Goal: Task Accomplishment & Management: Manage account settings

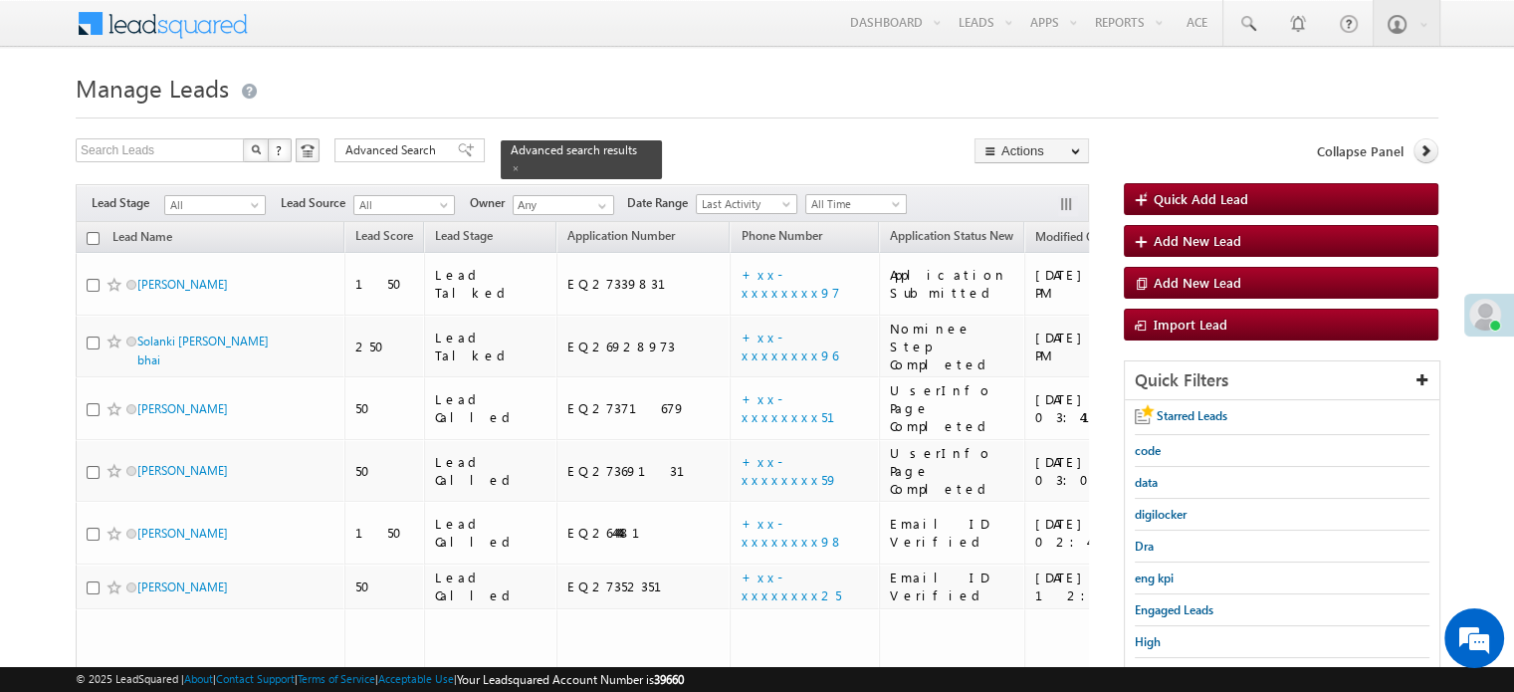
scroll to position [85, 0]
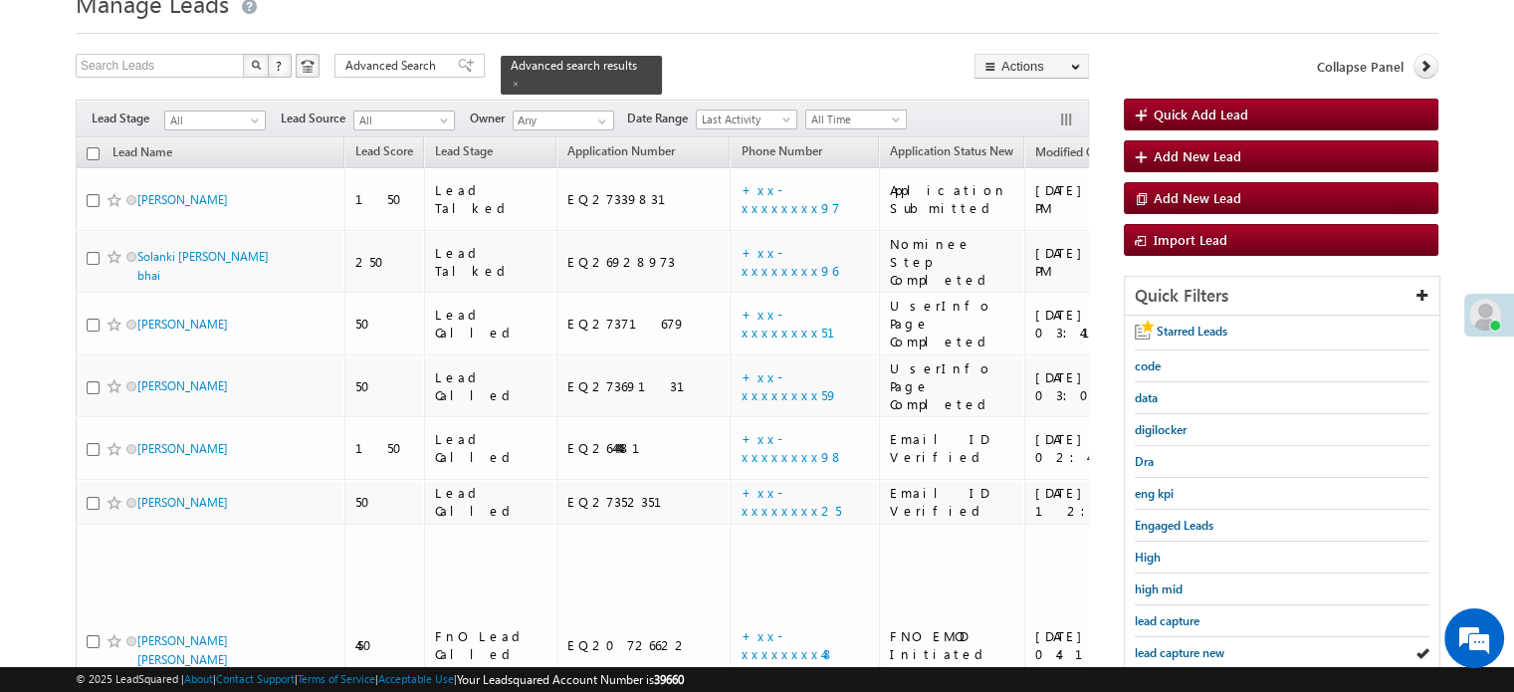
click at [1170, 645] on span "lead capture new" at bounding box center [1180, 652] width 90 height 15
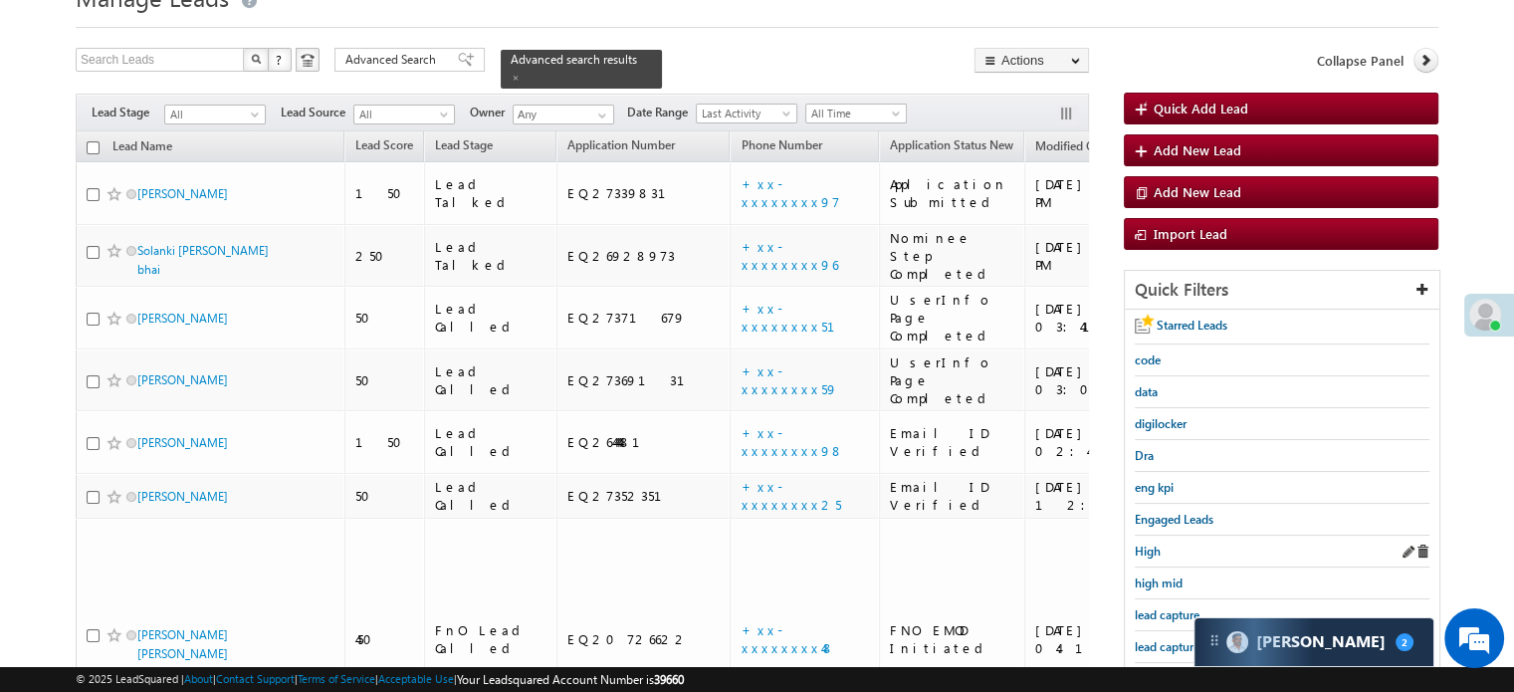
scroll to position [199, 0]
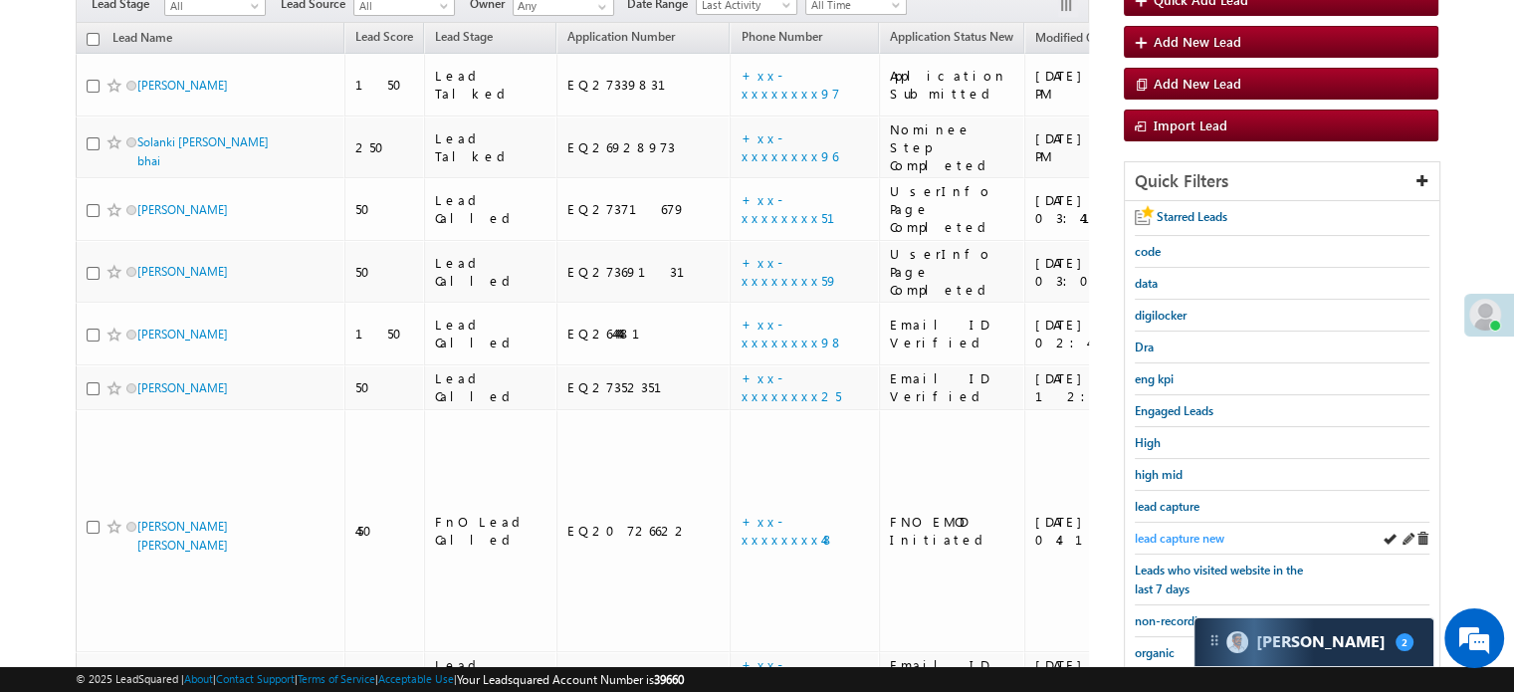
click at [1197, 531] on span "lead capture new" at bounding box center [1180, 538] width 90 height 15
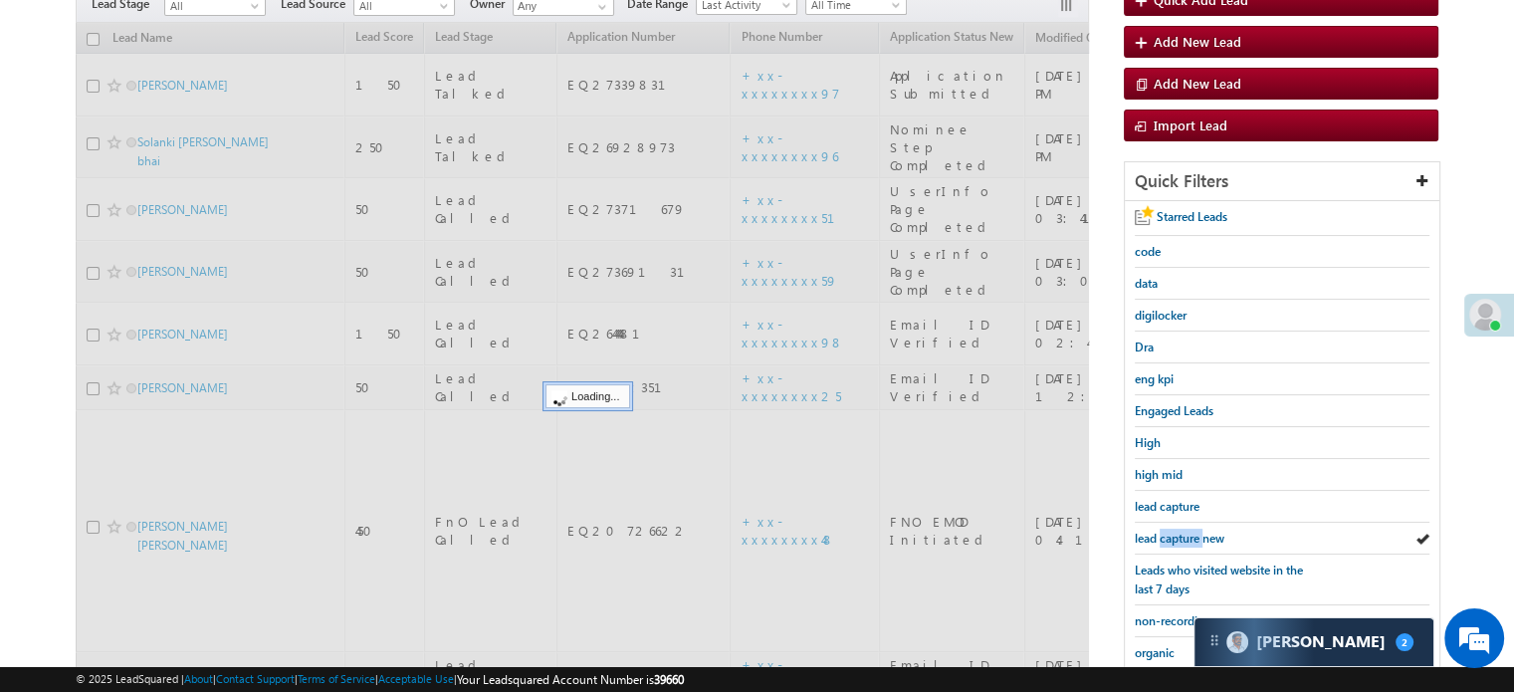
click at [1196, 531] on span "lead capture new" at bounding box center [1180, 538] width 90 height 15
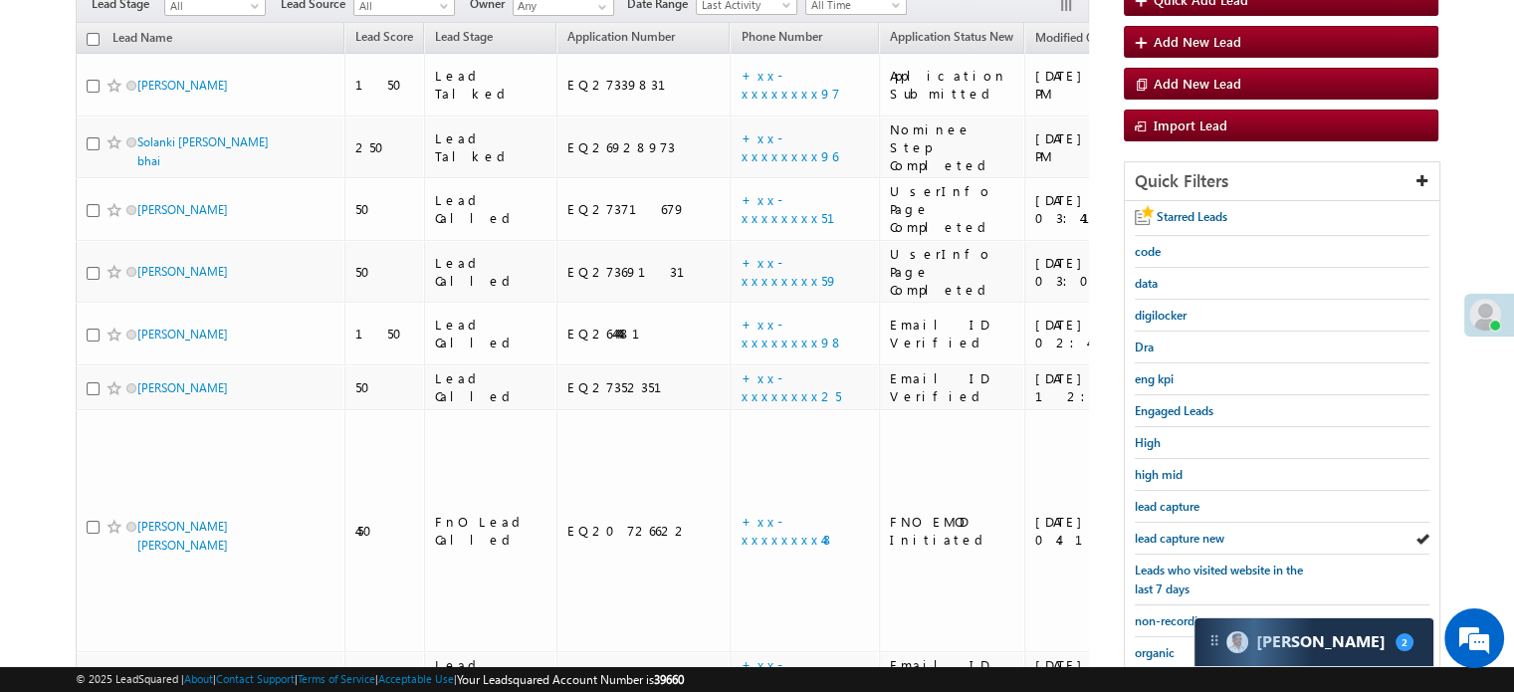
click at [1196, 531] on span "lead capture new" at bounding box center [1180, 538] width 90 height 15
click at [1183, 535] on span "lead capture new" at bounding box center [1180, 538] width 90 height 15
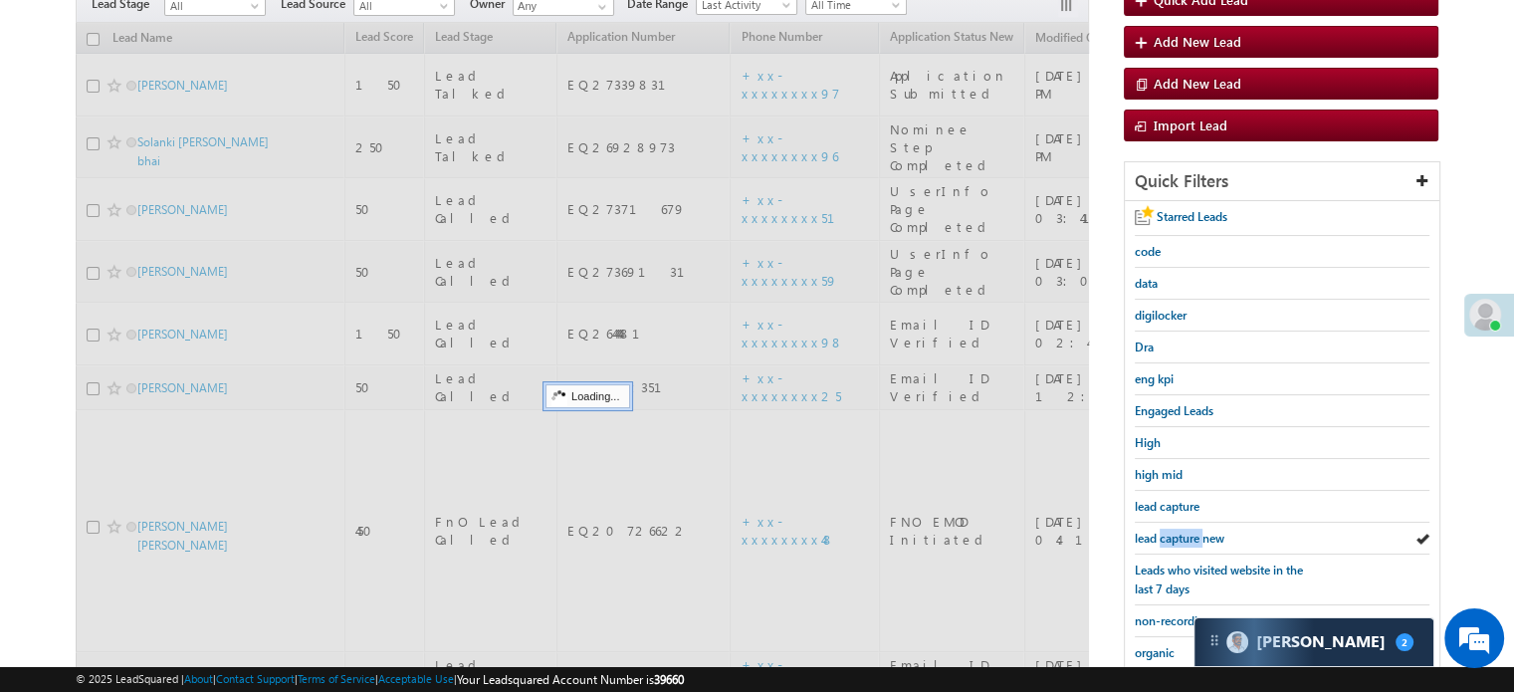
click at [1183, 535] on span "lead capture new" at bounding box center [1180, 538] width 90 height 15
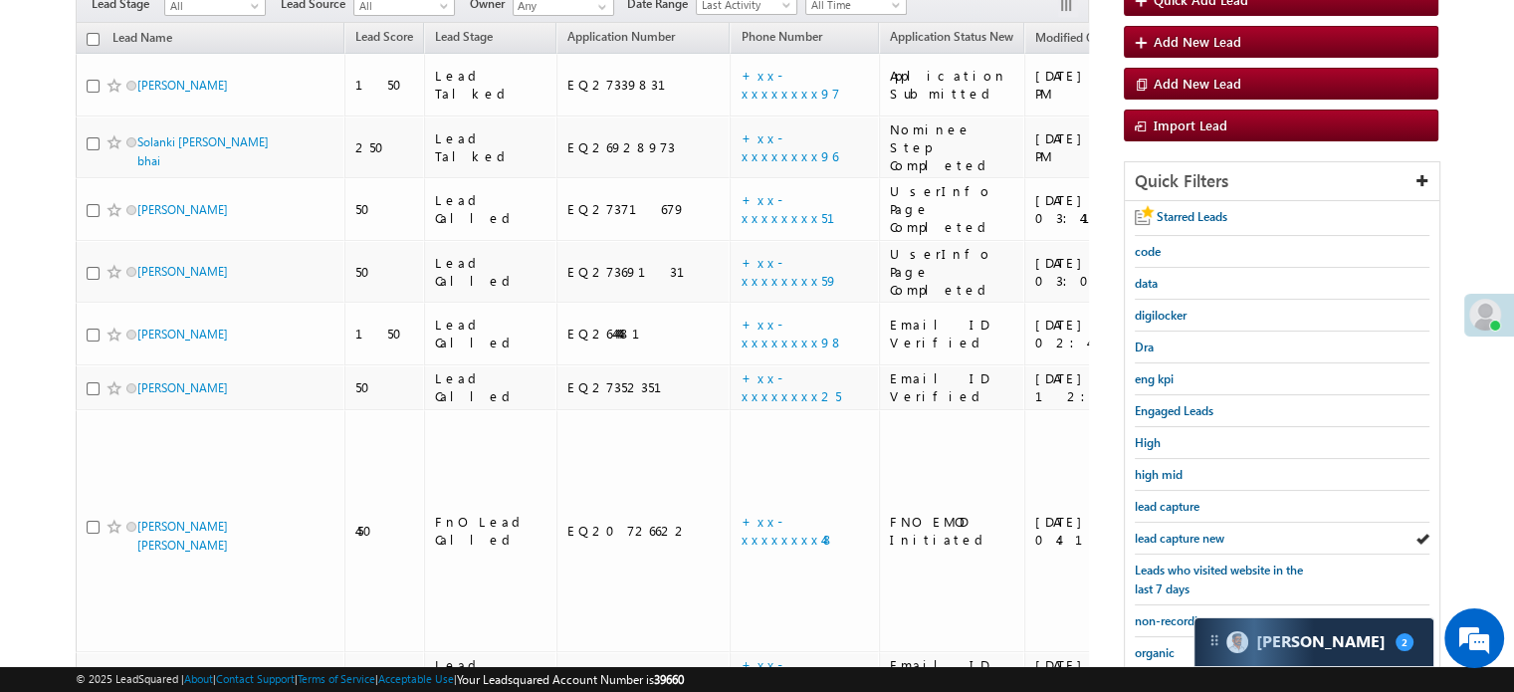
click at [1183, 535] on span "lead capture new" at bounding box center [1180, 538] width 90 height 15
click at [1203, 533] on span "lead capture new" at bounding box center [1180, 538] width 90 height 15
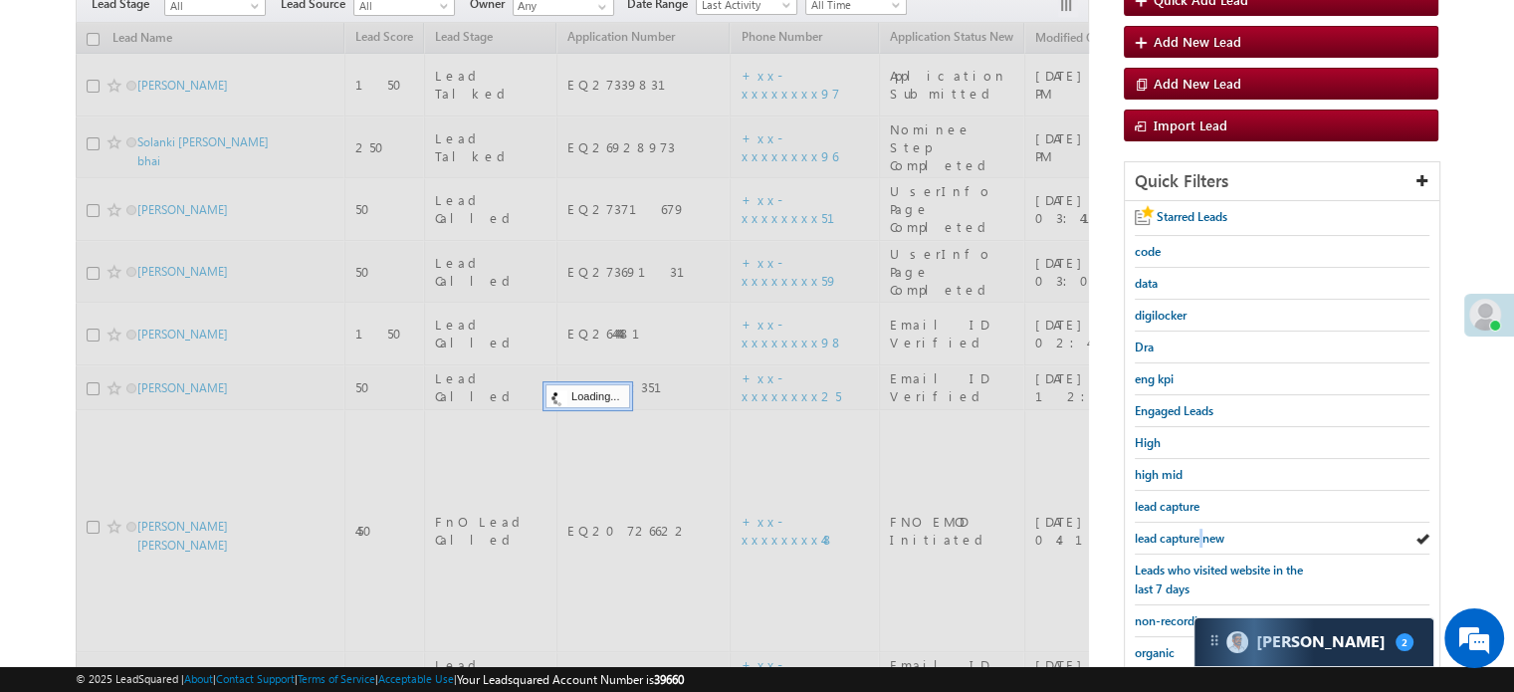
click at [1203, 533] on span "lead capture new" at bounding box center [1180, 538] width 90 height 15
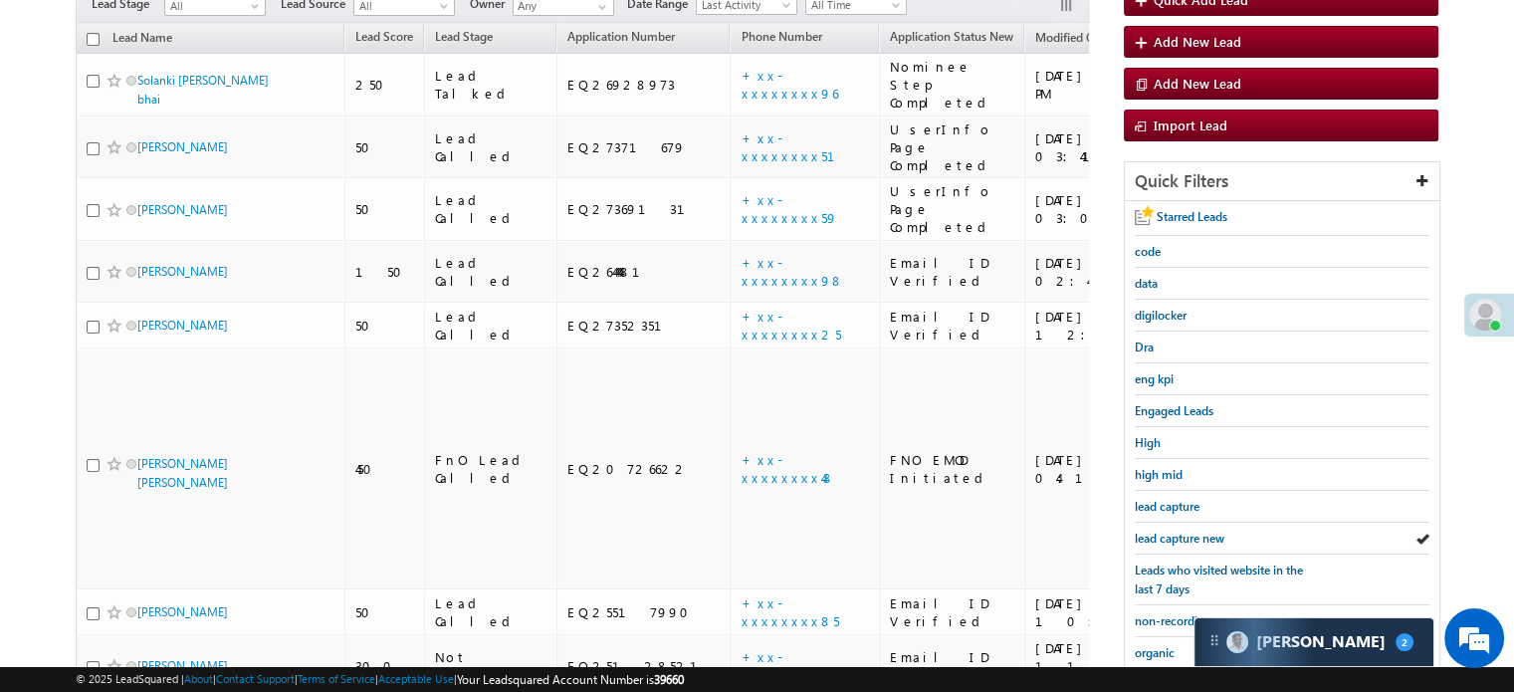
click at [1203, 533] on span "lead capture new" at bounding box center [1180, 538] width 90 height 15
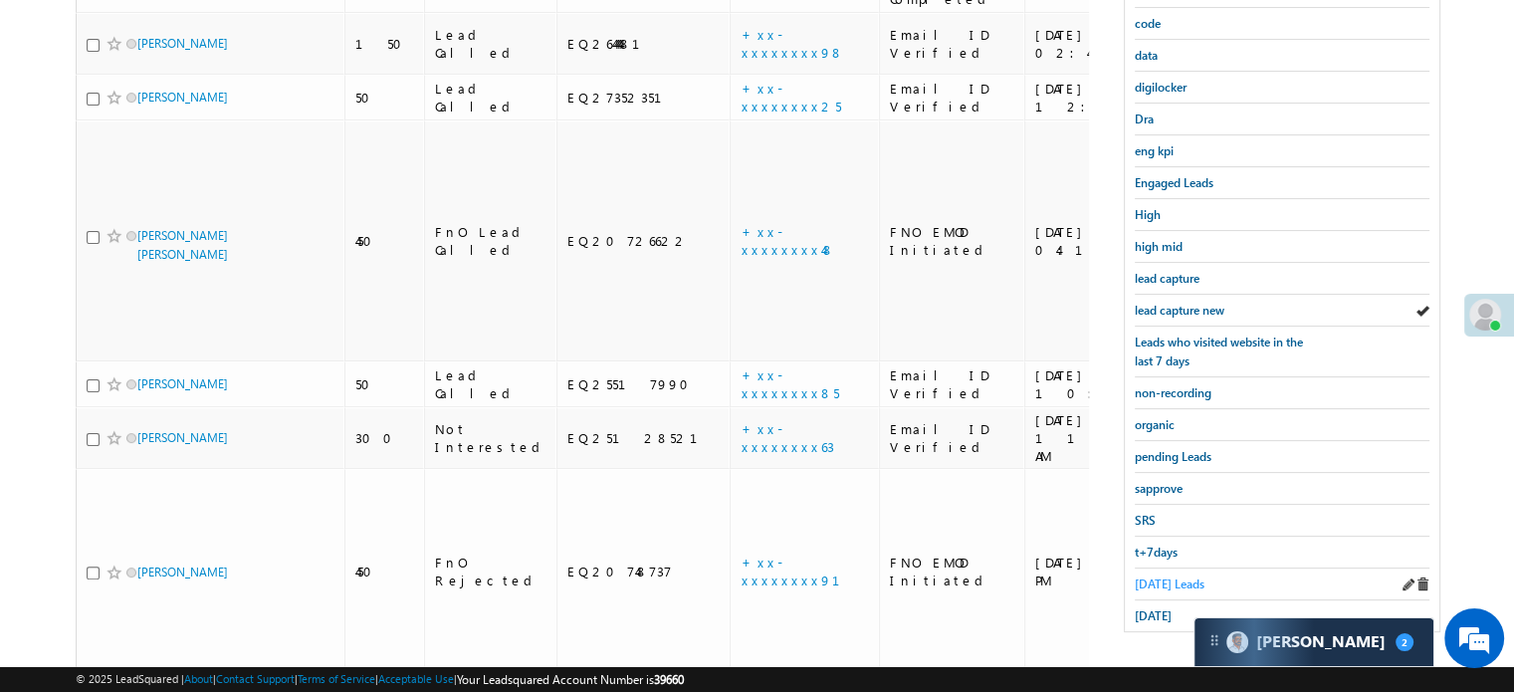
click at [1175, 577] on span "Today's Leads" at bounding box center [1170, 583] width 70 height 15
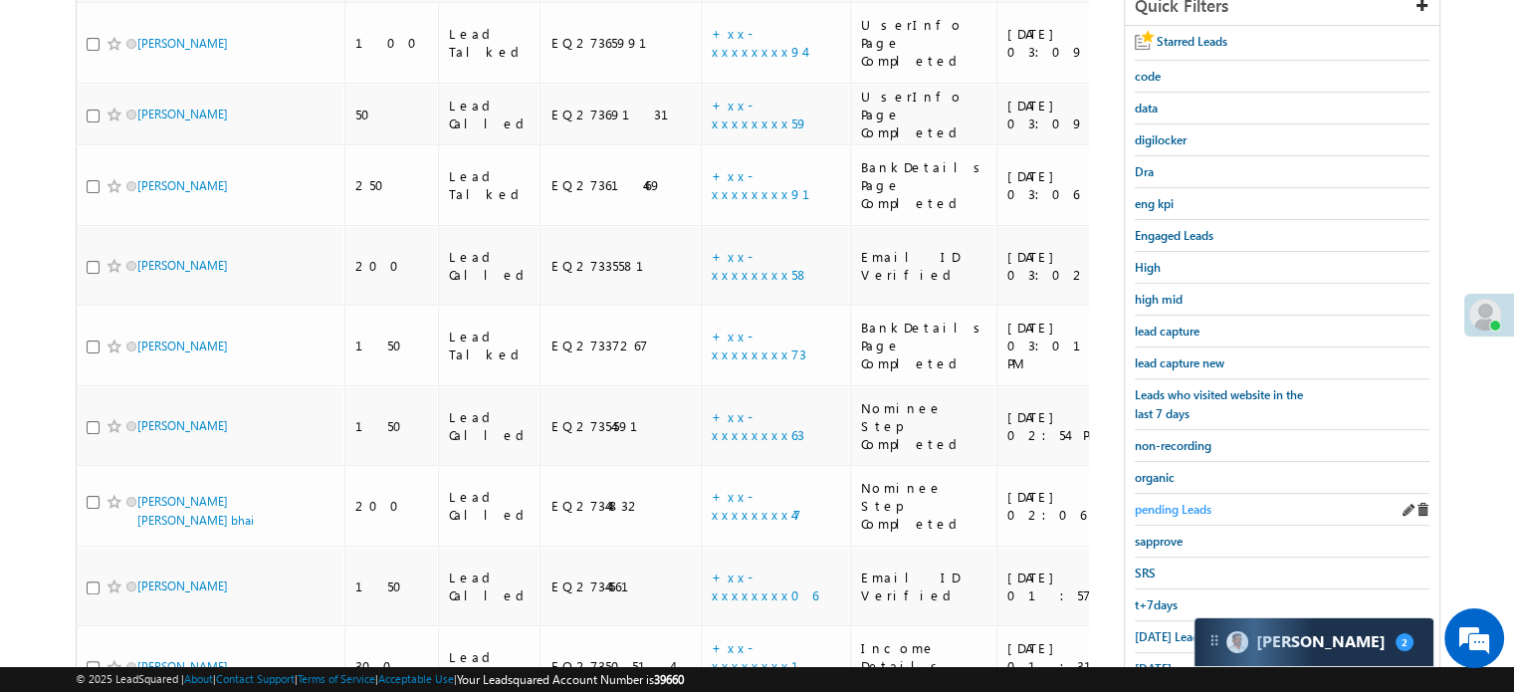
scroll to position [221, 0]
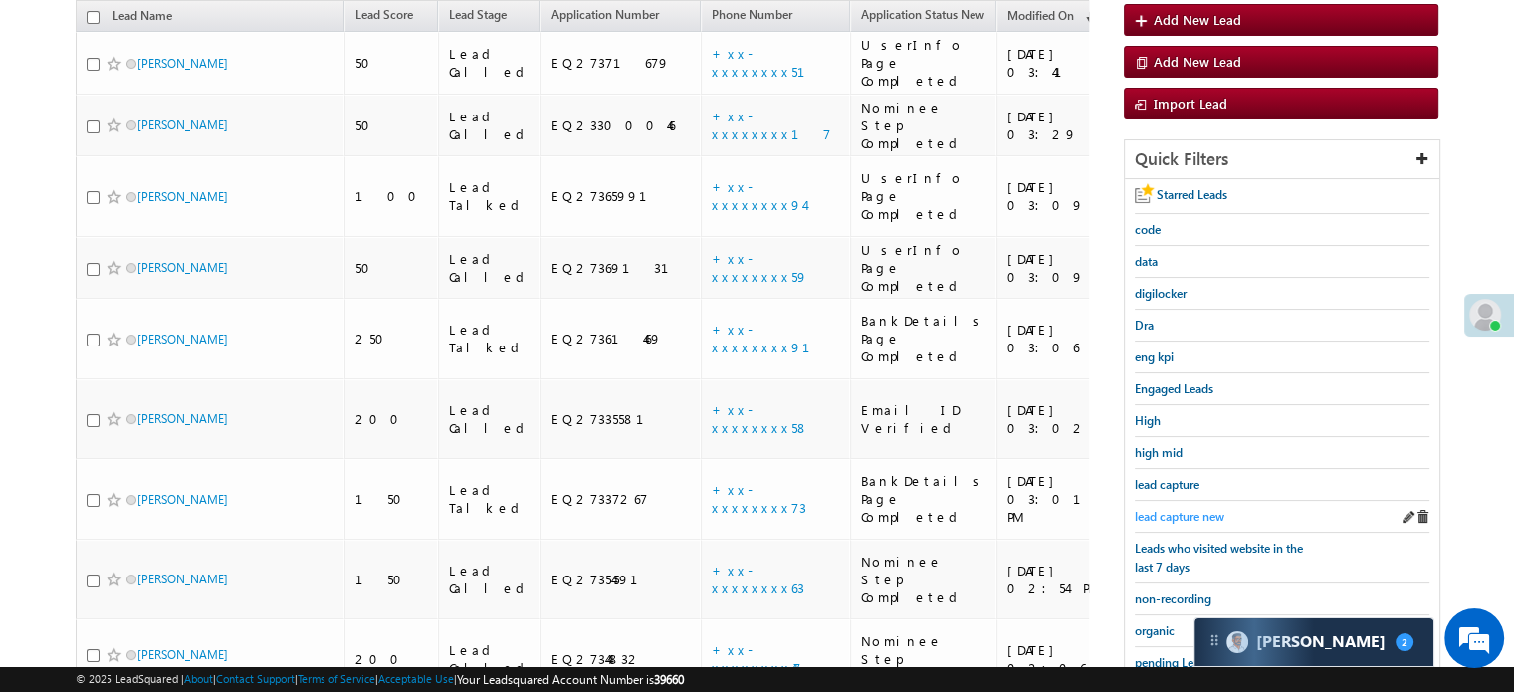
click at [1170, 510] on span "lead capture new" at bounding box center [1180, 516] width 90 height 15
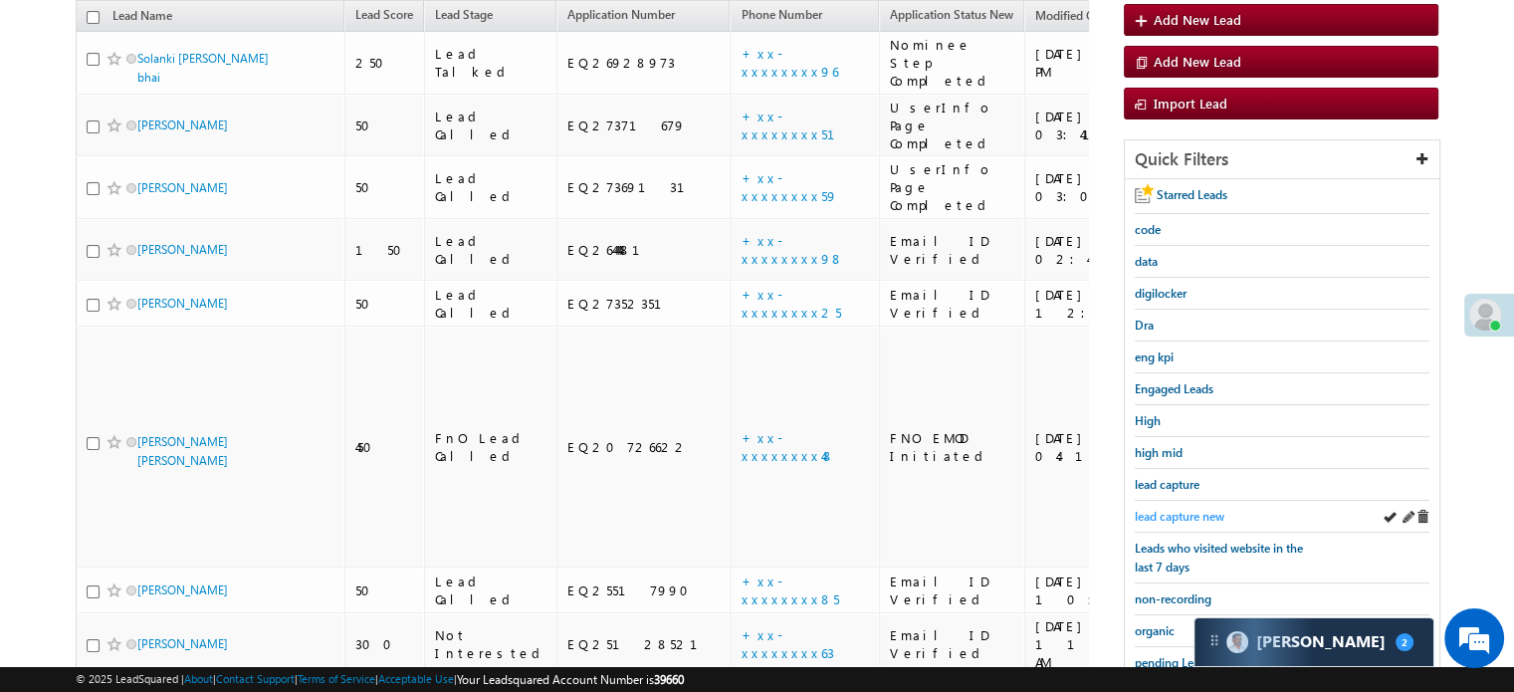
click at [1171, 510] on span "lead capture new" at bounding box center [1180, 516] width 90 height 15
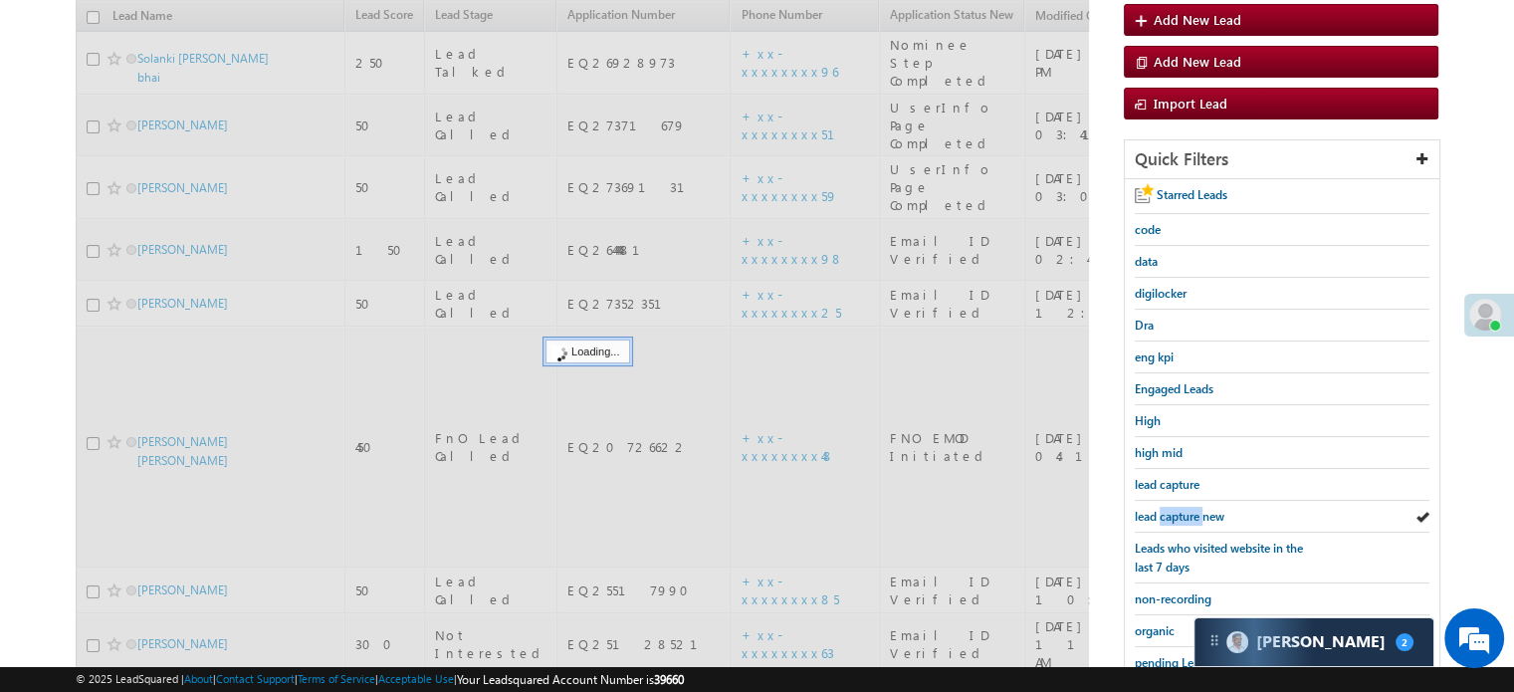
click at [1171, 510] on span "lead capture new" at bounding box center [1180, 516] width 90 height 15
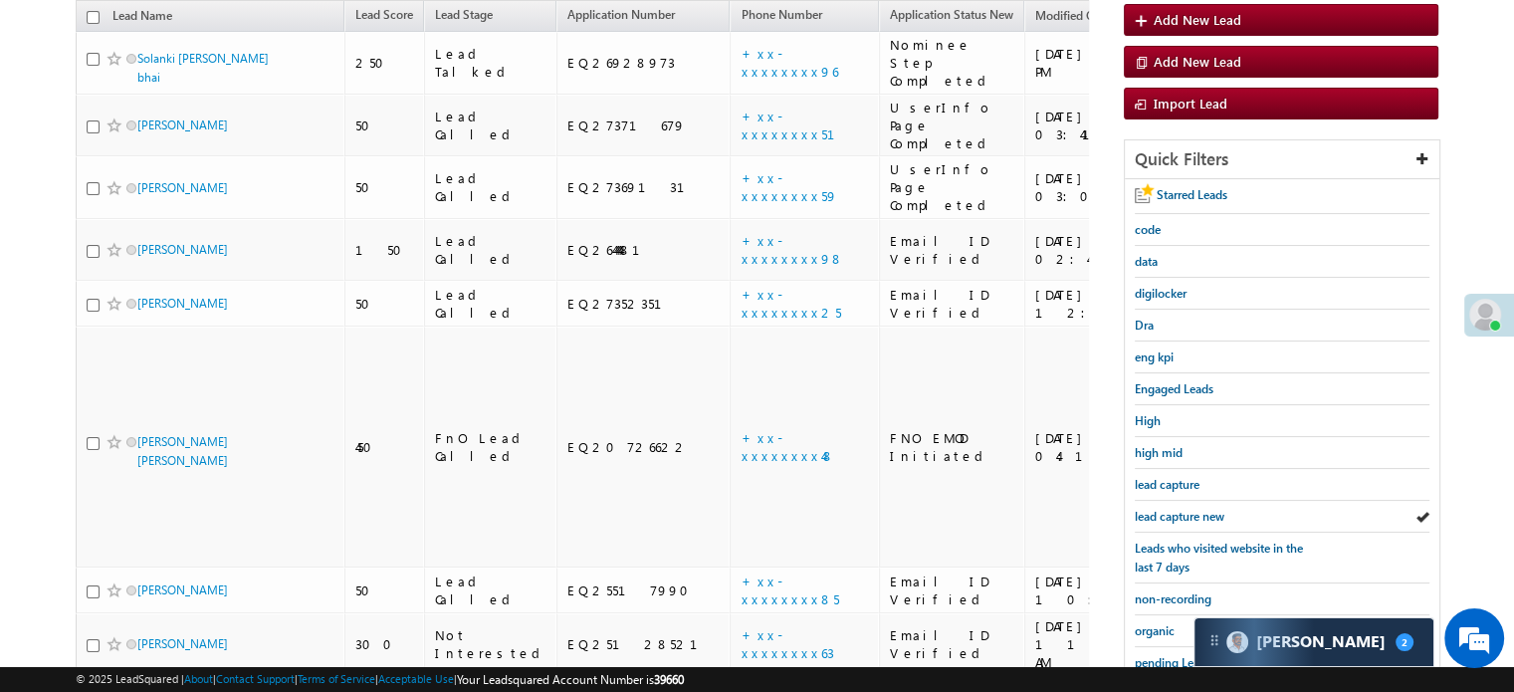
click at [1171, 510] on span "lead capture new" at bounding box center [1180, 516] width 90 height 15
click at [1176, 509] on span "lead capture new" at bounding box center [1180, 516] width 90 height 15
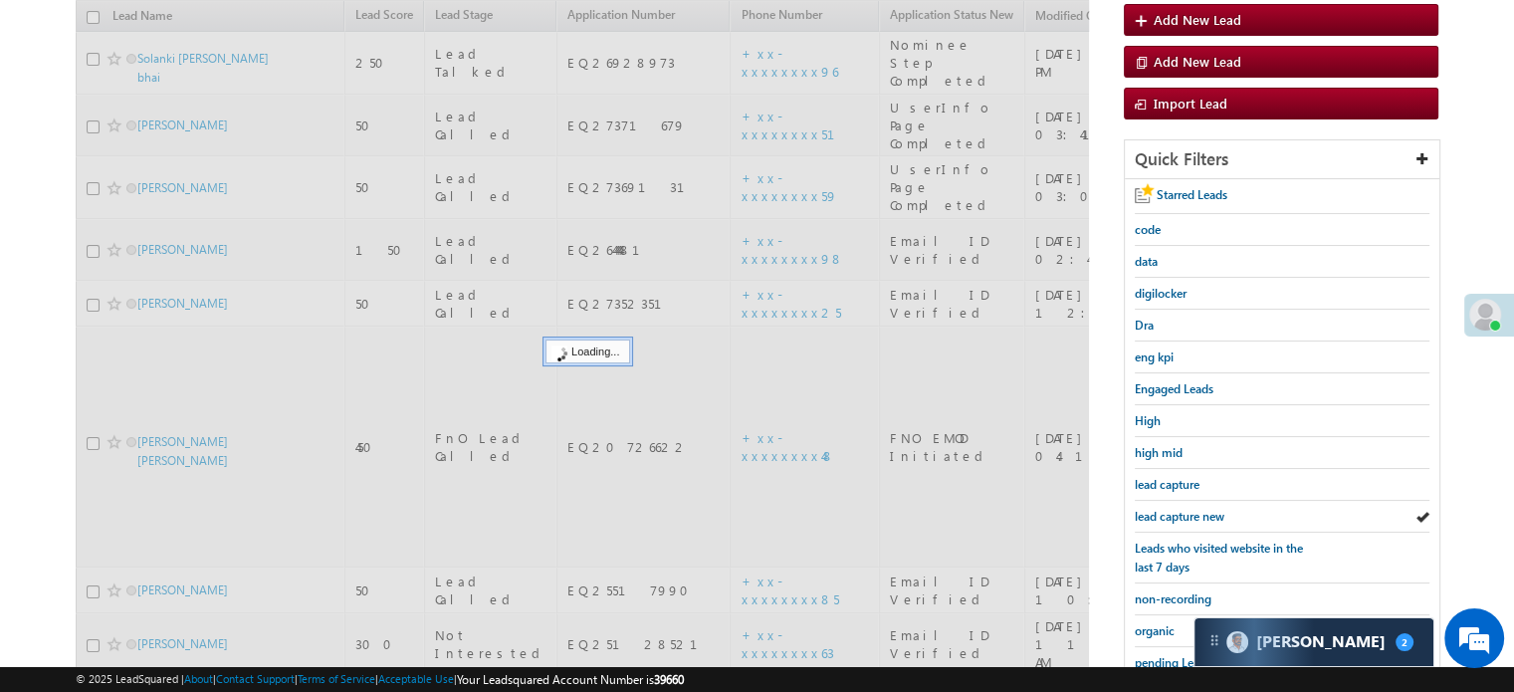
click at [1176, 509] on span "lead capture new" at bounding box center [1180, 516] width 90 height 15
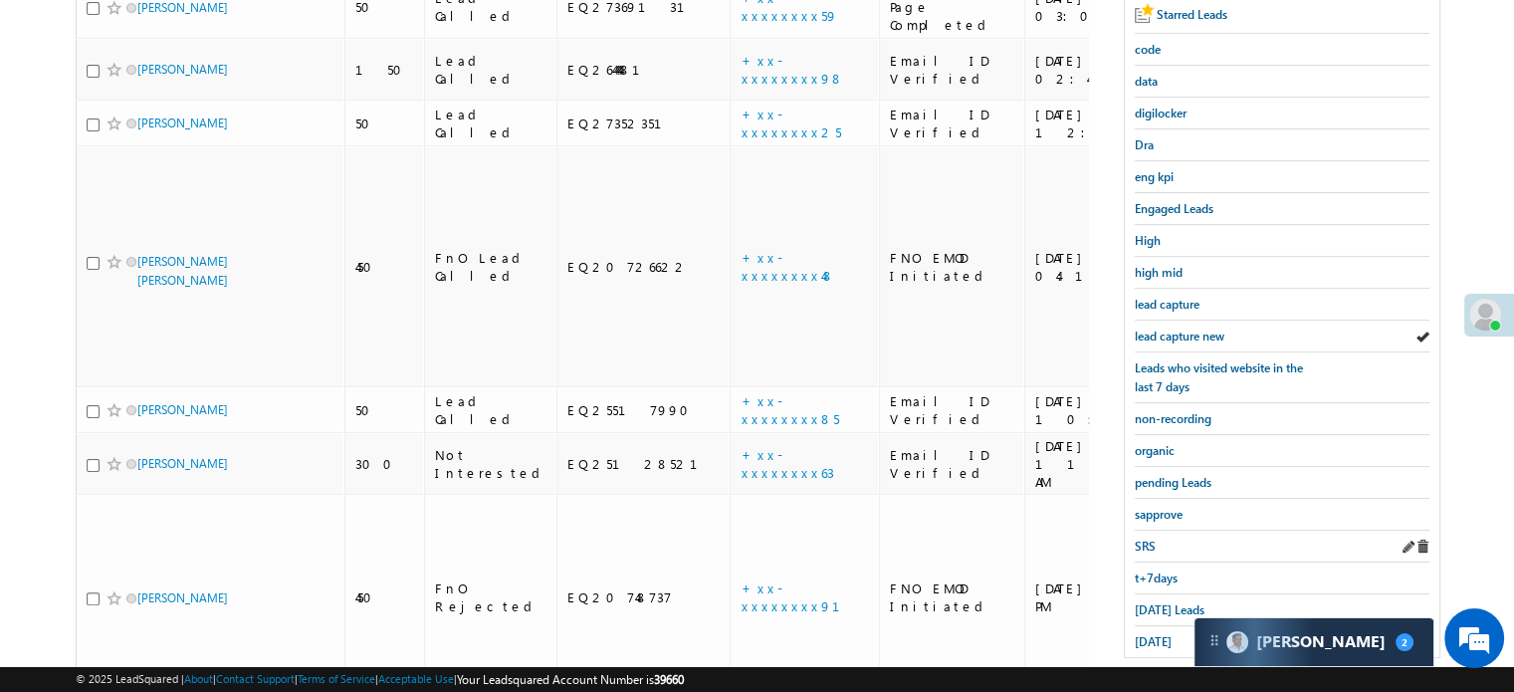
scroll to position [427, 0]
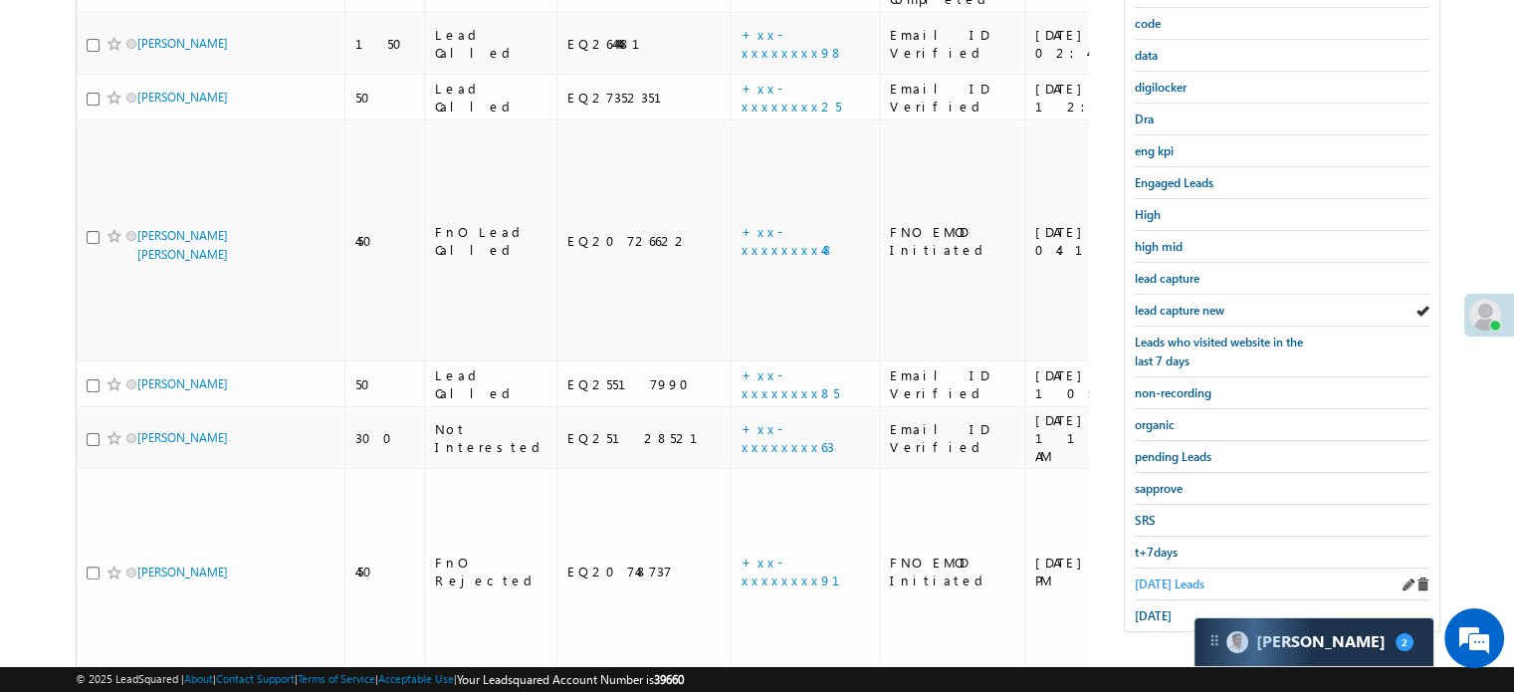
click at [1175, 578] on span "Today's Leads" at bounding box center [1170, 583] width 70 height 15
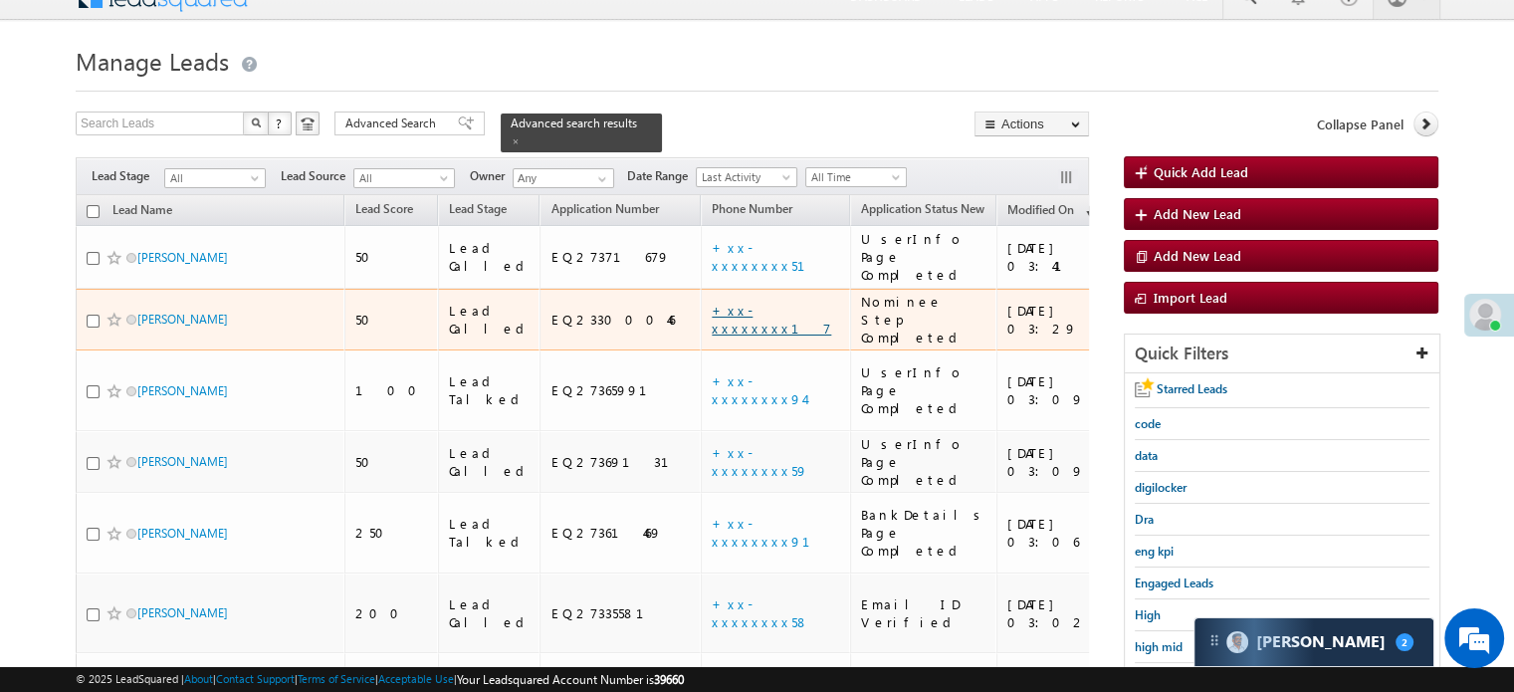
scroll to position [22, 0]
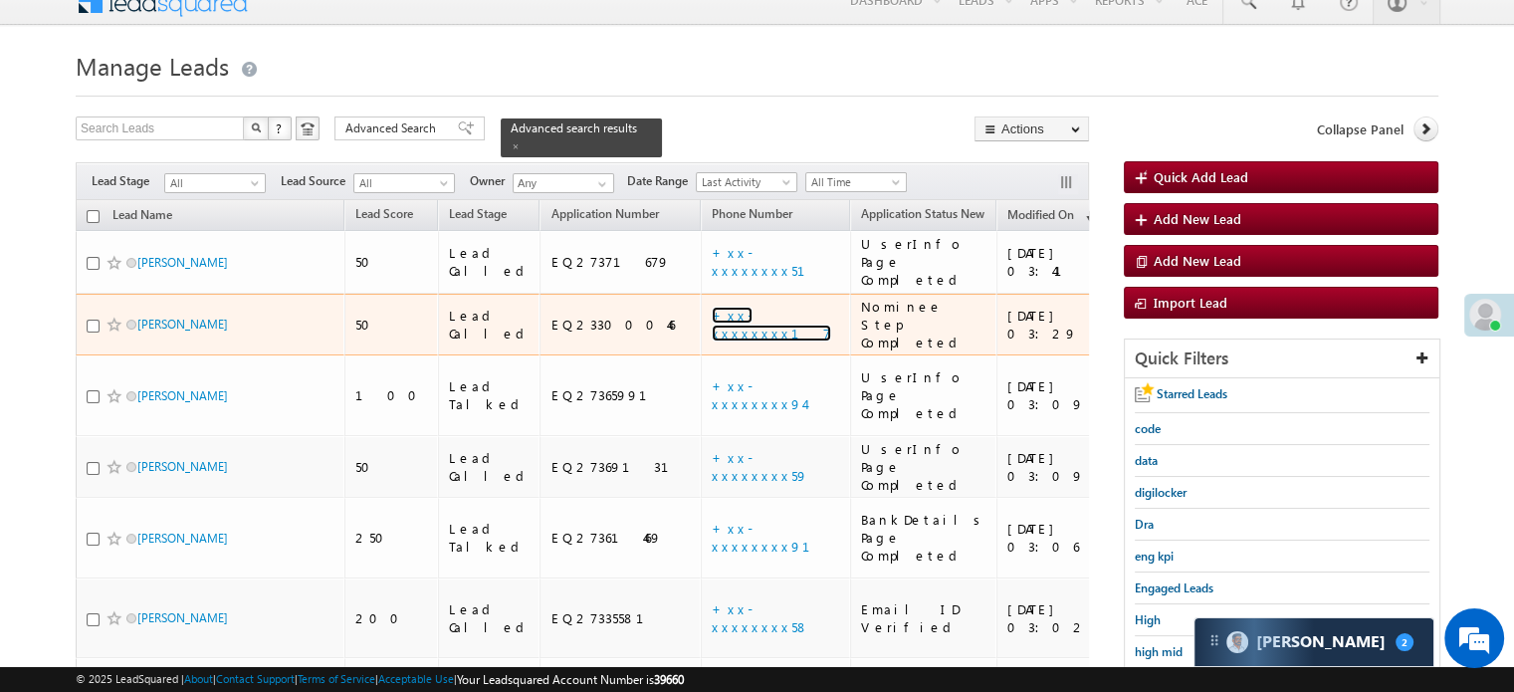
click at [711, 295] on td "+xx-xxxxxxxx17" at bounding box center [775, 325] width 149 height 63
click at [712, 307] on link "+xx-xxxxxxxx17" at bounding box center [771, 324] width 119 height 35
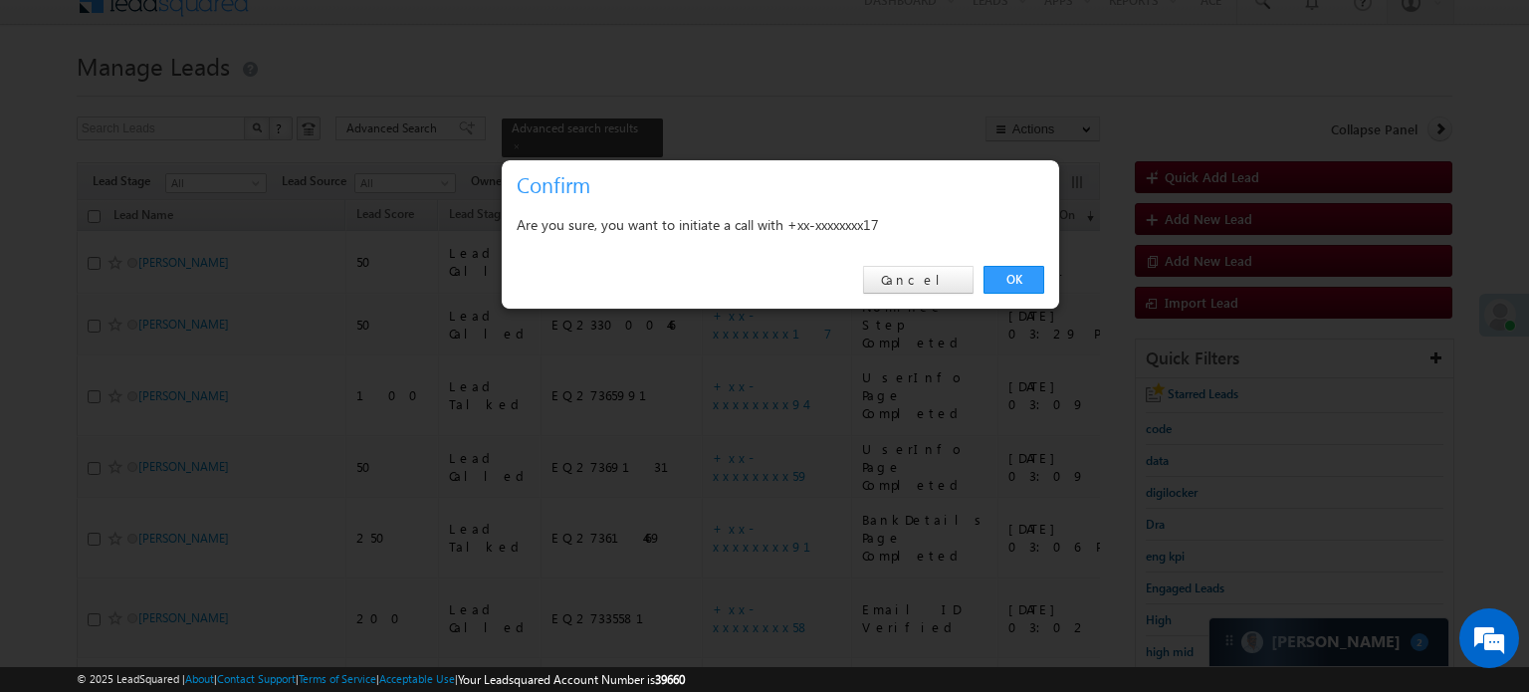
click at [1024, 283] on link "OK" at bounding box center [1014, 280] width 61 height 28
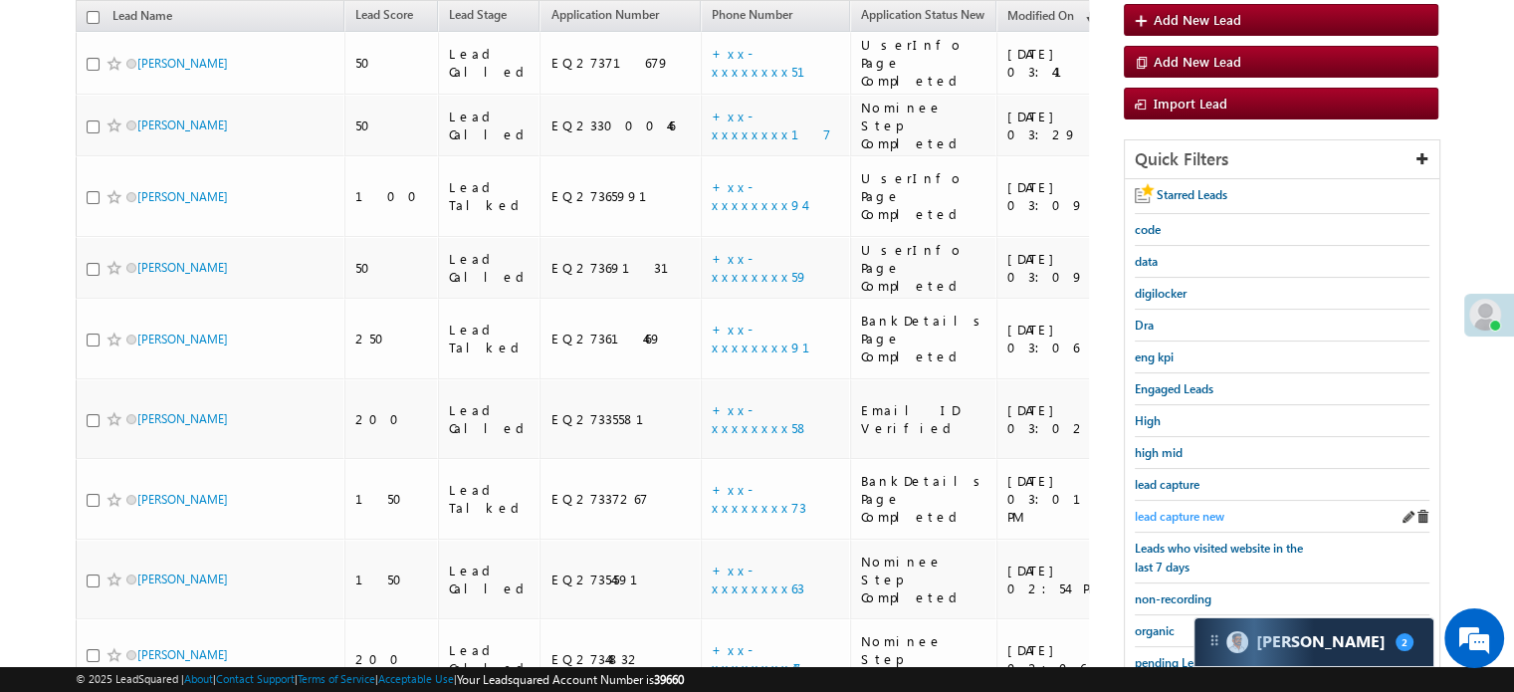
click at [1171, 510] on span "lead capture new" at bounding box center [1180, 516] width 90 height 15
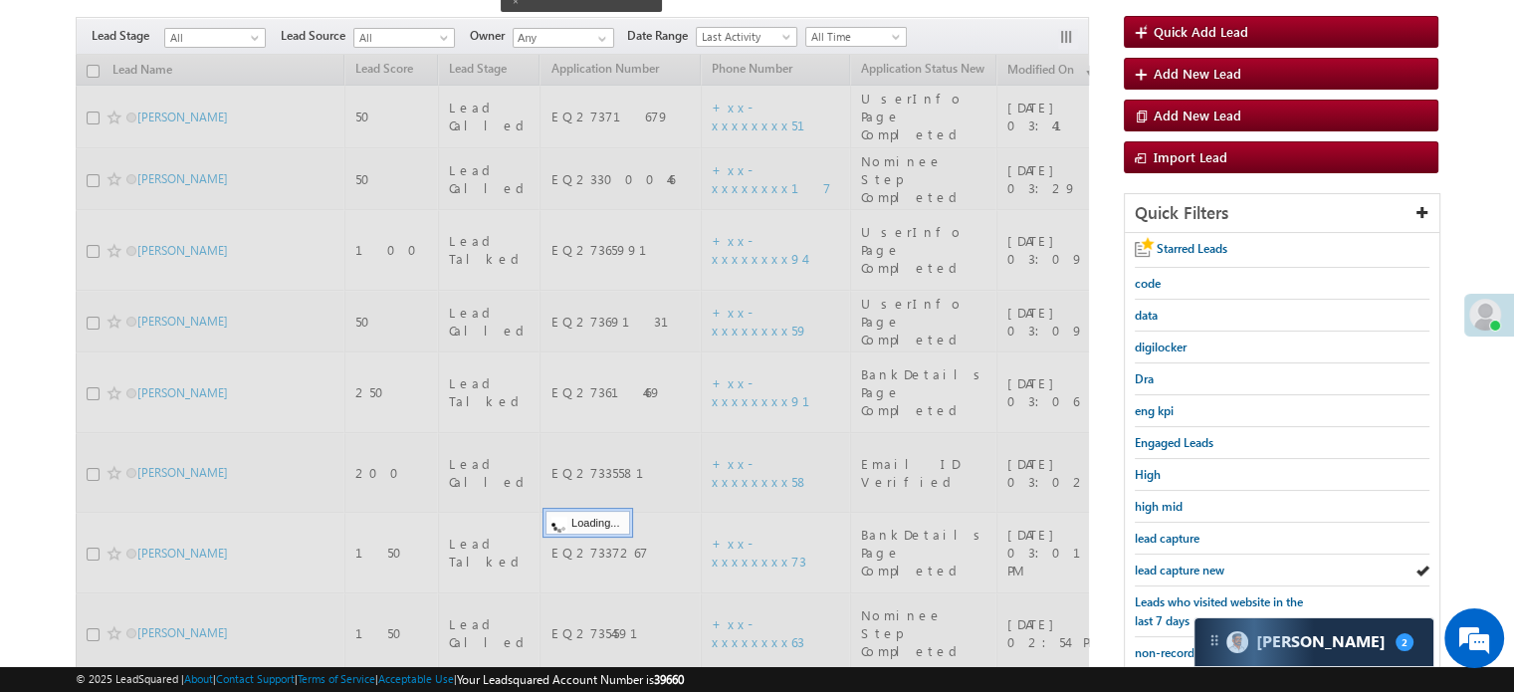
scroll to position [275, 0]
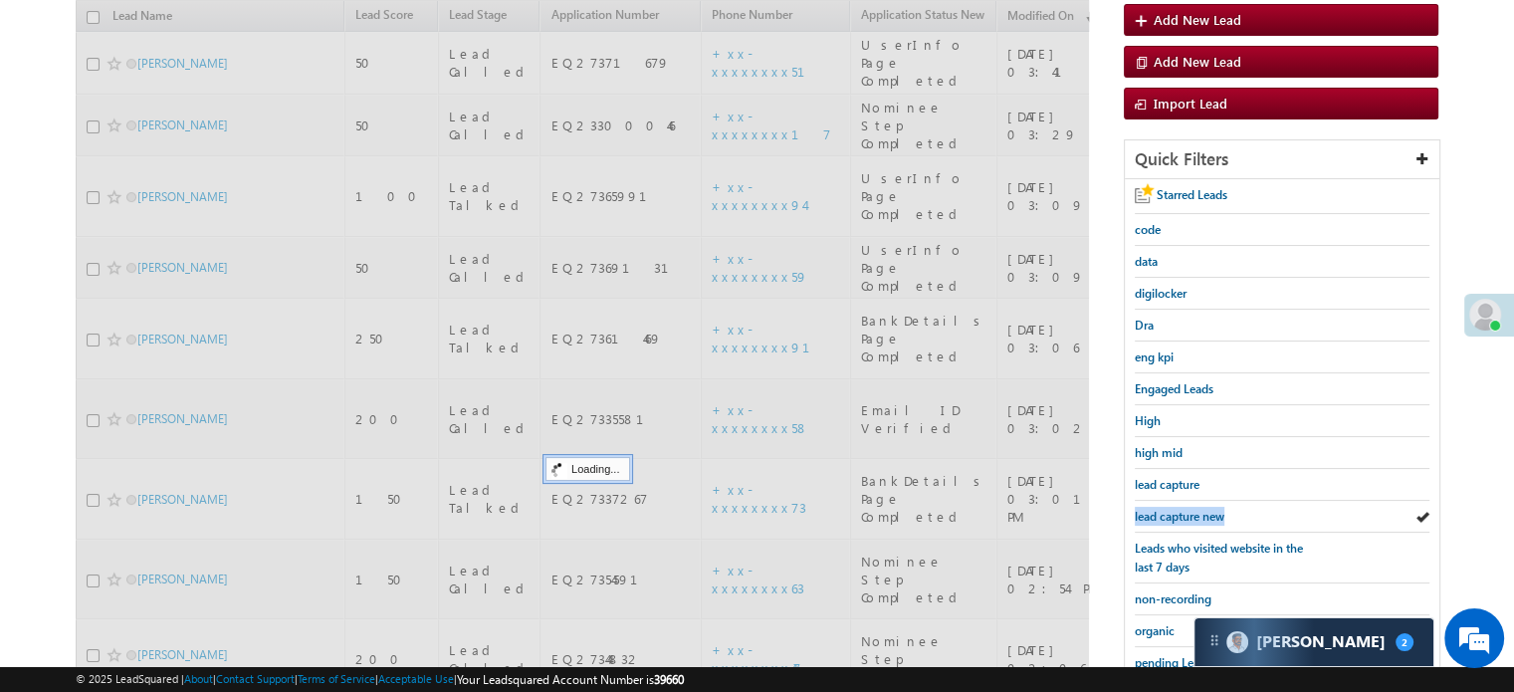
click at [1171, 510] on span "lead capture new" at bounding box center [1180, 516] width 90 height 15
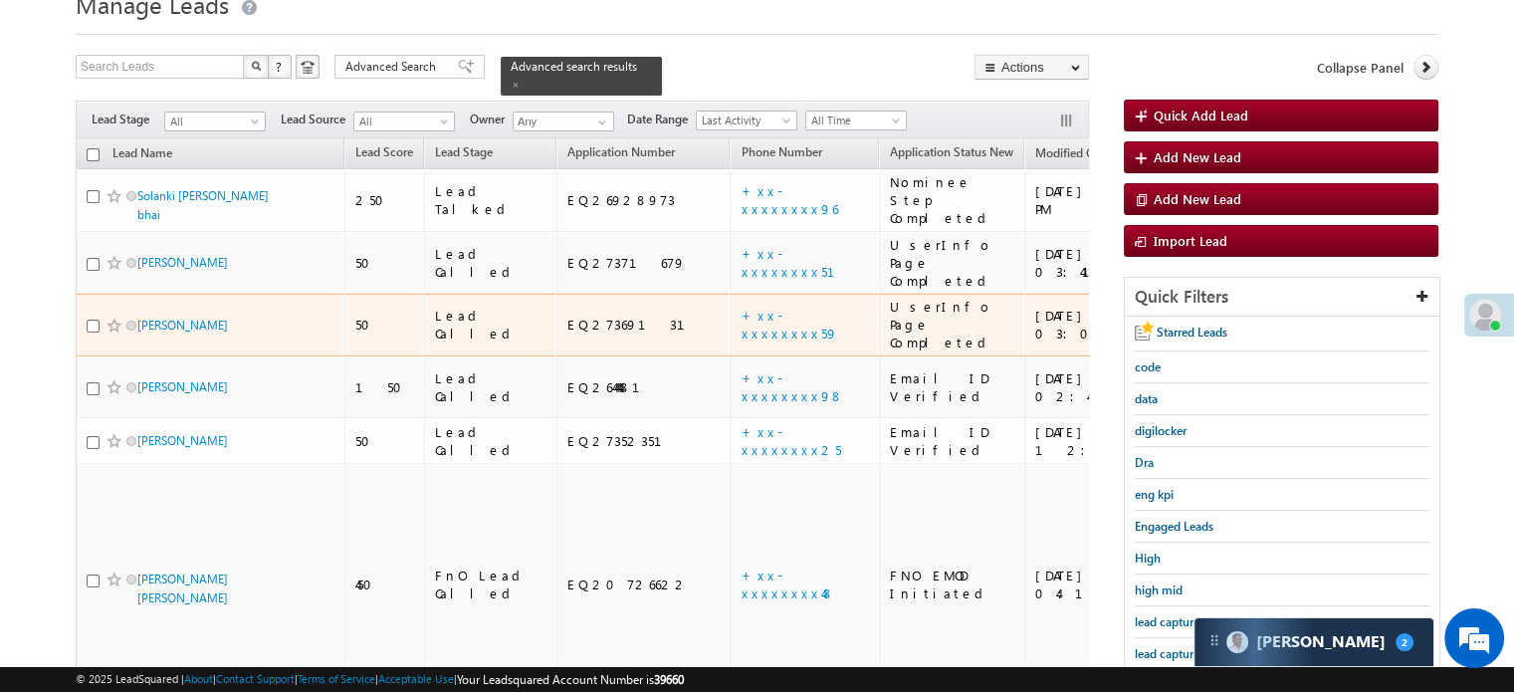
scroll to position [199, 0]
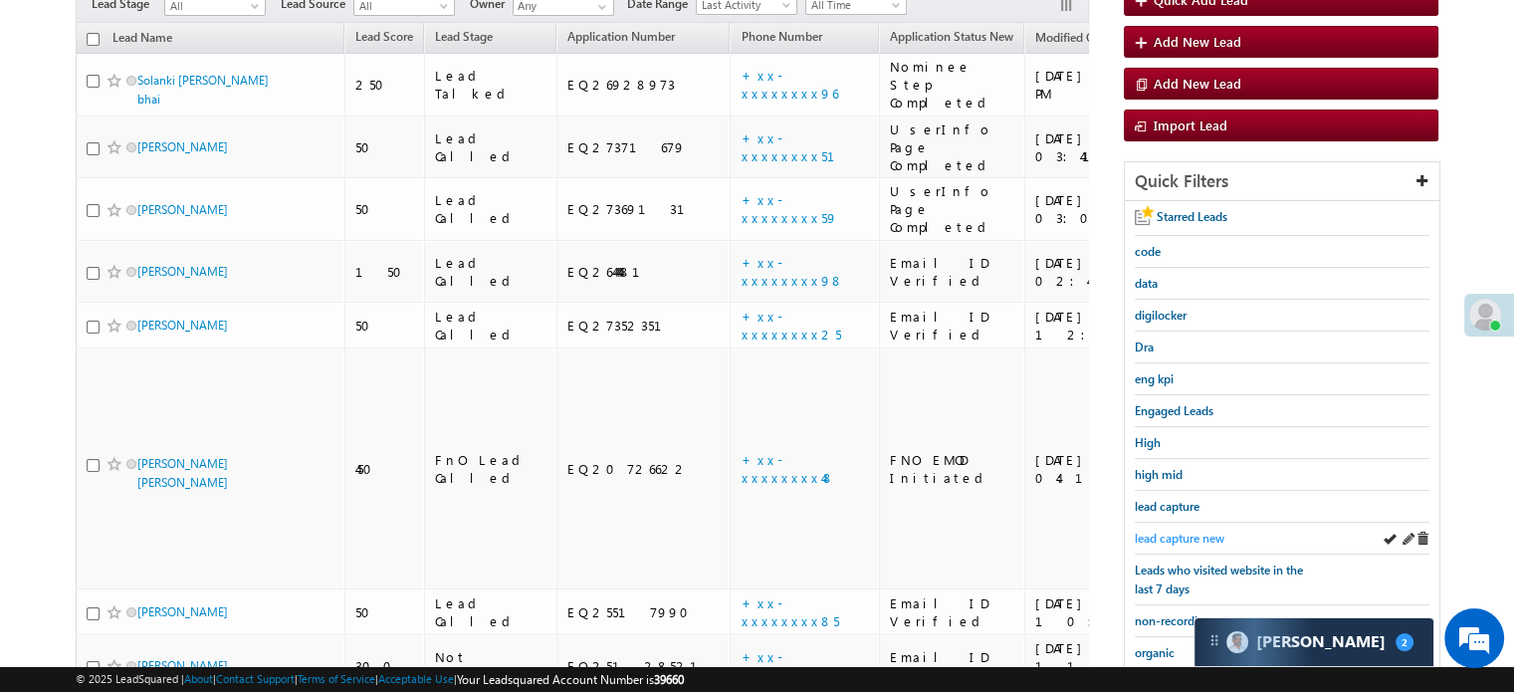
click at [1167, 537] on span "lead capture new" at bounding box center [1180, 538] width 90 height 15
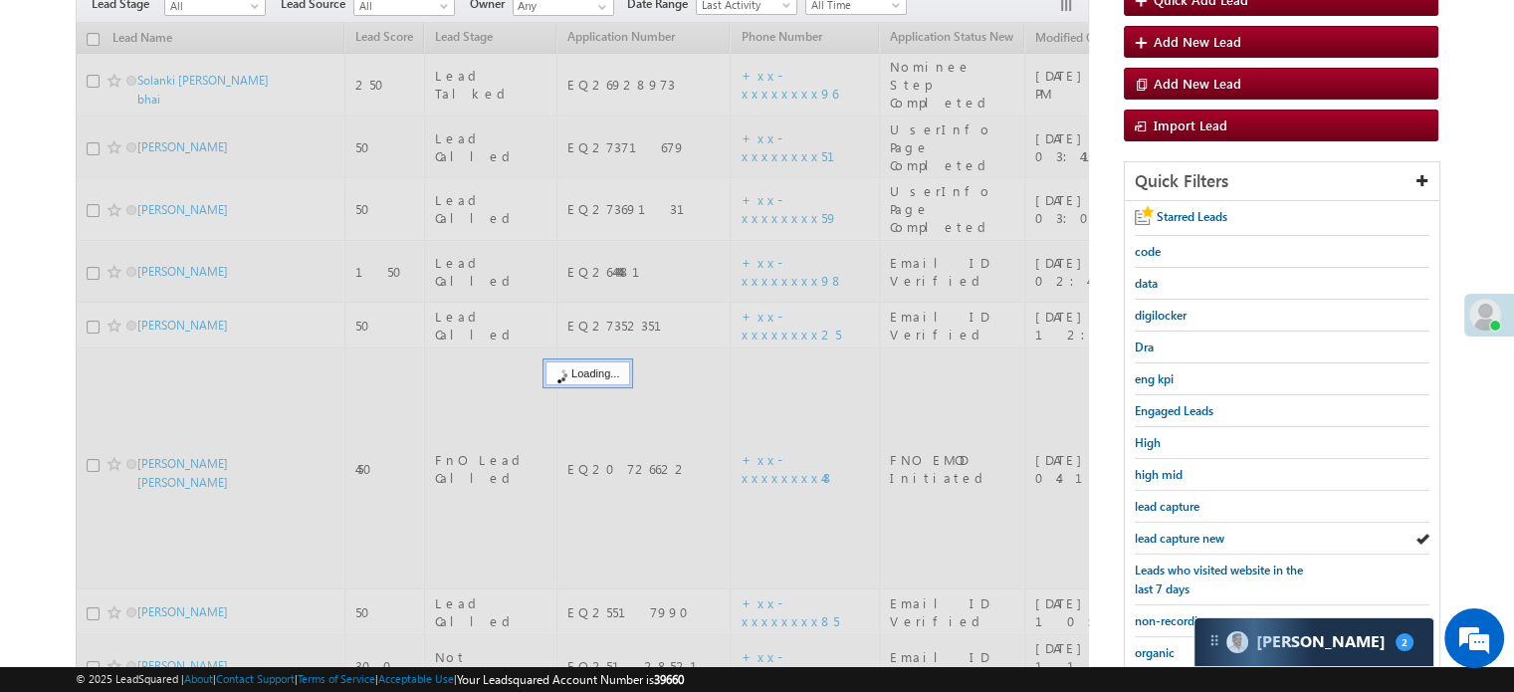
click at [1167, 537] on span "lead capture new" at bounding box center [1180, 538] width 90 height 15
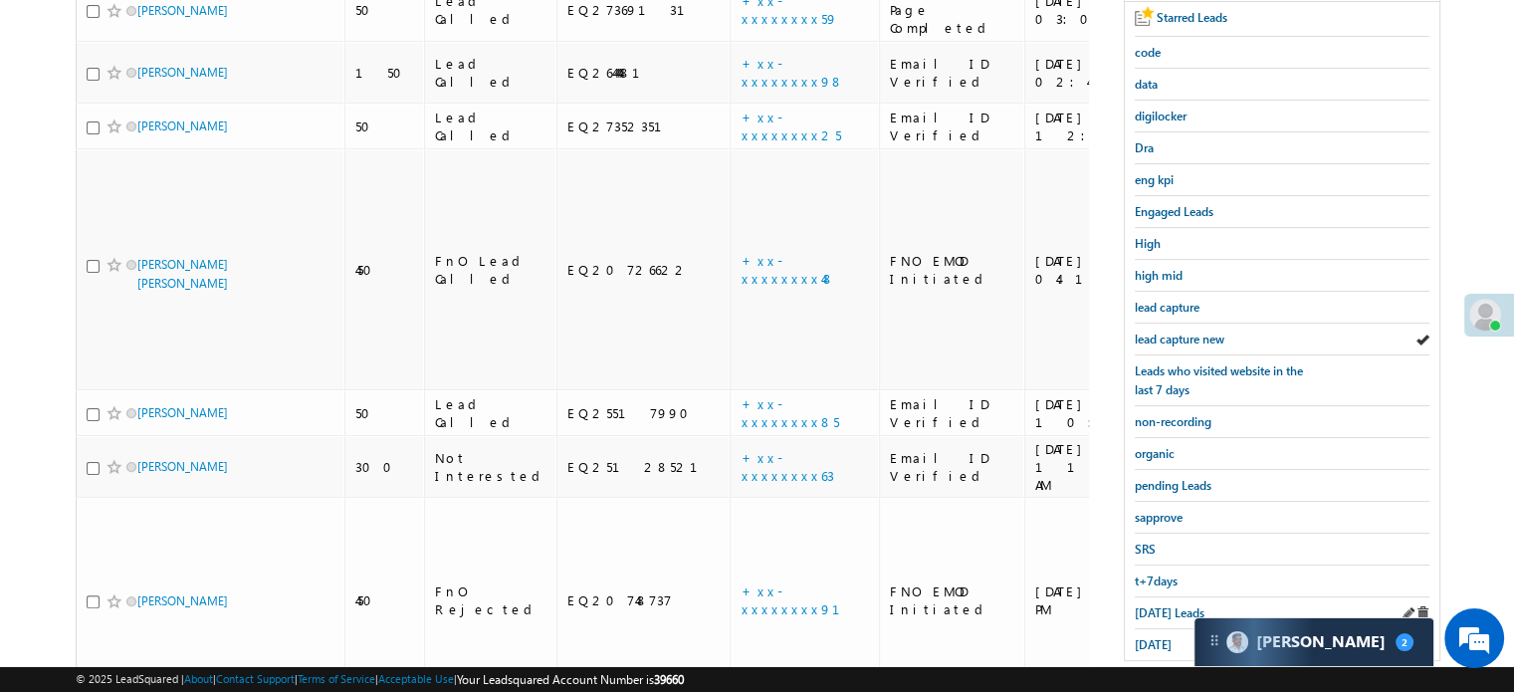
scroll to position [427, 0]
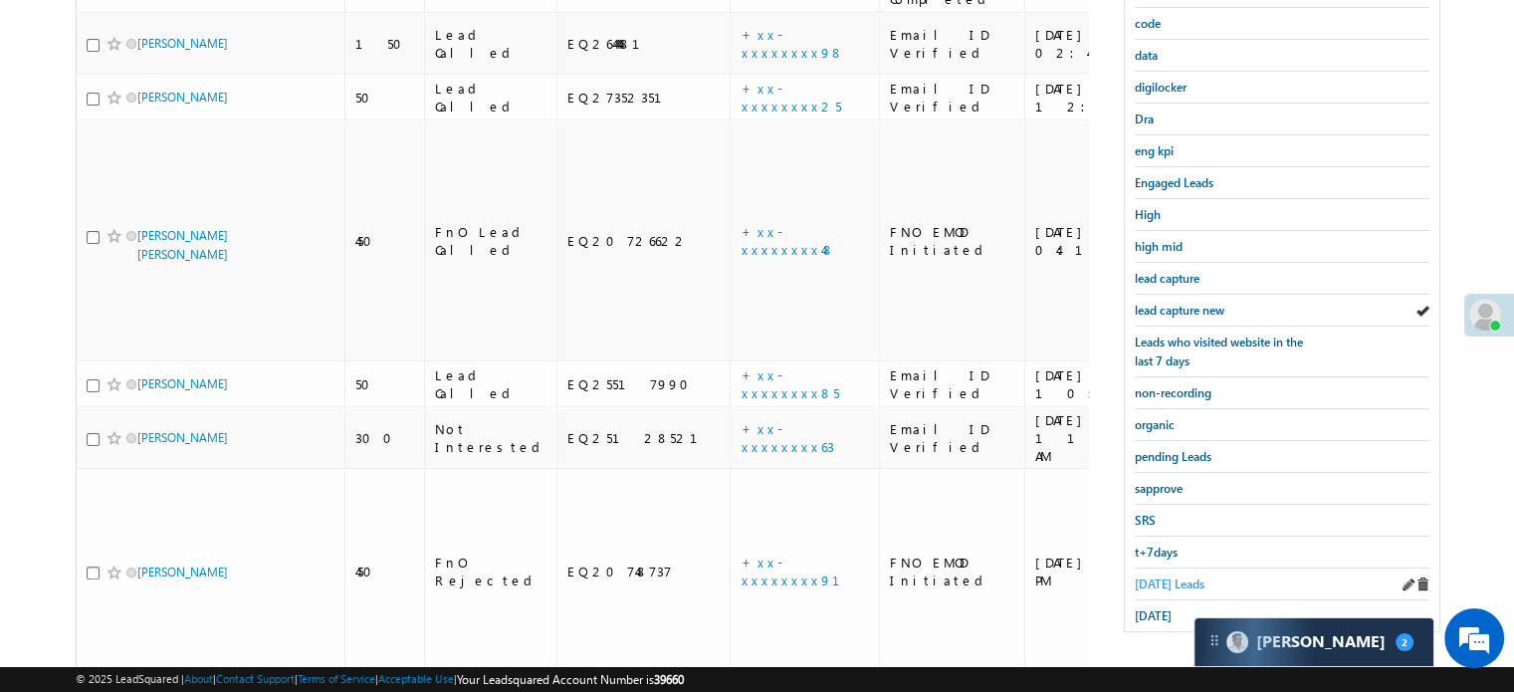
click at [1174, 576] on span "Today's Leads" at bounding box center [1170, 583] width 70 height 15
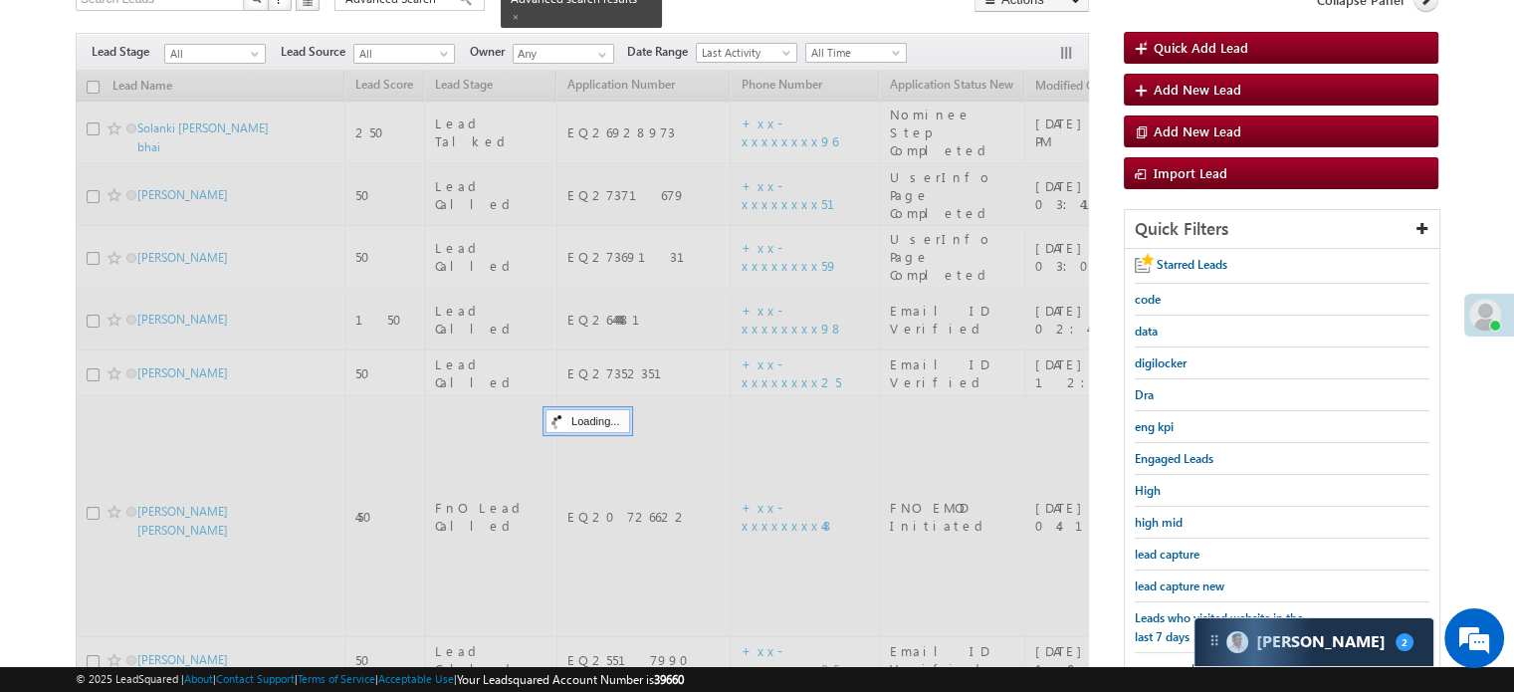
scroll to position [128, 0]
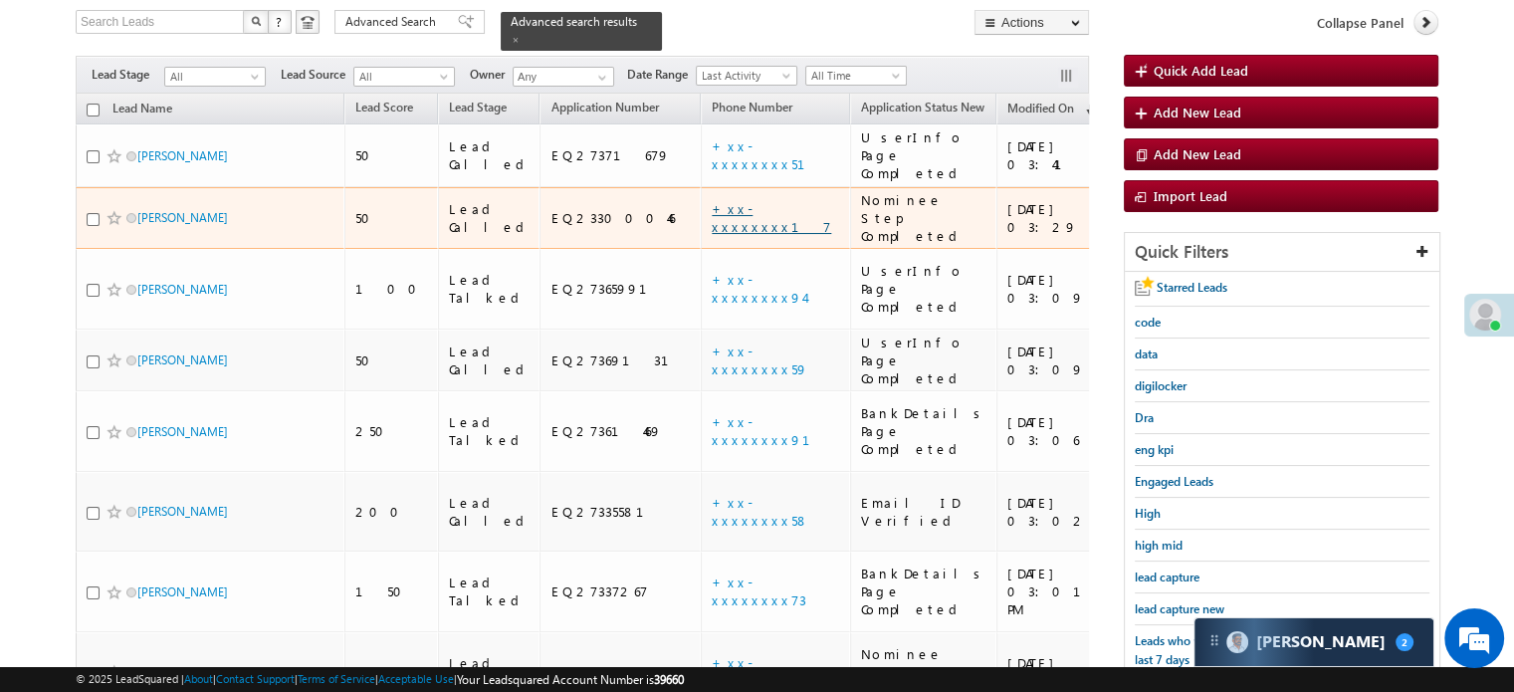
click at [712, 200] on link "+xx-xxxxxxxx17" at bounding box center [771, 217] width 119 height 35
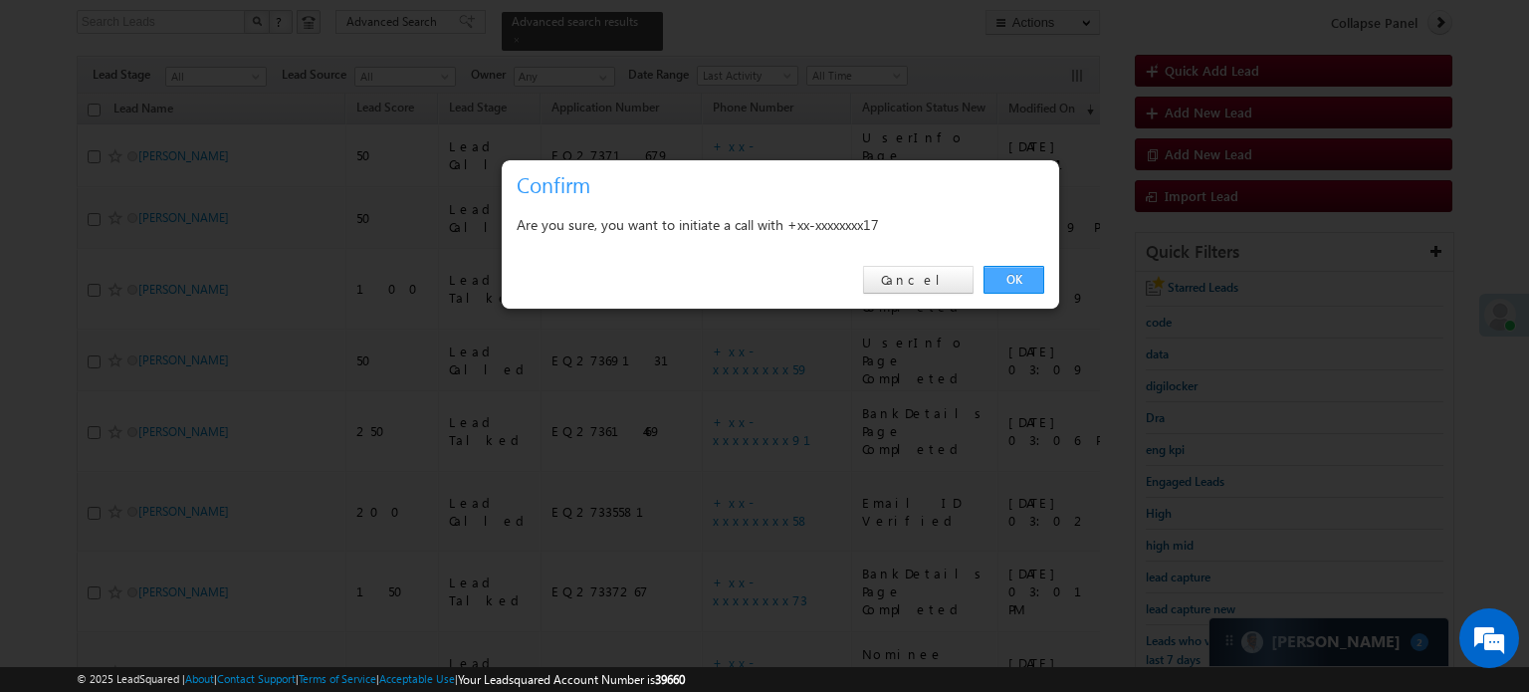
click at [1017, 290] on link "OK" at bounding box center [1014, 280] width 61 height 28
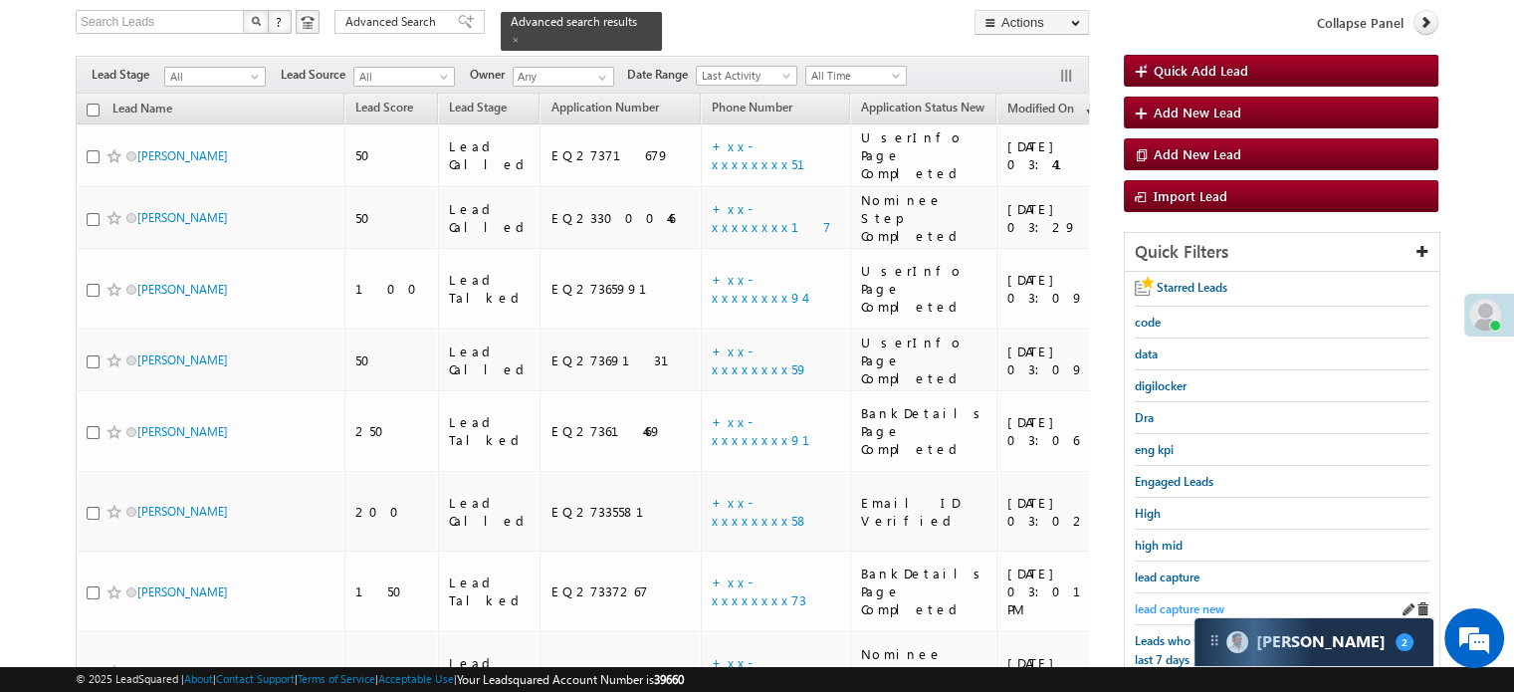
click at [1180, 601] on span "lead capture new" at bounding box center [1180, 608] width 90 height 15
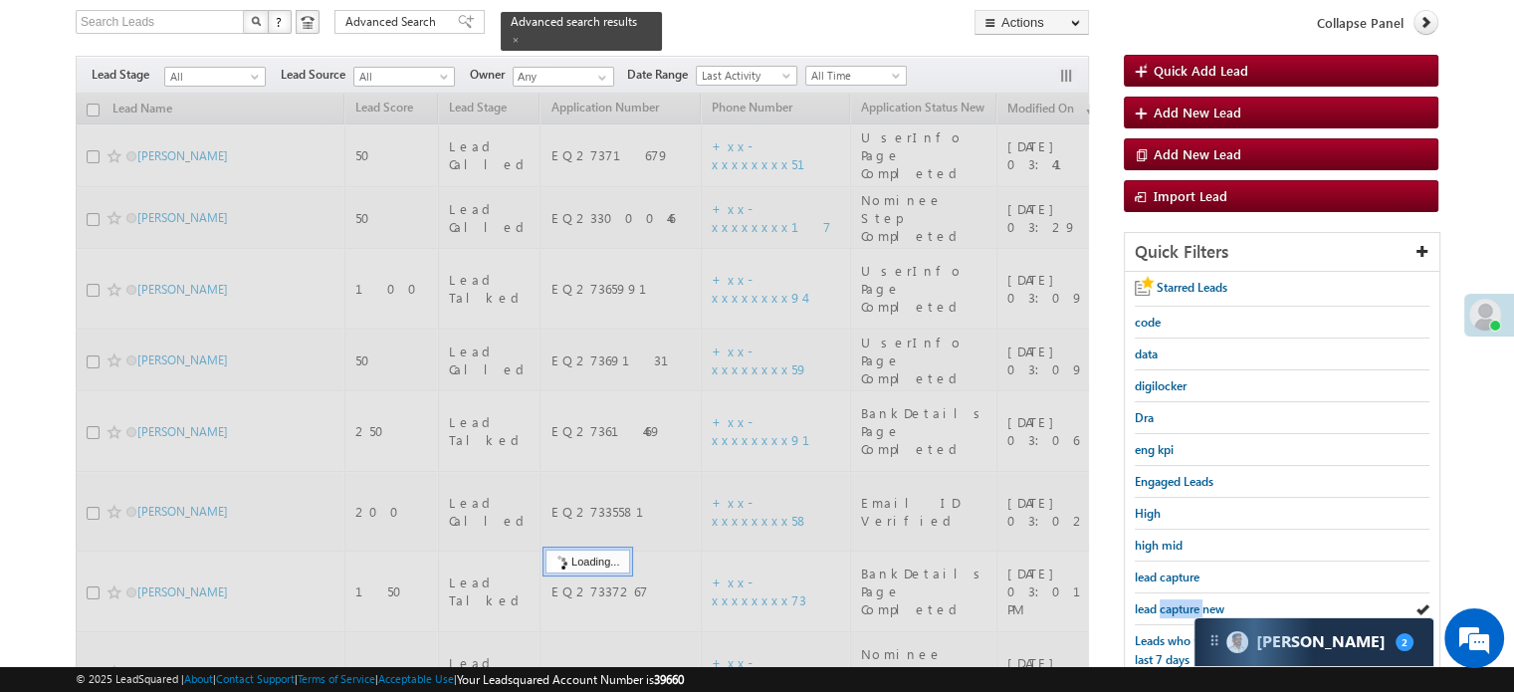
click at [1180, 601] on span "lead capture new" at bounding box center [1180, 608] width 90 height 15
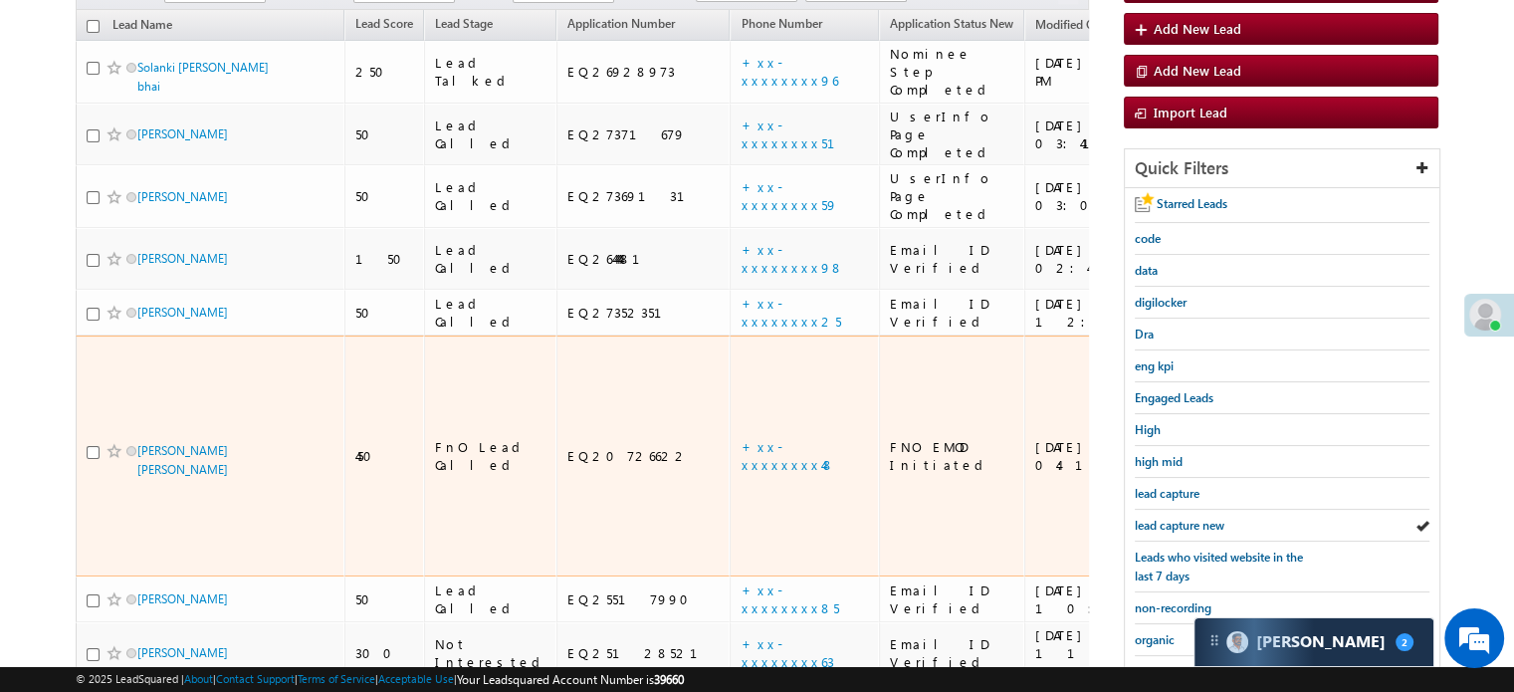
scroll to position [328, 0]
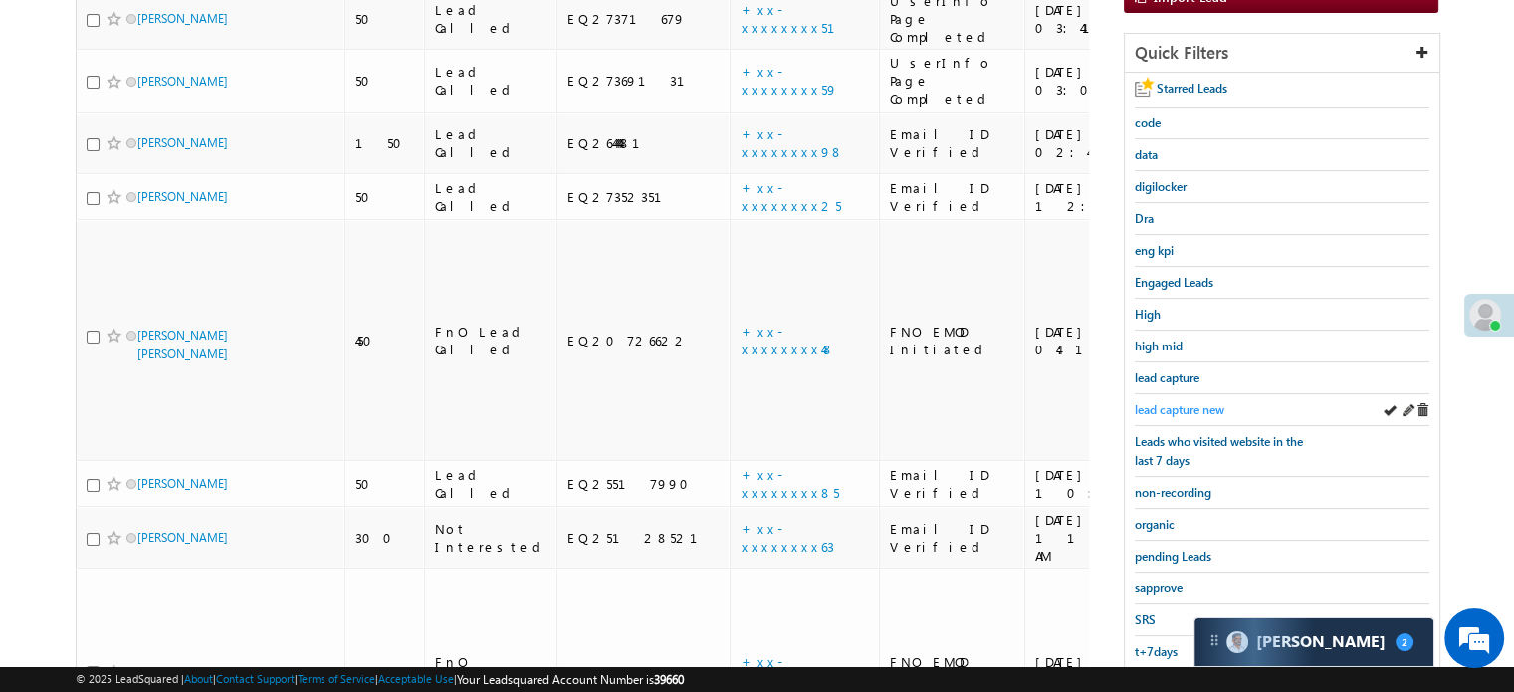
click at [1175, 404] on span "lead capture new" at bounding box center [1180, 409] width 90 height 15
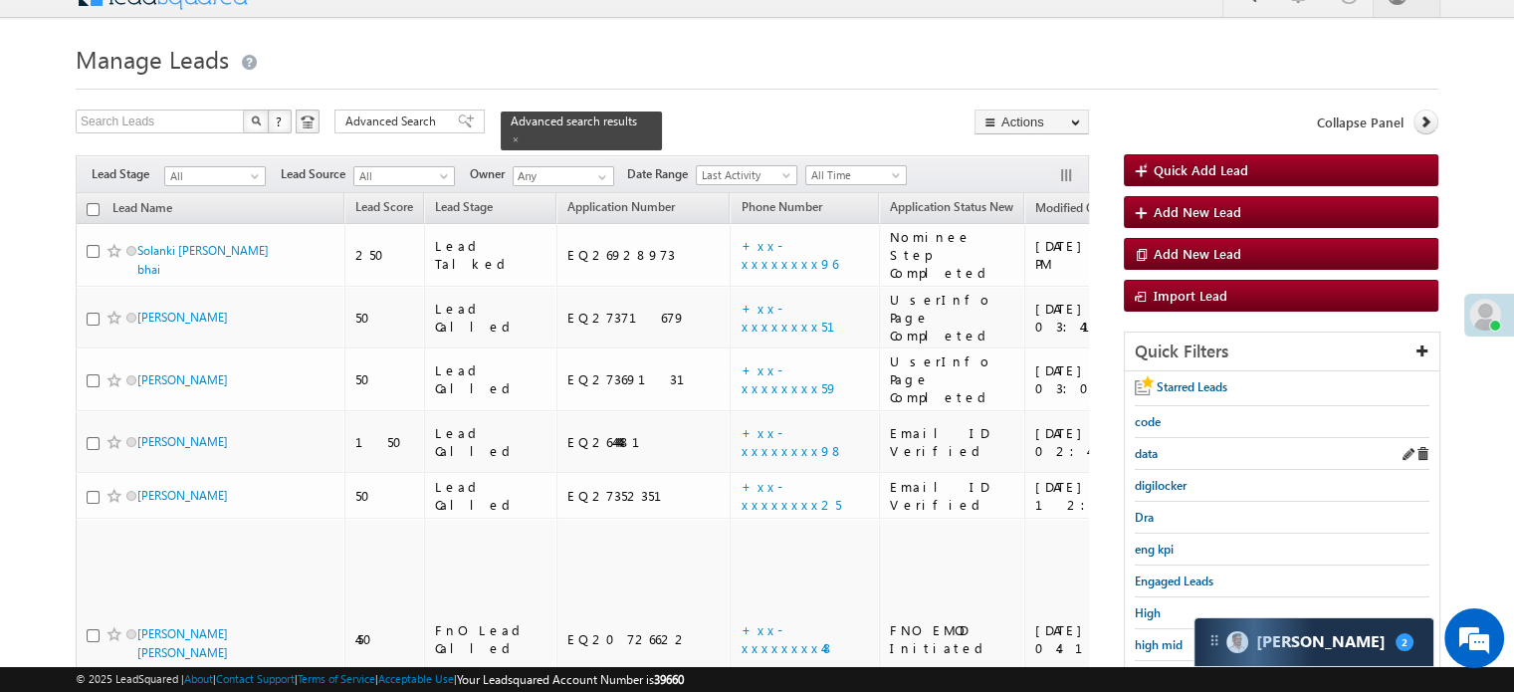
scroll to position [427, 0]
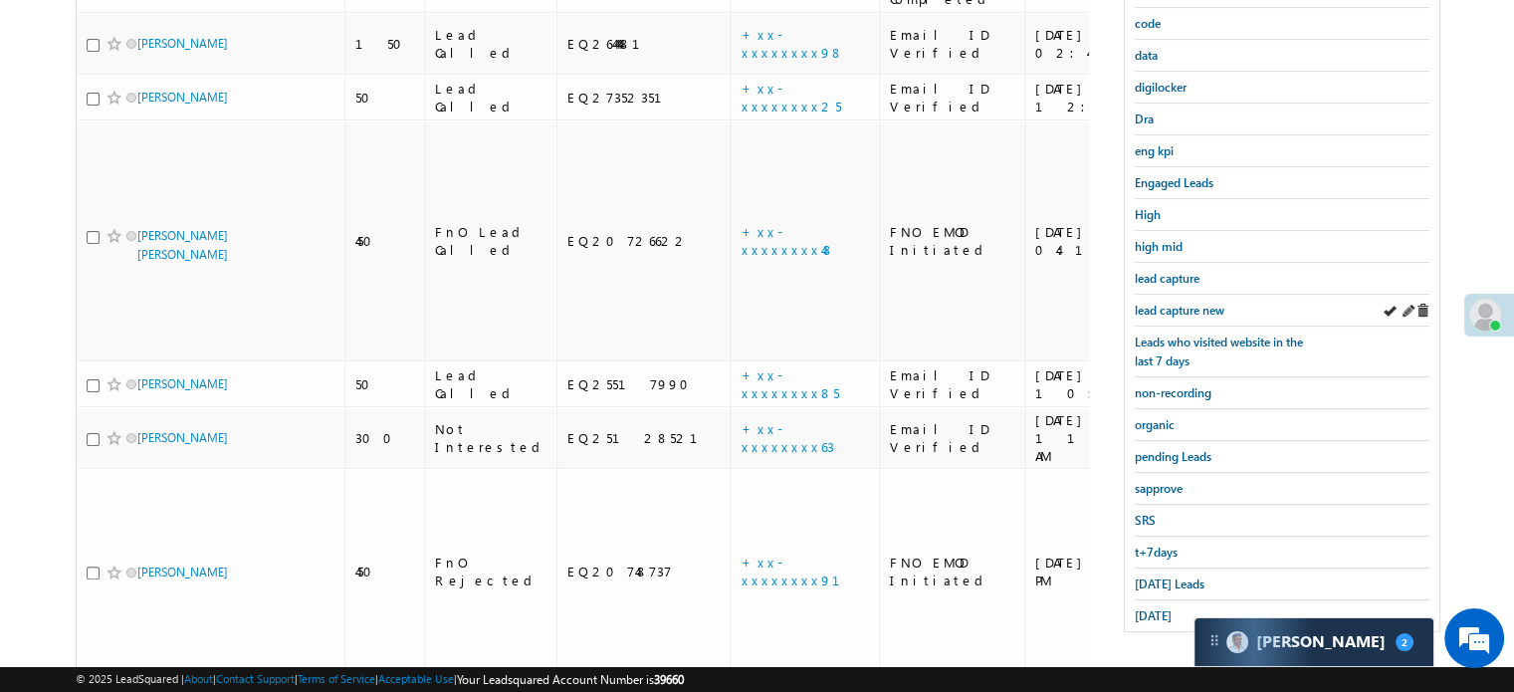
click at [1176, 314] on div "lead capture new" at bounding box center [1282, 311] width 295 height 32
click at [1177, 313] on link "lead capture new" at bounding box center [1180, 310] width 90 height 19
click at [1166, 574] on link "Today's Leads" at bounding box center [1170, 583] width 70 height 19
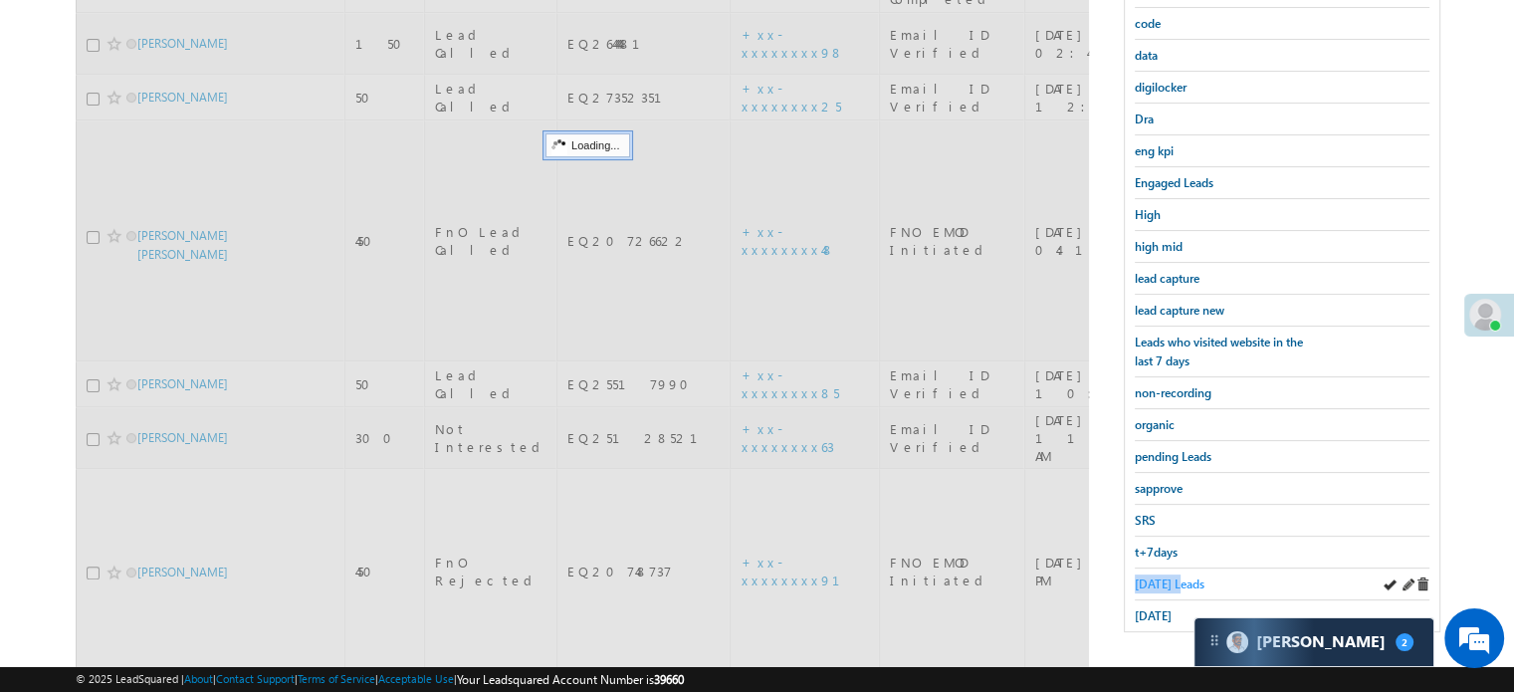
click at [1166, 576] on span "Today's Leads" at bounding box center [1170, 583] width 70 height 15
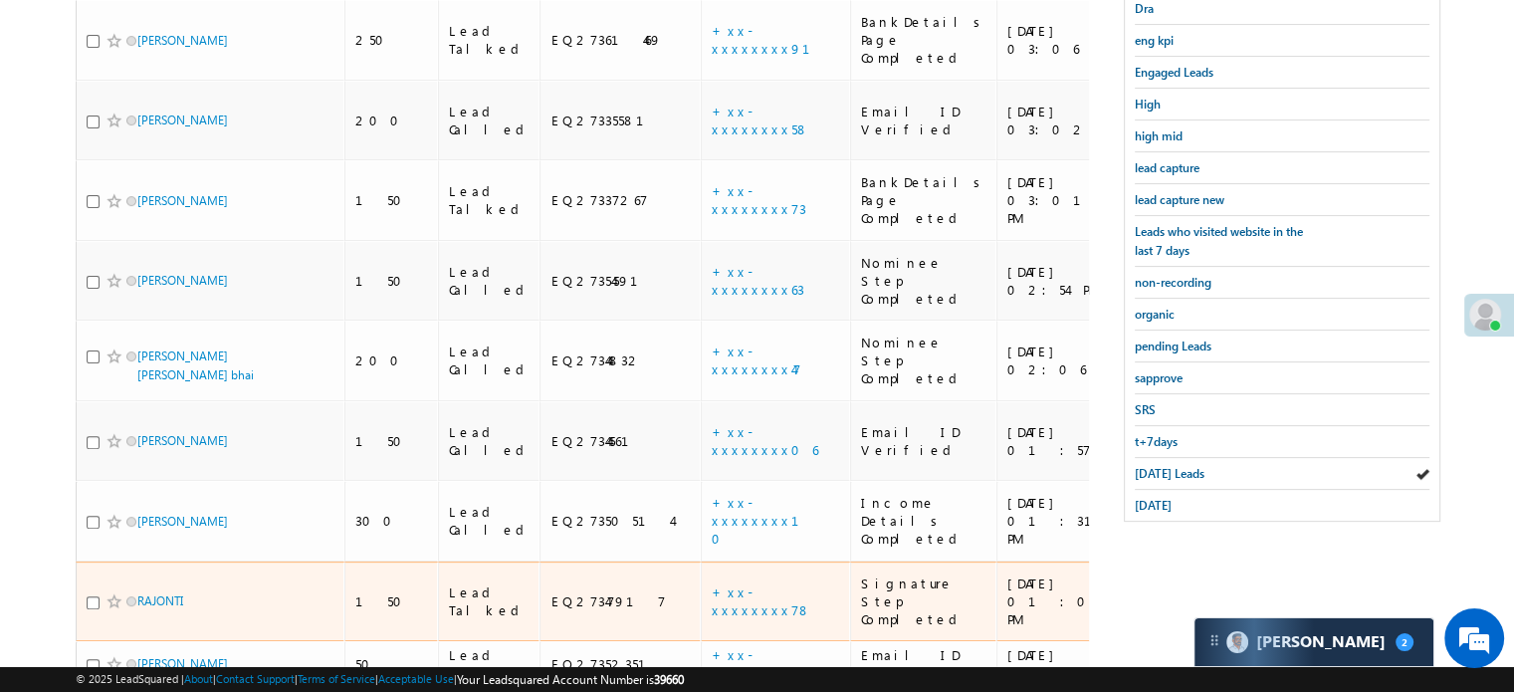
scroll to position [139, 0]
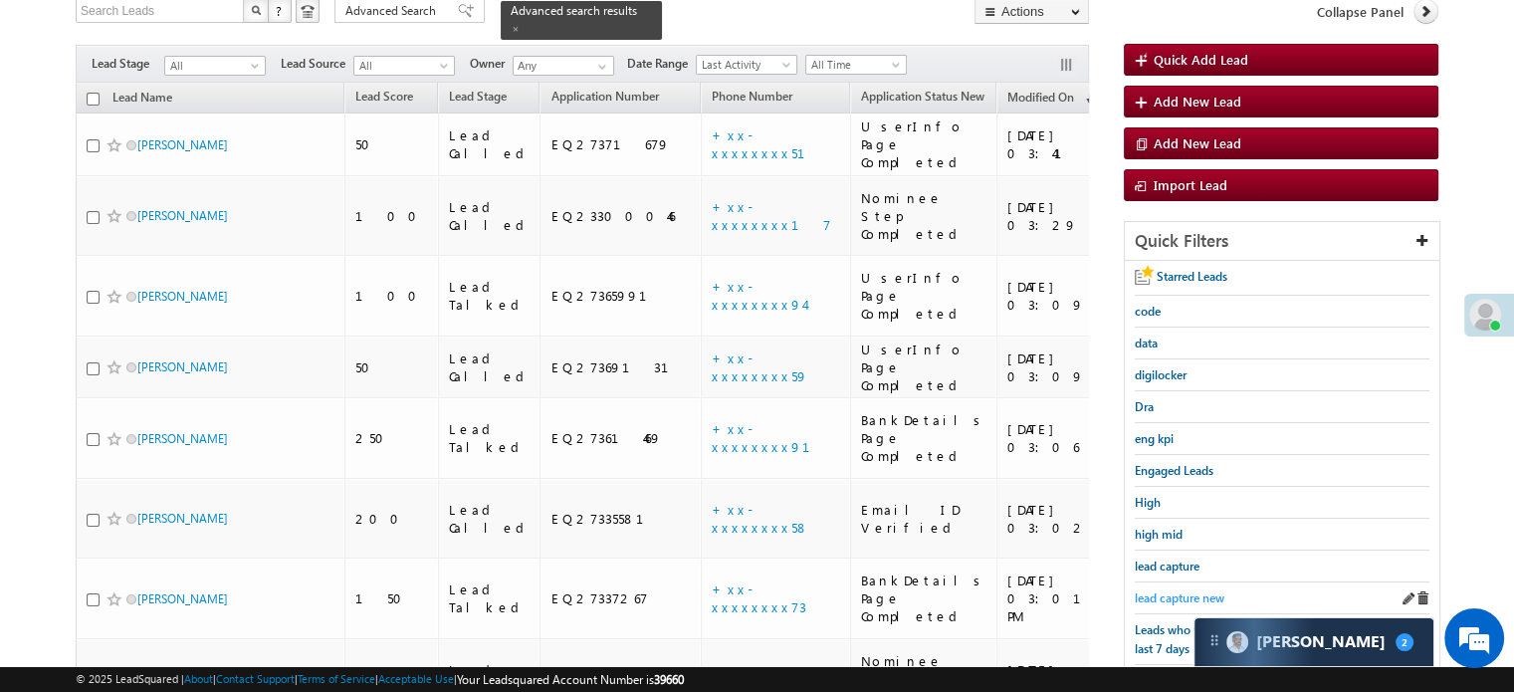
click at [1180, 590] on span "lead capture new" at bounding box center [1180, 597] width 90 height 15
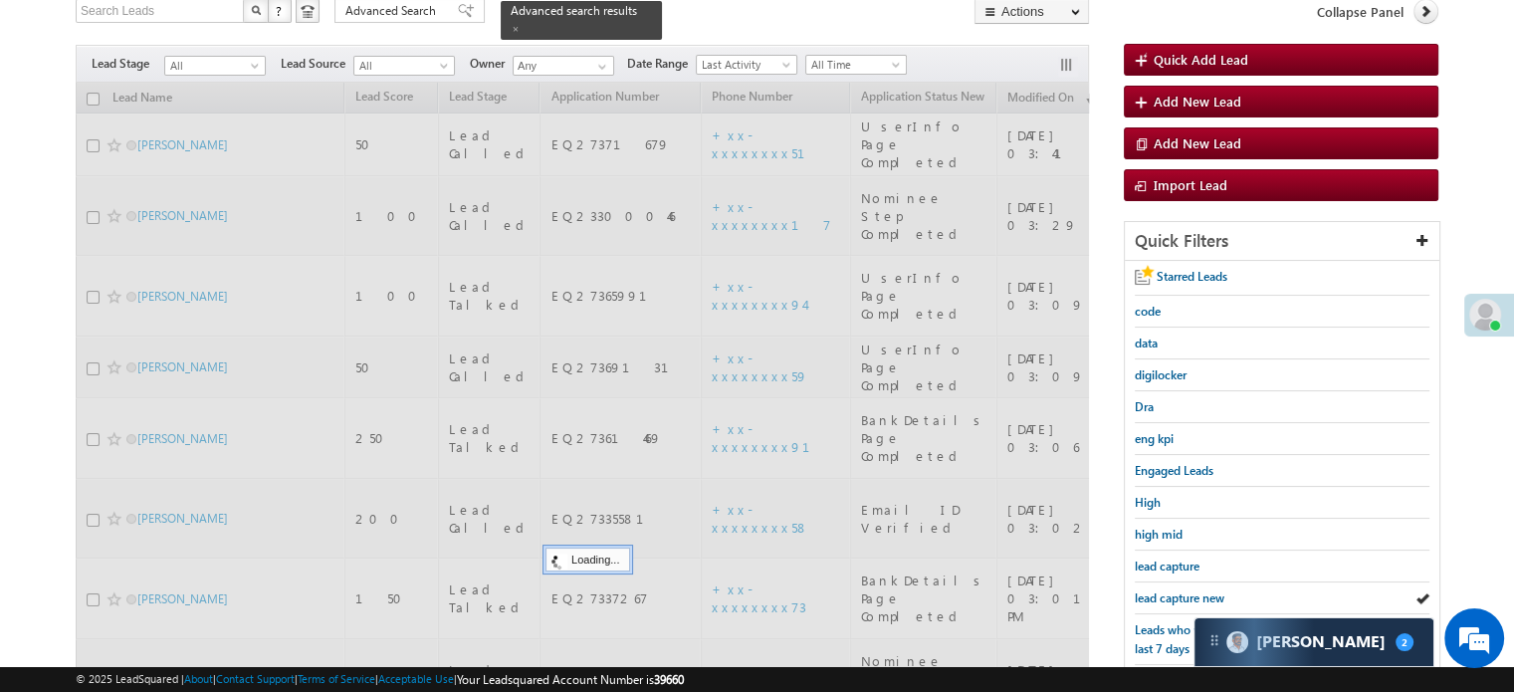
click at [1176, 590] on span "lead capture new" at bounding box center [1180, 597] width 90 height 15
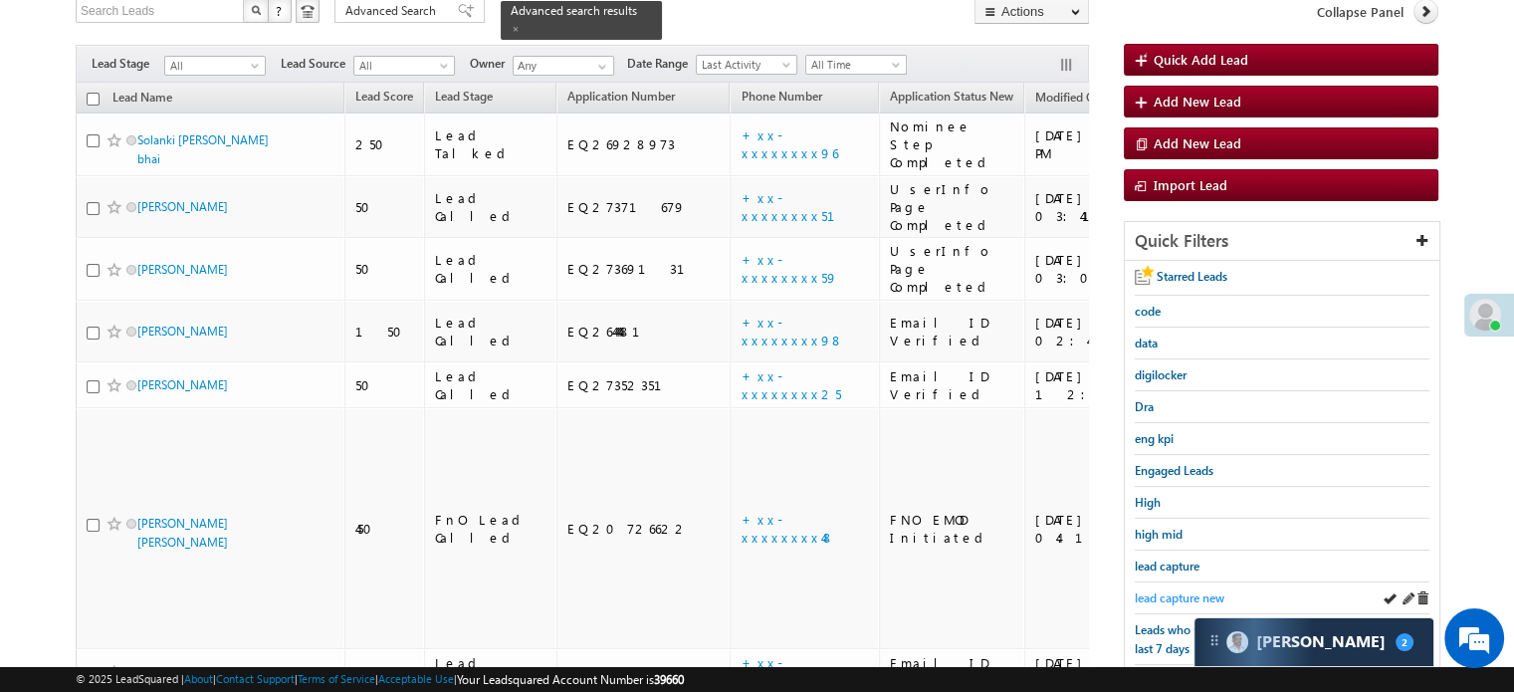
click at [1179, 591] on span "lead capture new" at bounding box center [1180, 597] width 90 height 15
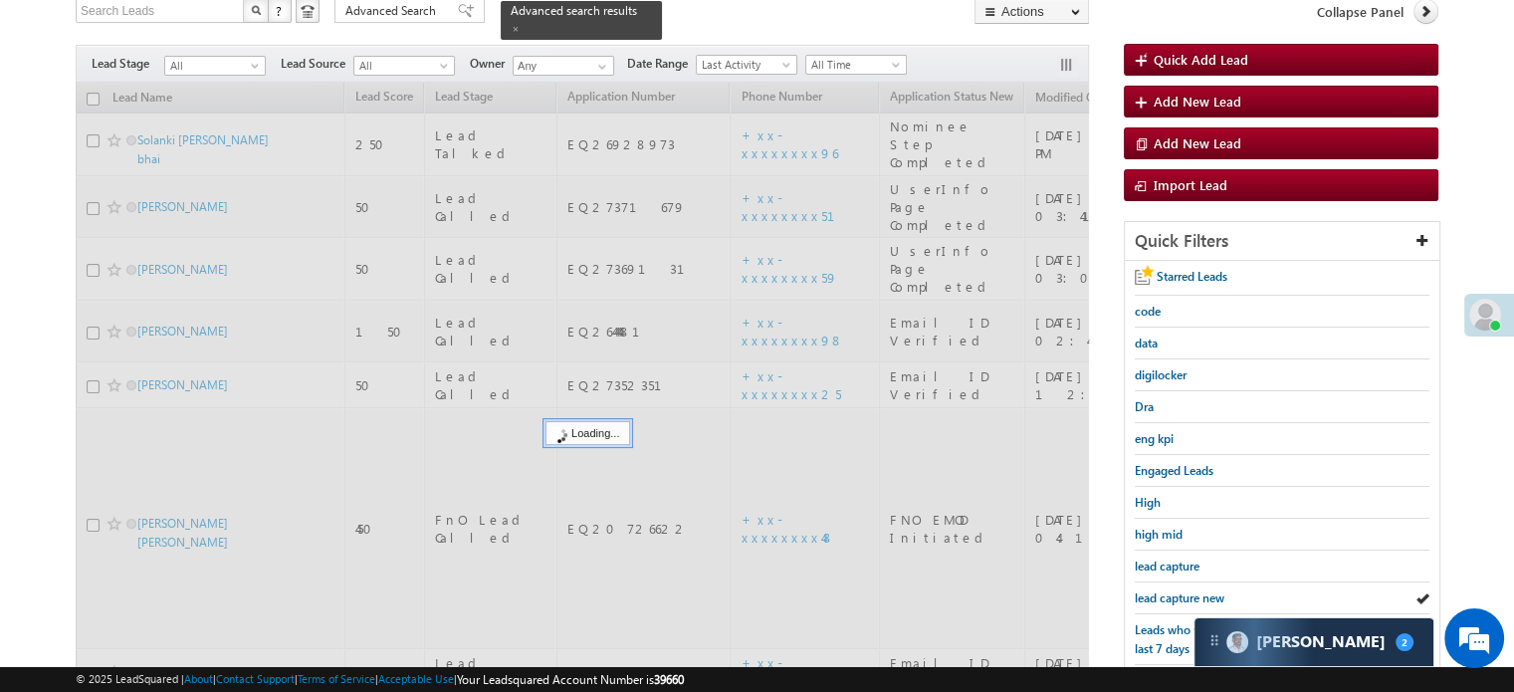
click at [1179, 591] on span "lead capture new" at bounding box center [1180, 597] width 90 height 15
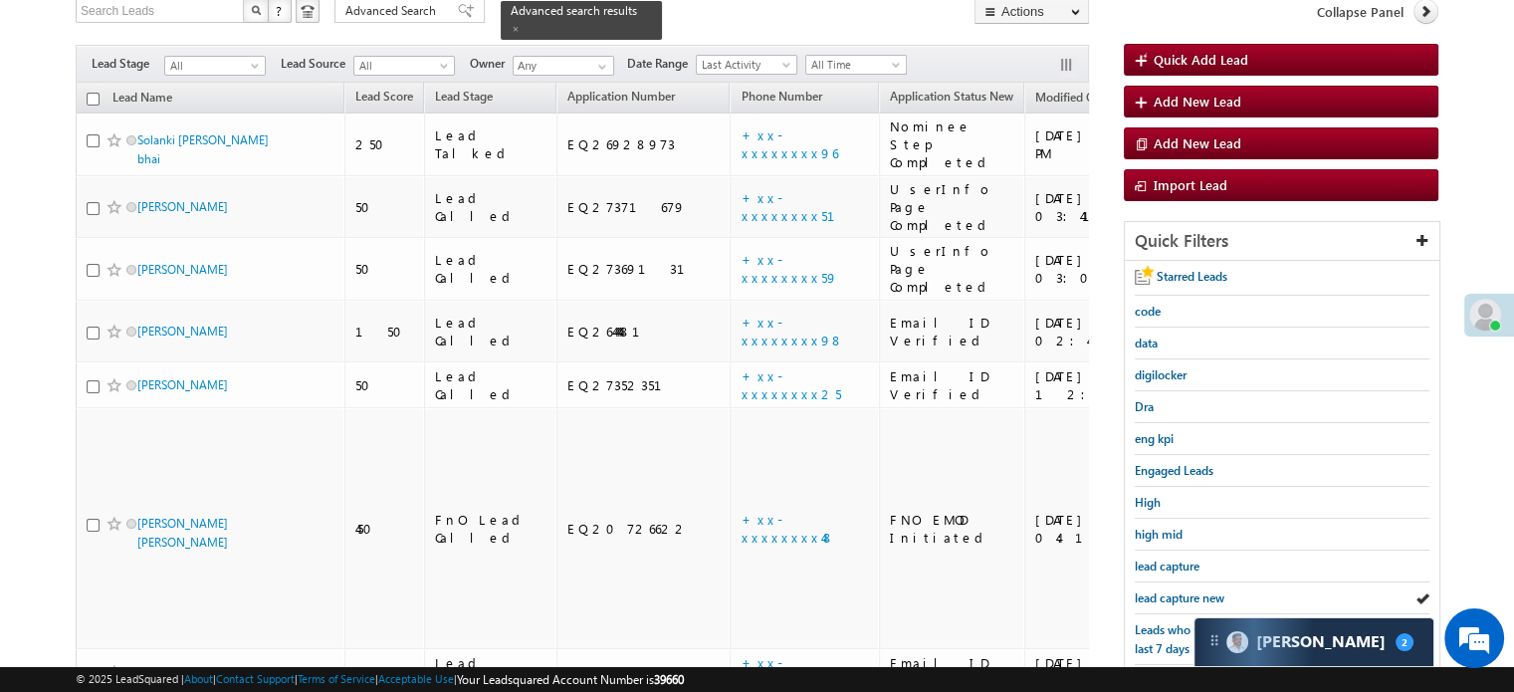
click at [1179, 591] on span "lead capture new" at bounding box center [1180, 597] width 90 height 15
click at [1175, 591] on span "lead capture new" at bounding box center [1180, 597] width 90 height 15
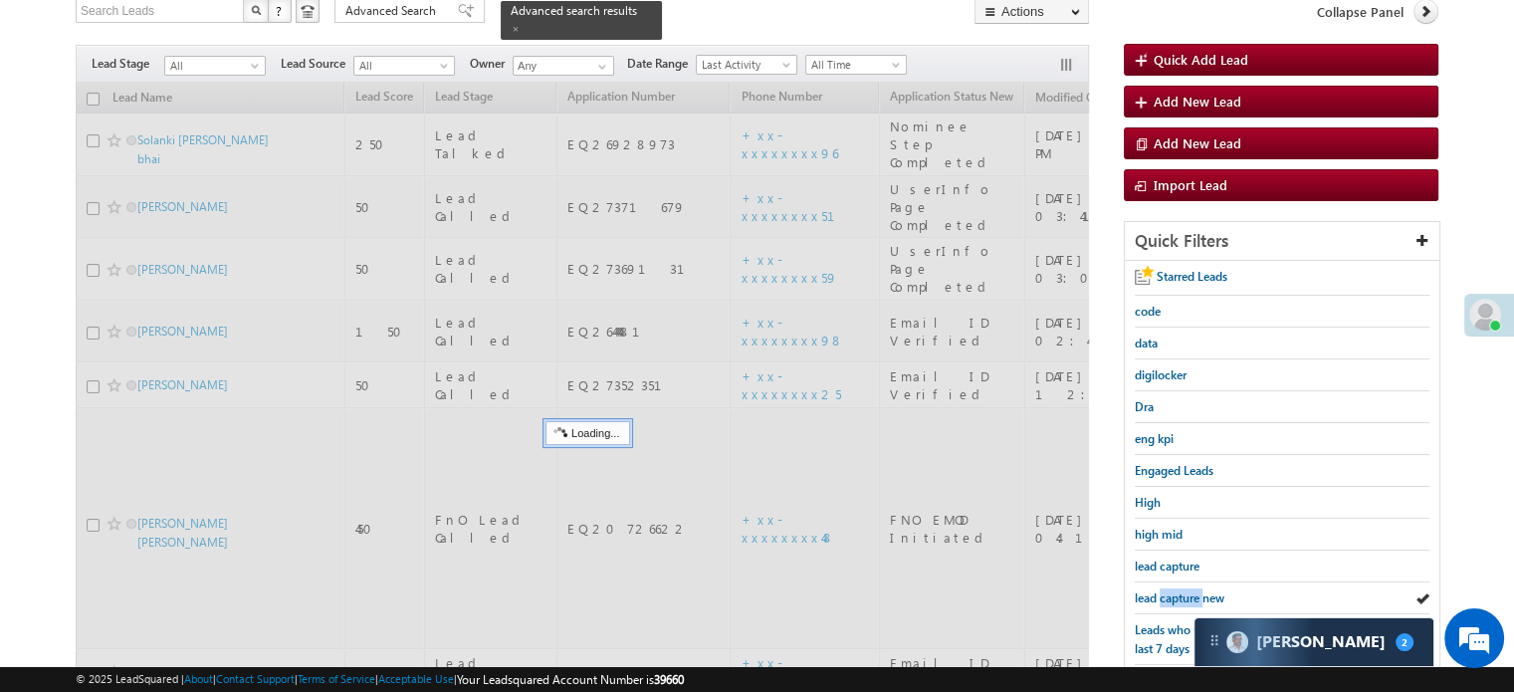
click at [1175, 591] on span "lead capture new" at bounding box center [1180, 597] width 90 height 15
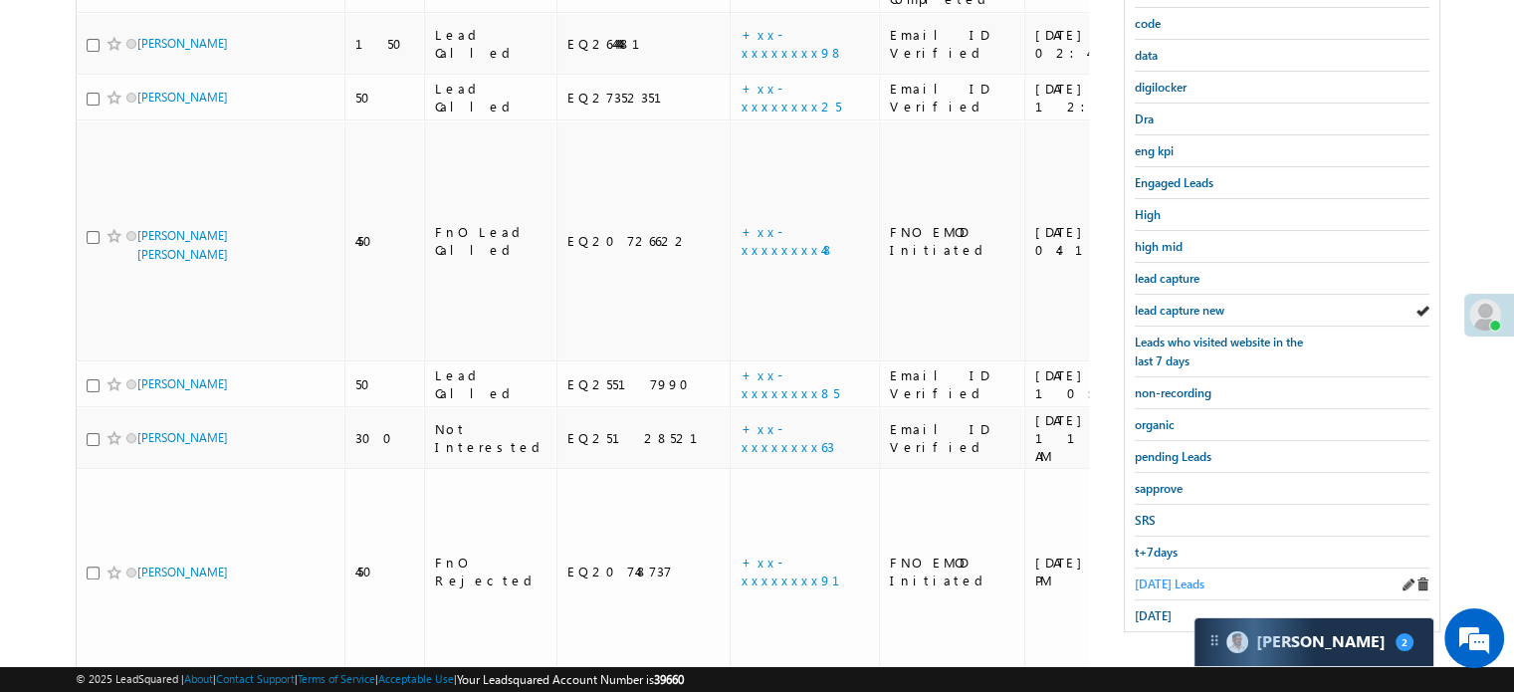
click at [1163, 576] on span "Today's Leads" at bounding box center [1170, 583] width 70 height 15
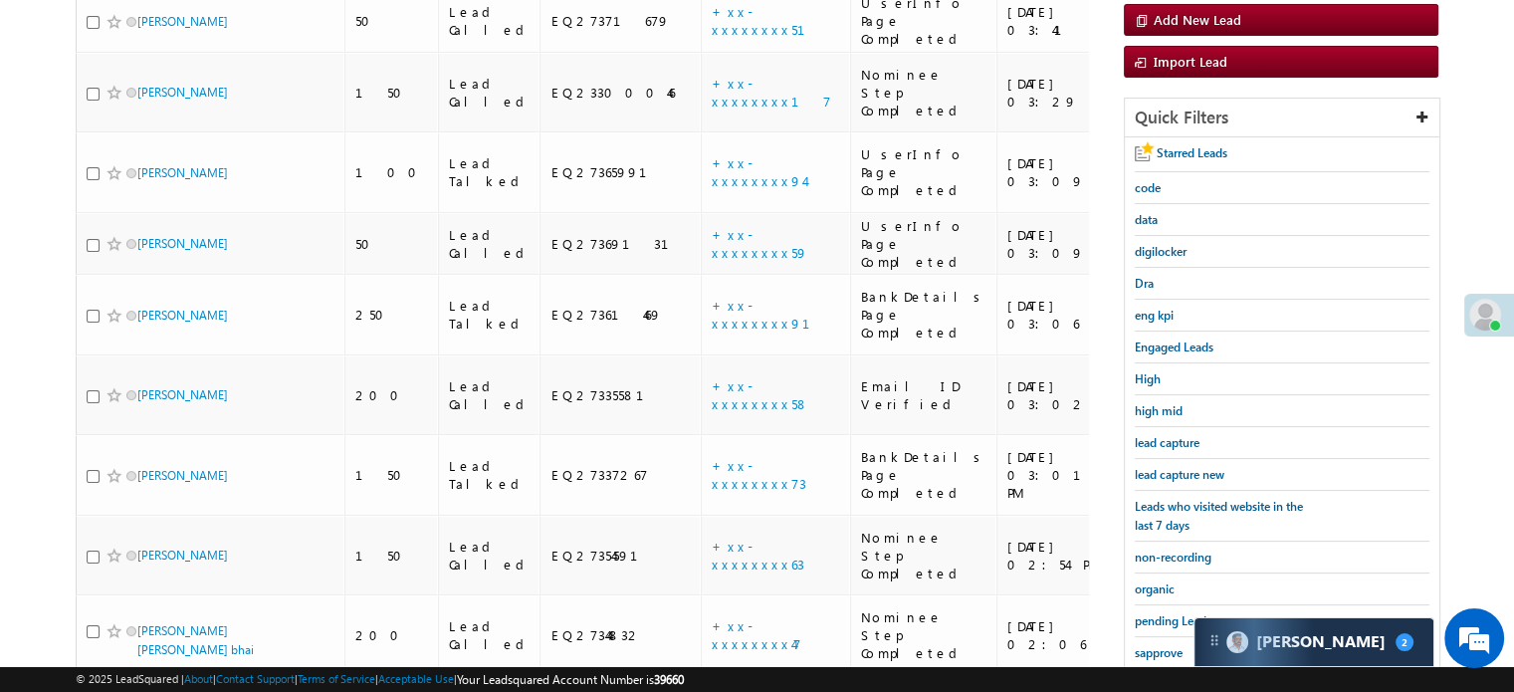
scroll to position [228, 0]
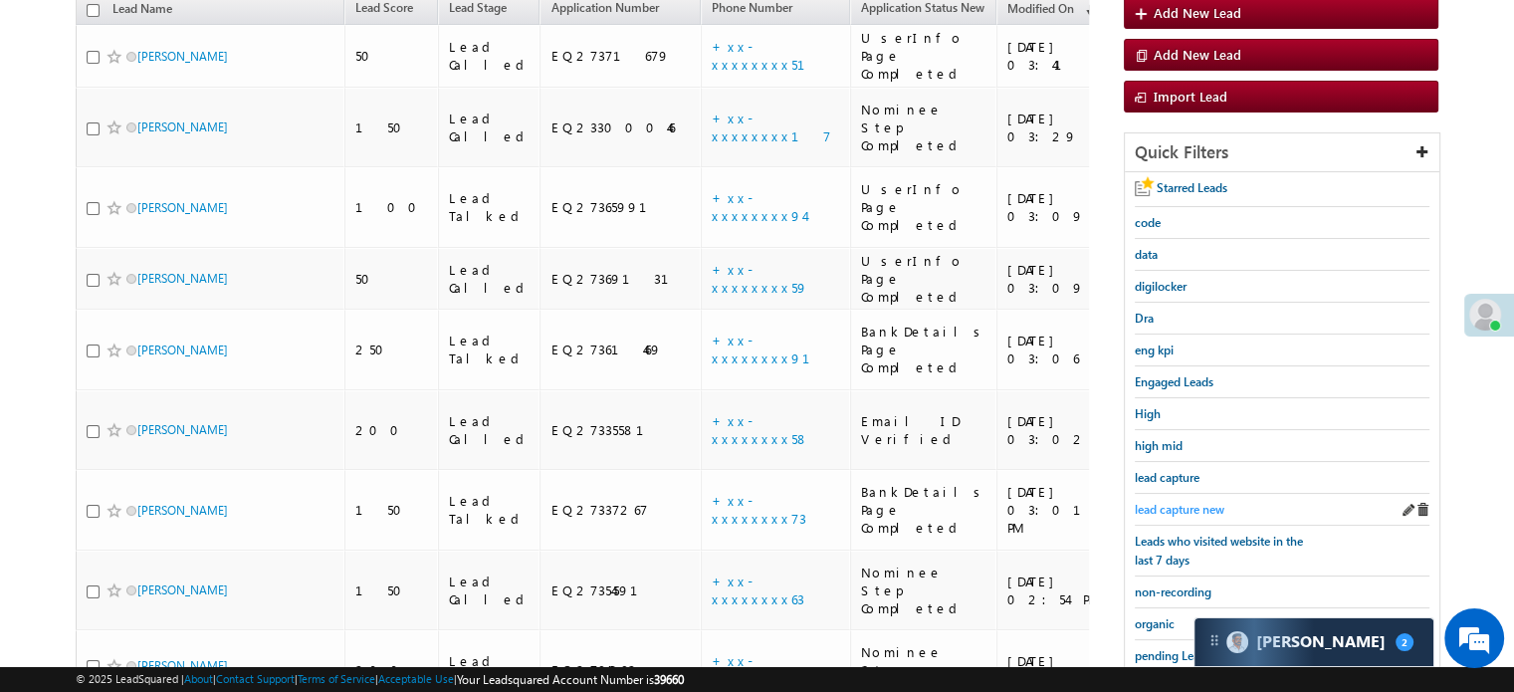
click at [1150, 502] on span "lead capture new" at bounding box center [1180, 509] width 90 height 15
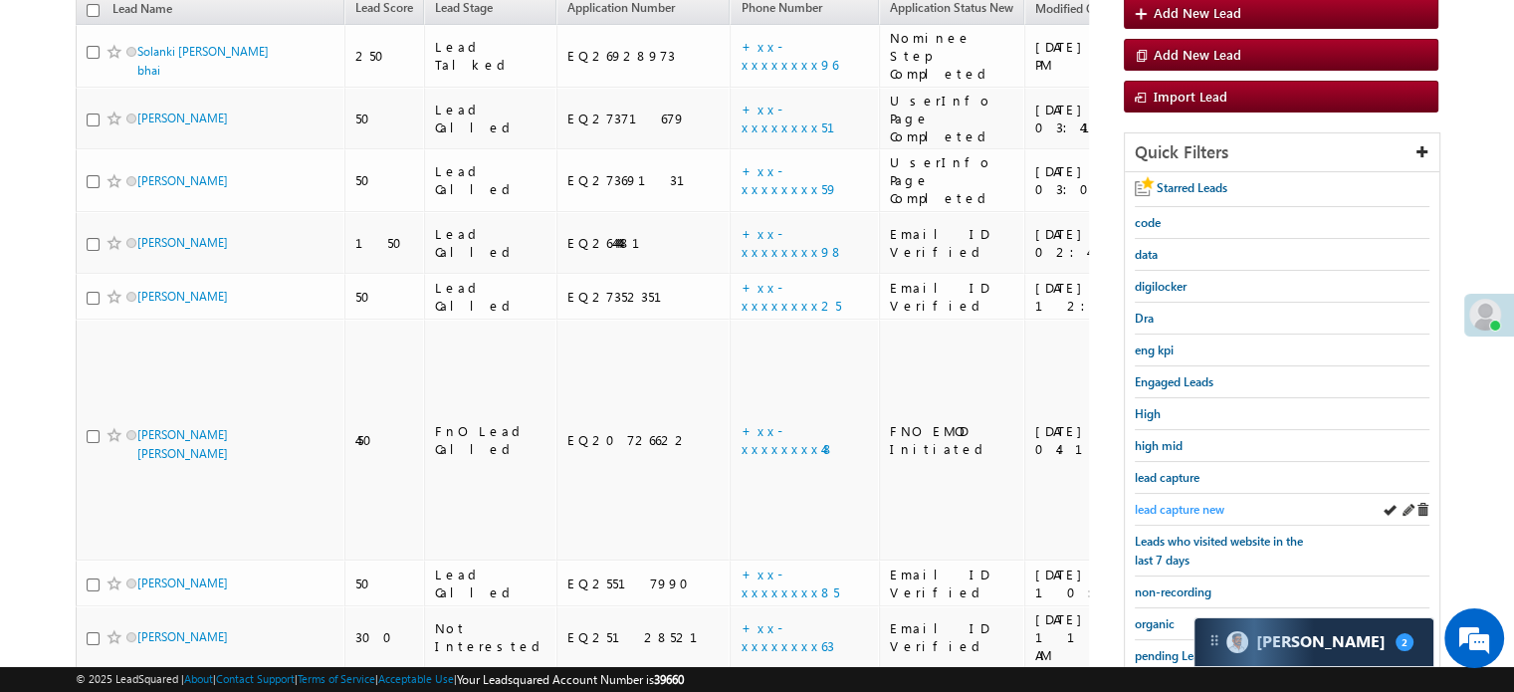
click at [1179, 508] on span "lead capture new" at bounding box center [1180, 509] width 90 height 15
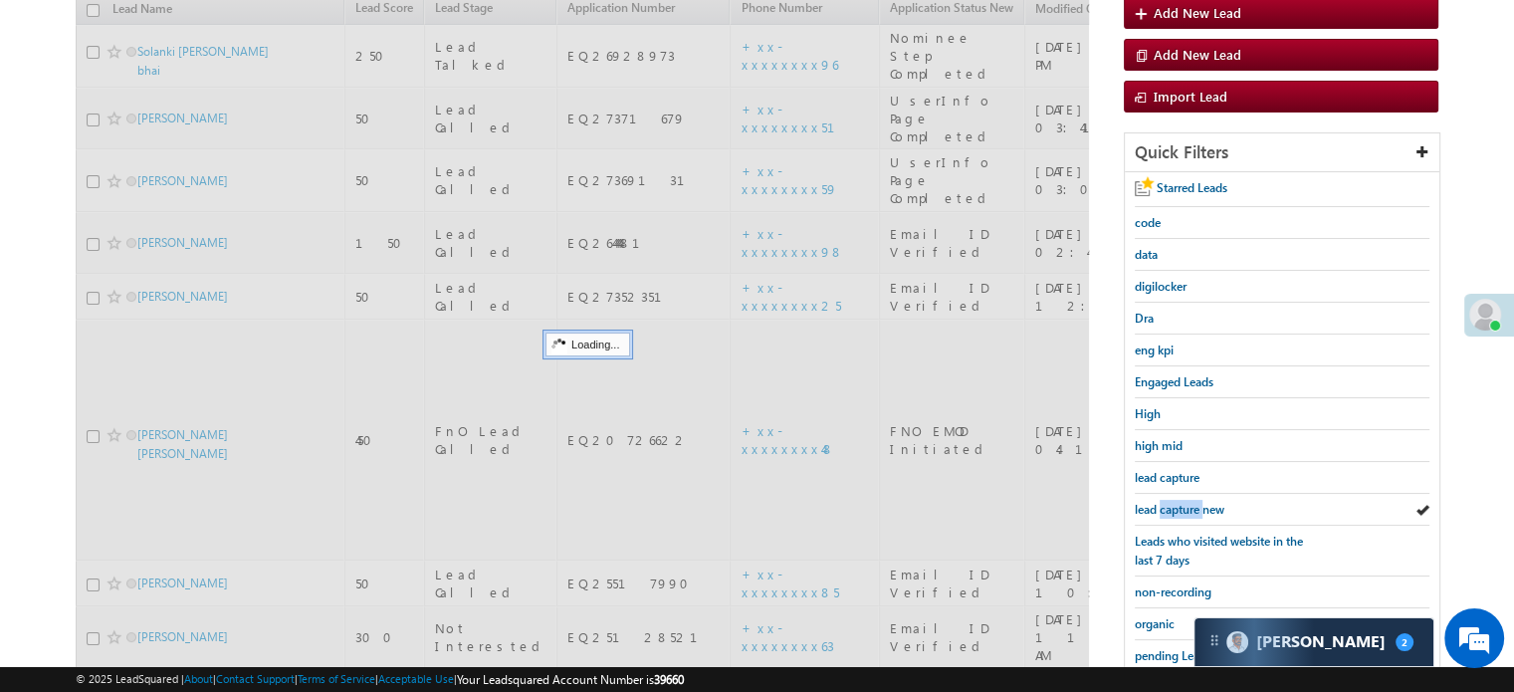
click at [1179, 508] on span "lead capture new" at bounding box center [1180, 509] width 90 height 15
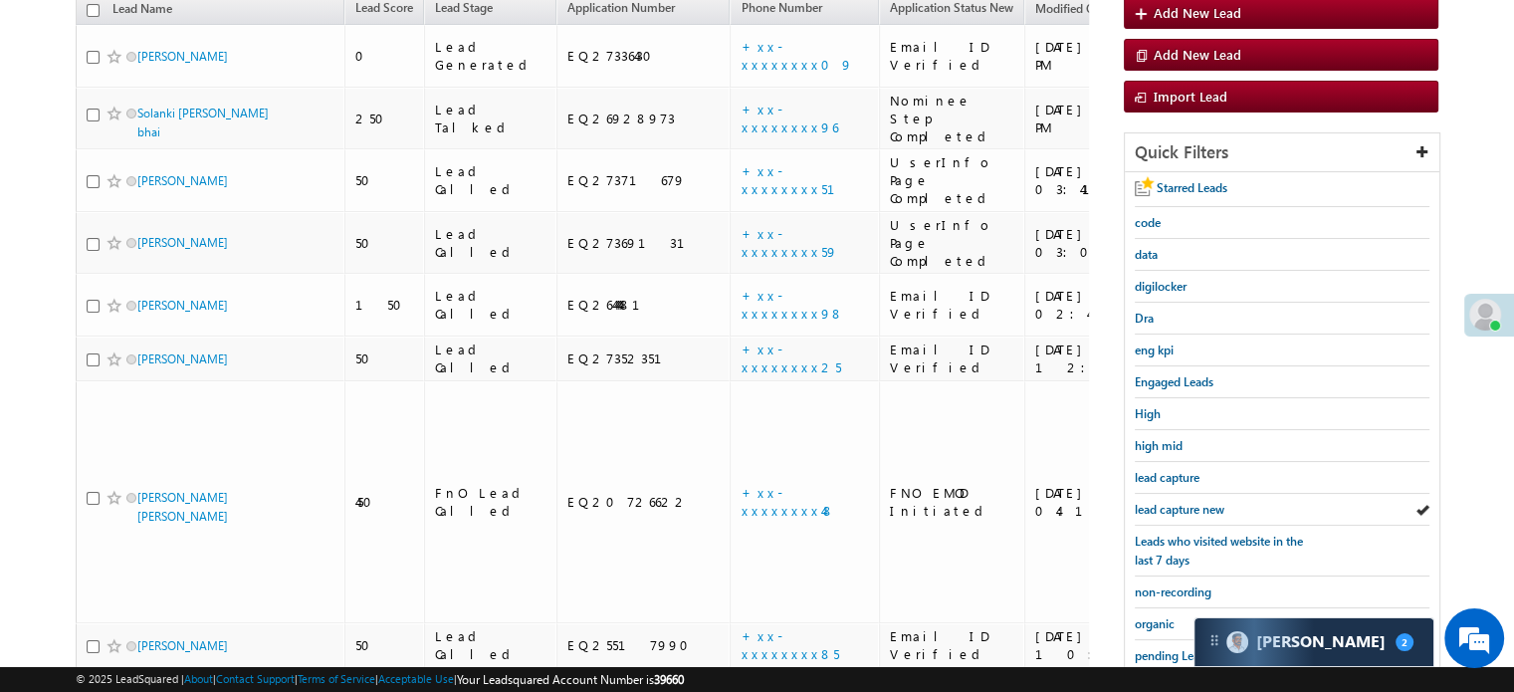
click at [1179, 508] on span "lead capture new" at bounding box center [1180, 509] width 90 height 15
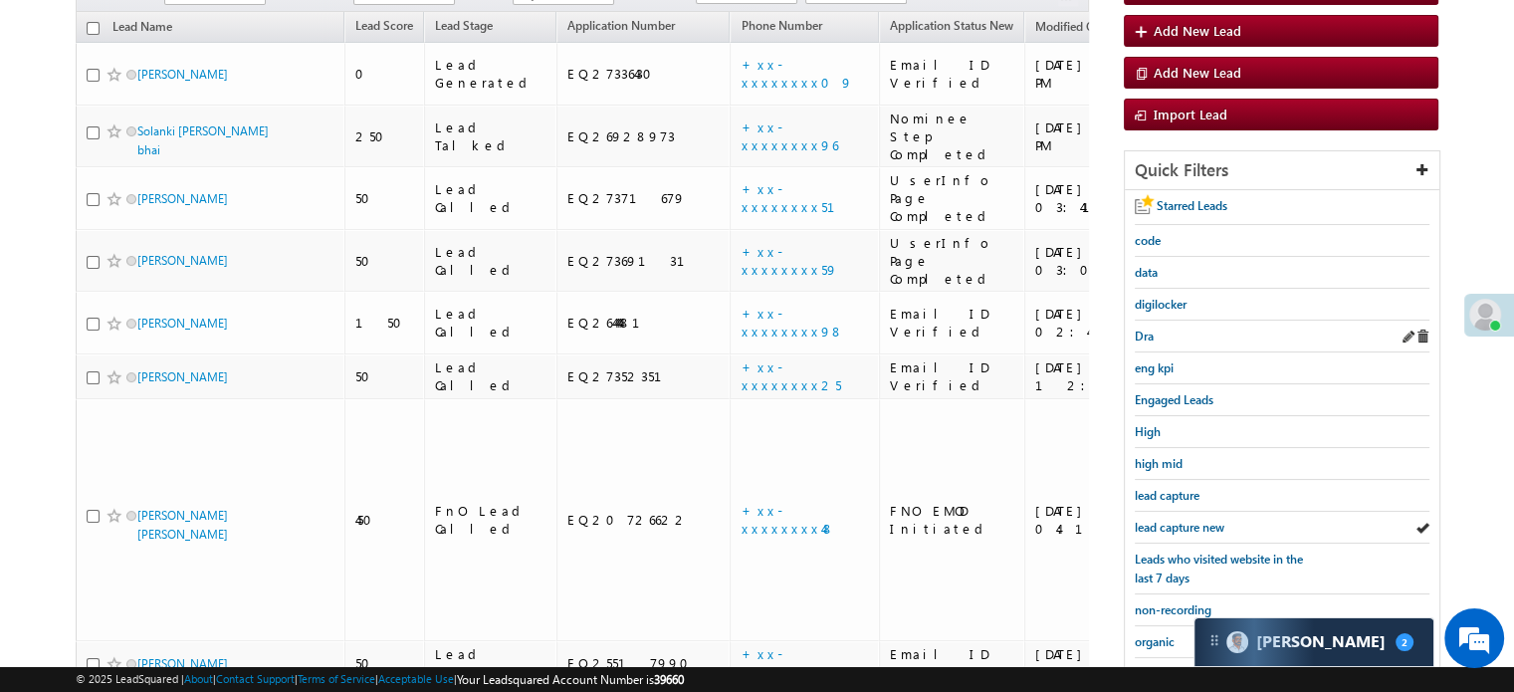
scroll to position [328, 0]
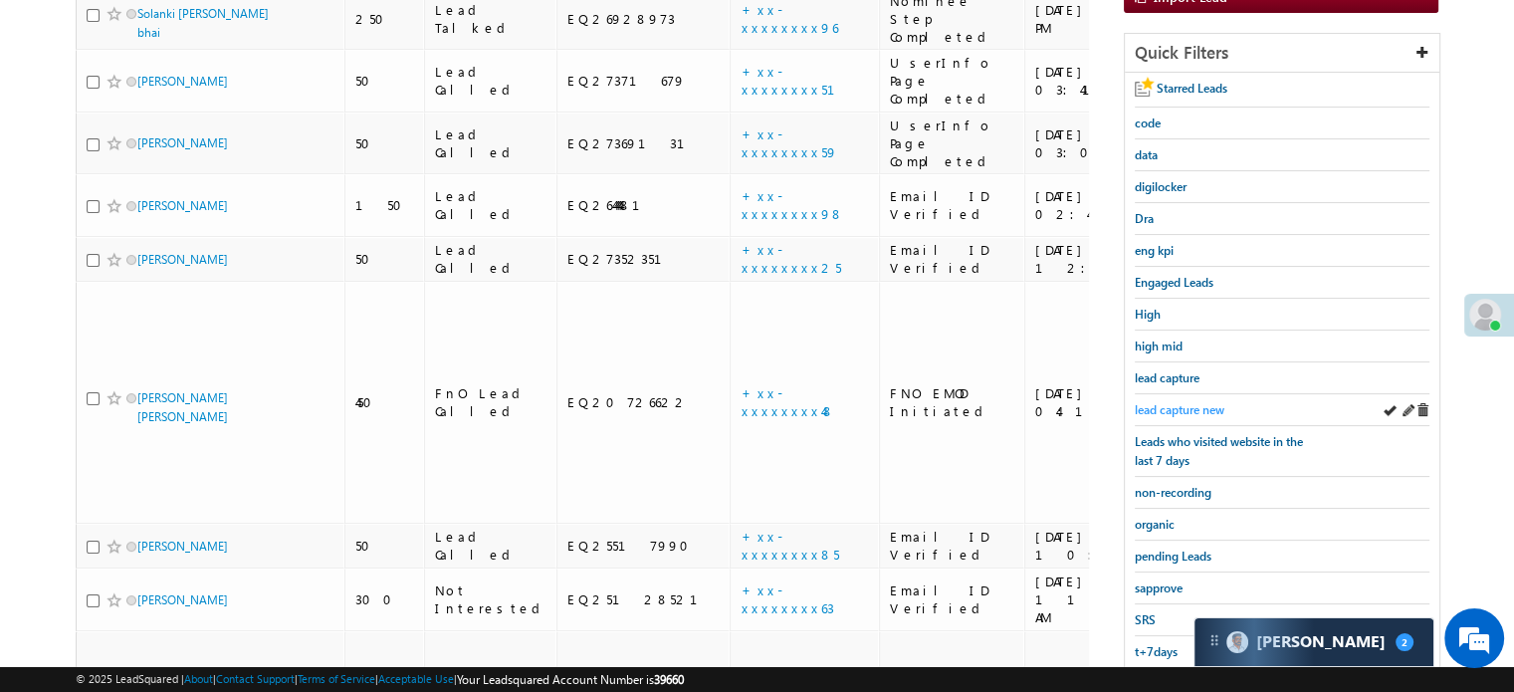
click at [1163, 402] on span "lead capture new" at bounding box center [1180, 409] width 90 height 15
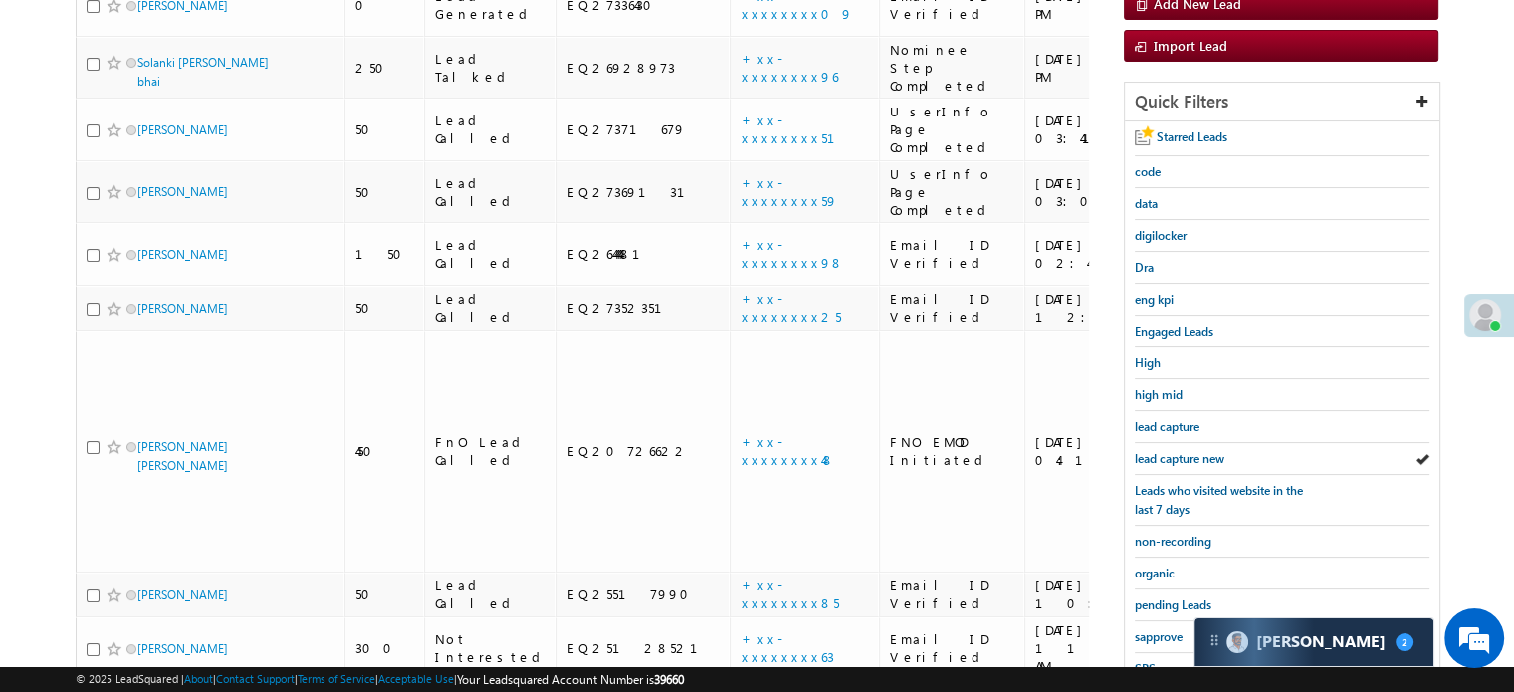
scroll to position [427, 0]
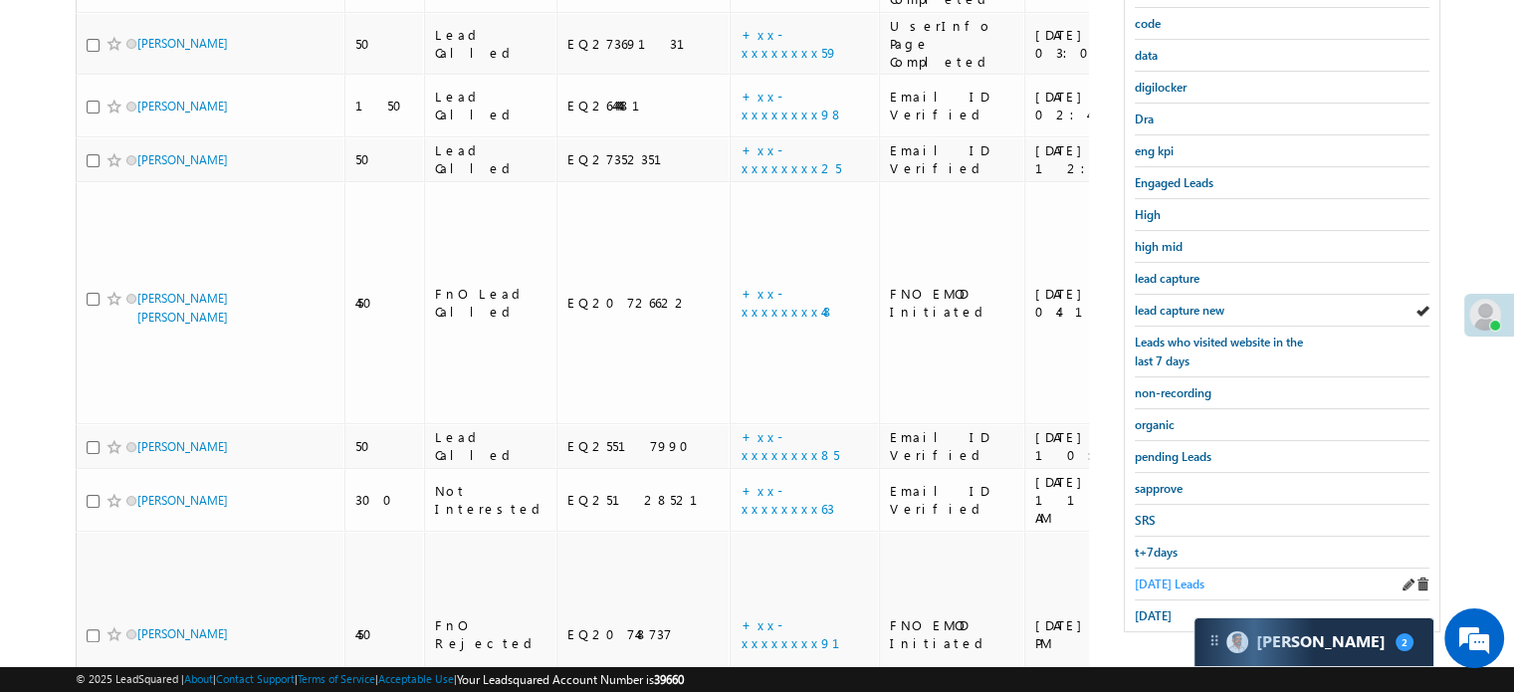
click at [1148, 576] on span "Today's Leads" at bounding box center [1170, 583] width 70 height 15
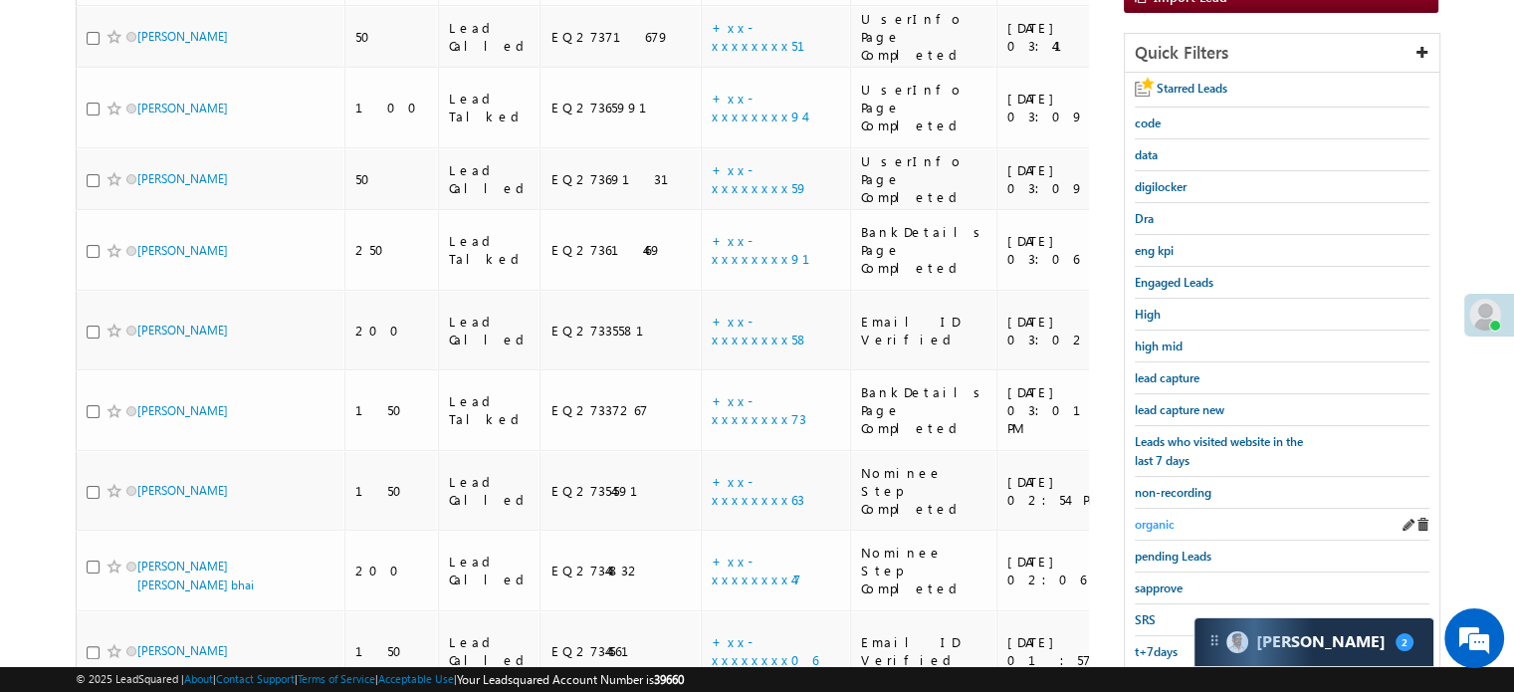
scroll to position [339, 0]
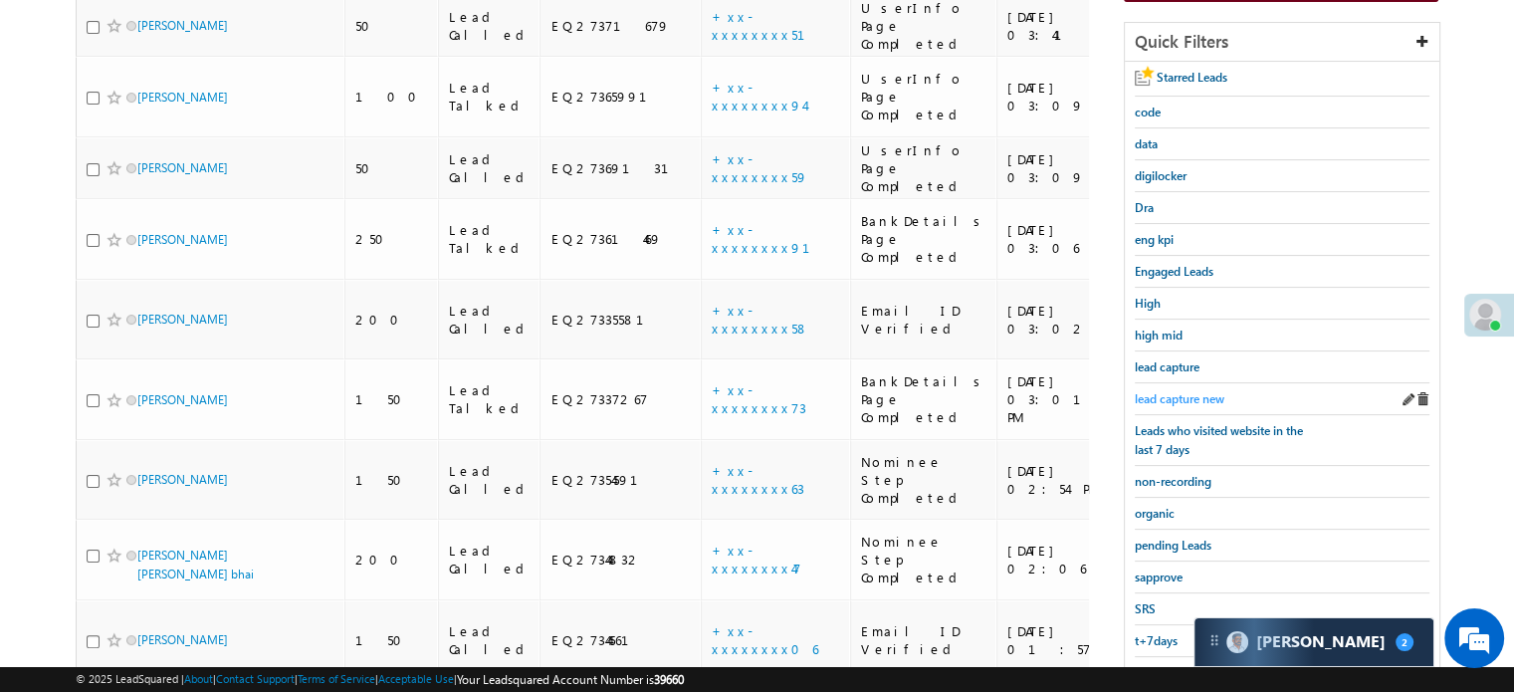
click at [1195, 393] on span "lead capture new" at bounding box center [1180, 398] width 90 height 15
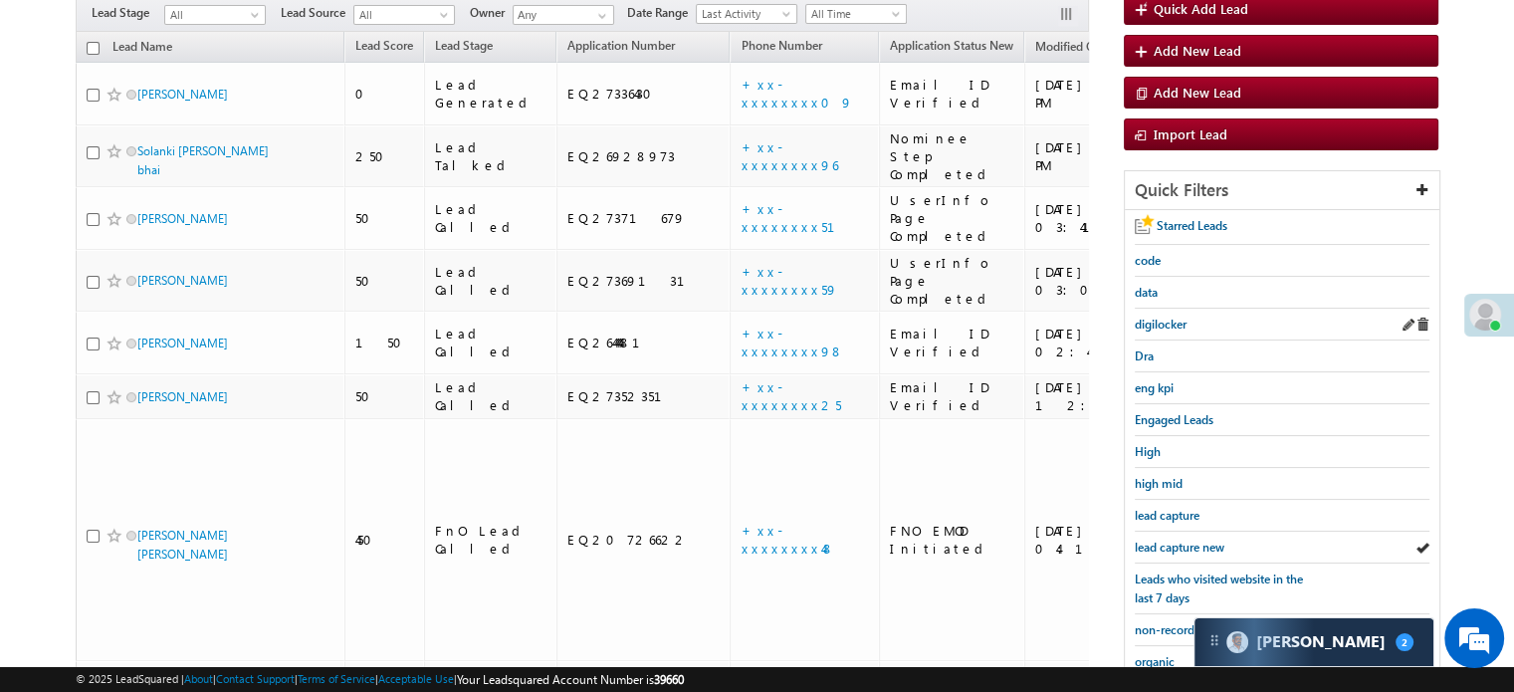
scroll to position [239, 0]
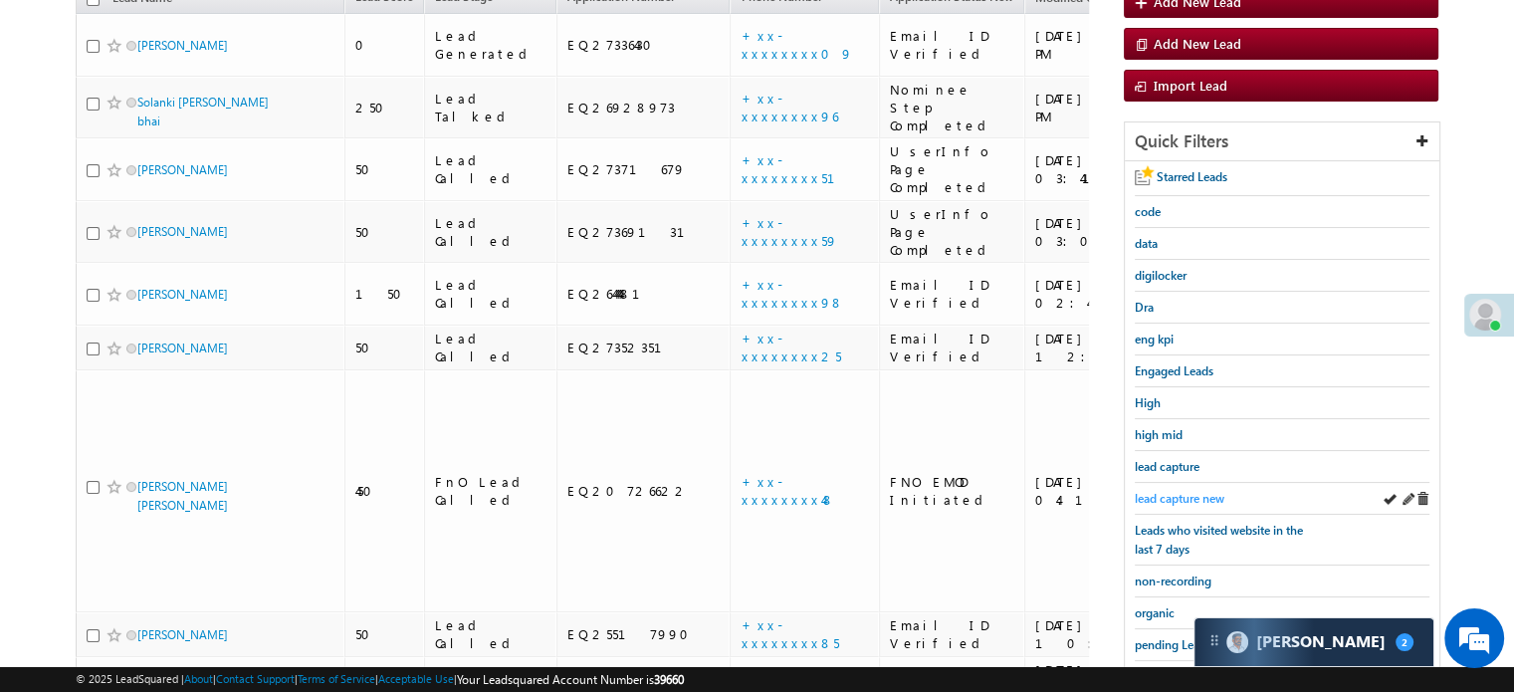
click at [1161, 500] on span "lead capture new" at bounding box center [1180, 498] width 90 height 15
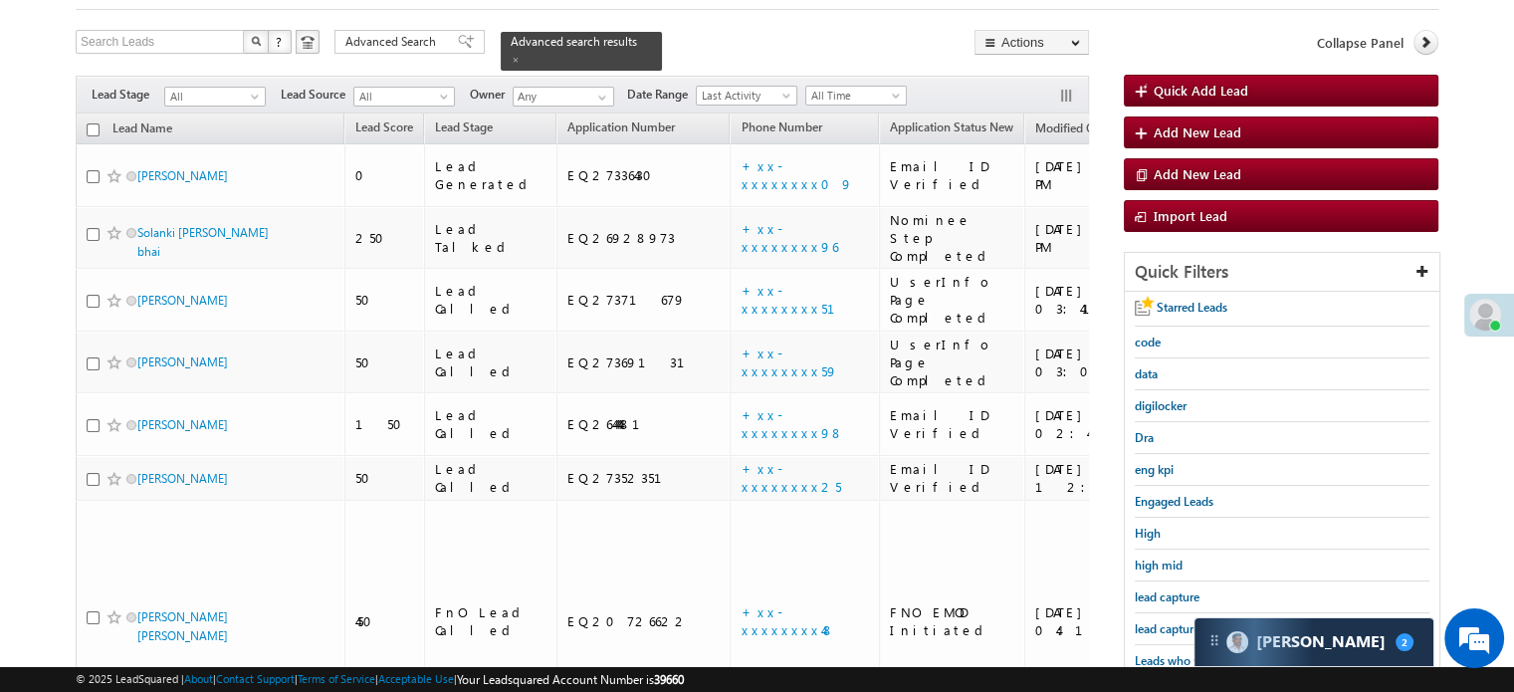
scroll to position [299, 0]
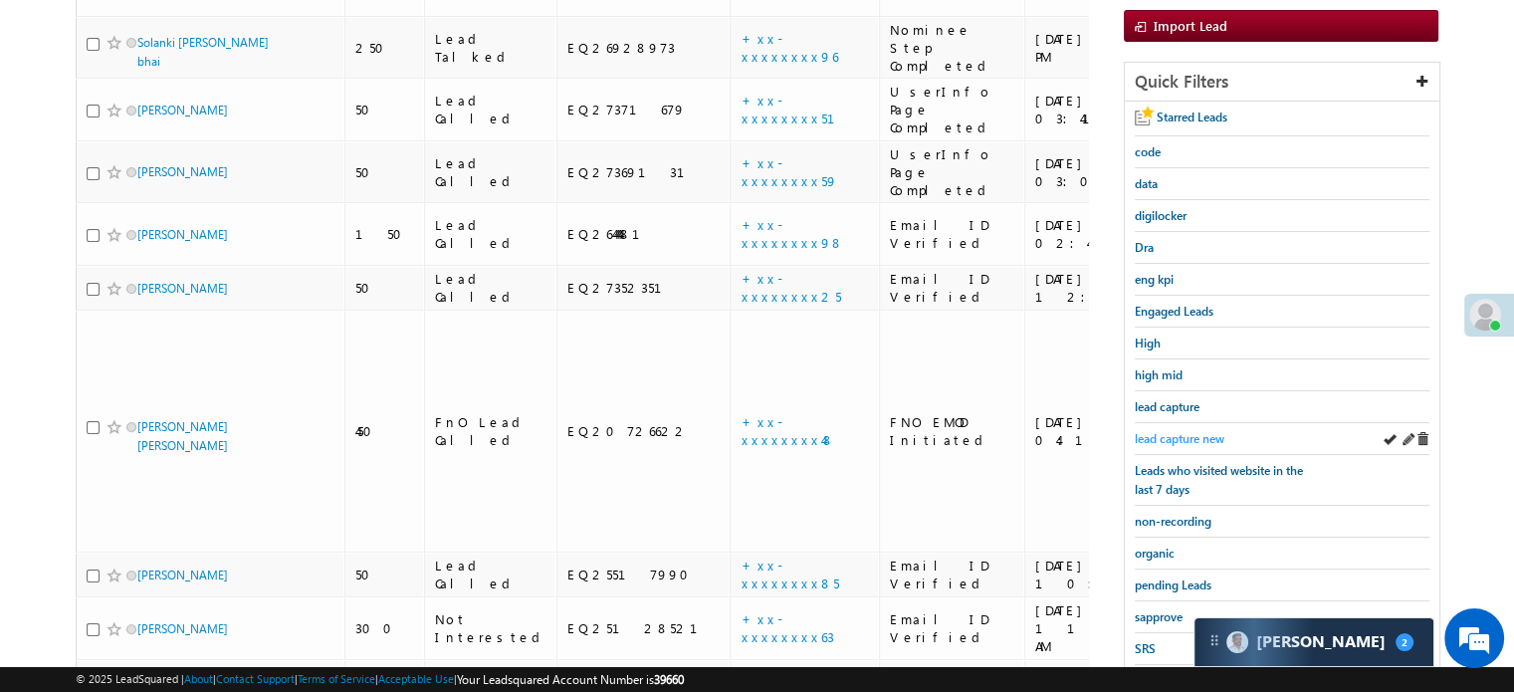
click at [1199, 433] on span "lead capture new" at bounding box center [1180, 438] width 90 height 15
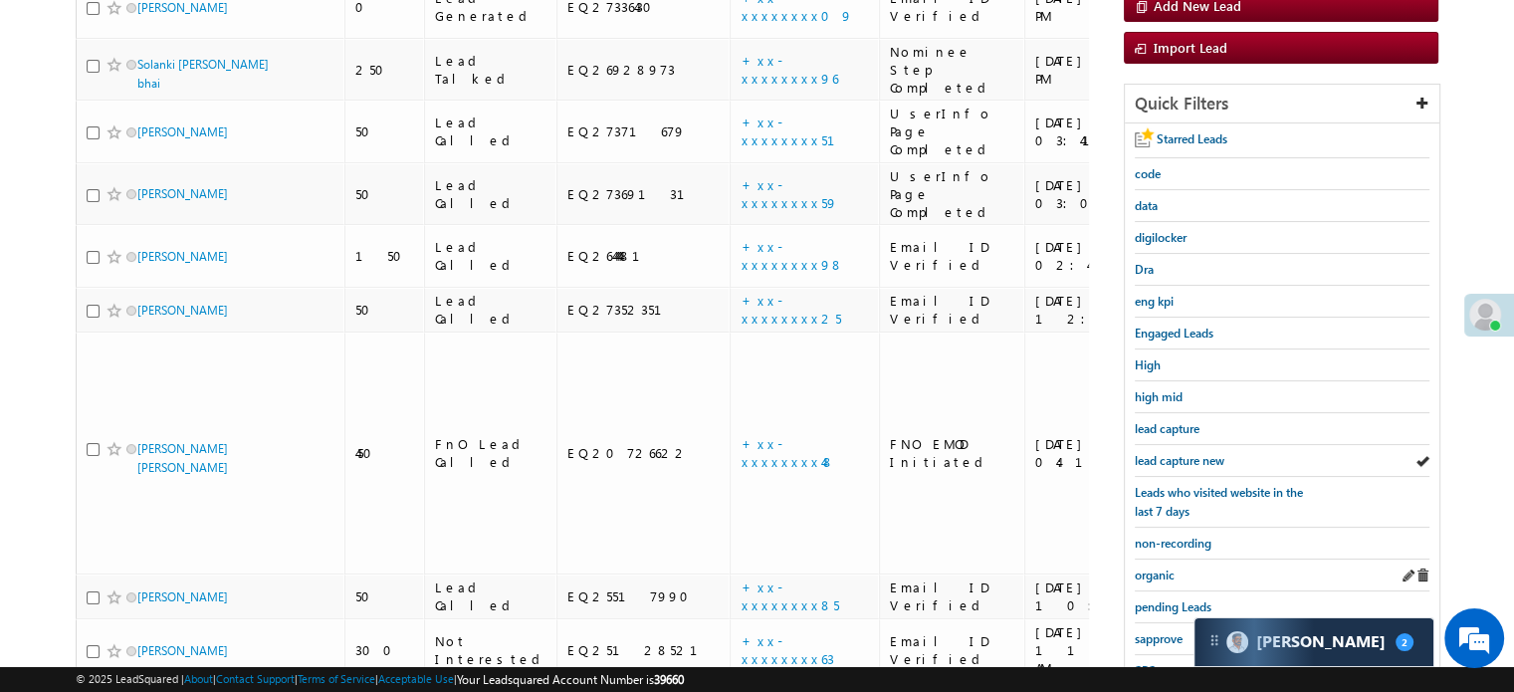
scroll to position [398, 0]
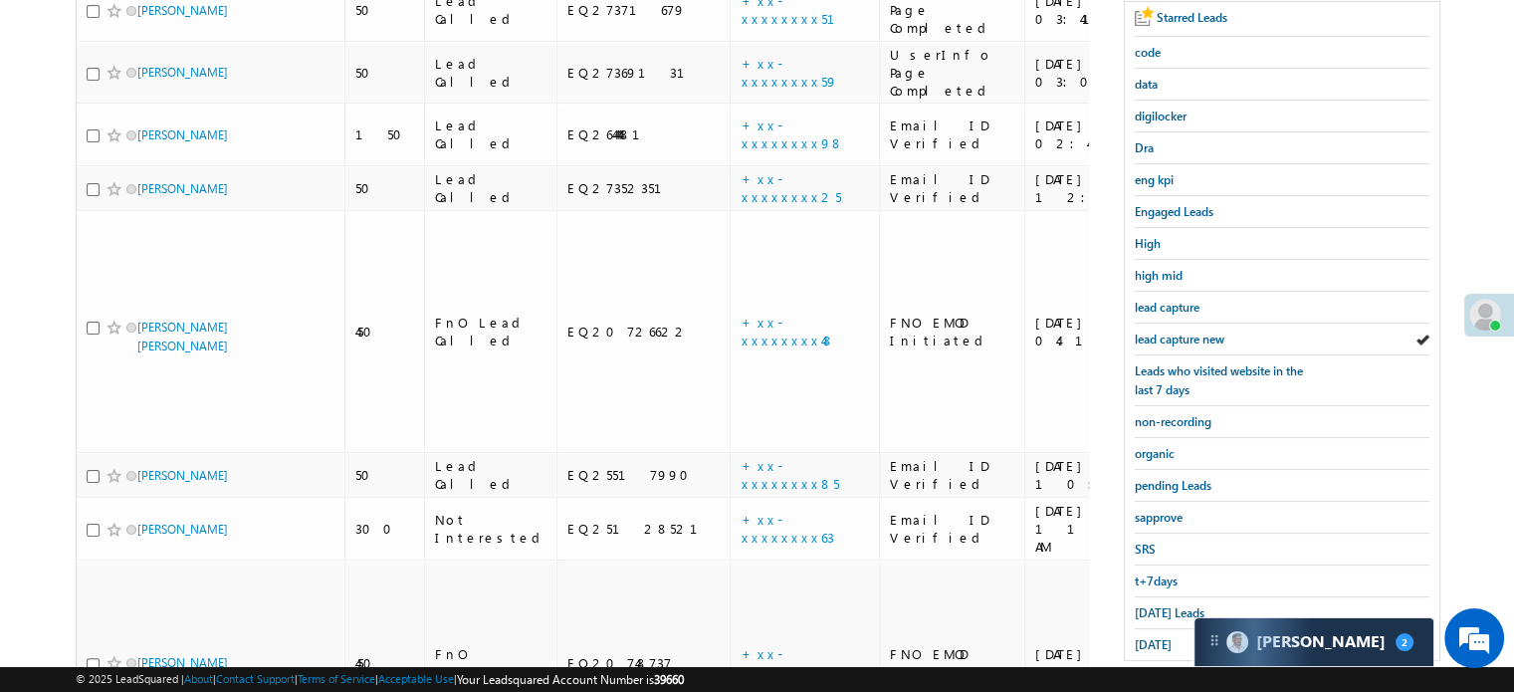
click at [1128, 334] on div "Starred Leads code data digilocker Dra eng kpi Engaged Leads High high mid lead…" at bounding box center [1282, 331] width 315 height 658
click at [1143, 334] on span "lead capture new" at bounding box center [1180, 339] width 90 height 15
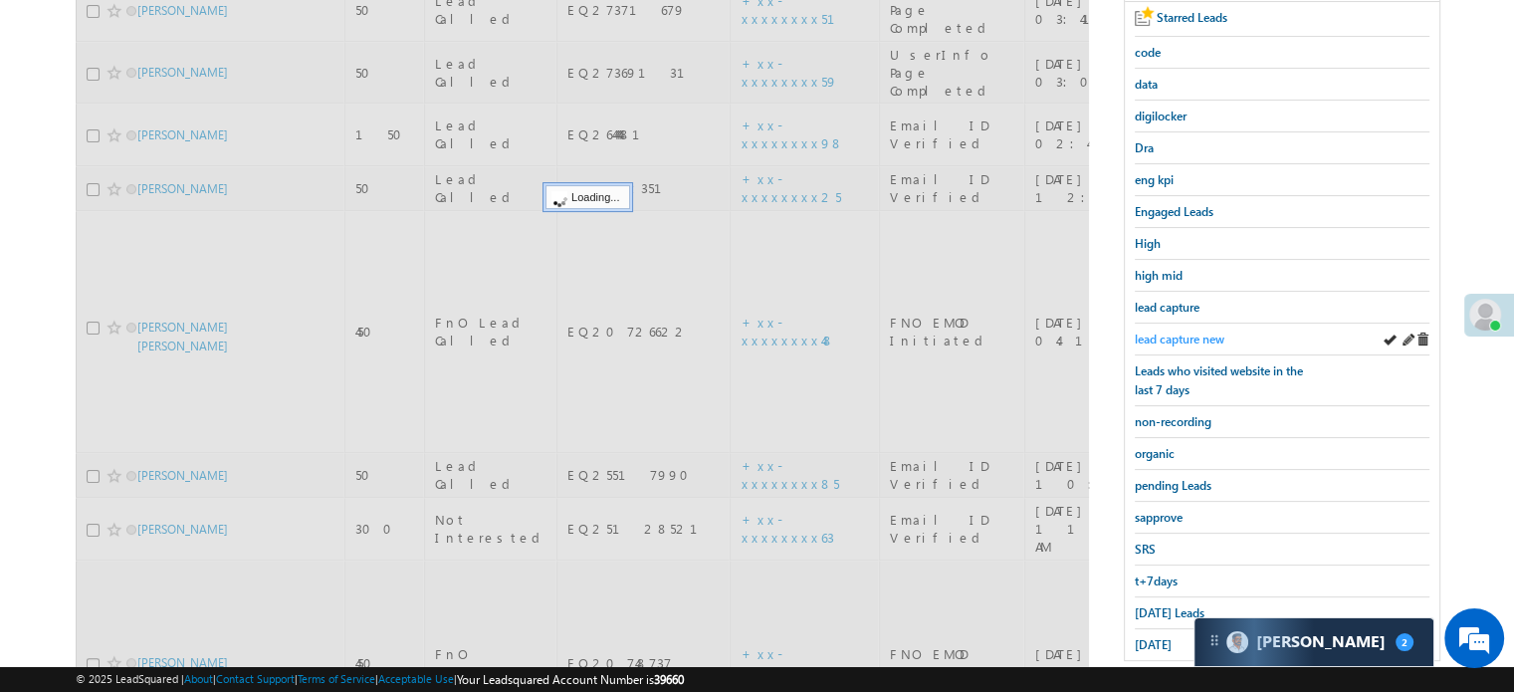
click at [1144, 334] on span "lead capture new" at bounding box center [1180, 339] width 90 height 15
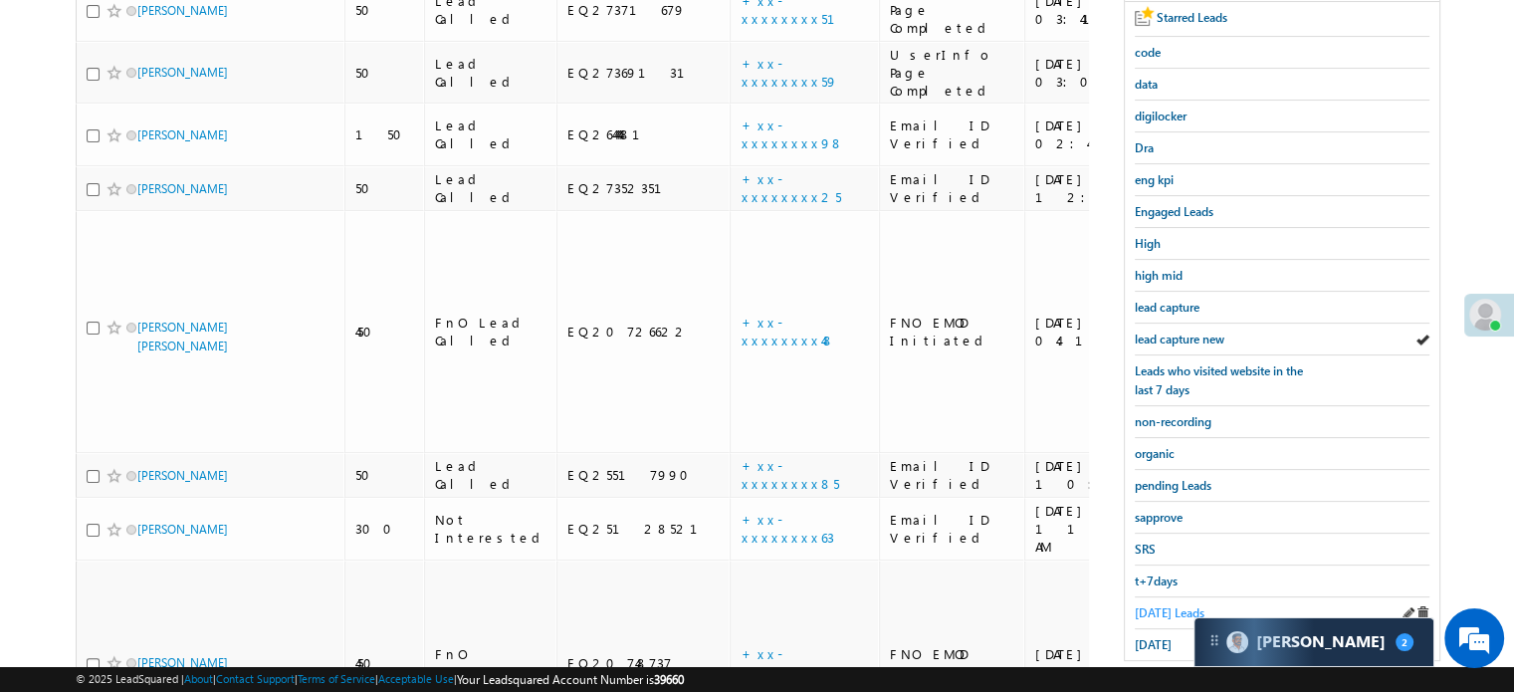
click at [1169, 605] on span "Today's Leads" at bounding box center [1170, 612] width 70 height 15
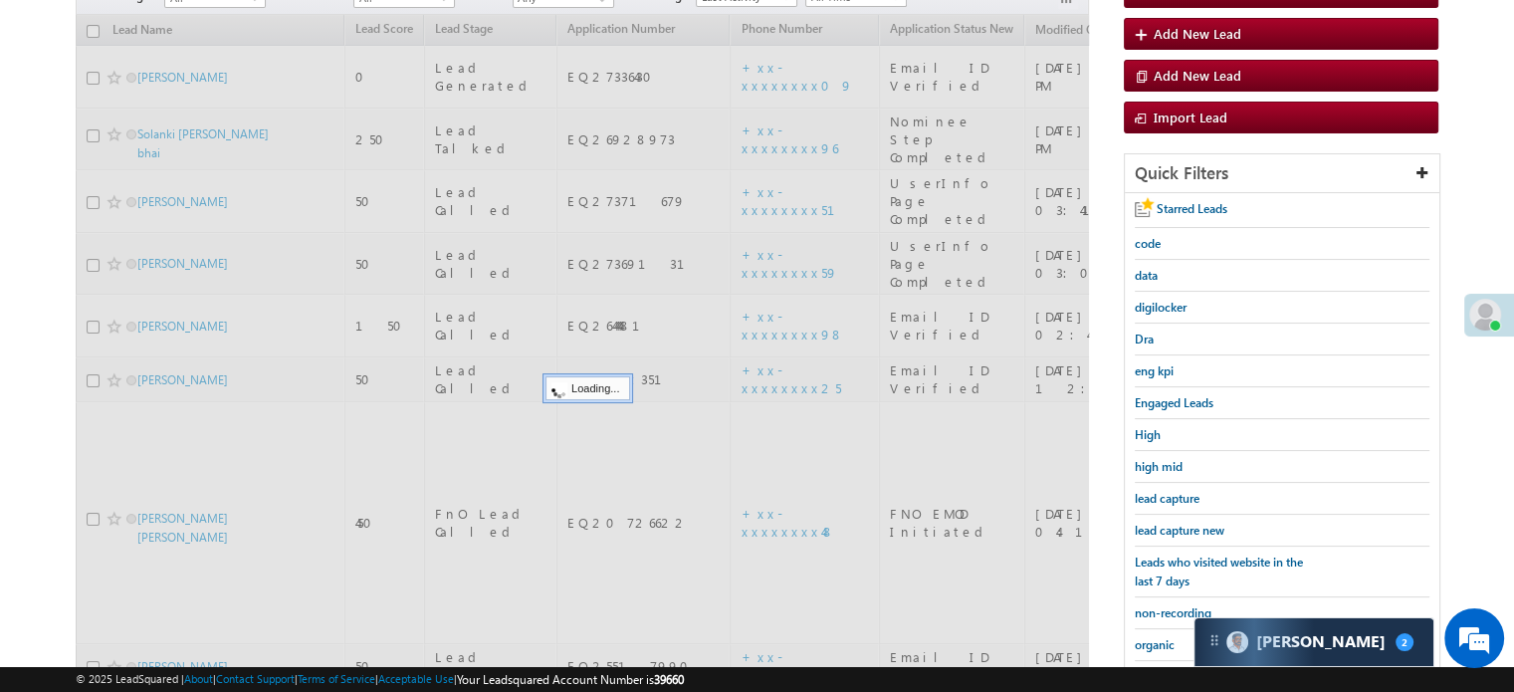
scroll to position [199, 0]
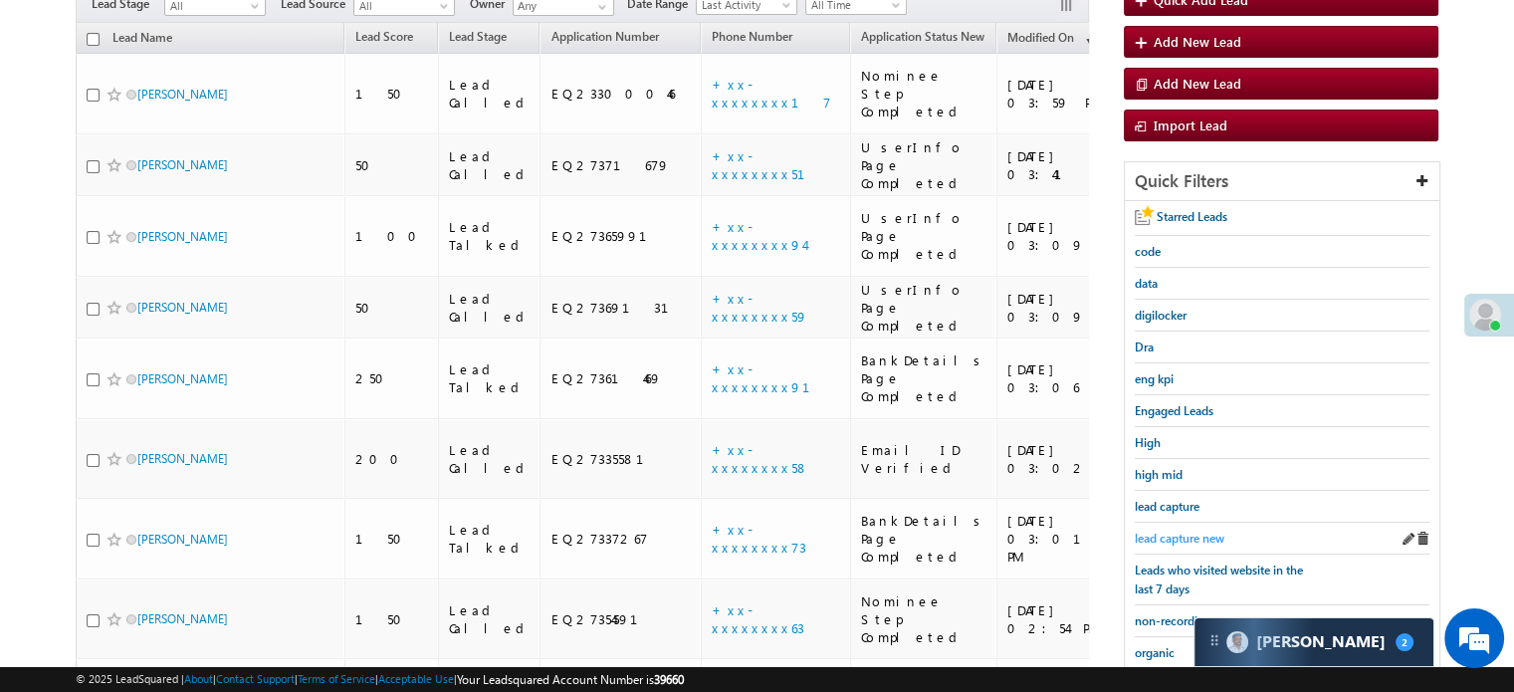
click at [1183, 533] on span "lead capture new" at bounding box center [1180, 538] width 90 height 15
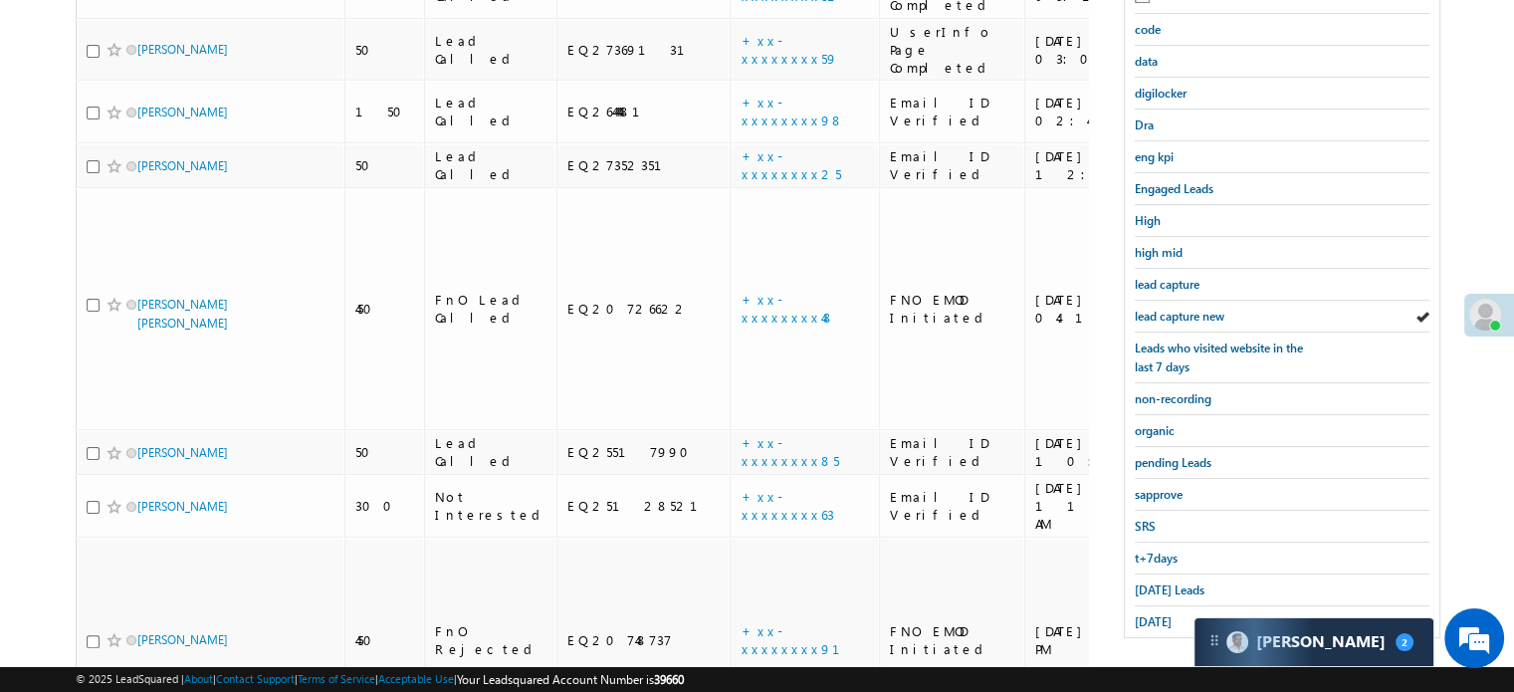
scroll to position [427, 0]
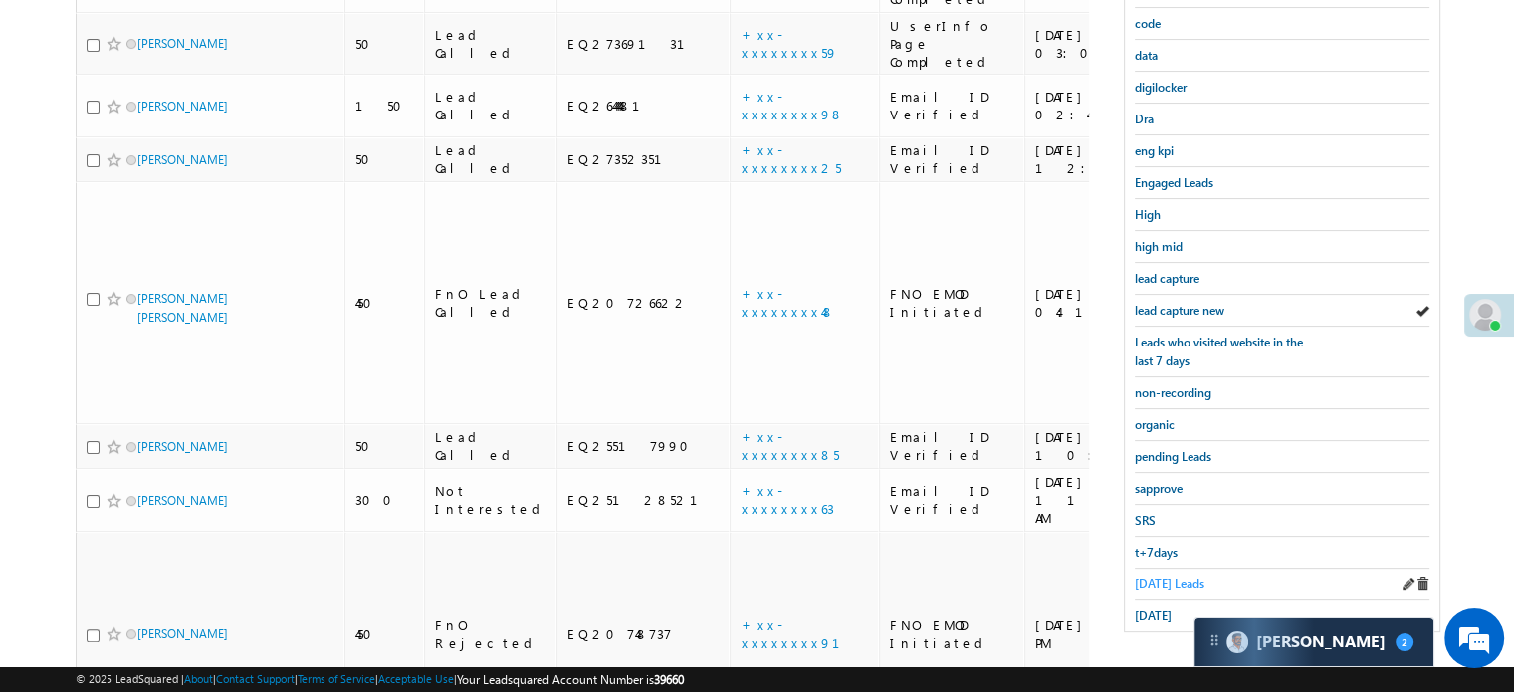
click at [1151, 576] on span "Today's Leads" at bounding box center [1170, 583] width 70 height 15
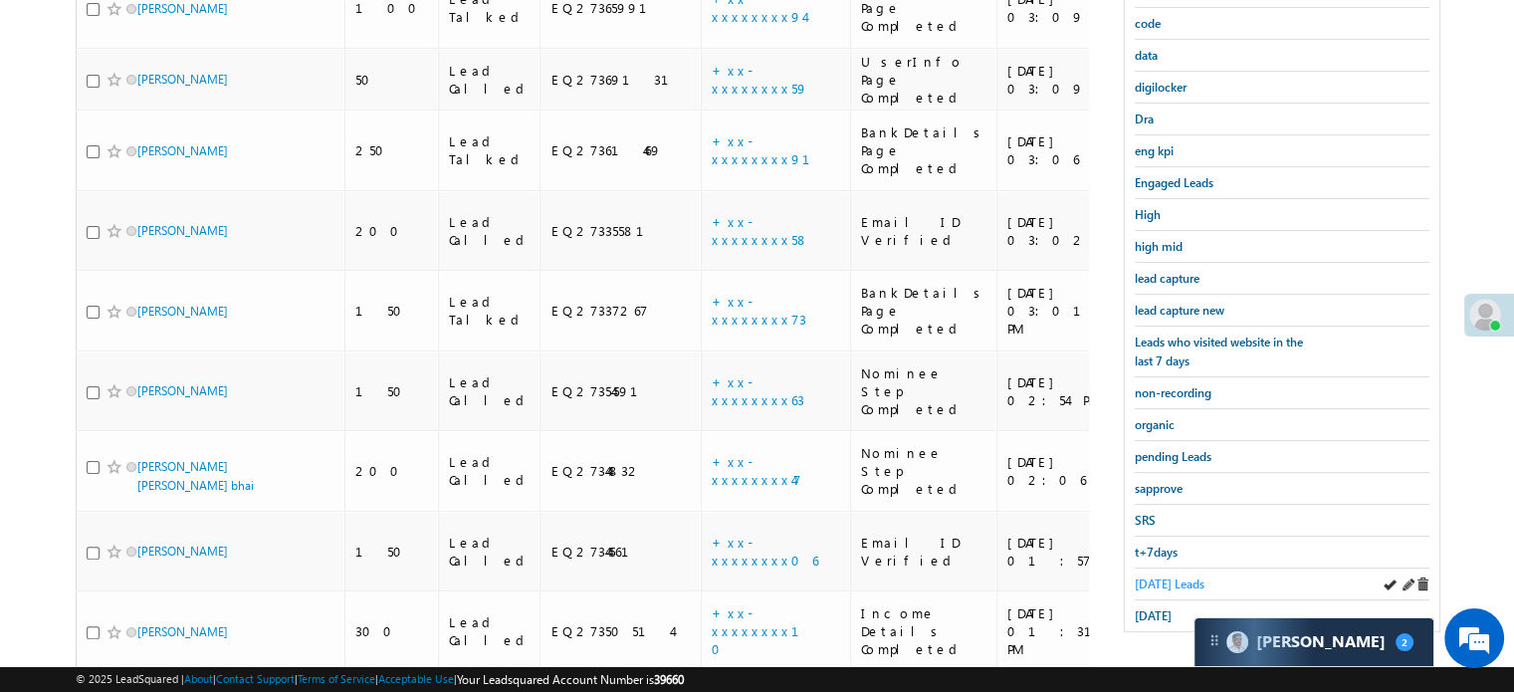
click at [1185, 580] on span "Today's Leads" at bounding box center [1170, 583] width 70 height 15
click at [1165, 307] on span "lead capture new" at bounding box center [1180, 310] width 90 height 15
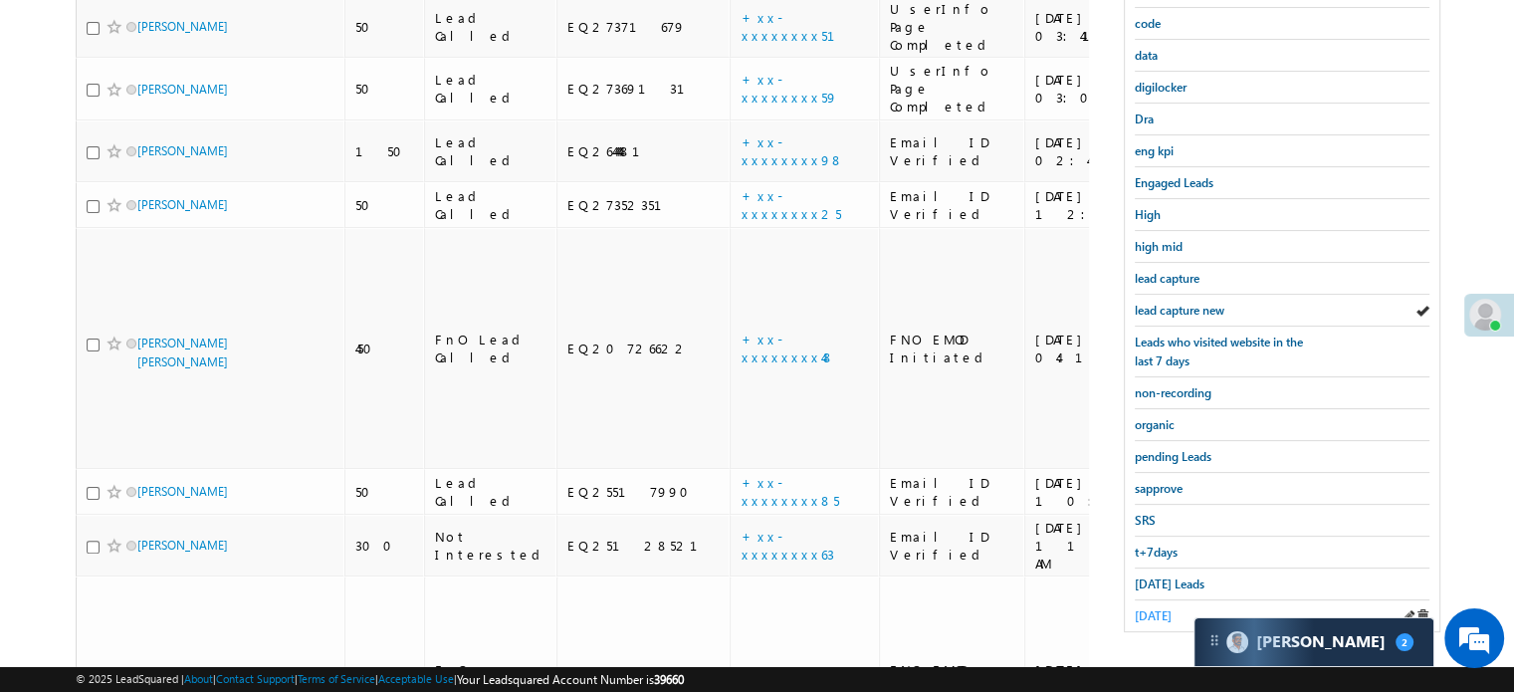
click at [1166, 600] on div "yesterday" at bounding box center [1282, 615] width 295 height 31
click at [1169, 610] on span "yesterday" at bounding box center [1153, 615] width 37 height 15
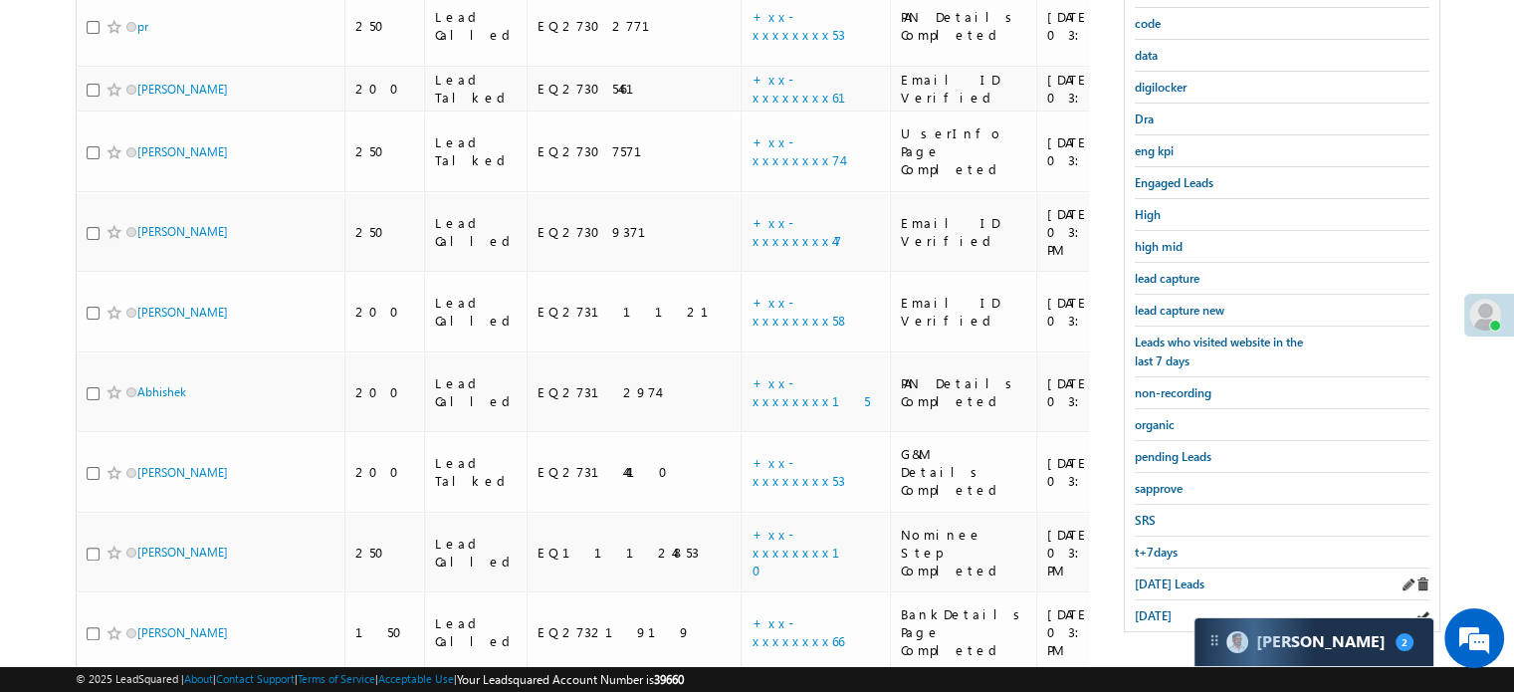
click at [1168, 569] on div "Today's Leads" at bounding box center [1282, 585] width 295 height 32
click at [1166, 576] on span "Today's Leads" at bounding box center [1170, 583] width 70 height 15
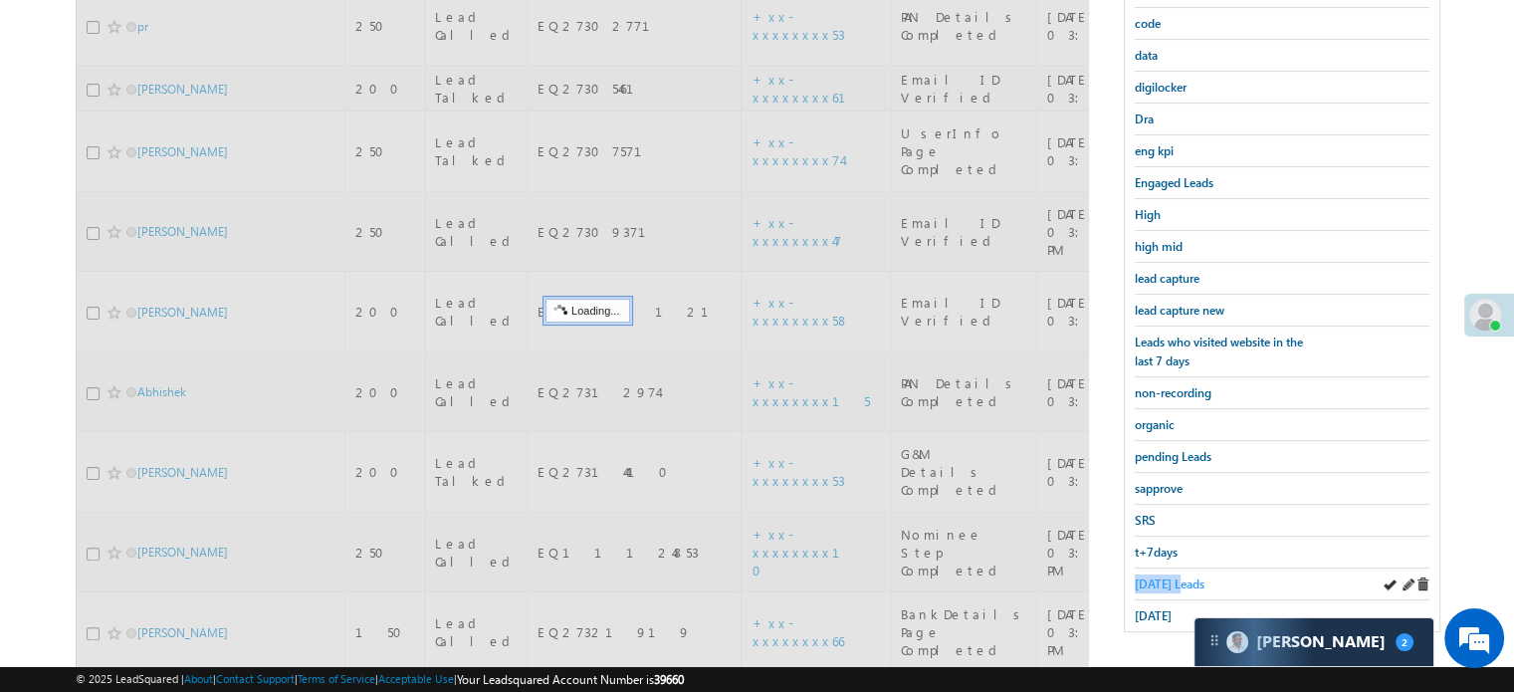
click at [1167, 576] on span "Today's Leads" at bounding box center [1170, 583] width 70 height 15
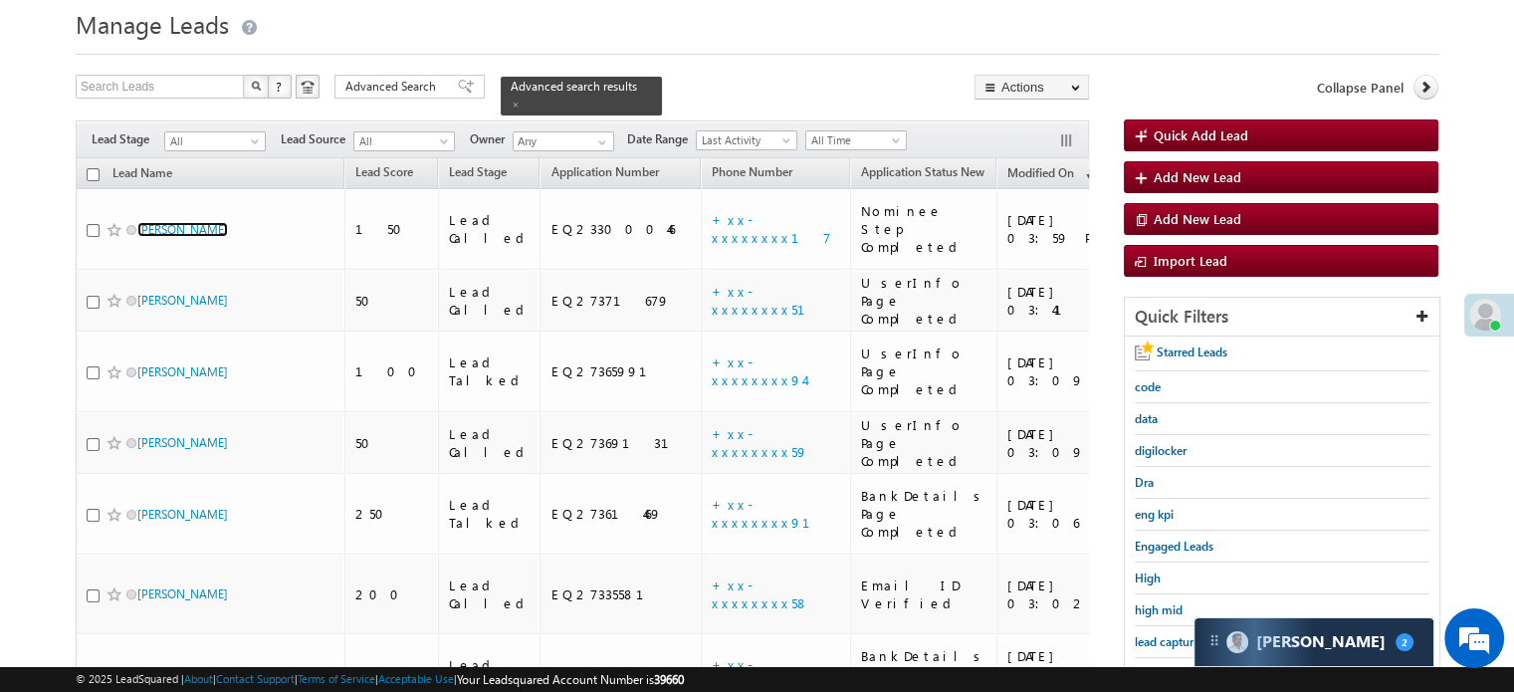
scroll to position [29, 0]
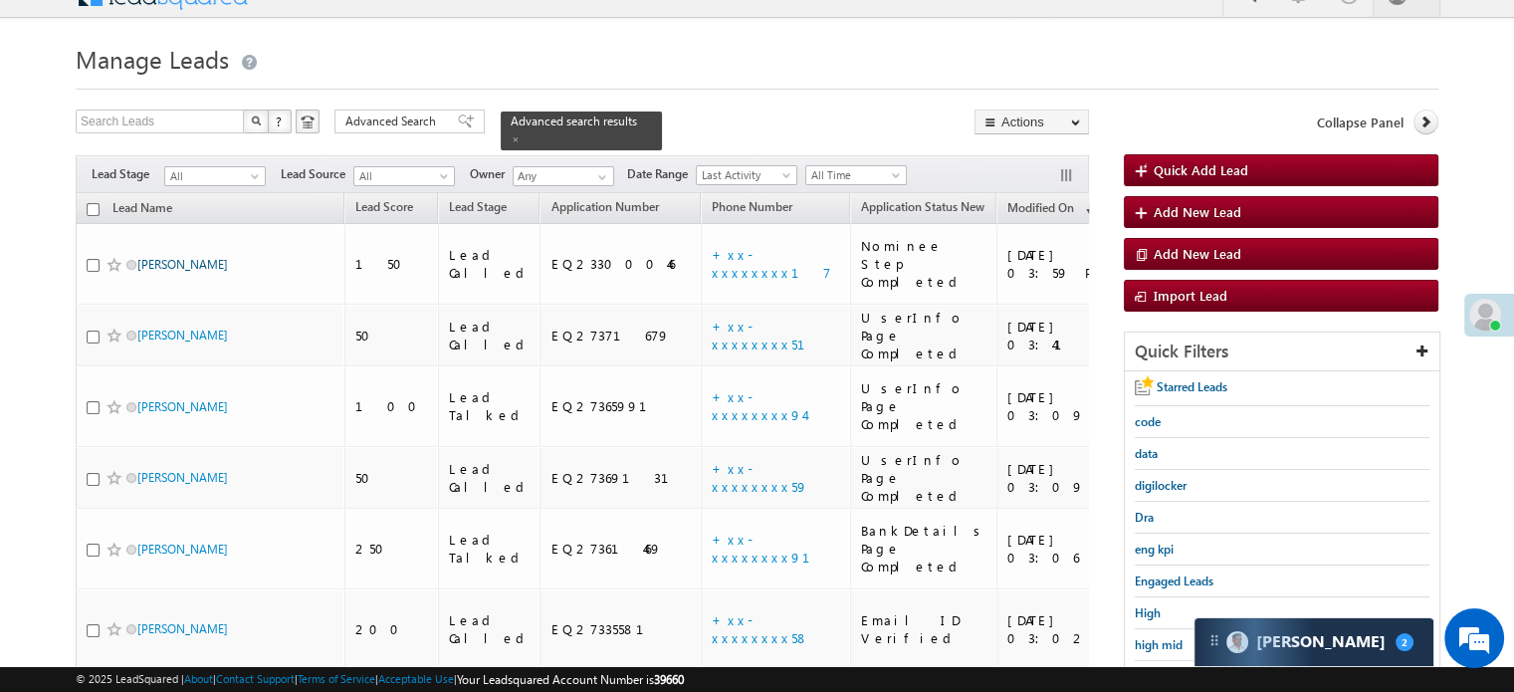
drag, startPoint x: 175, startPoint y: 142, endPoint x: 157, endPoint y: 242, distance: 101.2
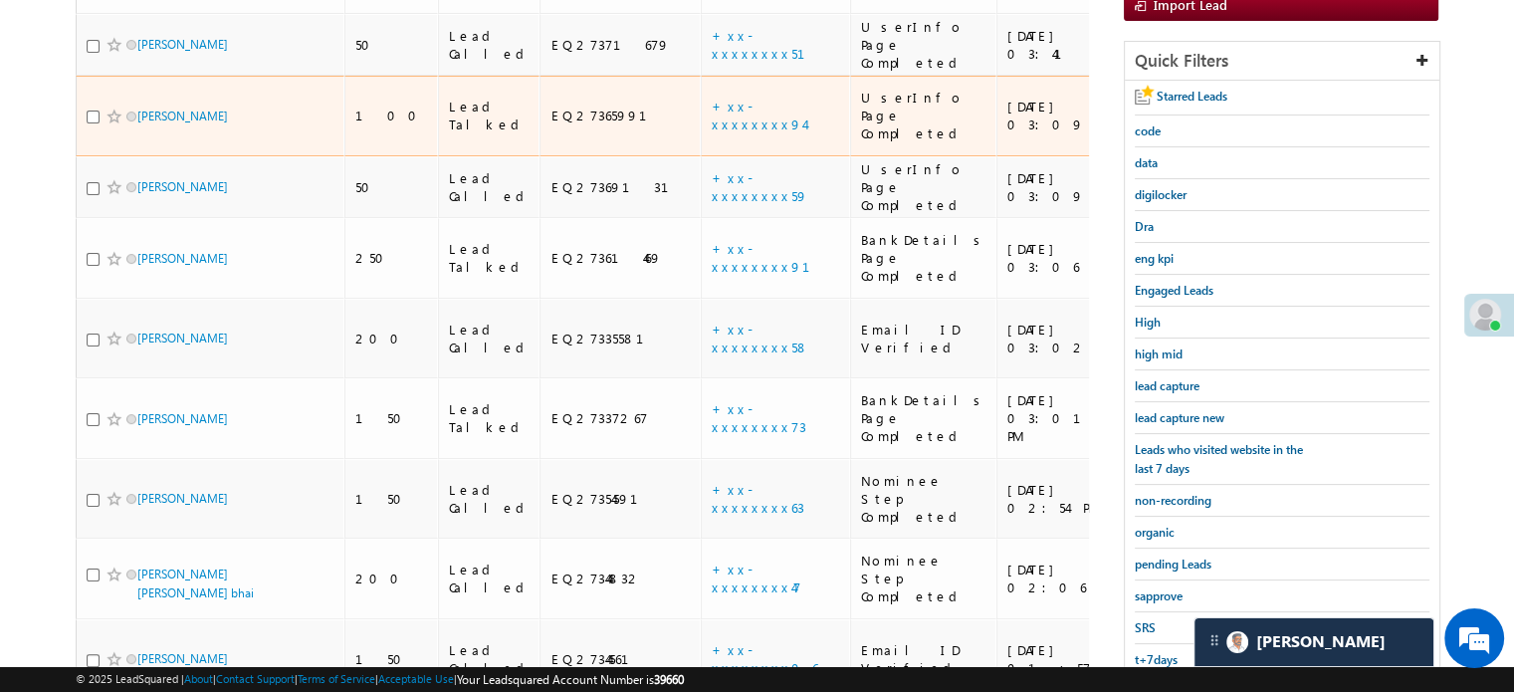
scroll to position [328, 0]
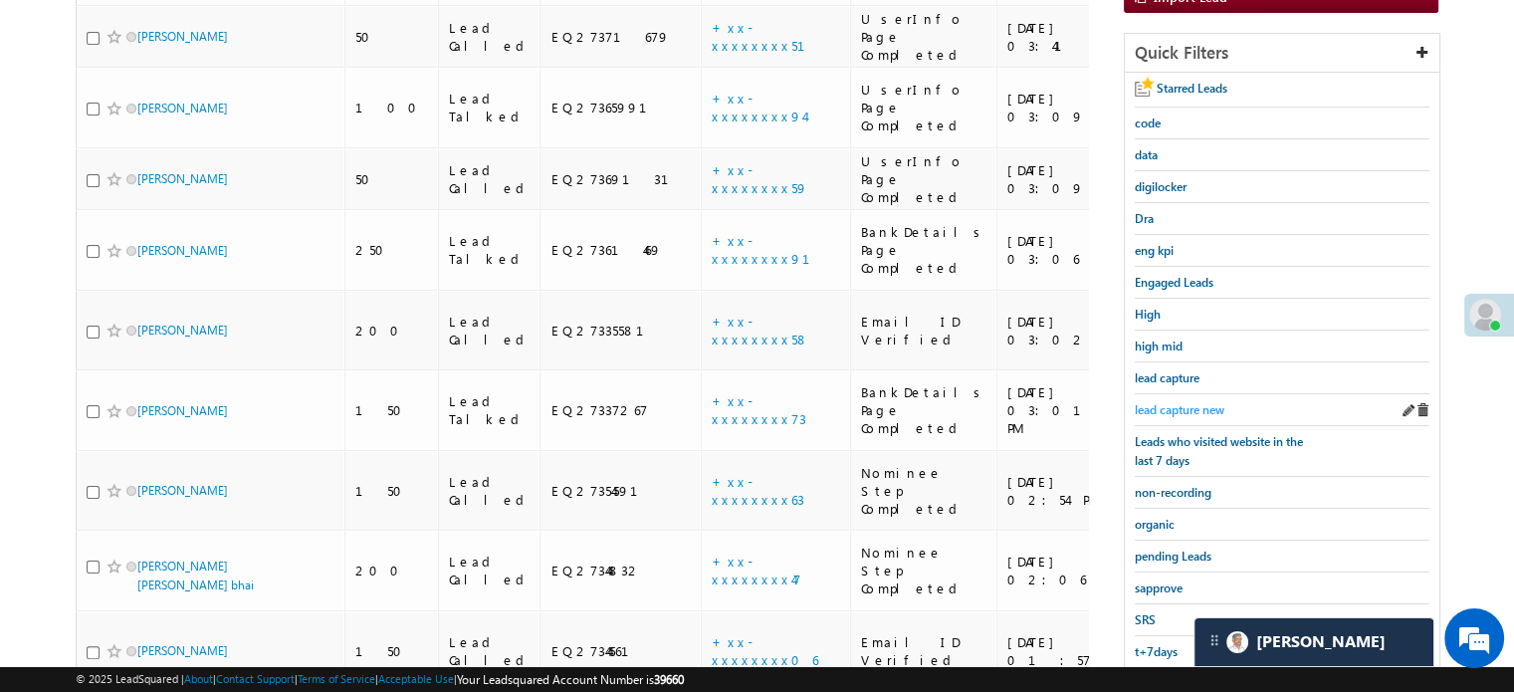
click at [1180, 403] on span "lead capture new" at bounding box center [1180, 409] width 90 height 15
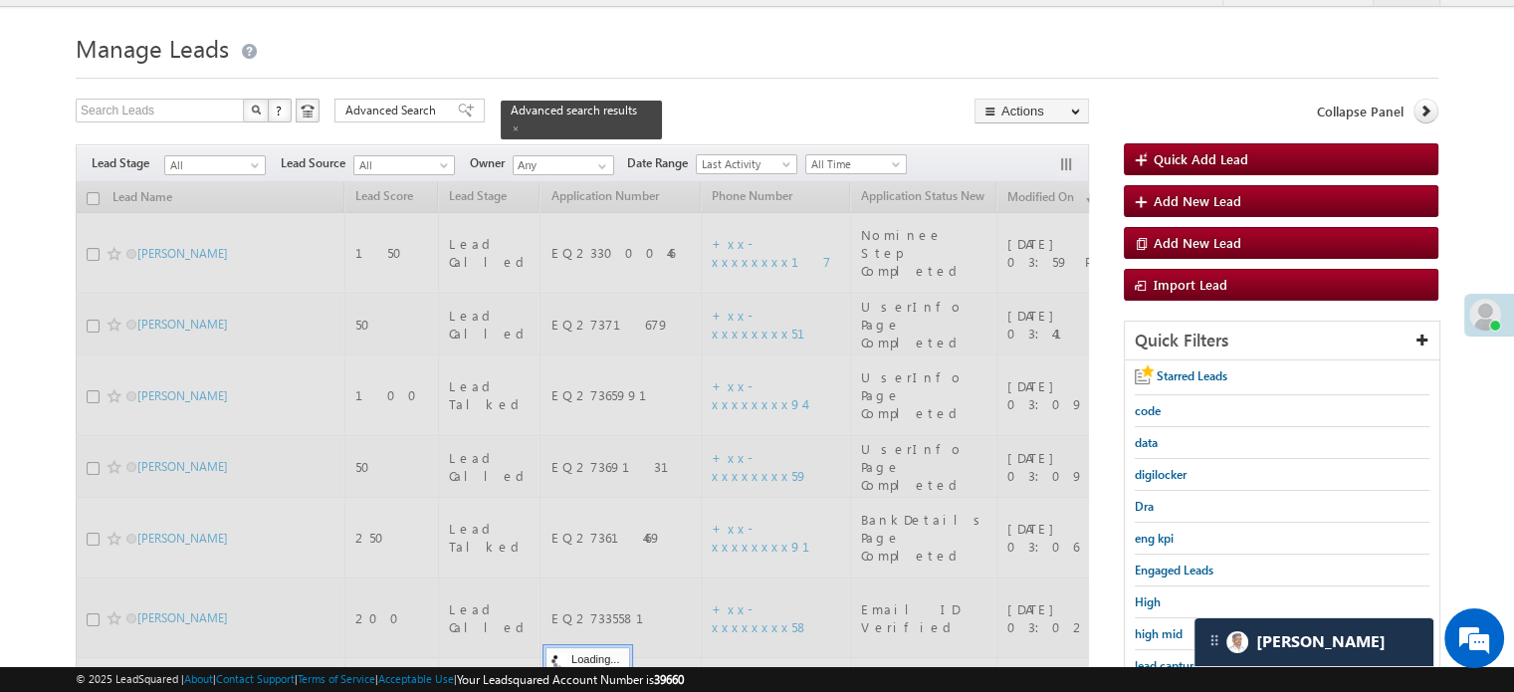
scroll to position [29, 0]
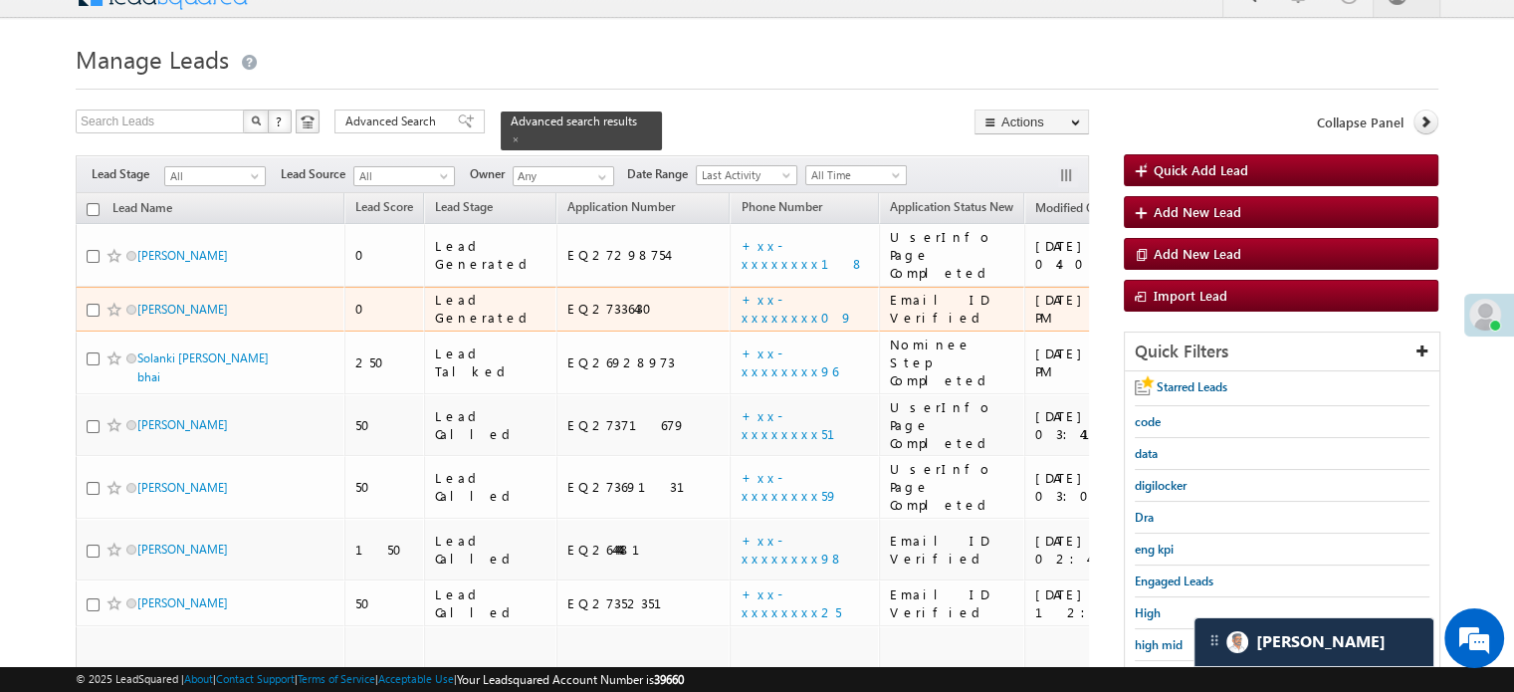
click at [730, 290] on td "+xx-xxxxxxxx09" at bounding box center [804, 310] width 149 height 46
click at [741, 291] on link "+xx-xxxxxxxx09" at bounding box center [797, 308] width 112 height 35
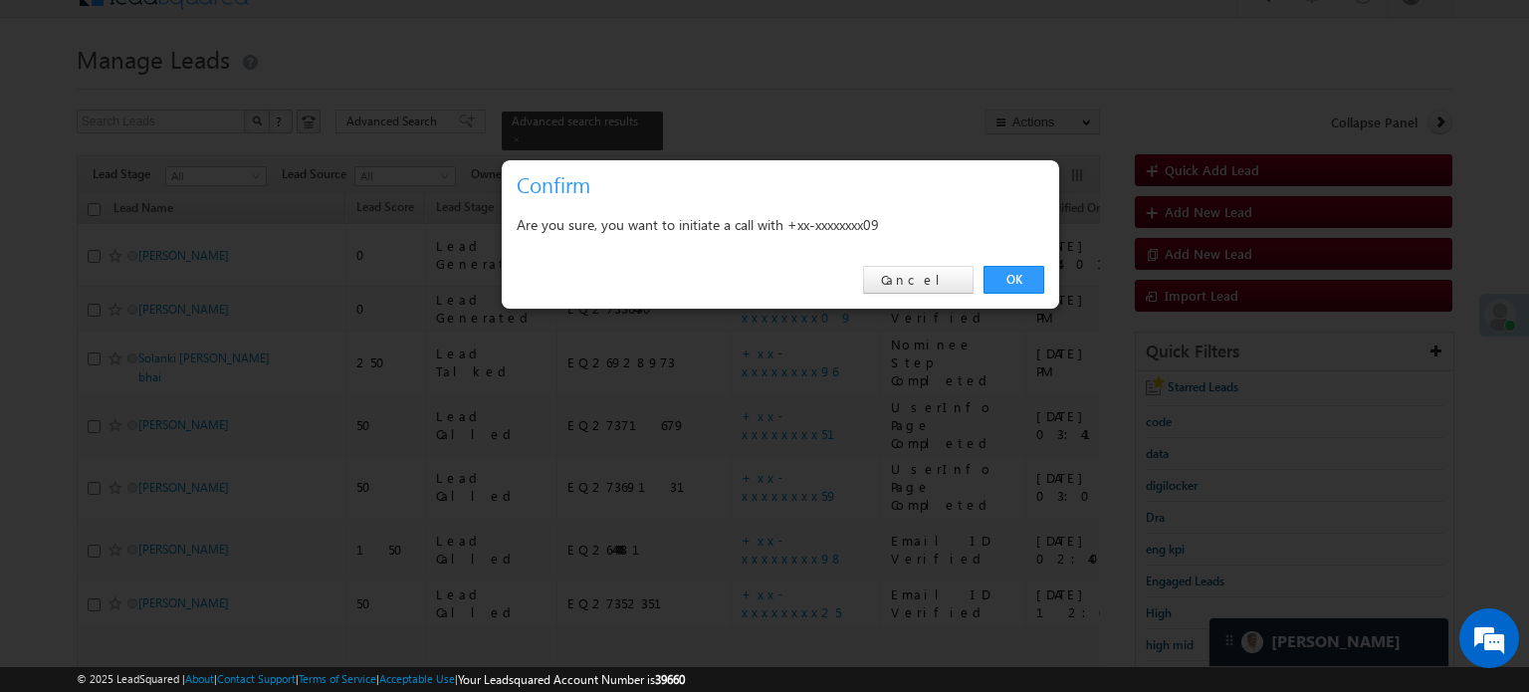
click at [1025, 275] on link "OK" at bounding box center [1014, 280] width 61 height 28
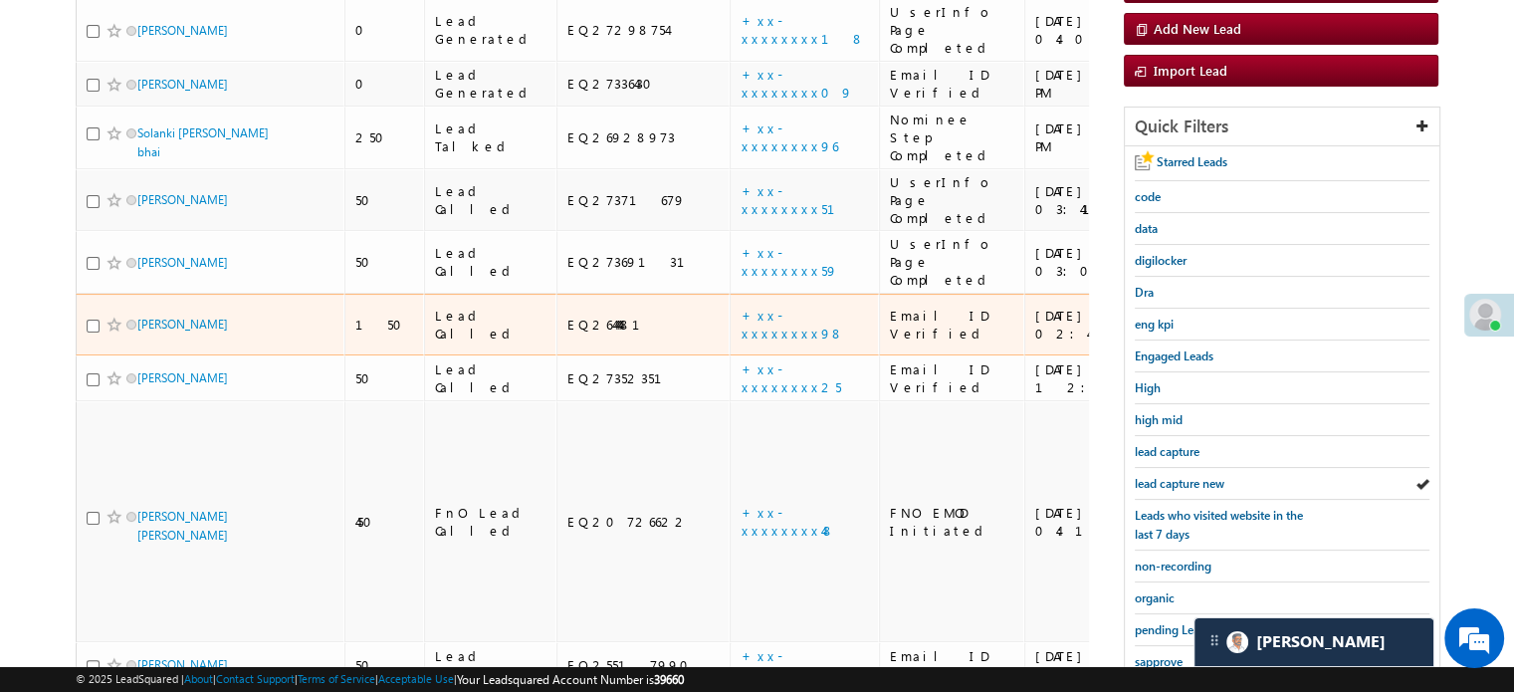
scroll to position [328, 0]
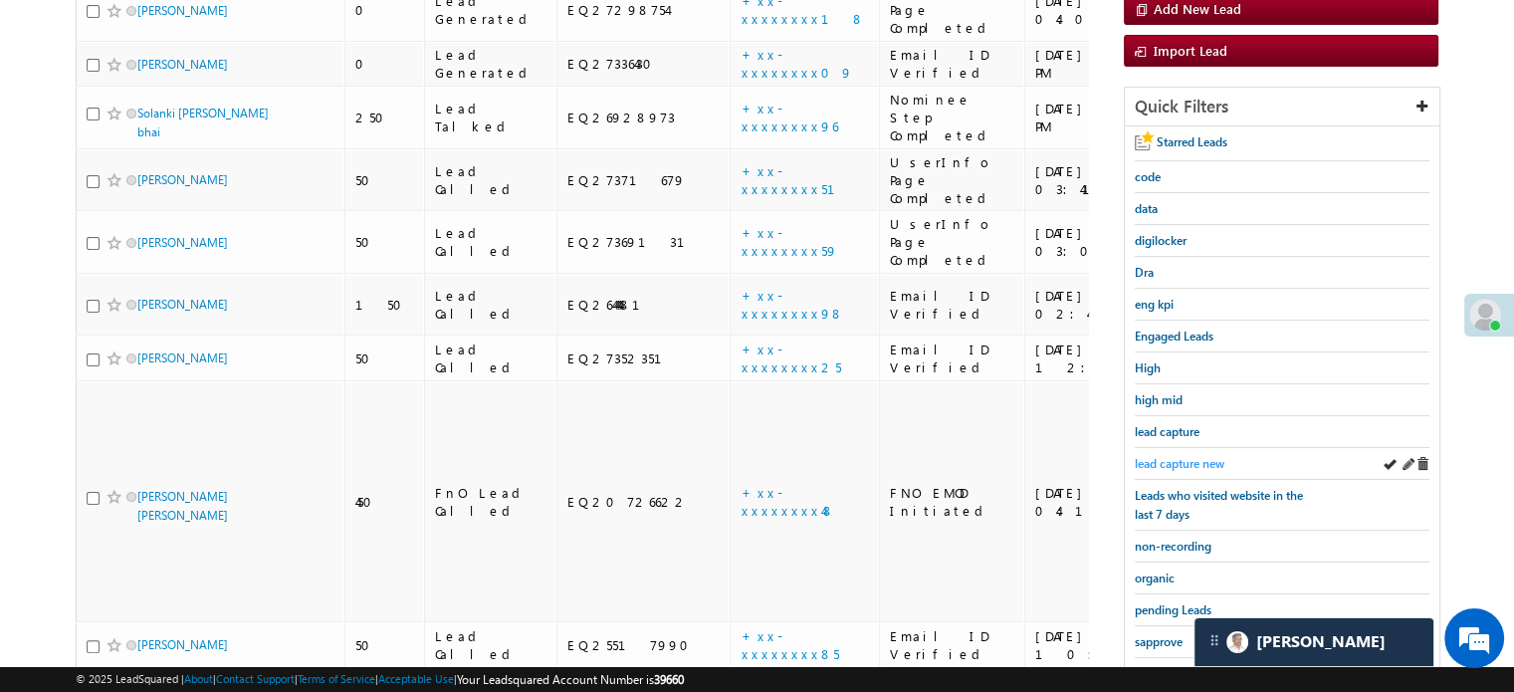
click at [1161, 457] on span "lead capture new" at bounding box center [1180, 463] width 90 height 15
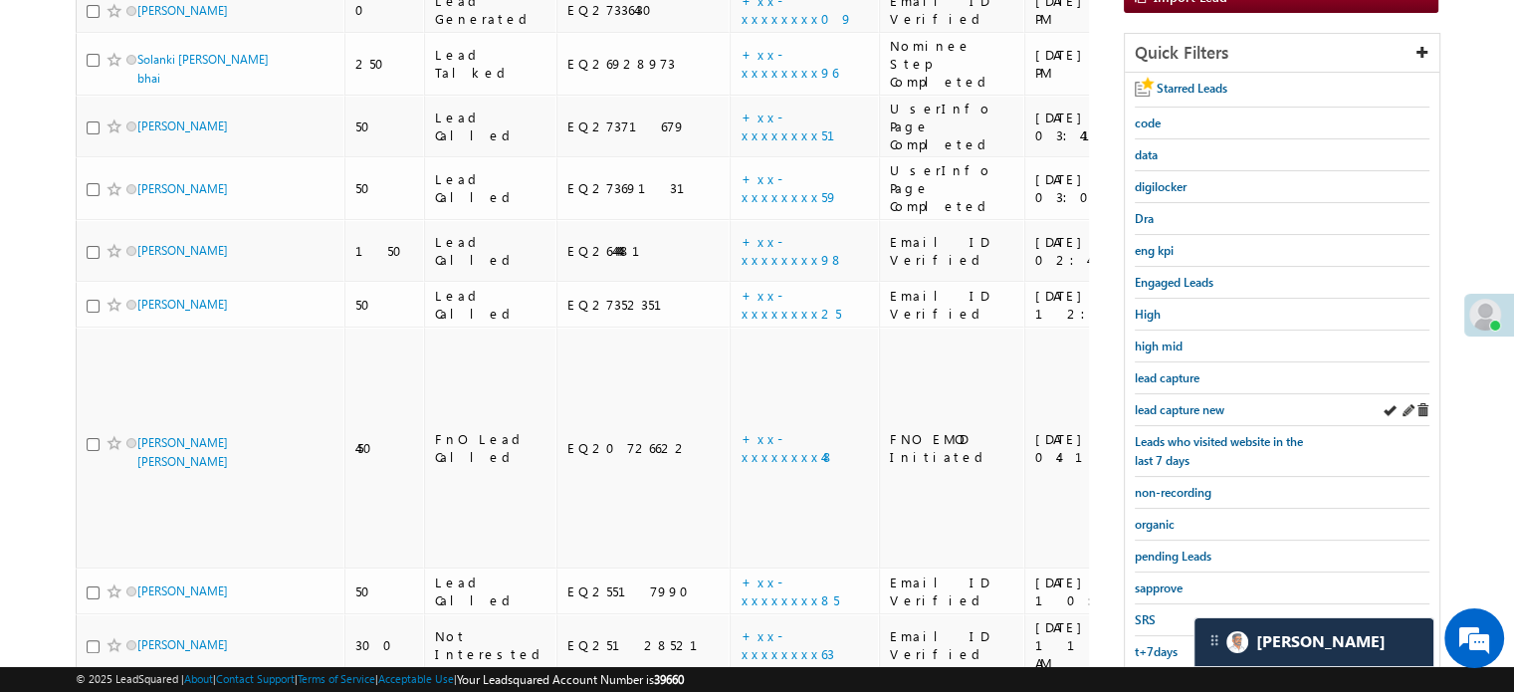
click at [1153, 415] on div "lead capture new" at bounding box center [1282, 410] width 295 height 32
click at [1152, 412] on link "lead capture new" at bounding box center [1180, 409] width 90 height 19
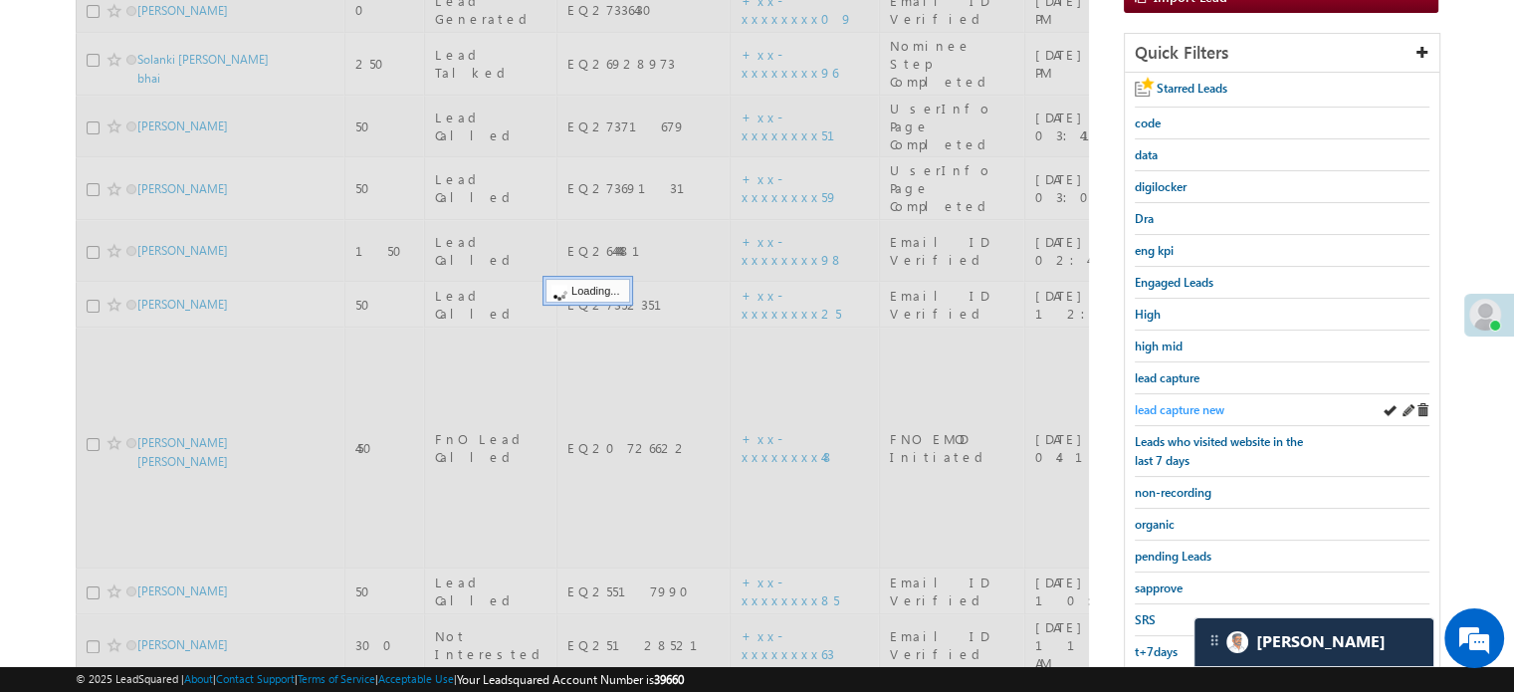
click at [1151, 409] on span "lead capture new" at bounding box center [1180, 409] width 90 height 15
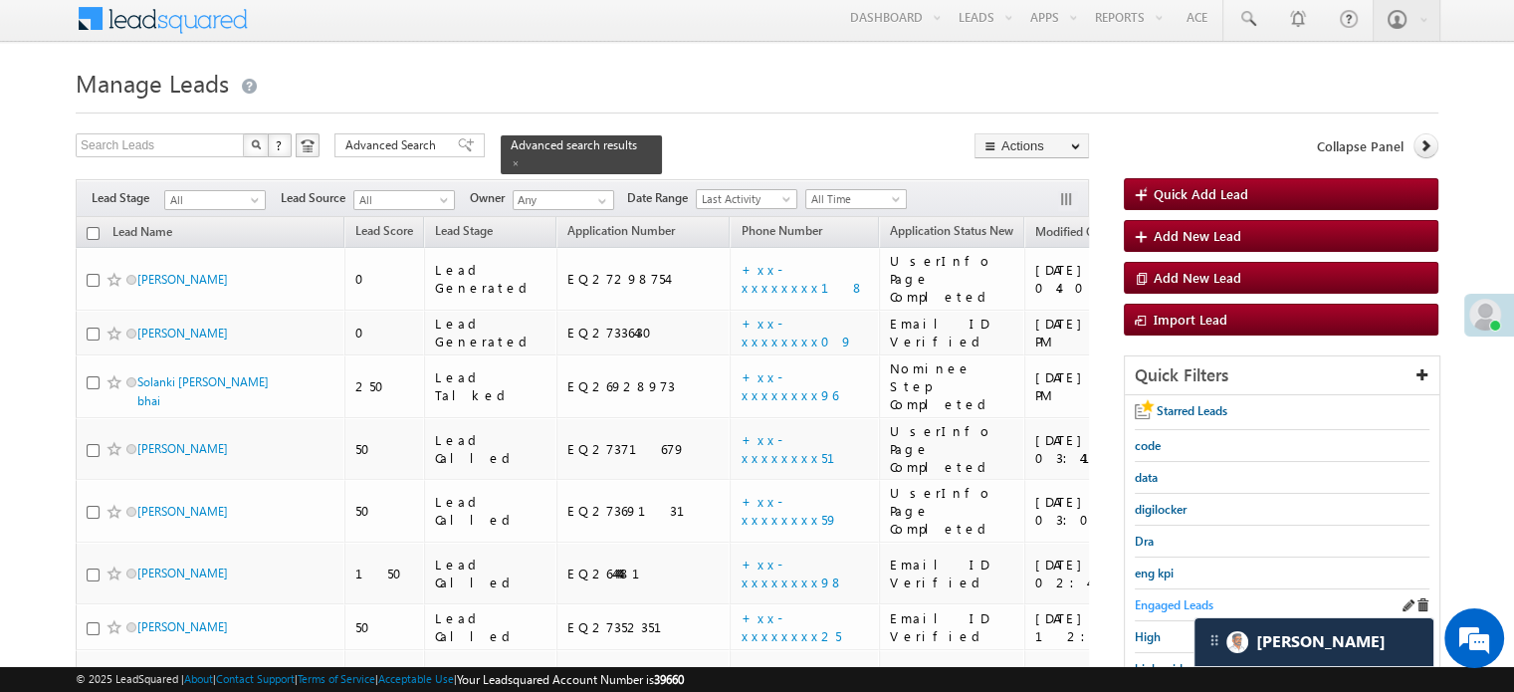
scroll to position [199, 0]
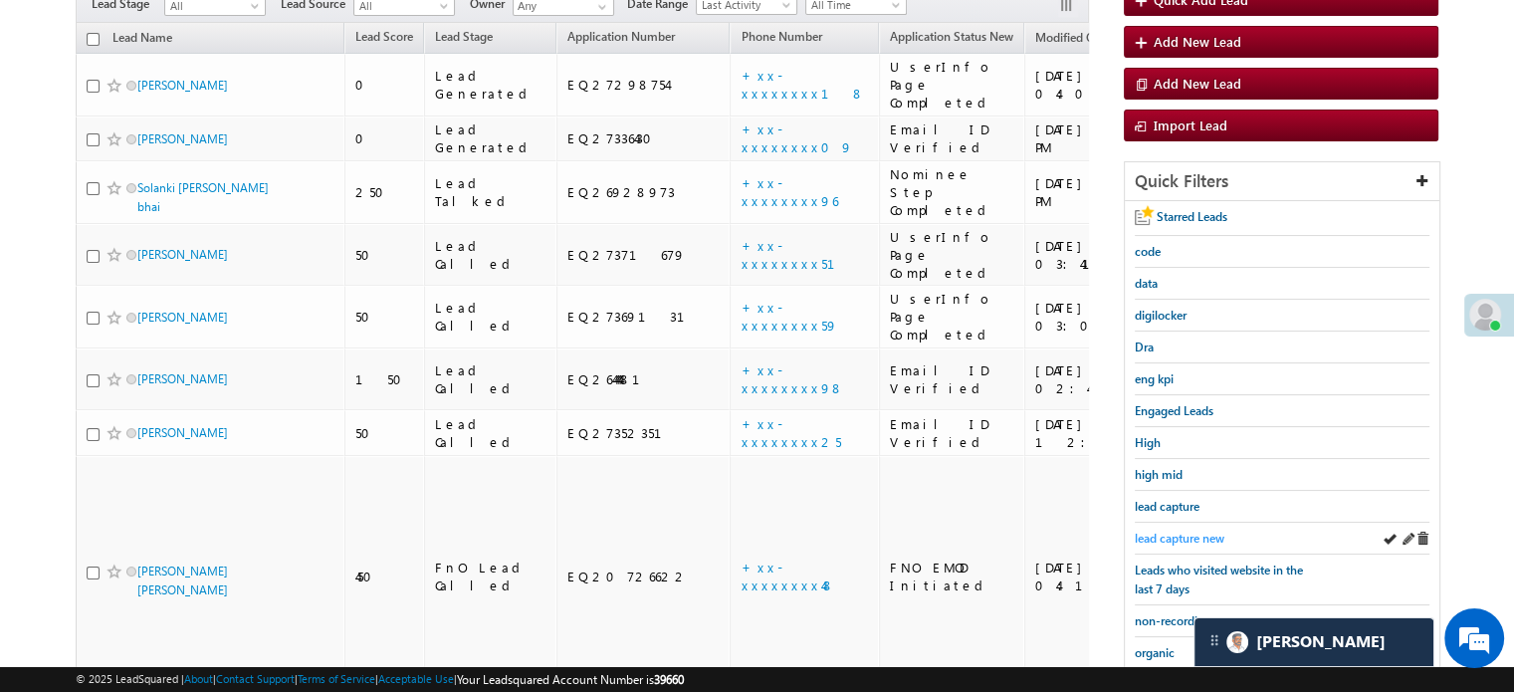
click at [1188, 534] on span "lead capture new" at bounding box center [1180, 538] width 90 height 15
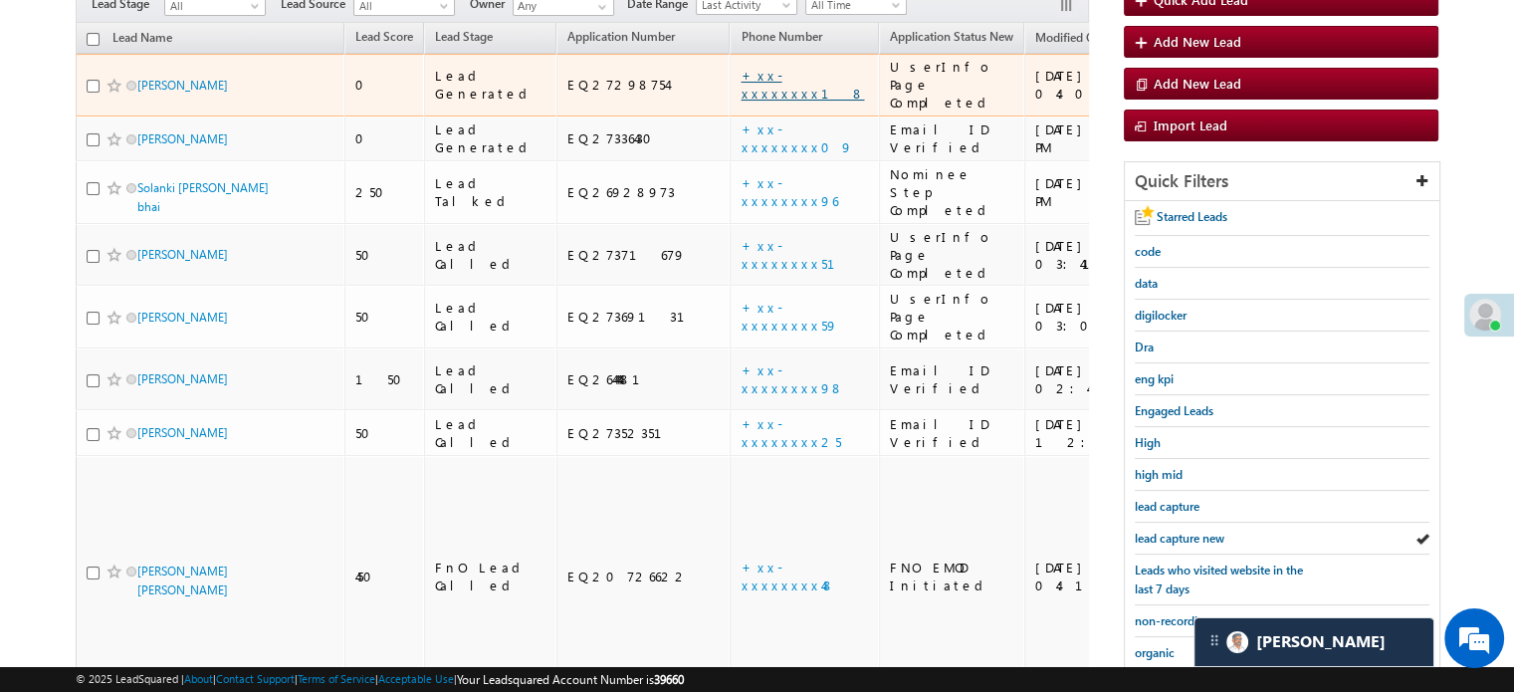
click at [741, 69] on link "+xx-xxxxxxxx18" at bounding box center [802, 84] width 123 height 35
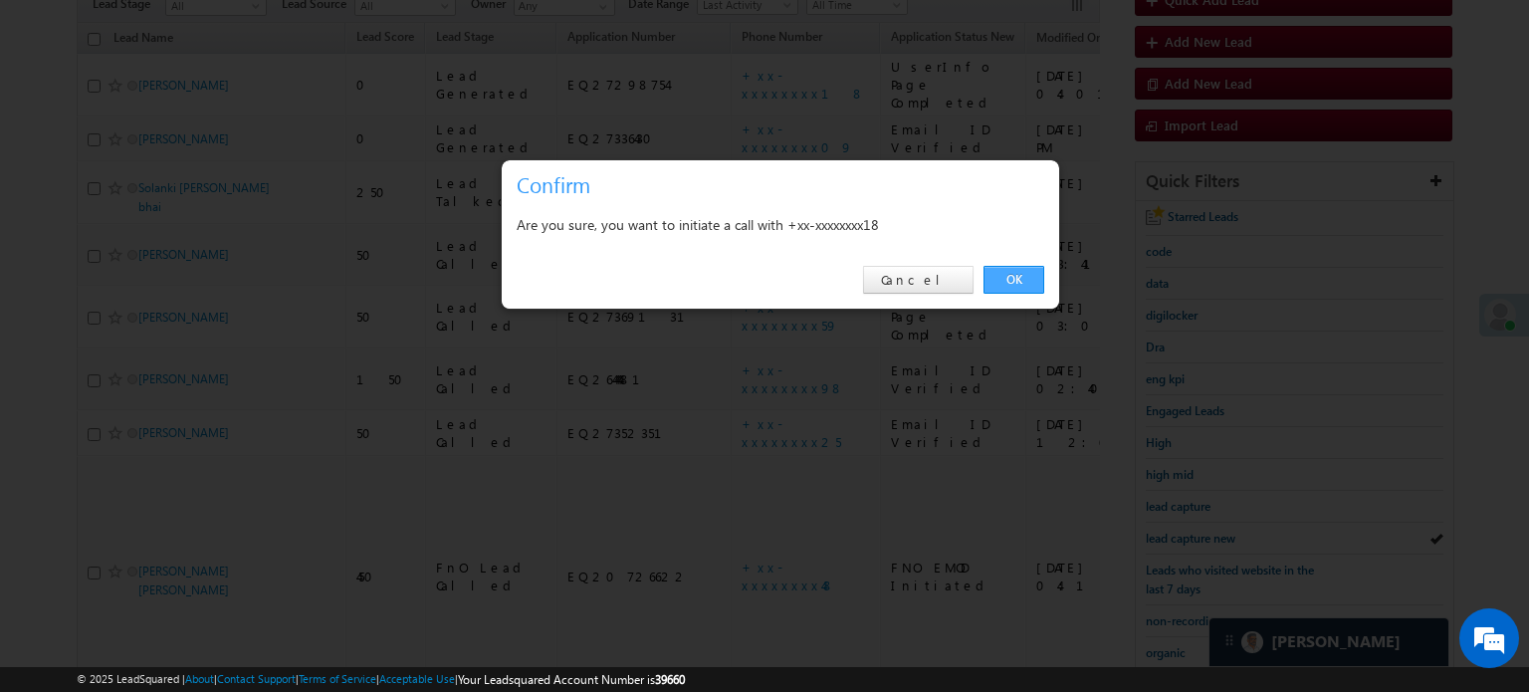
click at [1002, 278] on link "OK" at bounding box center [1014, 280] width 61 height 28
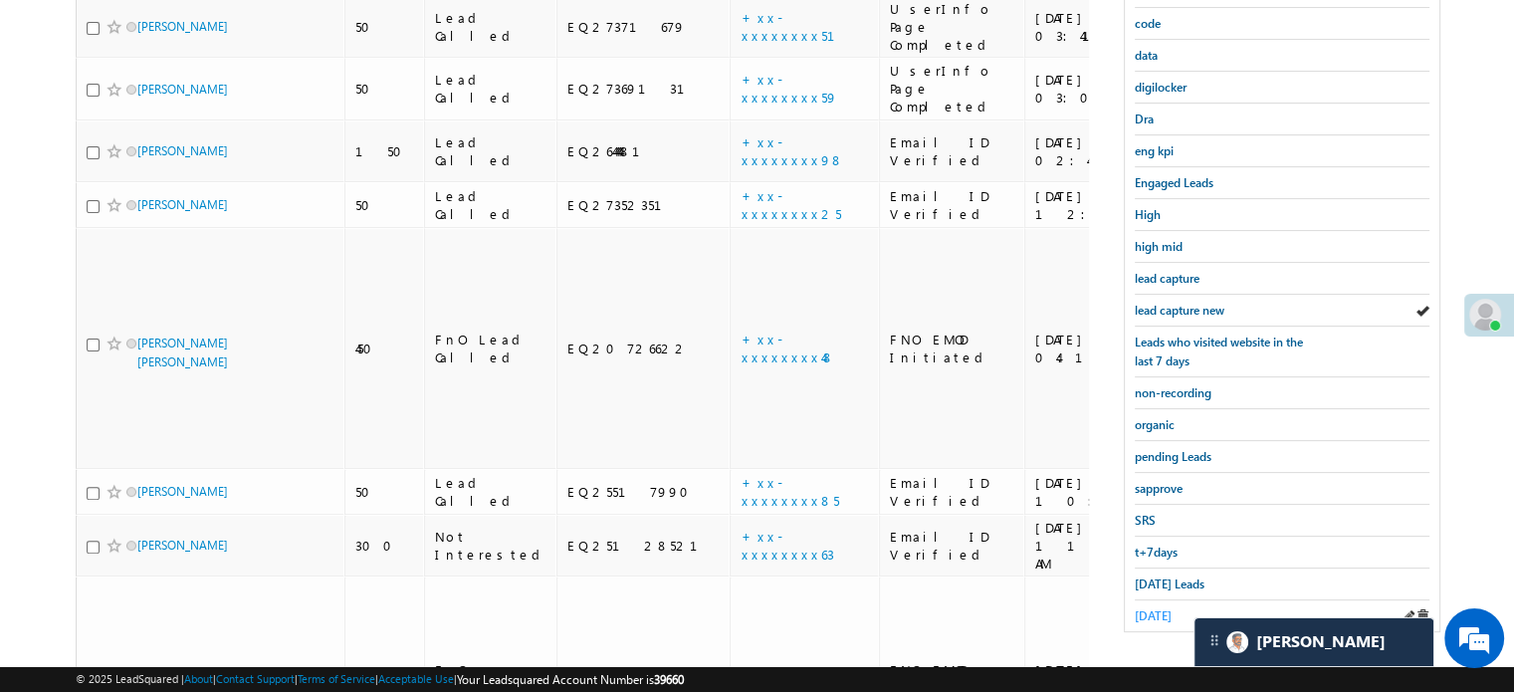
click at [1142, 608] on span "yesterday" at bounding box center [1153, 615] width 37 height 15
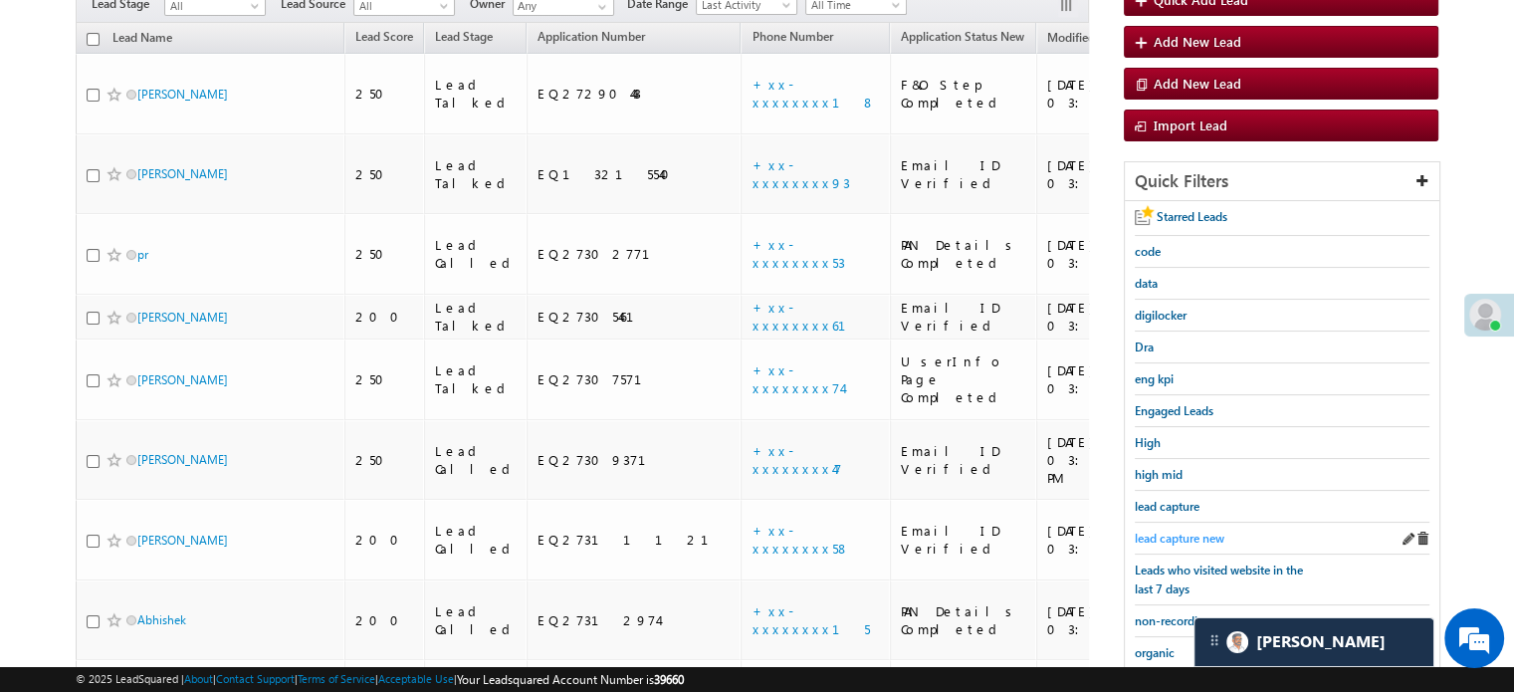
click at [1192, 531] on span "lead capture new" at bounding box center [1180, 538] width 90 height 15
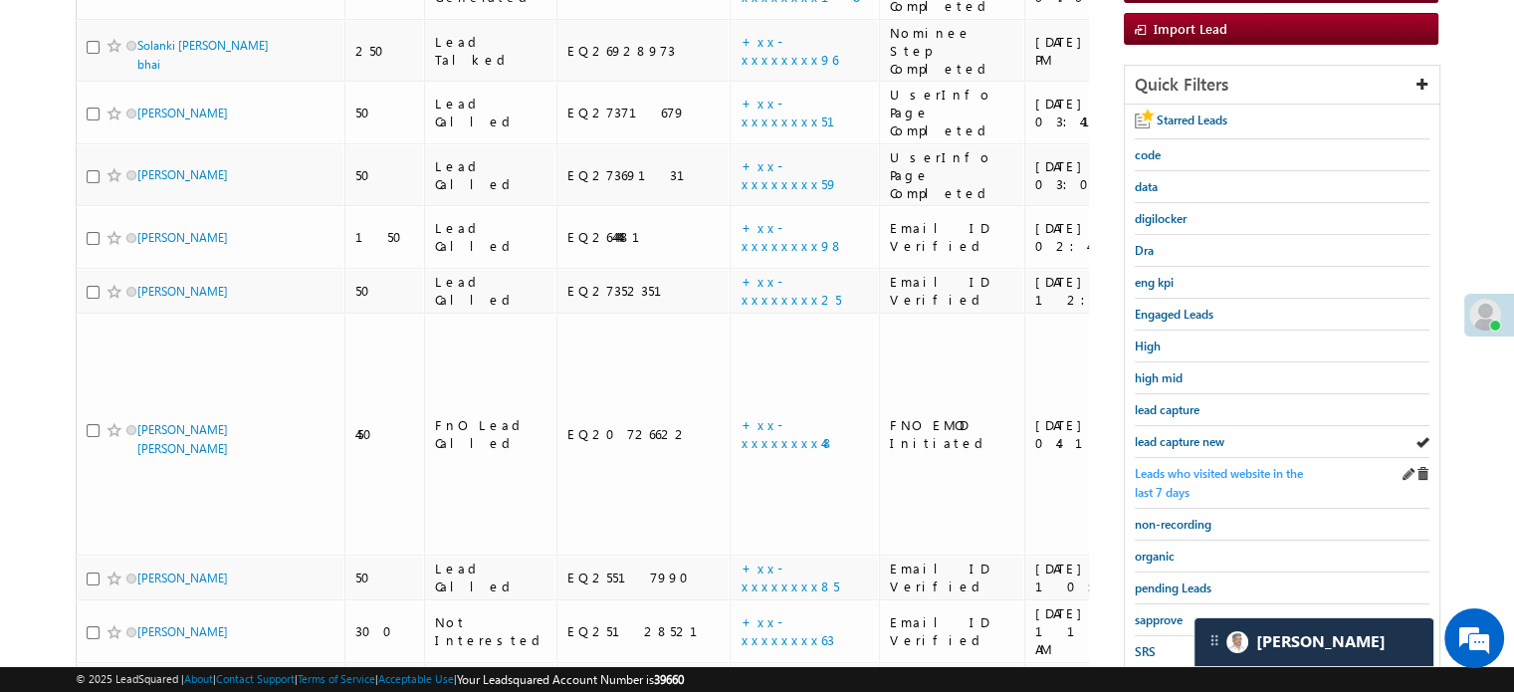
scroll to position [299, 0]
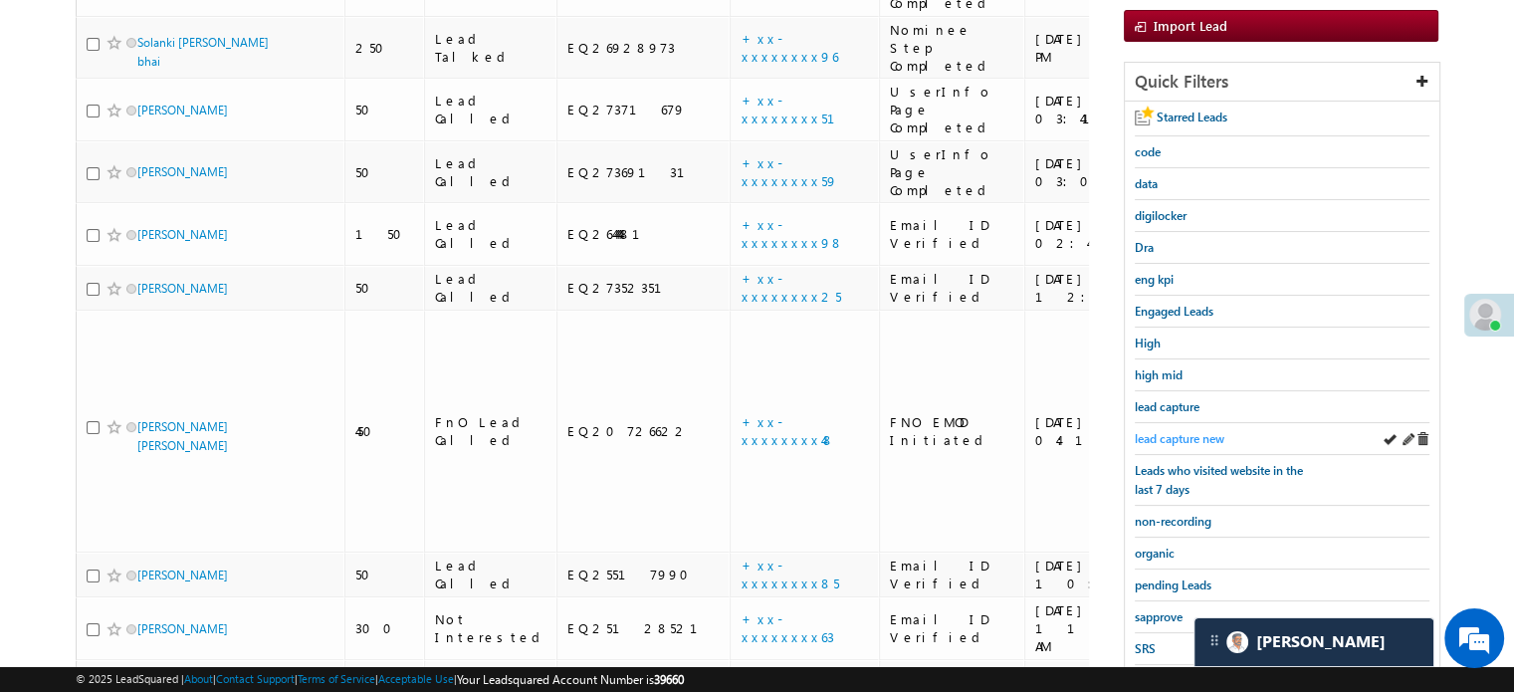
click at [1169, 432] on span "lead capture new" at bounding box center [1180, 438] width 90 height 15
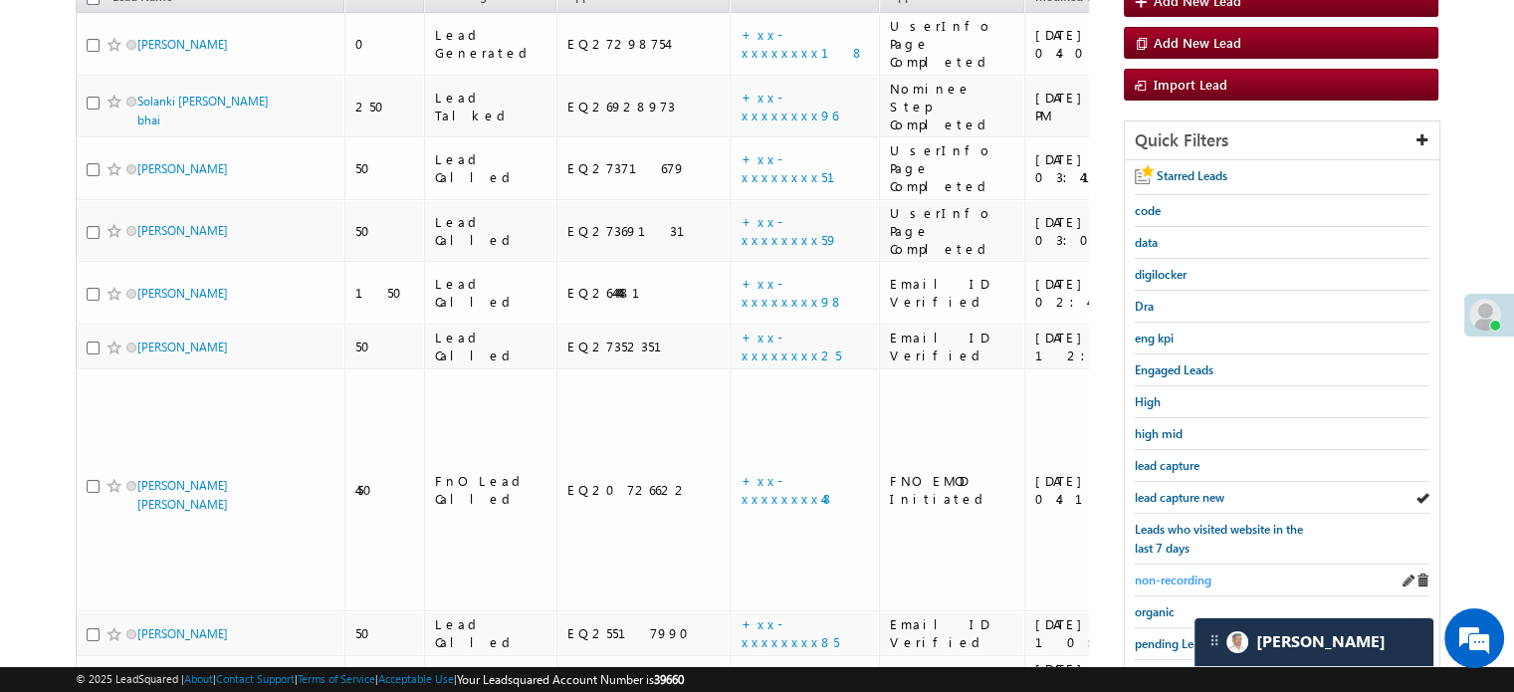
scroll to position [100, 0]
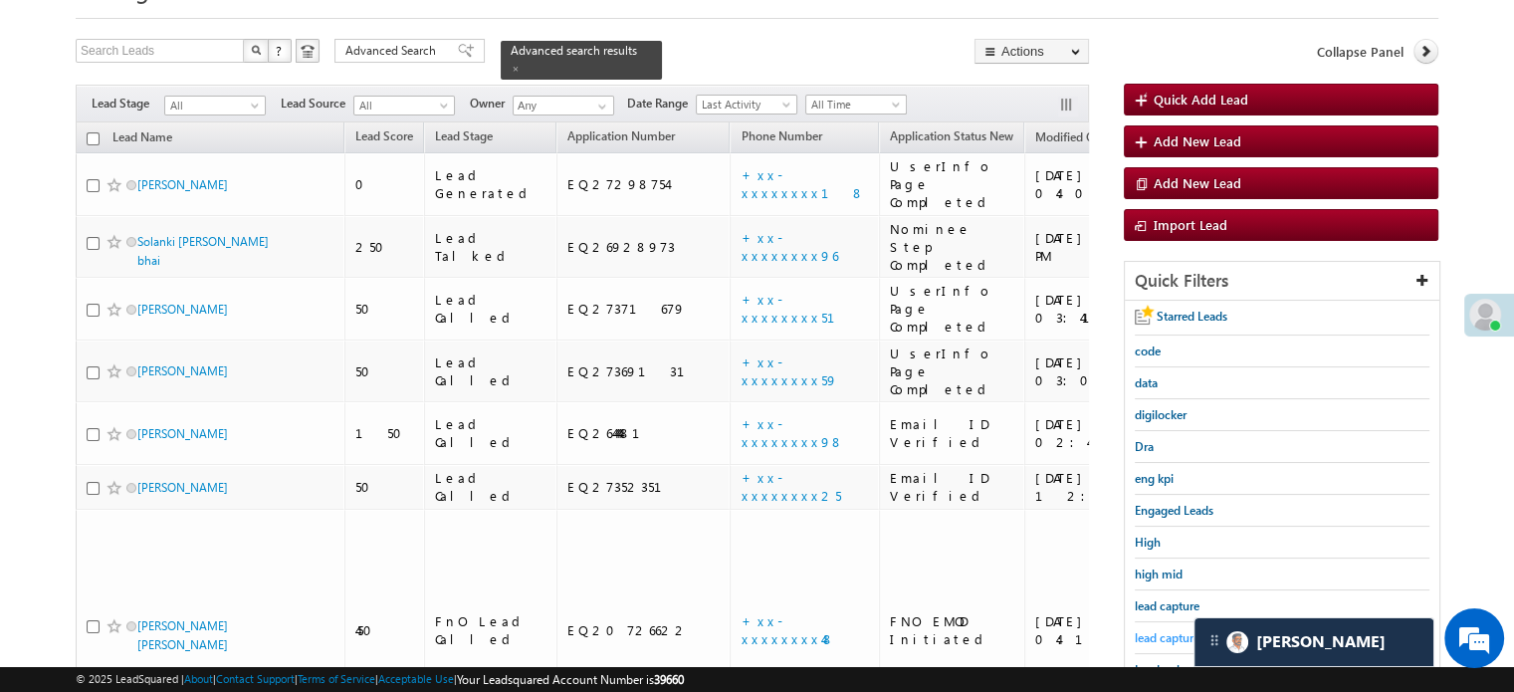
click at [1154, 630] on span "lead capture new" at bounding box center [1180, 637] width 90 height 15
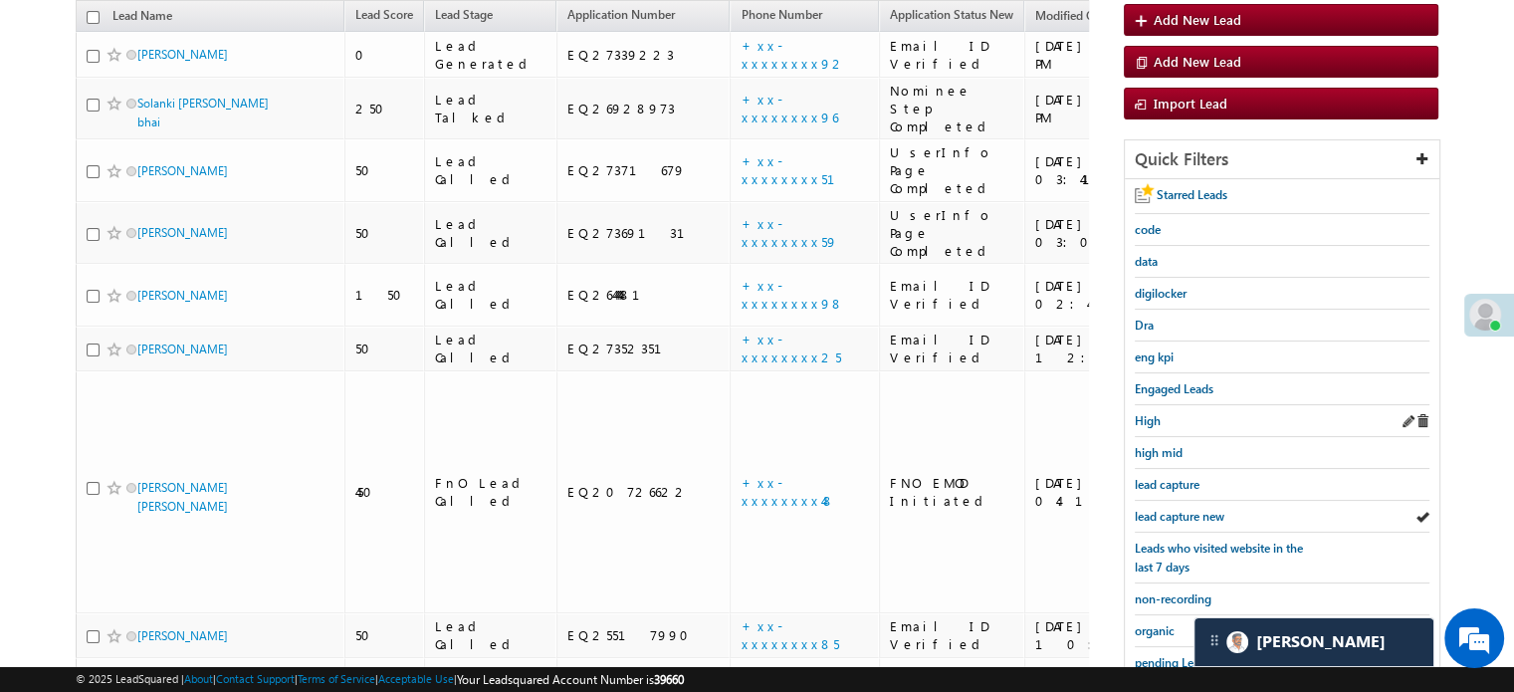
scroll to position [299, 0]
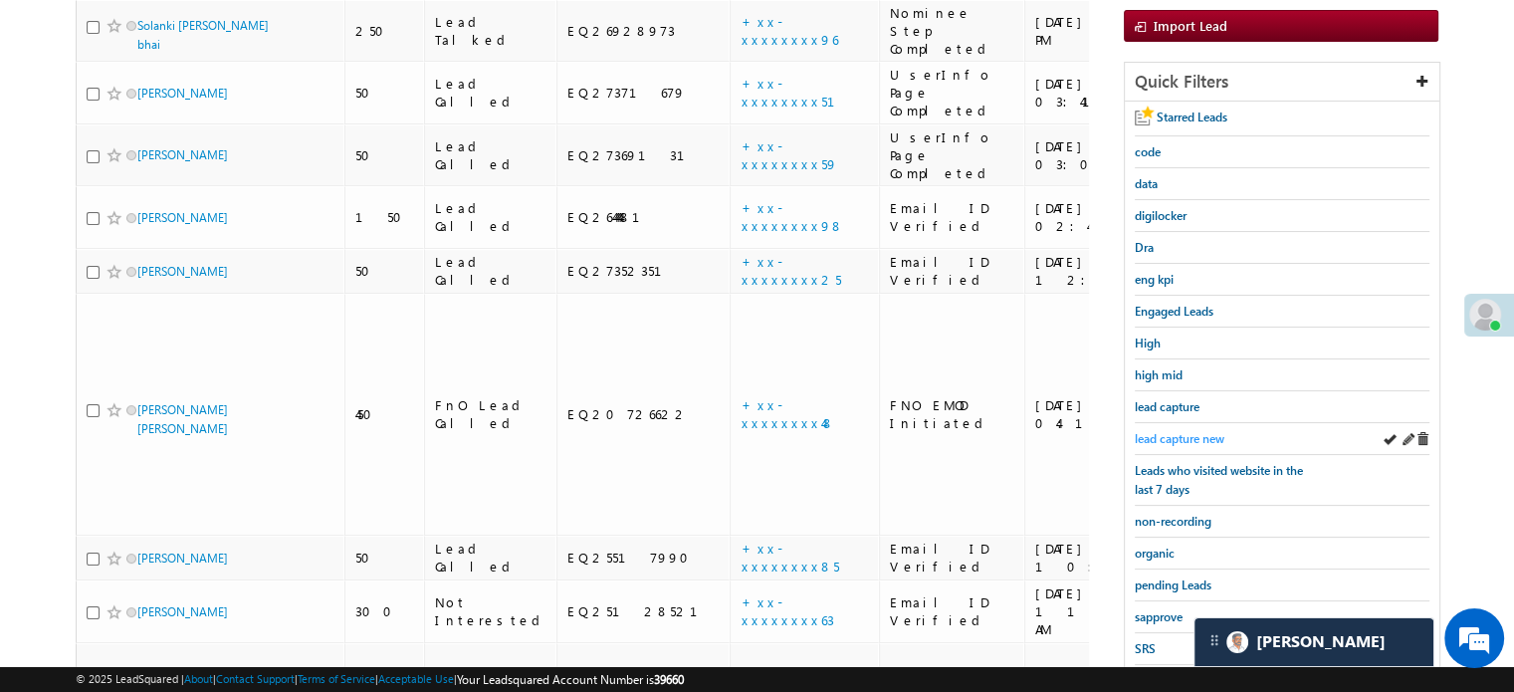
click at [1192, 431] on span "lead capture new" at bounding box center [1180, 438] width 90 height 15
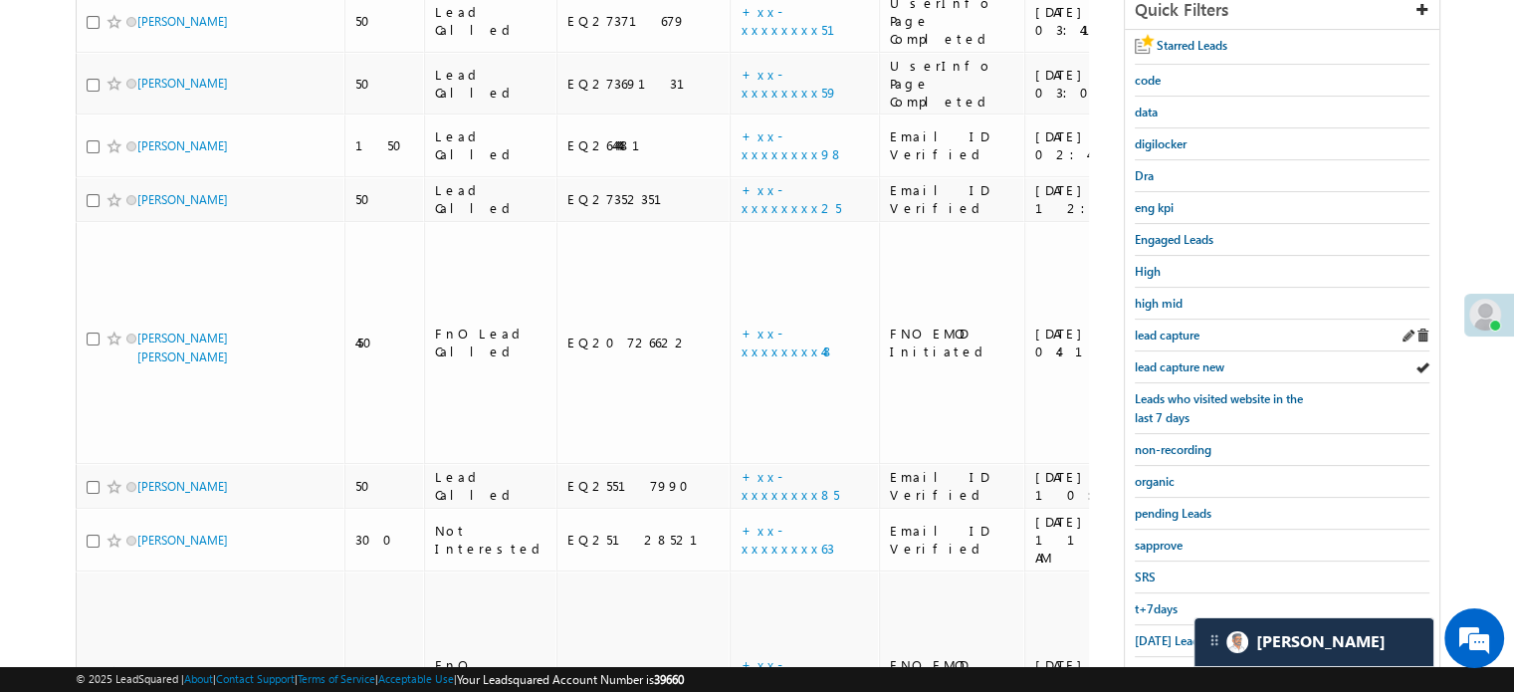
scroll to position [427, 0]
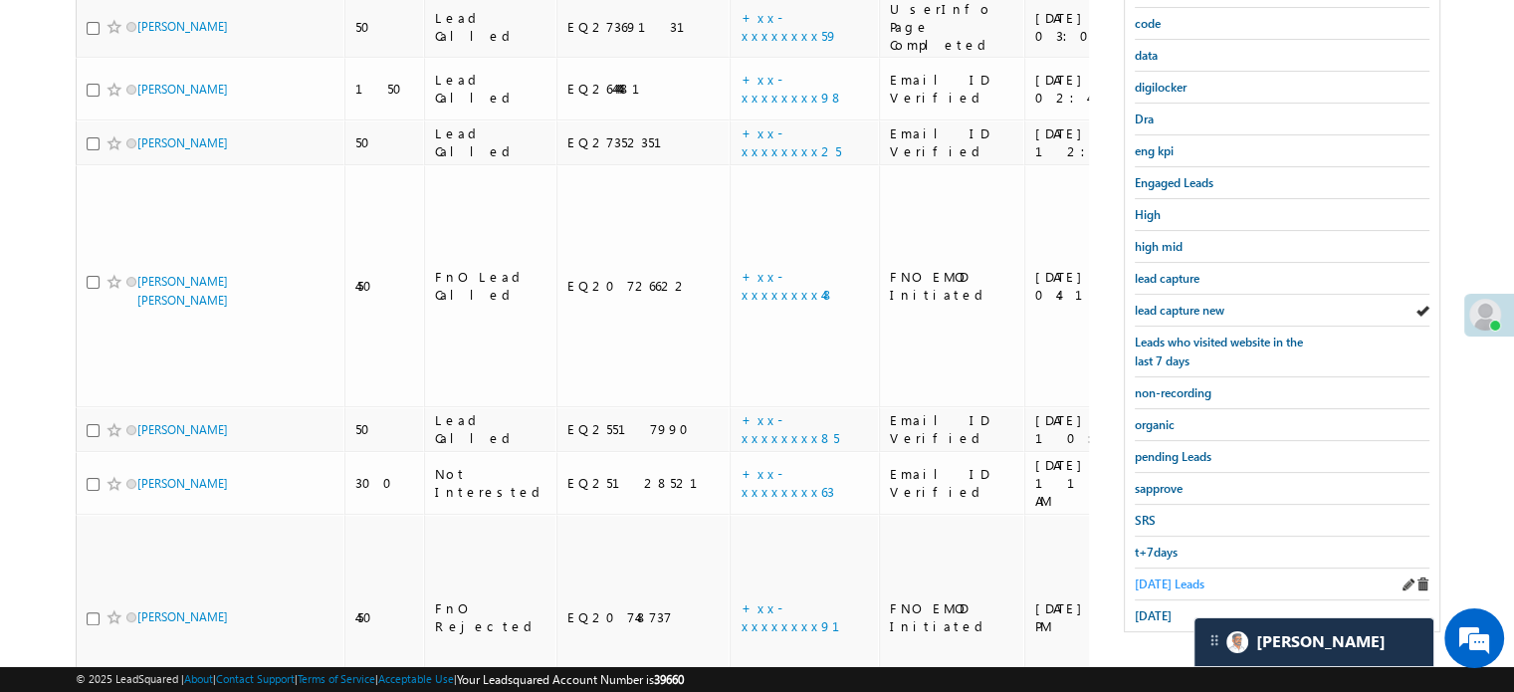
click at [1148, 576] on span "Today's Leads" at bounding box center [1170, 583] width 70 height 15
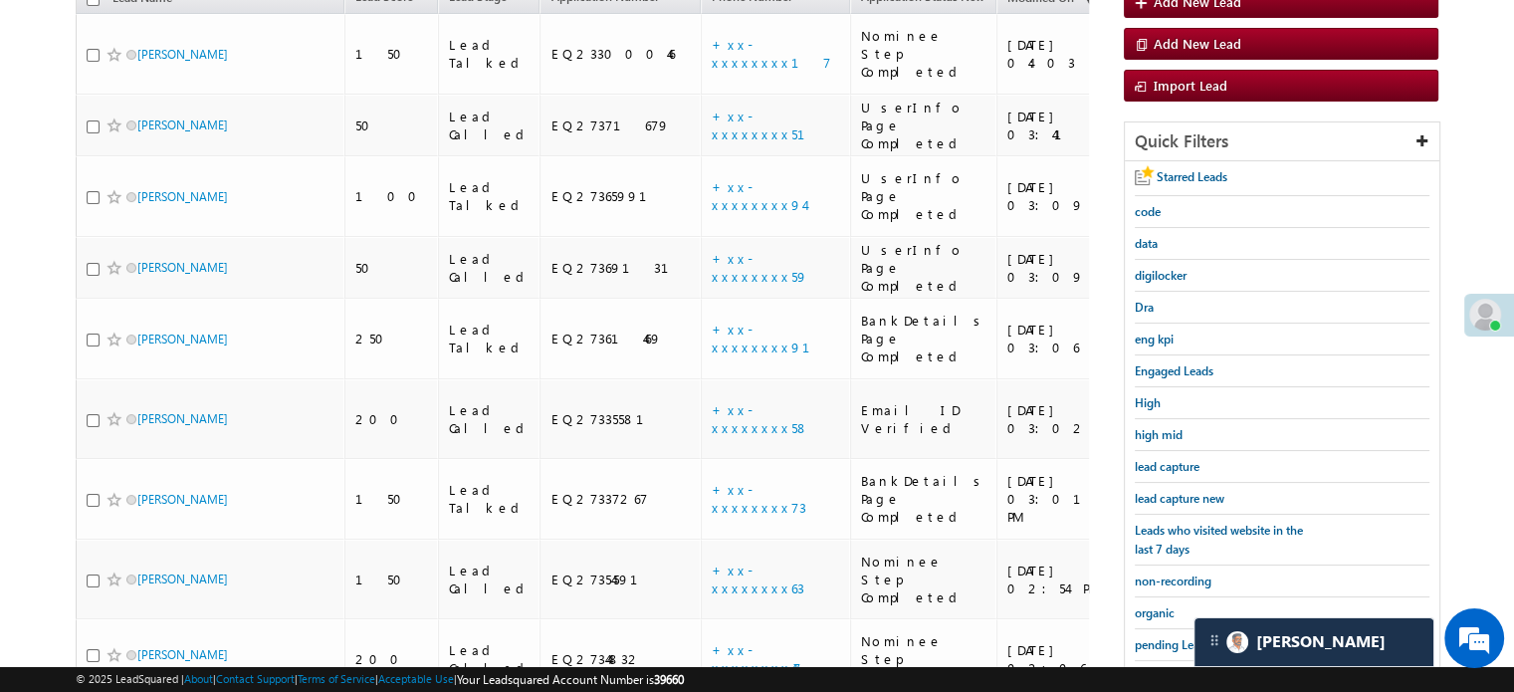
scroll to position [239, 0]
click at [1169, 489] on link "lead capture new" at bounding box center [1180, 498] width 90 height 19
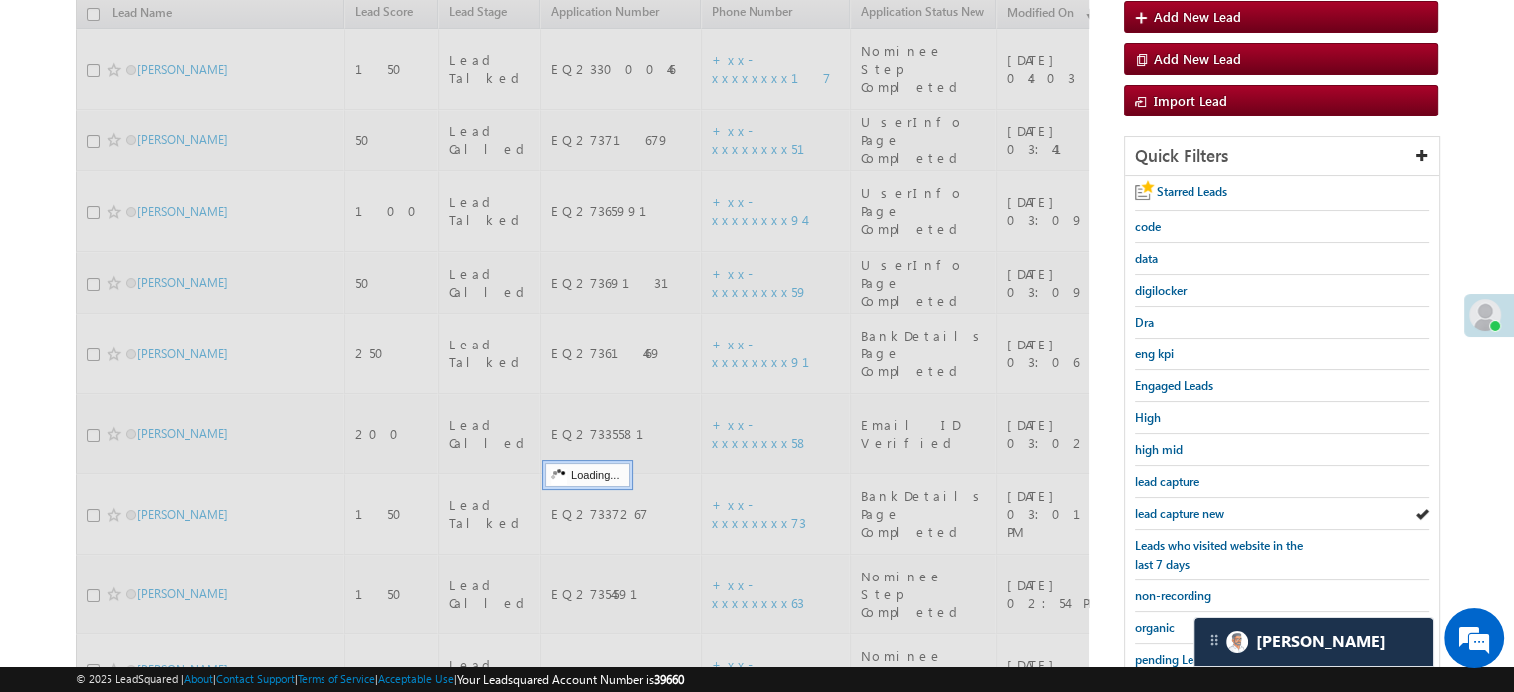
scroll to position [40, 0]
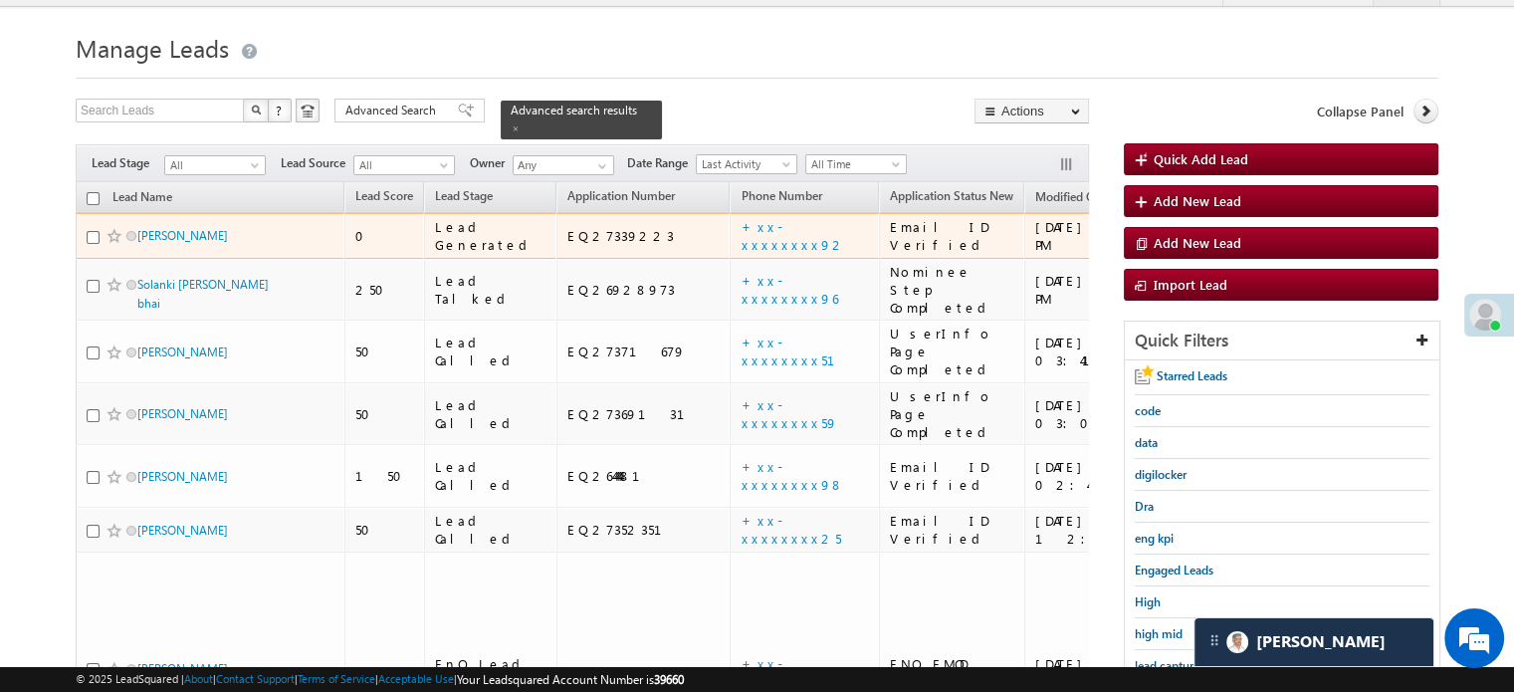
click at [730, 232] on td "+xx-xxxxxxxx92" at bounding box center [804, 236] width 149 height 46
click at [741, 220] on link "+xx-xxxxxxxx92" at bounding box center [793, 235] width 105 height 35
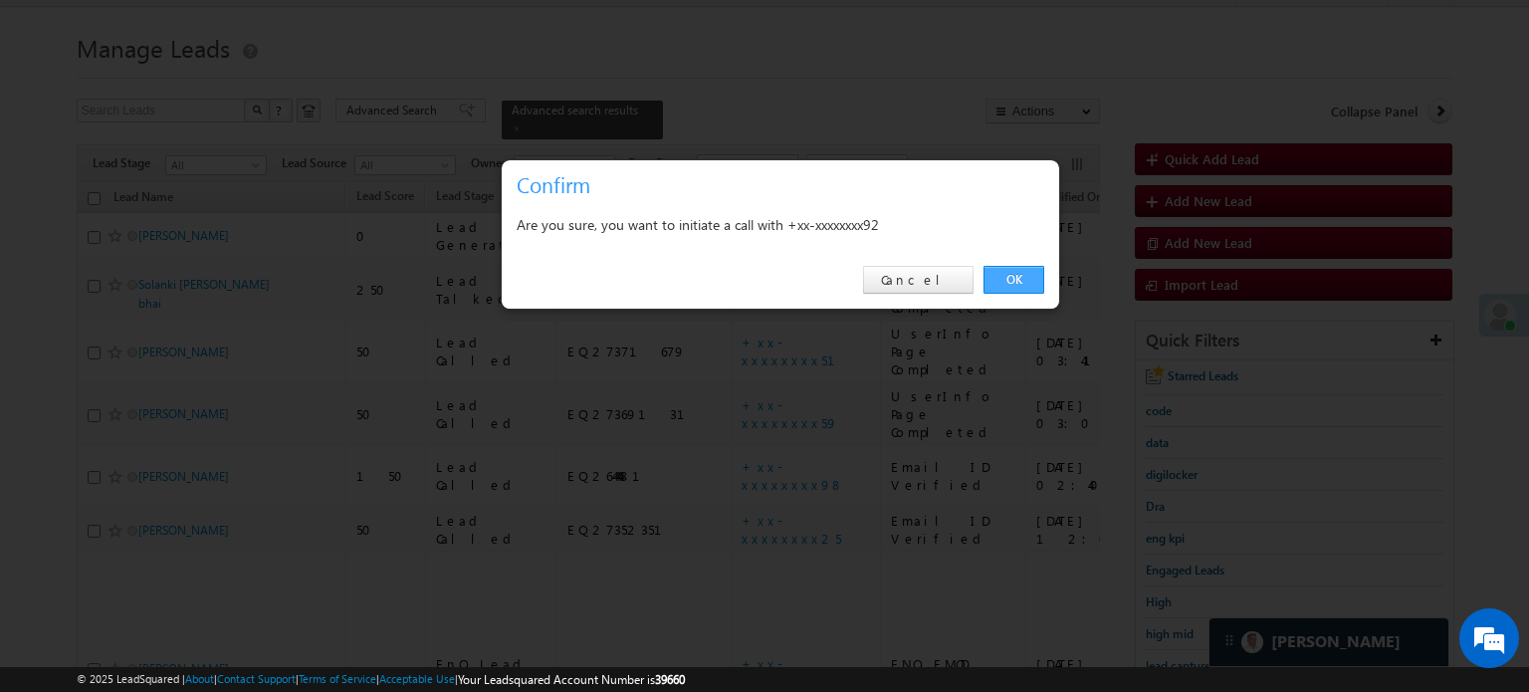
click at [995, 291] on link "OK" at bounding box center [1014, 280] width 61 height 28
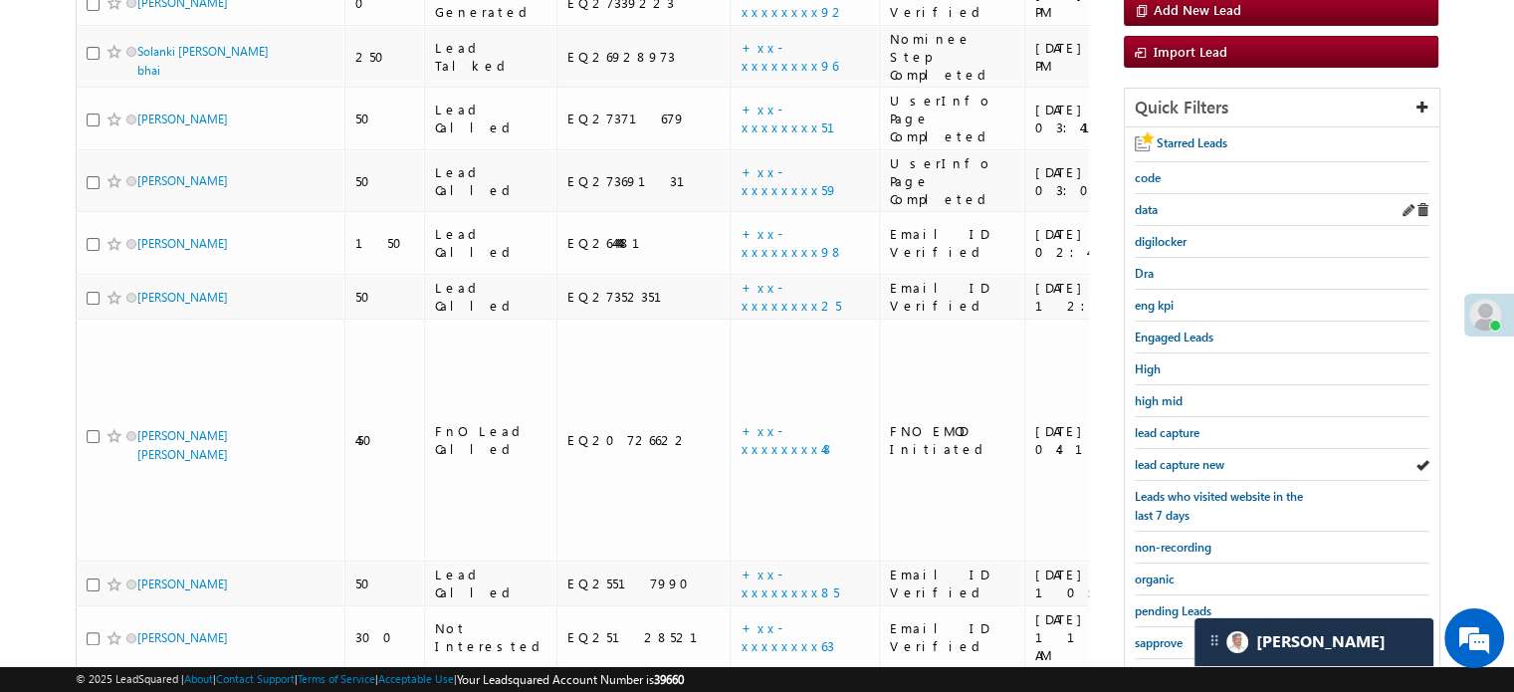
scroll to position [339, 0]
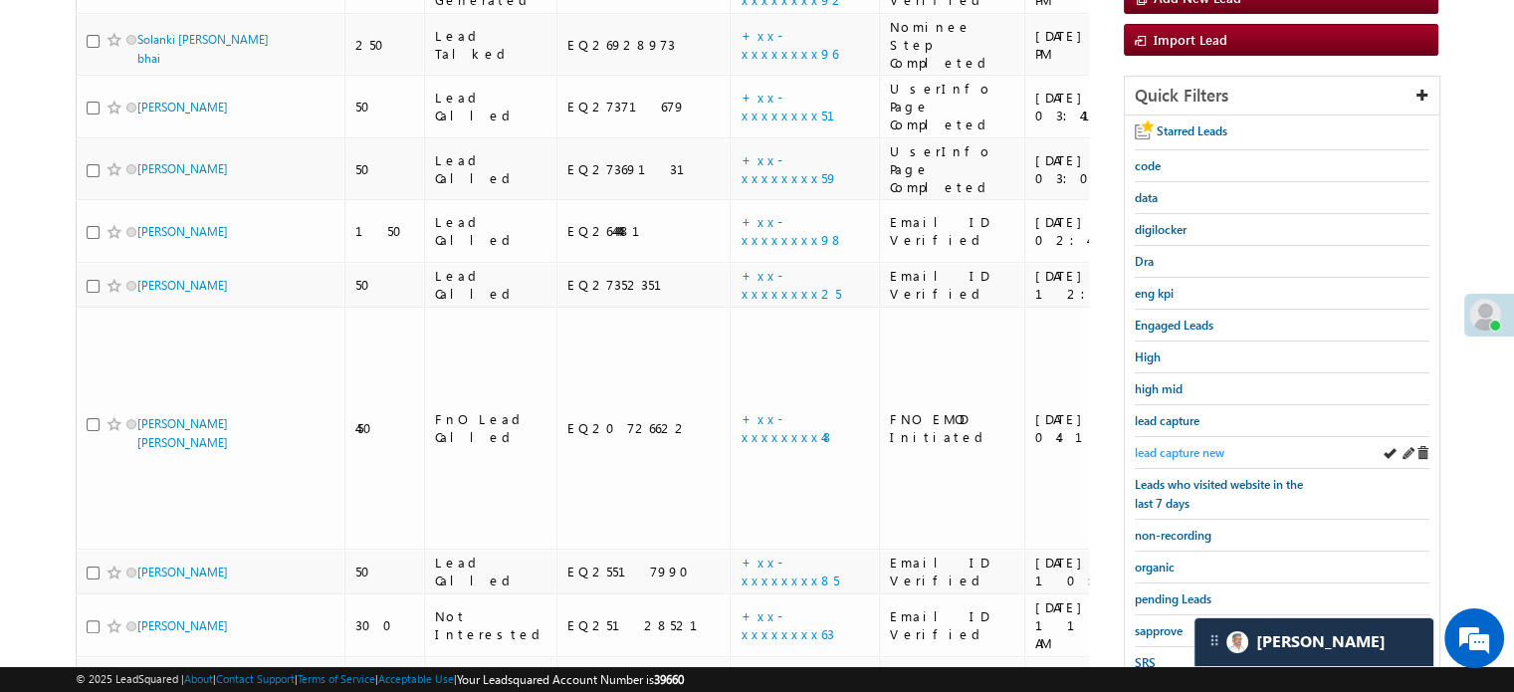
click at [1155, 447] on span "lead capture new" at bounding box center [1180, 452] width 90 height 15
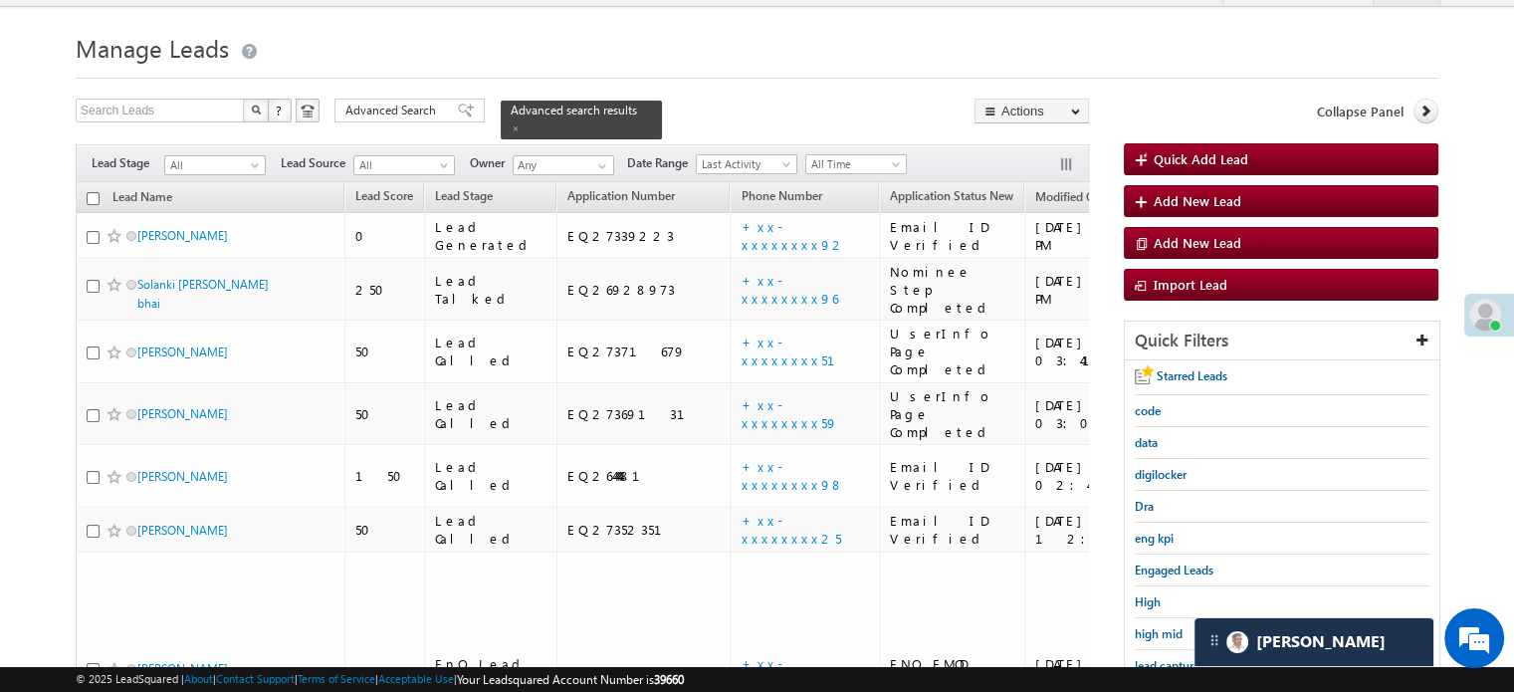
scroll to position [427, 0]
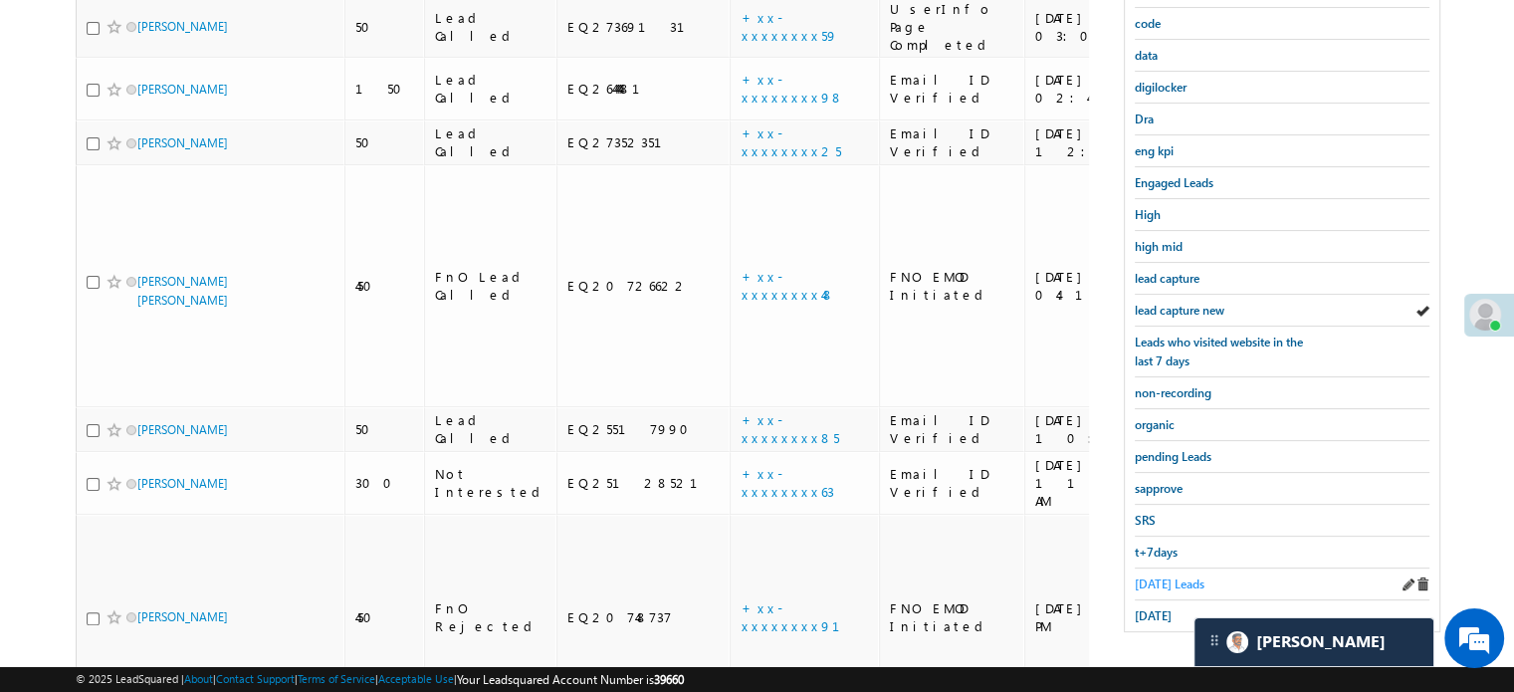
click at [1157, 576] on span "Today's Leads" at bounding box center [1170, 583] width 70 height 15
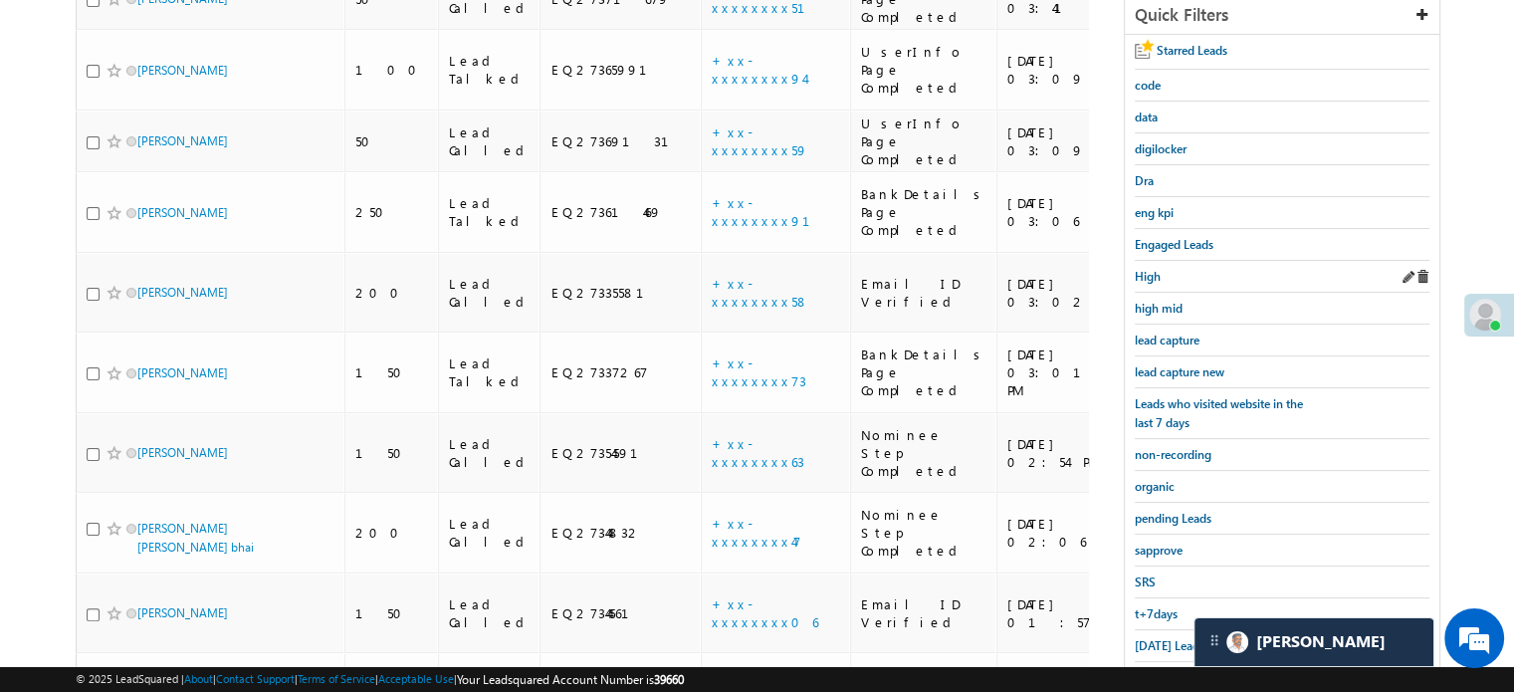
scroll to position [527, 0]
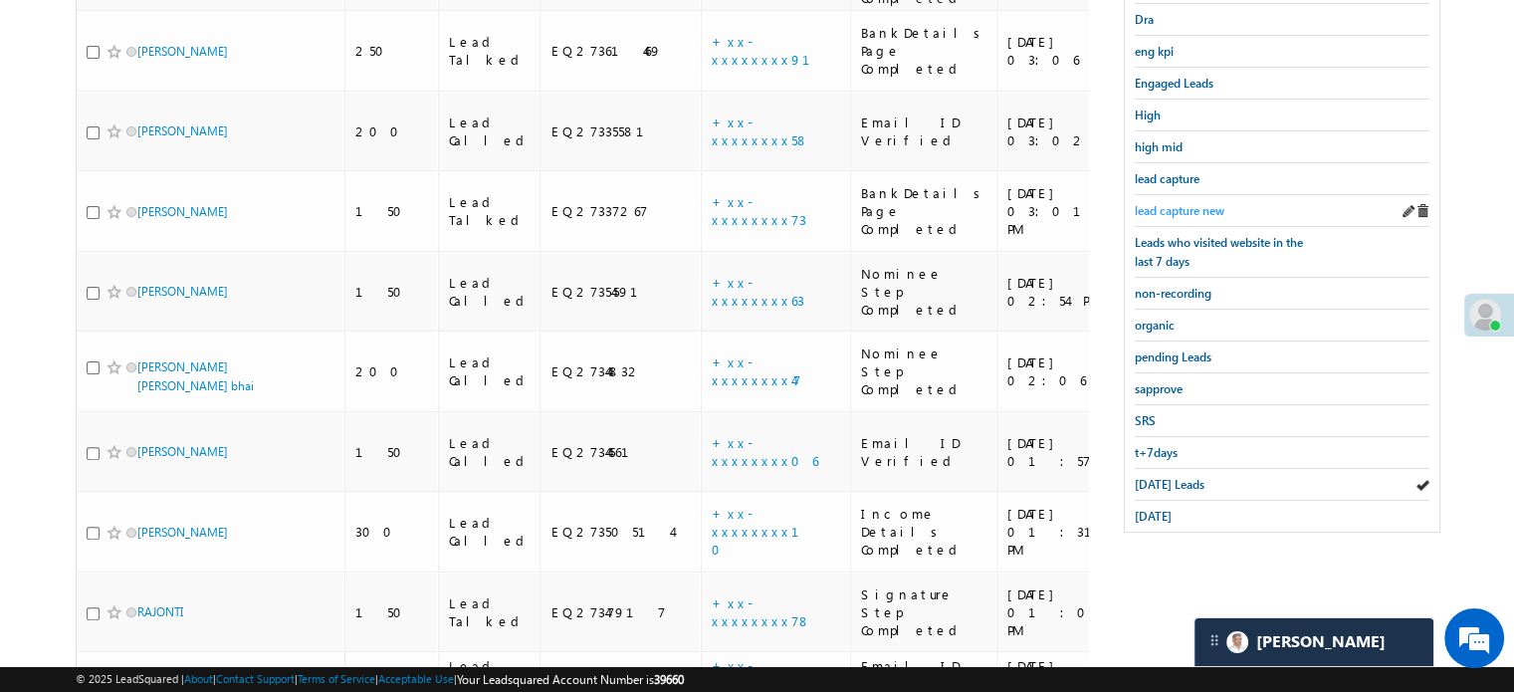
click at [1173, 203] on span "lead capture new" at bounding box center [1180, 210] width 90 height 15
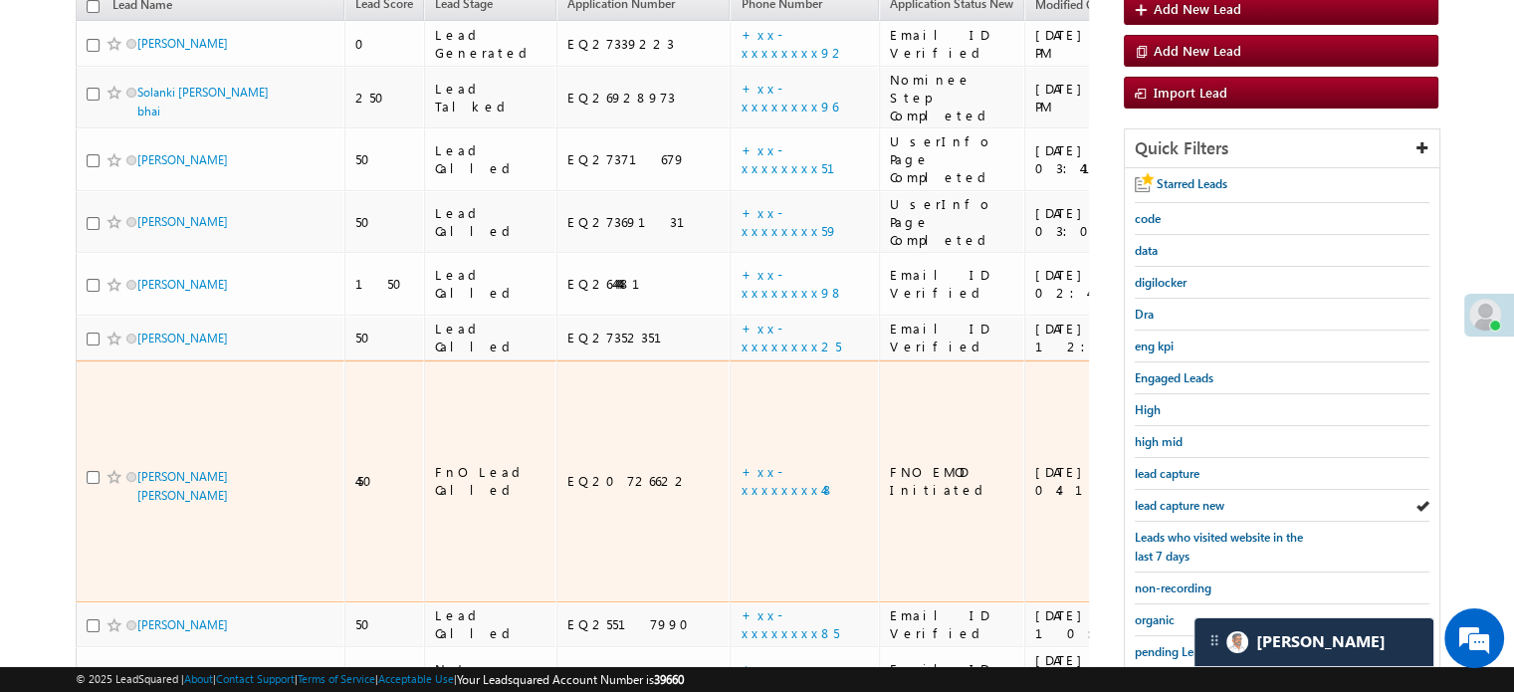
scroll to position [328, 0]
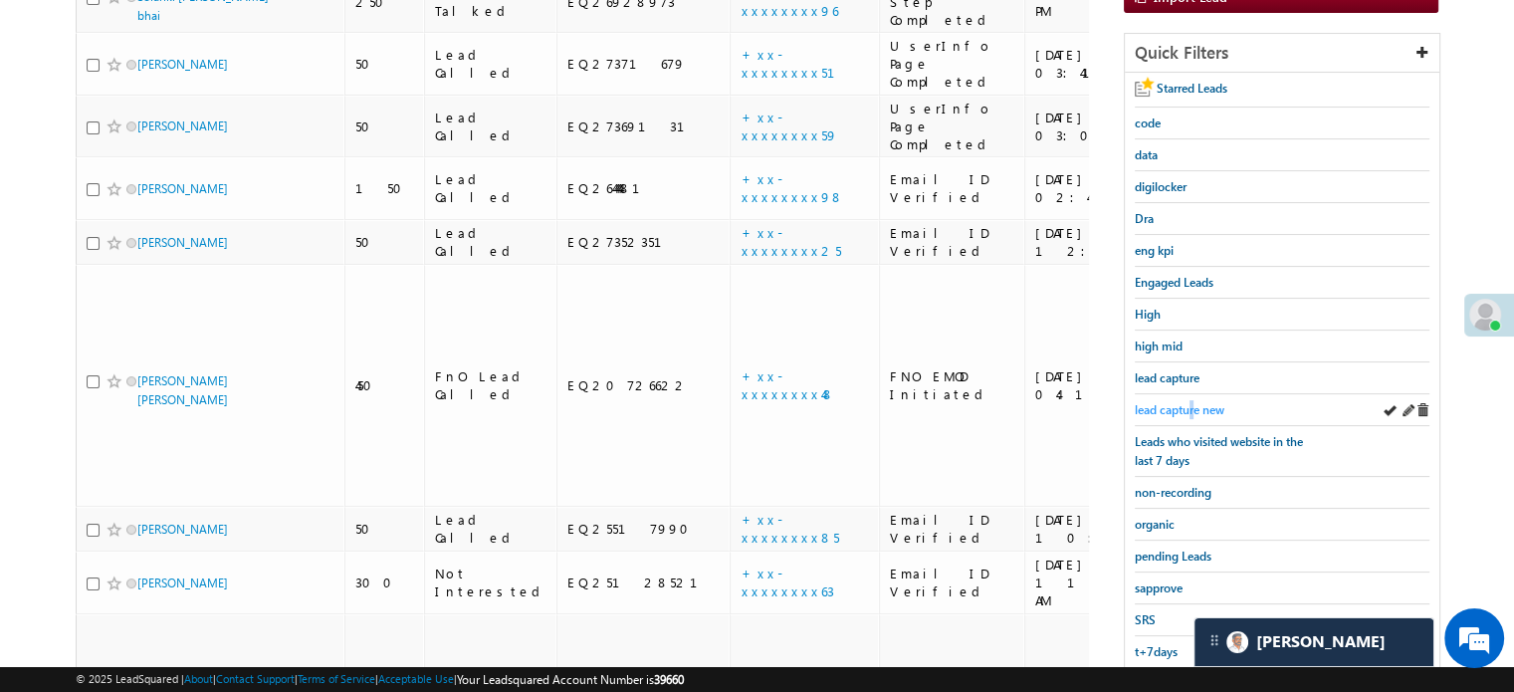
click at [1194, 402] on span "lead capture new" at bounding box center [1180, 409] width 90 height 15
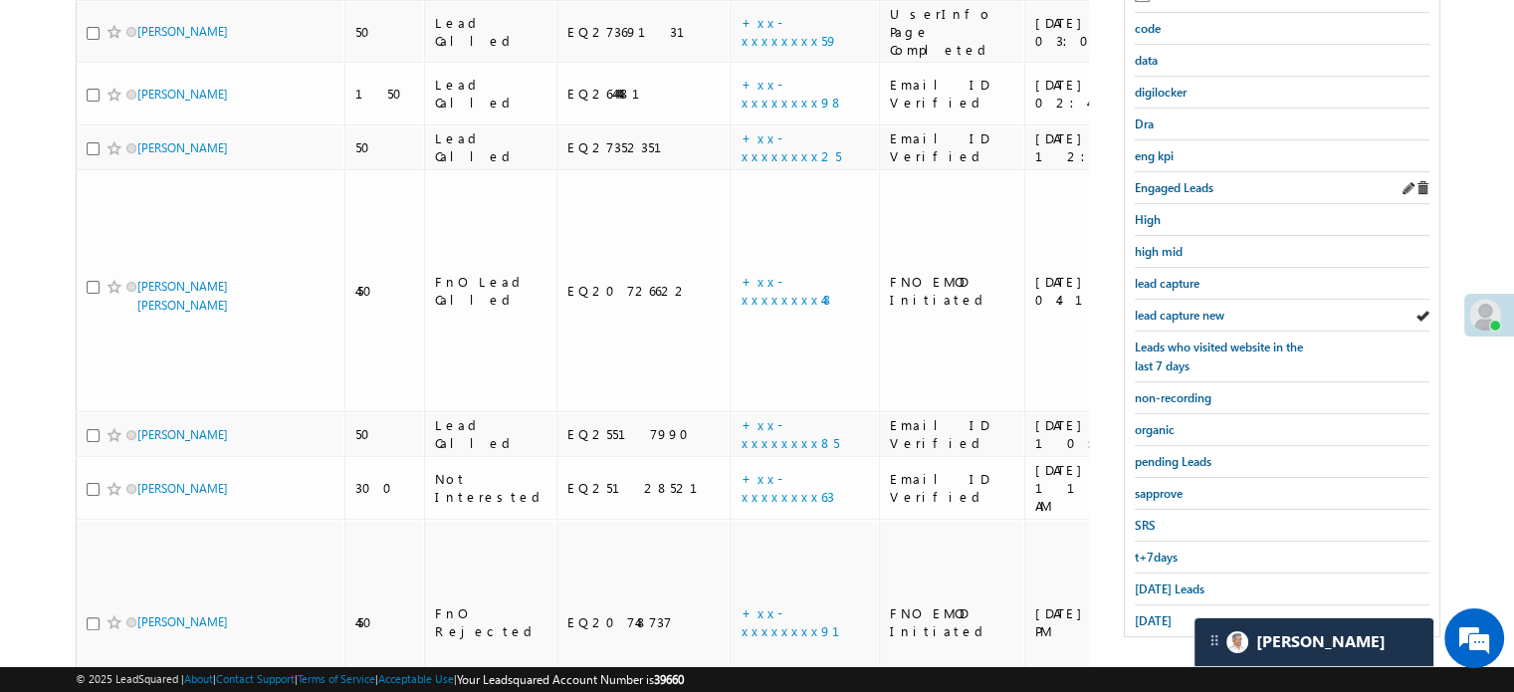
scroll to position [427, 0]
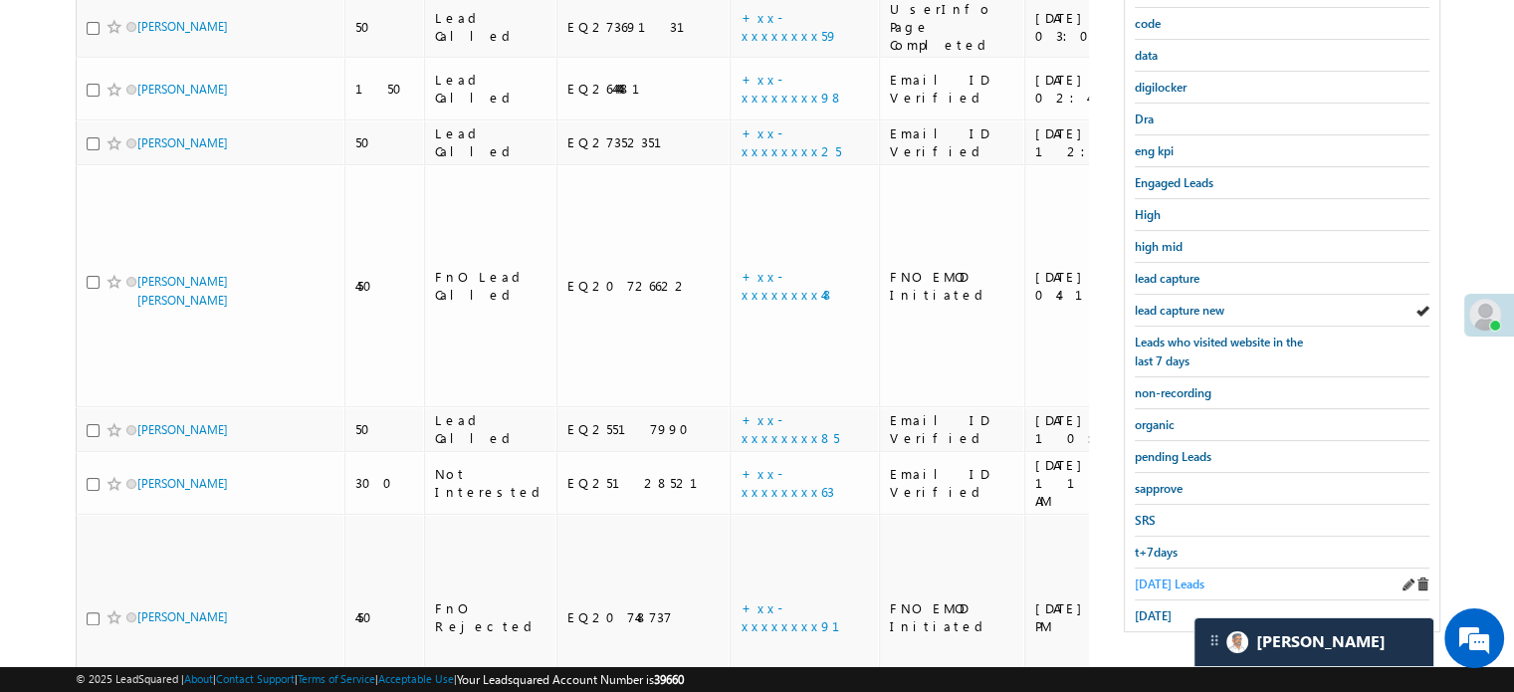
click at [1175, 580] on span "Today's Leads" at bounding box center [1170, 583] width 70 height 15
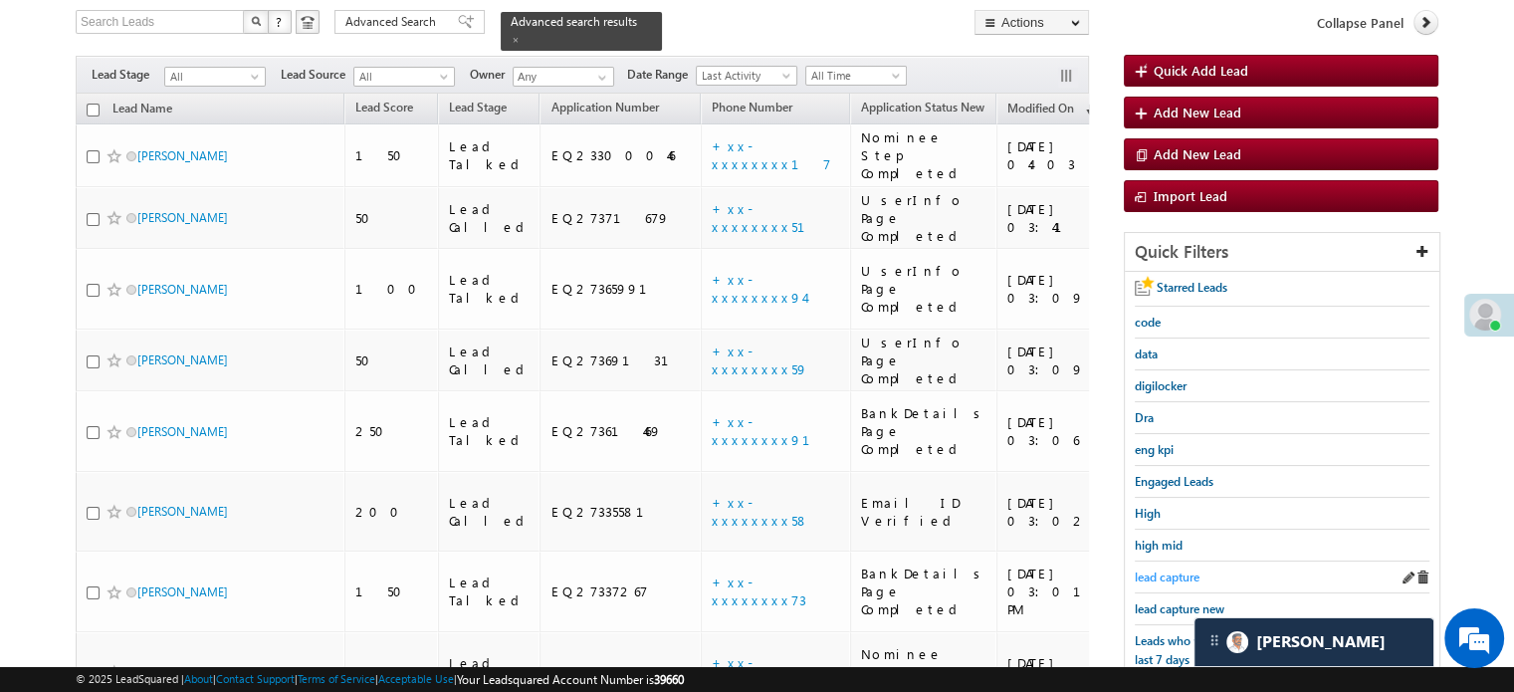
scroll to position [520, 0]
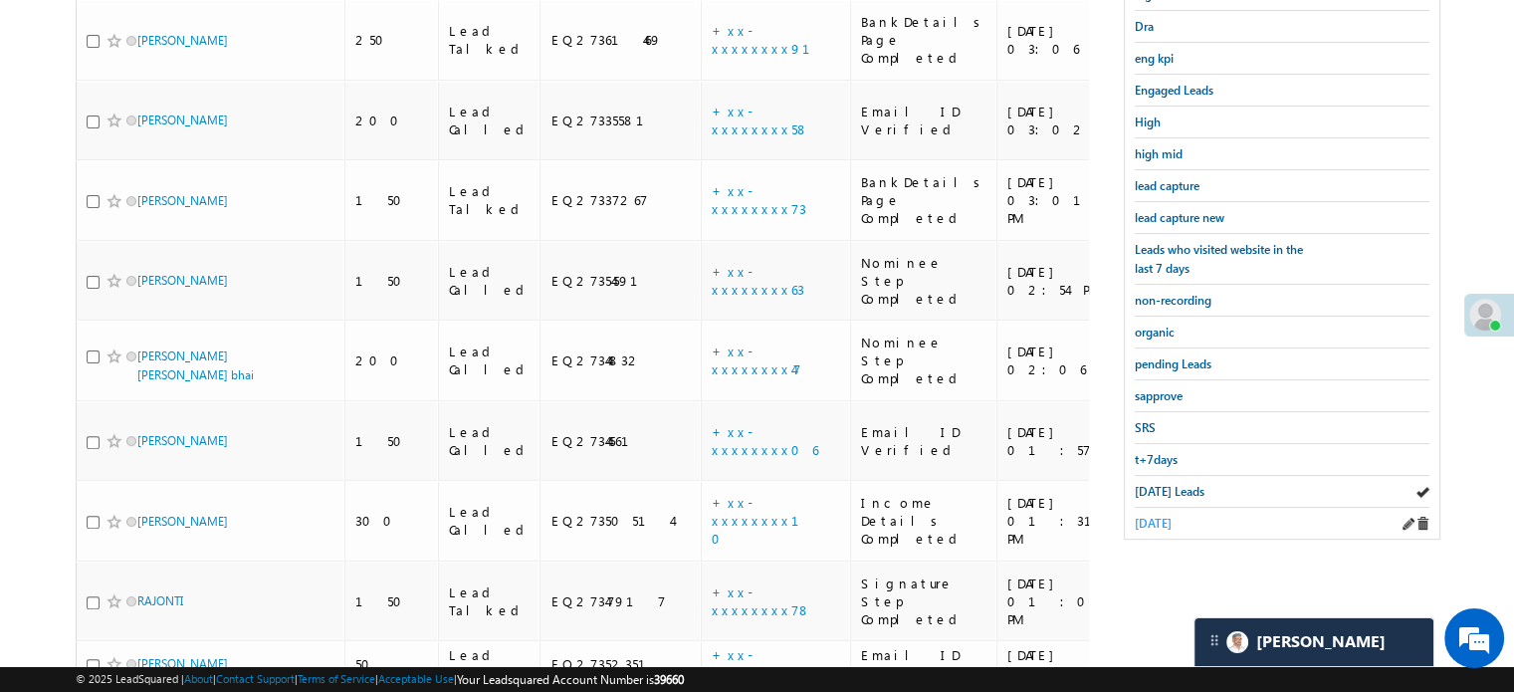
click at [1171, 516] on span "yesterday" at bounding box center [1153, 523] width 37 height 15
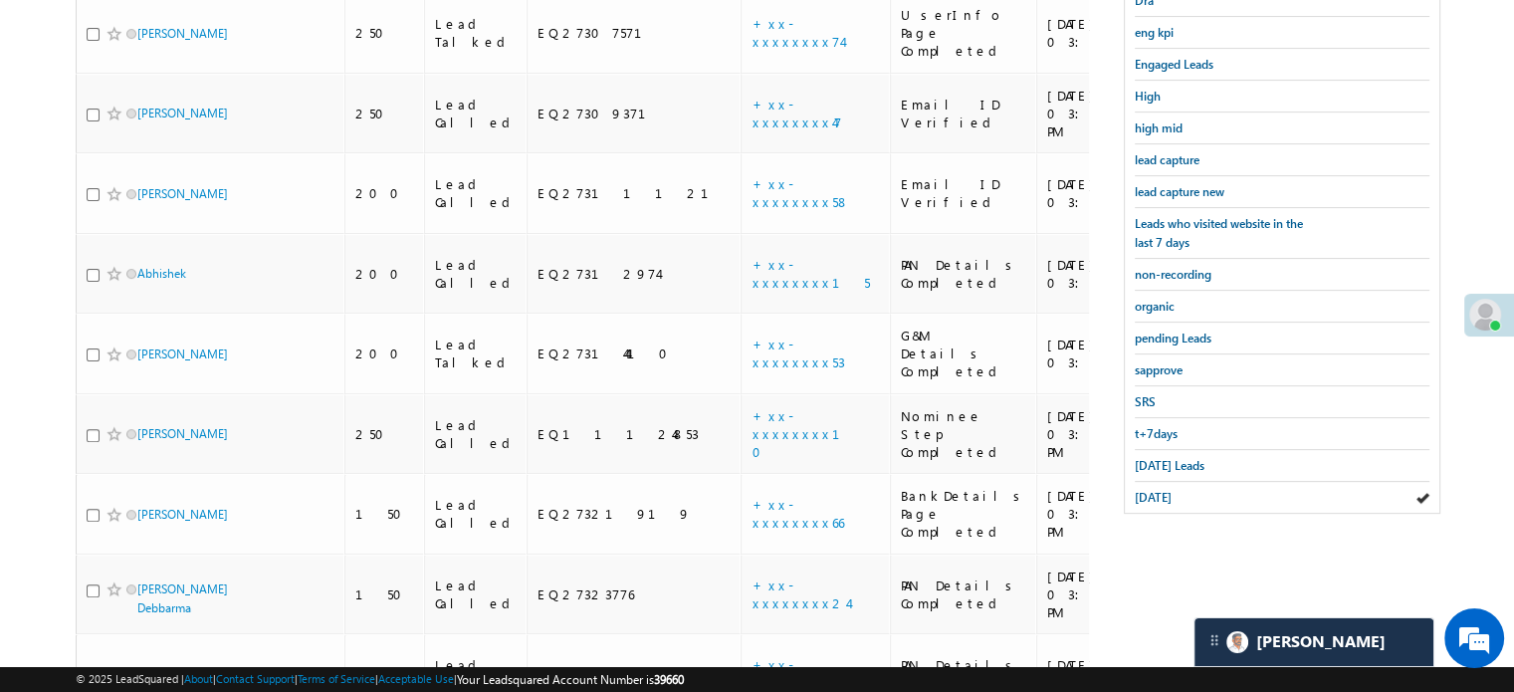
scroll to position [516, 0]
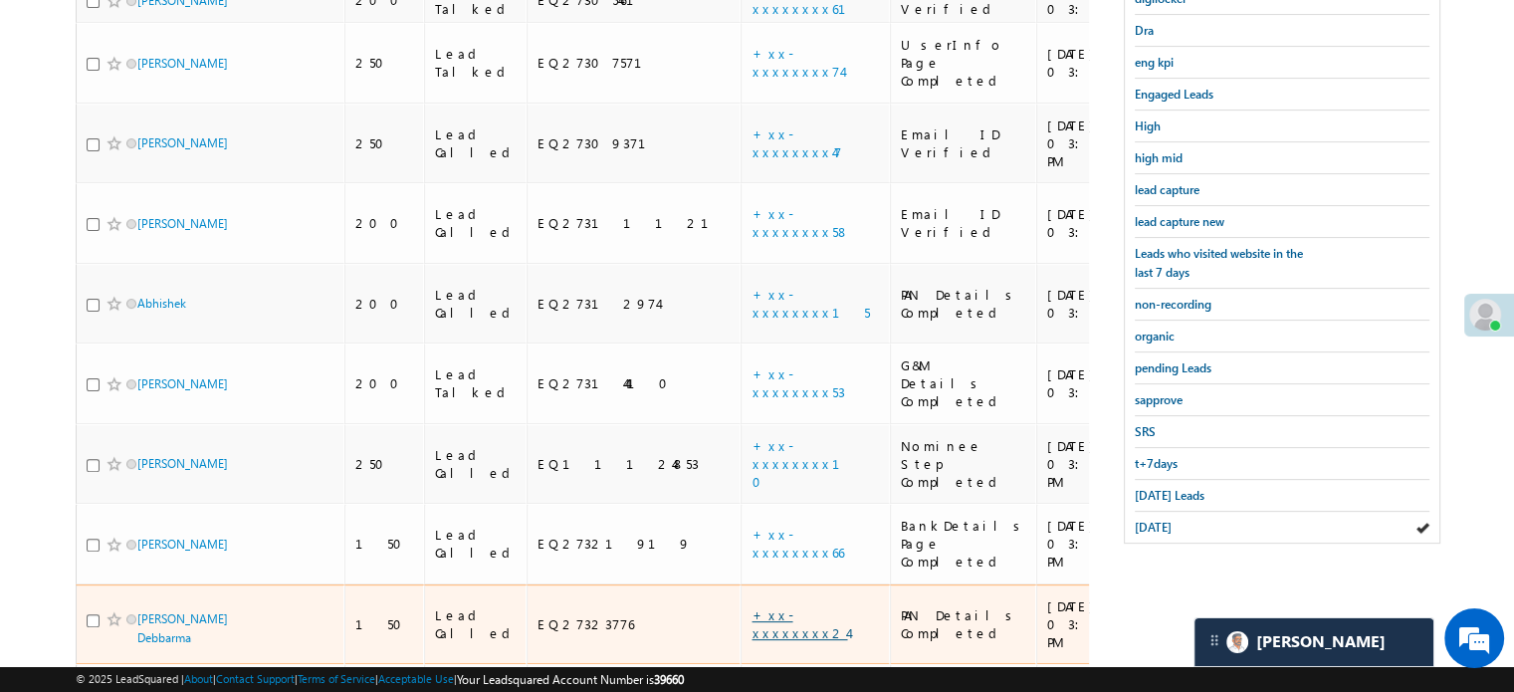
click at [752, 606] on link "+xx-xxxxxxxx24" at bounding box center [800, 623] width 96 height 35
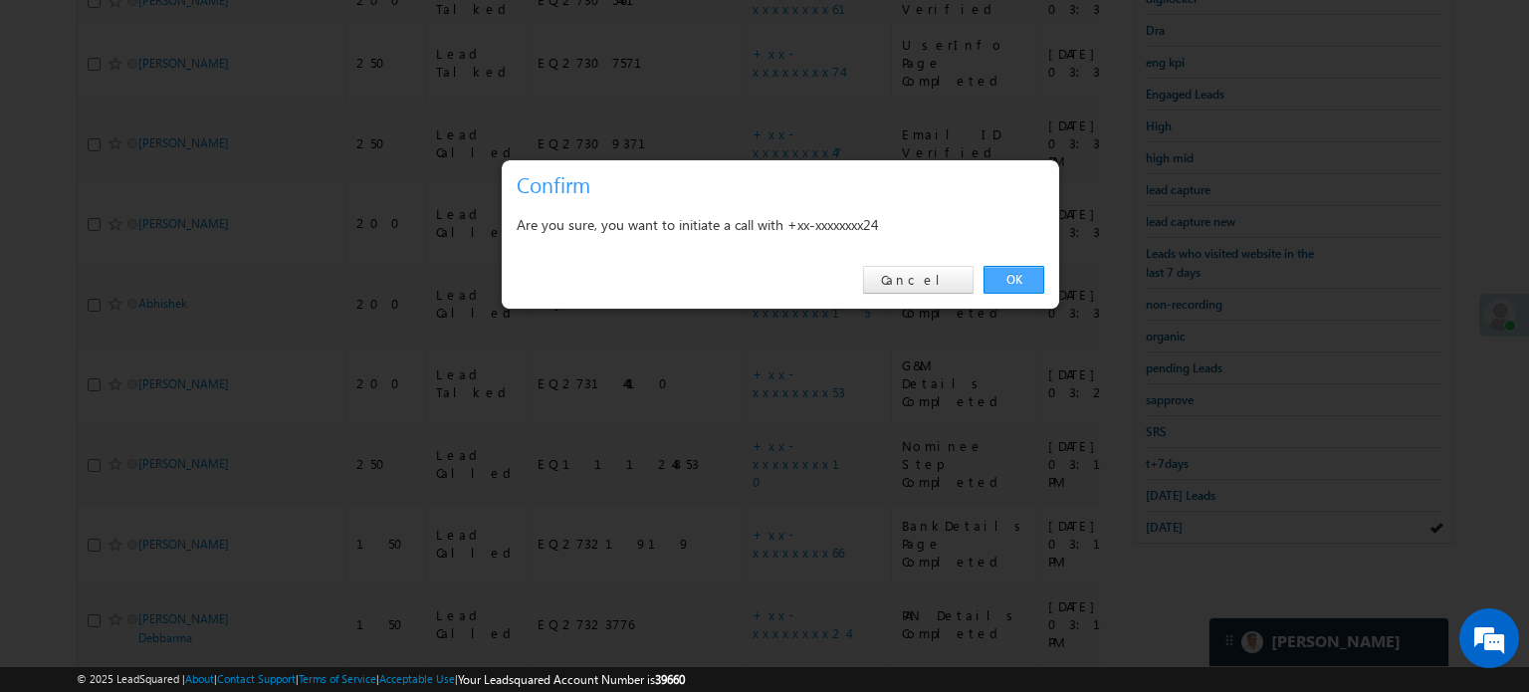
click at [1032, 286] on link "OK" at bounding box center [1014, 280] width 61 height 28
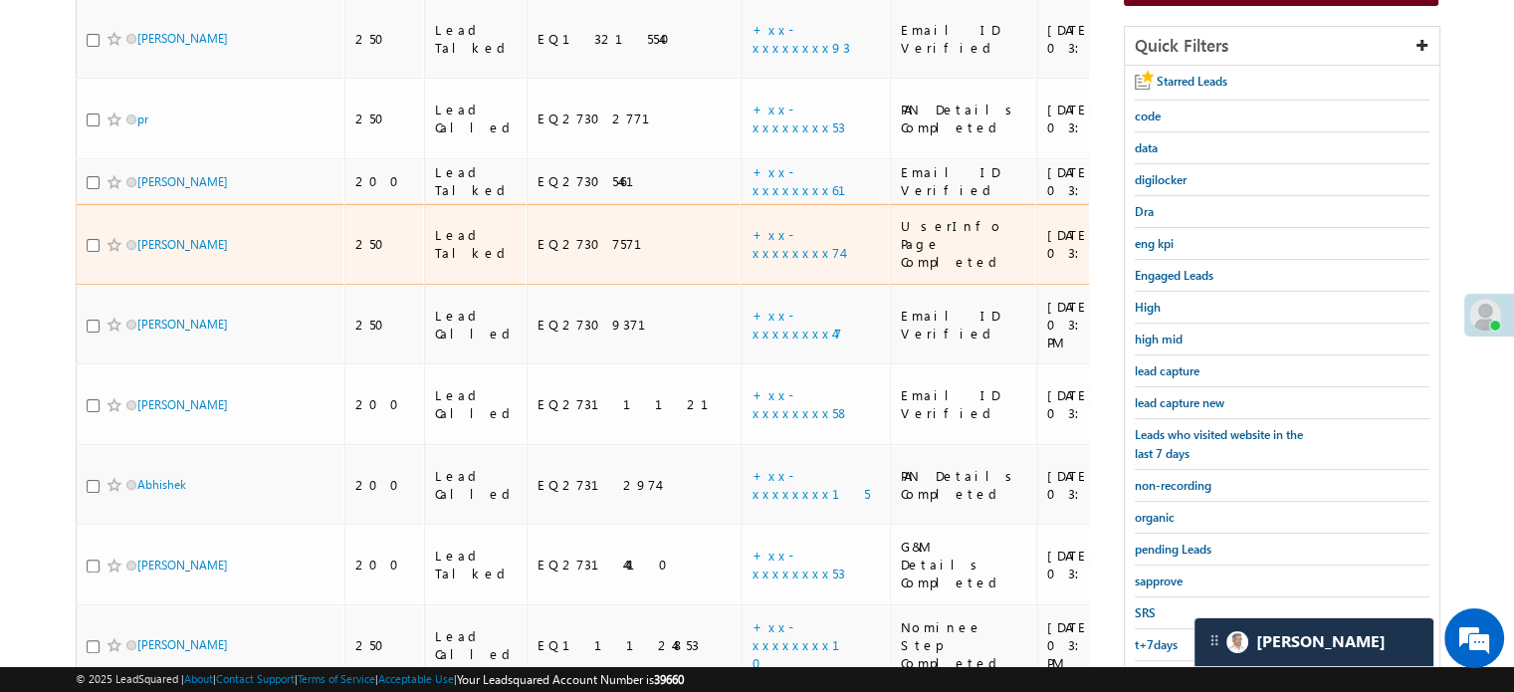
scroll to position [570, 0]
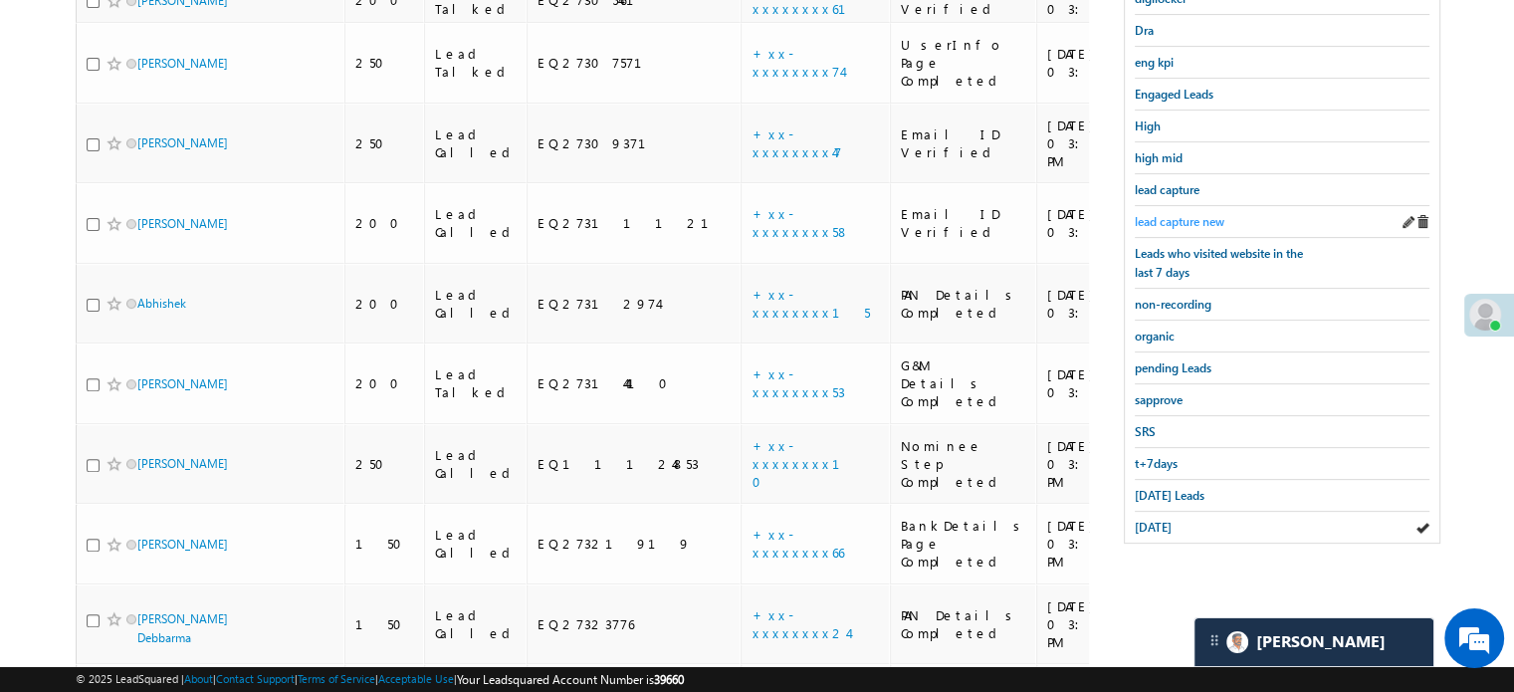
click at [1192, 221] on span "lead capture new" at bounding box center [1180, 221] width 90 height 15
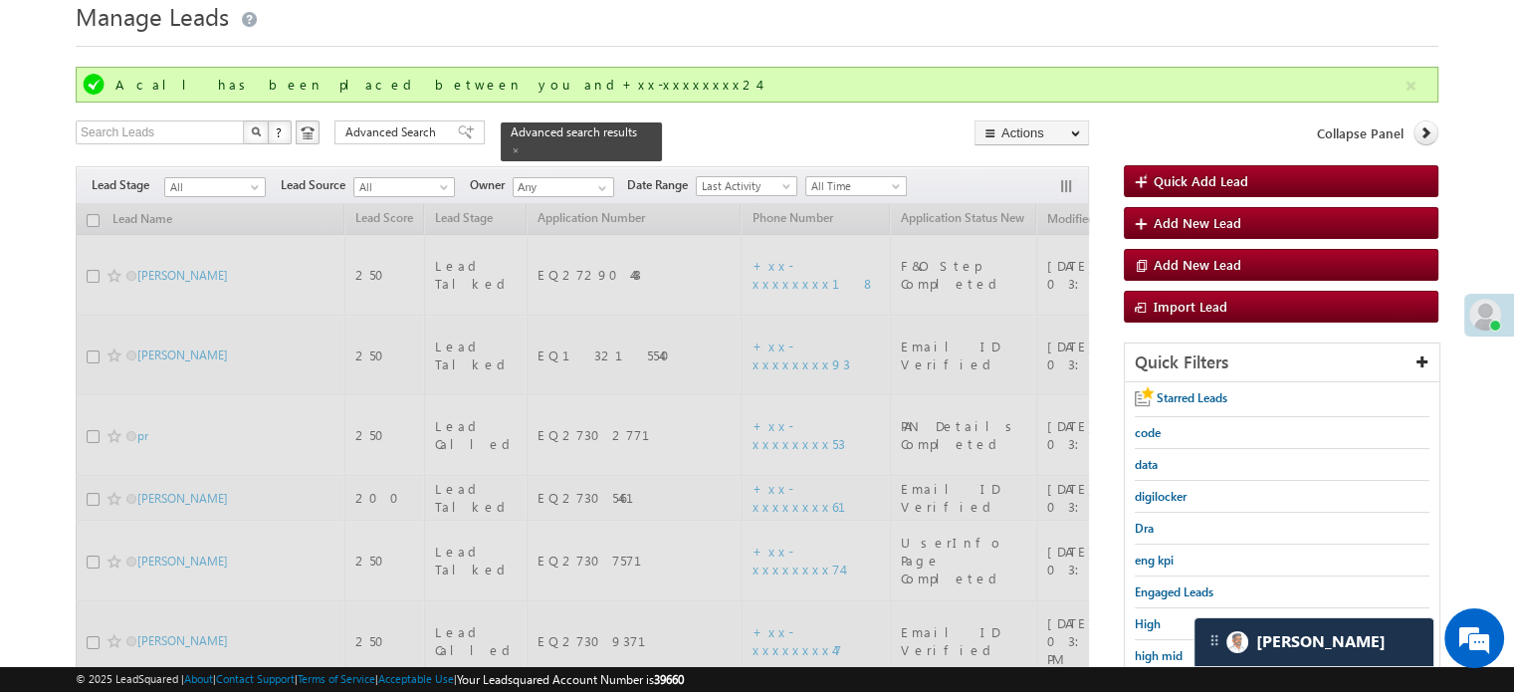
scroll to position [72, 0]
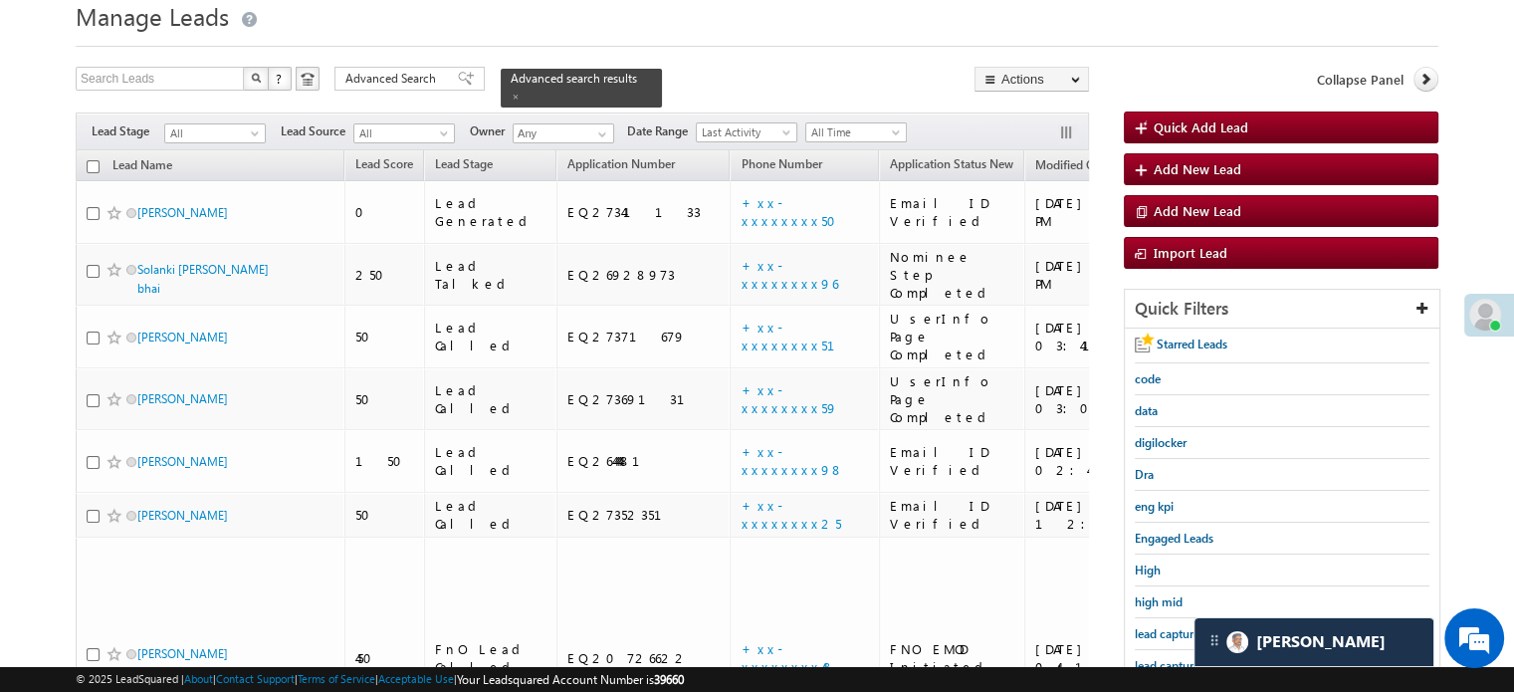
click at [1136, 658] on span "lead capture new" at bounding box center [1180, 665] width 90 height 15
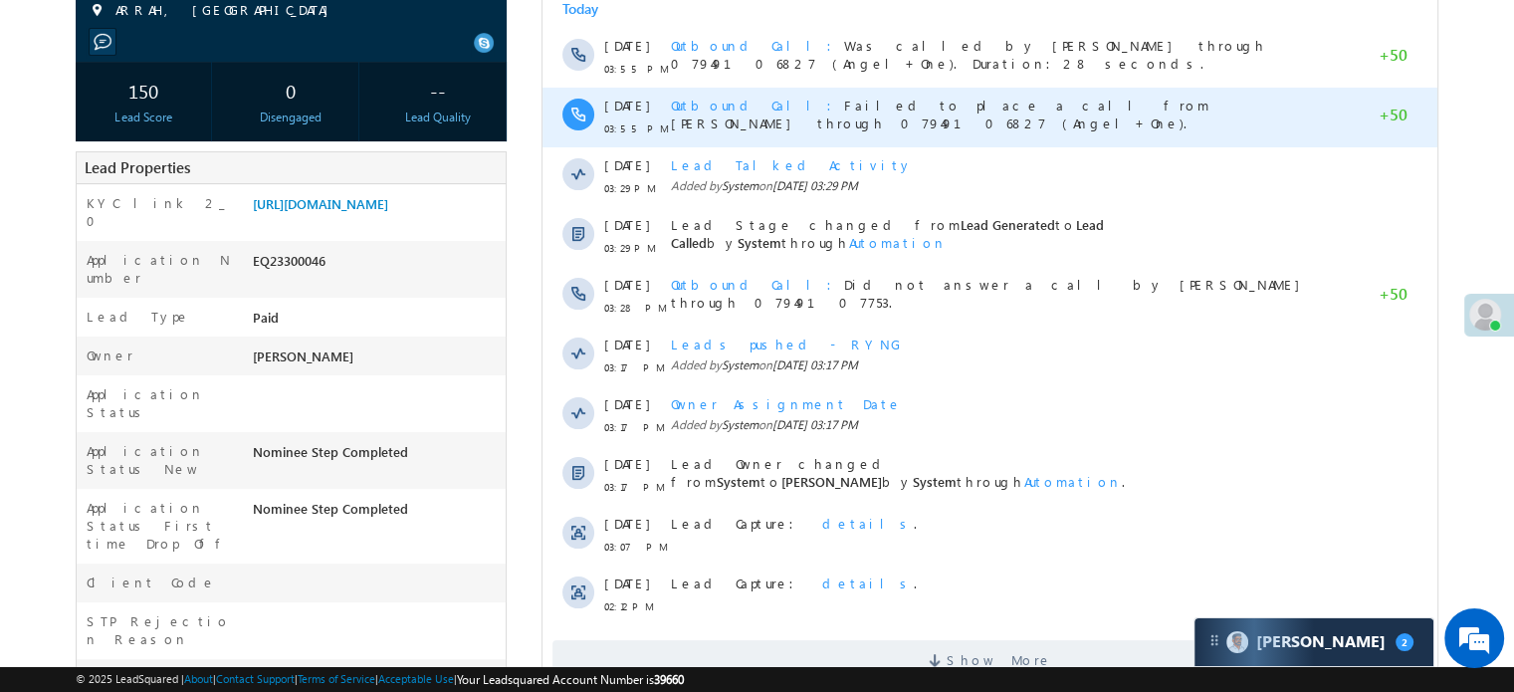
scroll to position [1, 0]
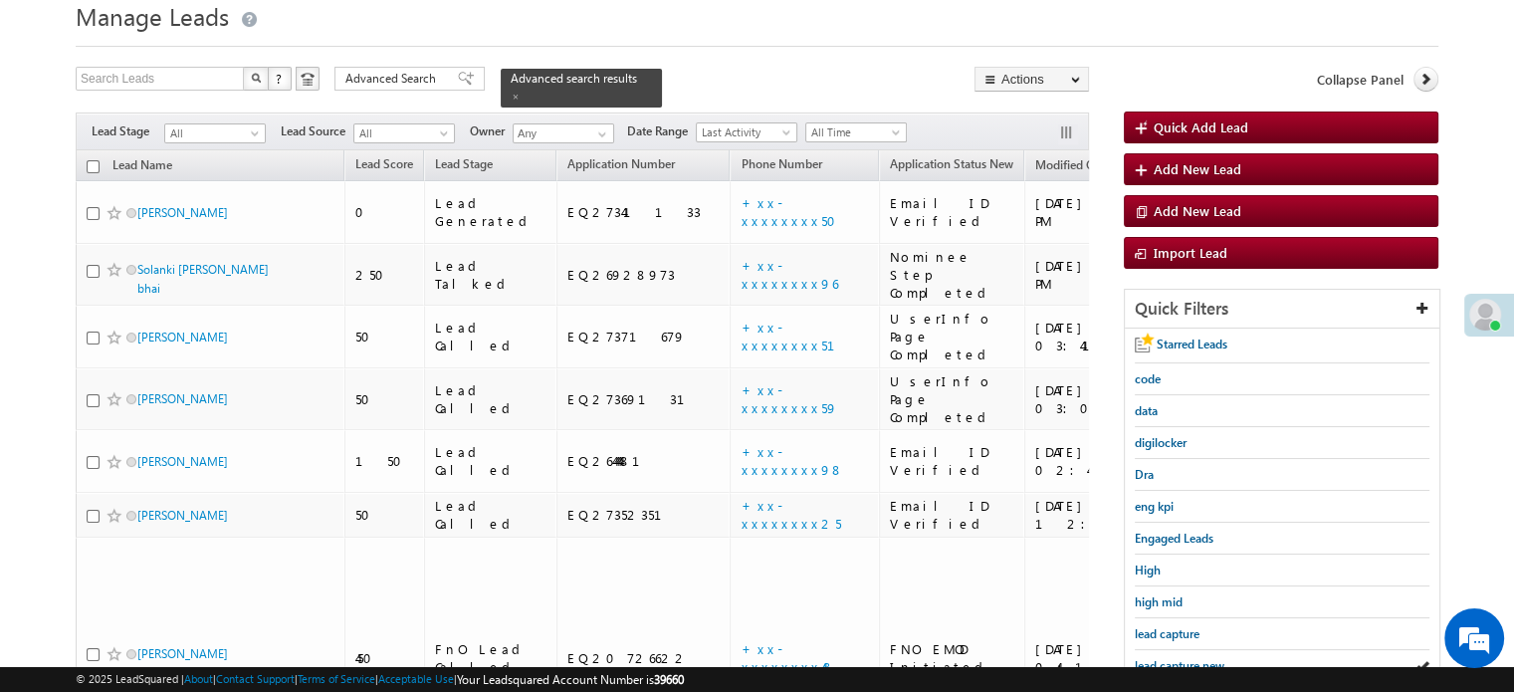
scroll to position [370, 0]
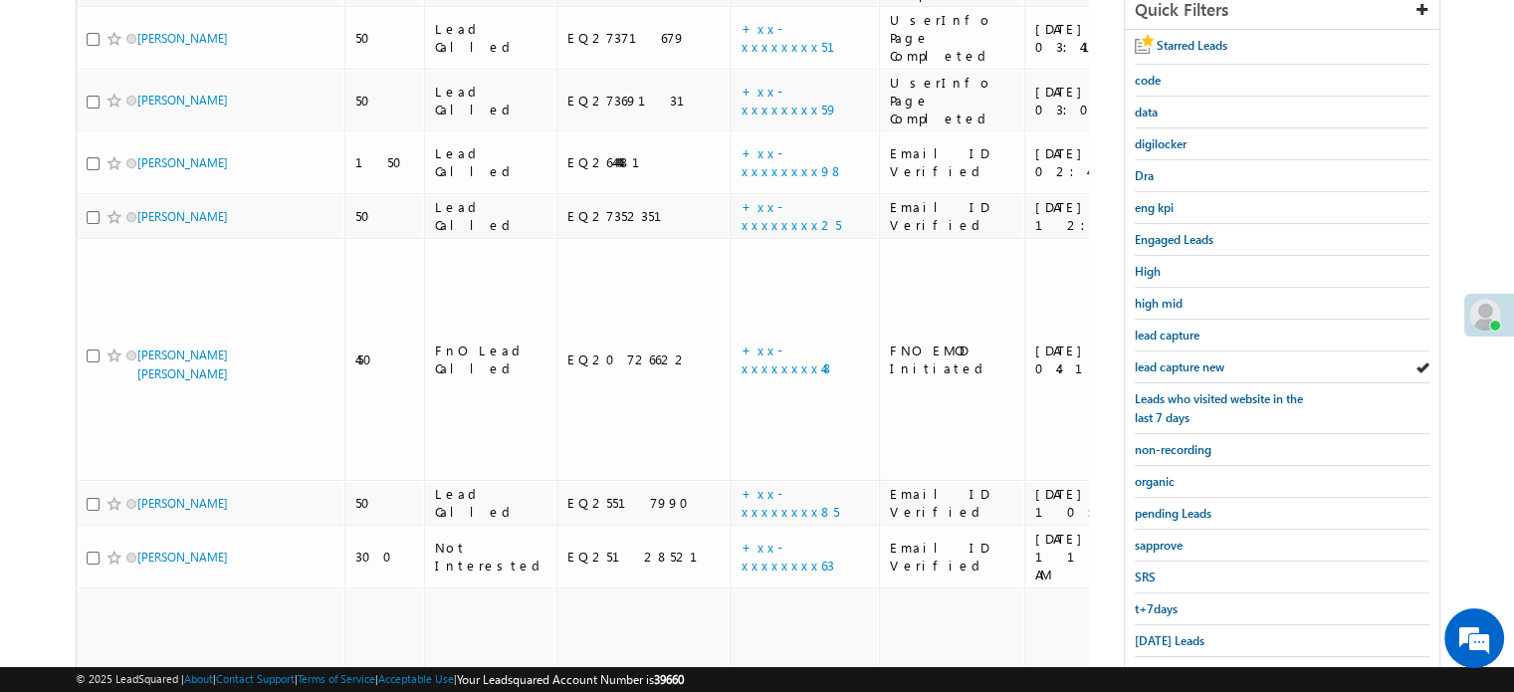
click at [1162, 601] on span "t+7days" at bounding box center [1156, 608] width 43 height 15
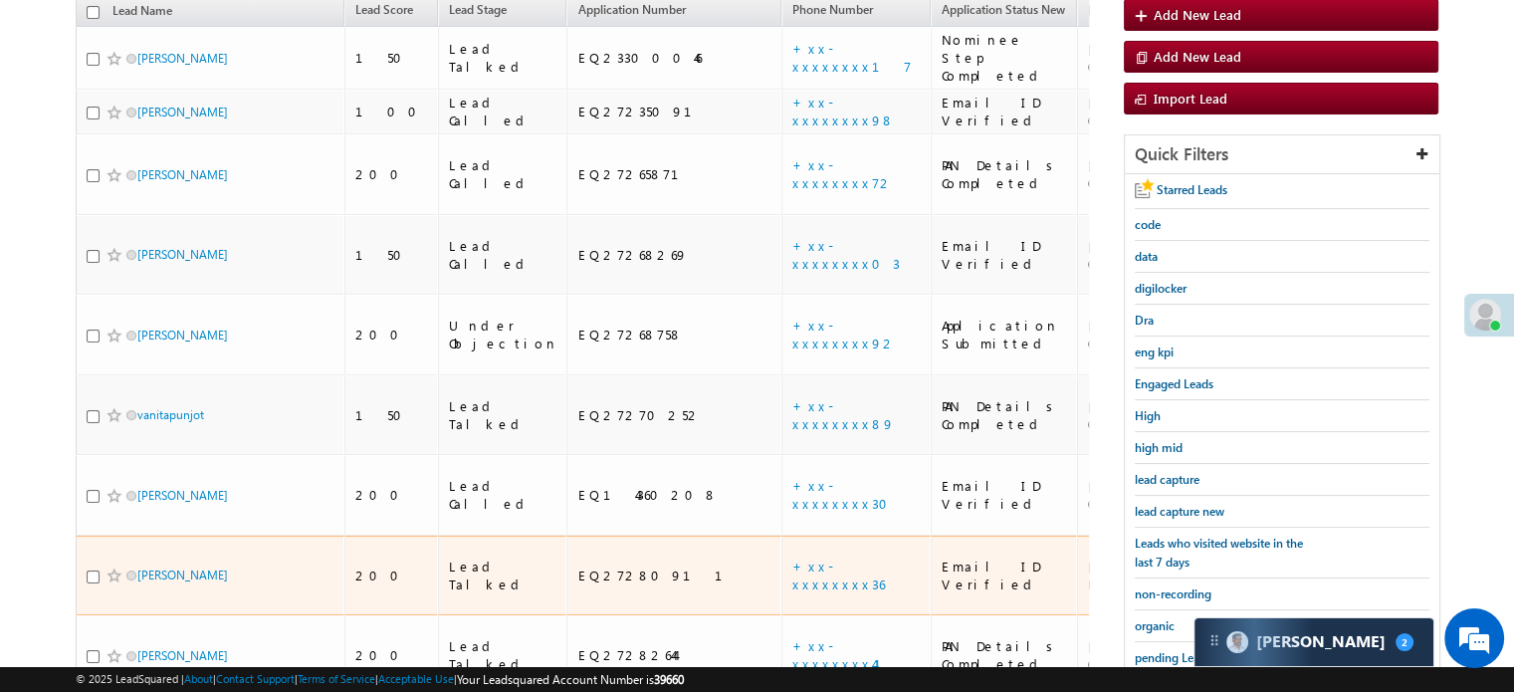
scroll to position [209, 0]
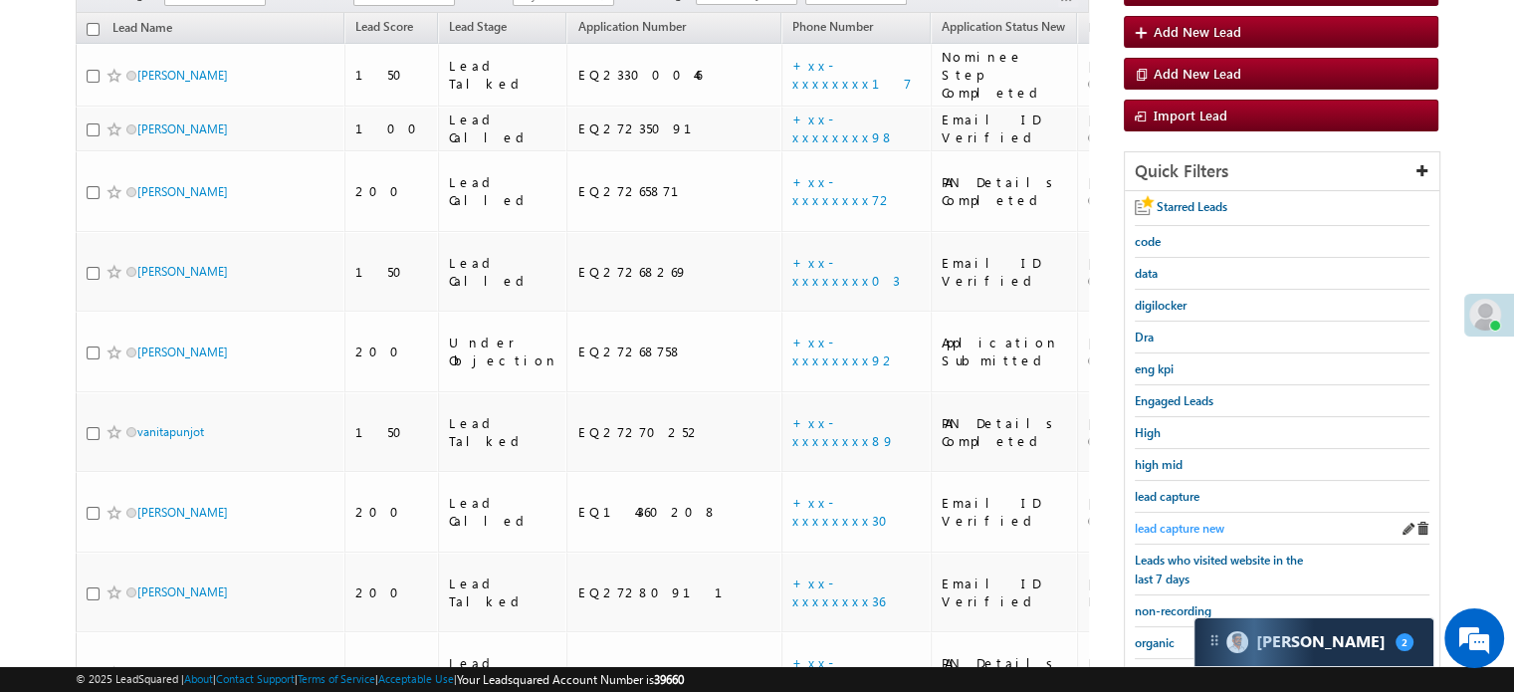
click at [1164, 523] on span "lead capture new" at bounding box center [1180, 528] width 90 height 15
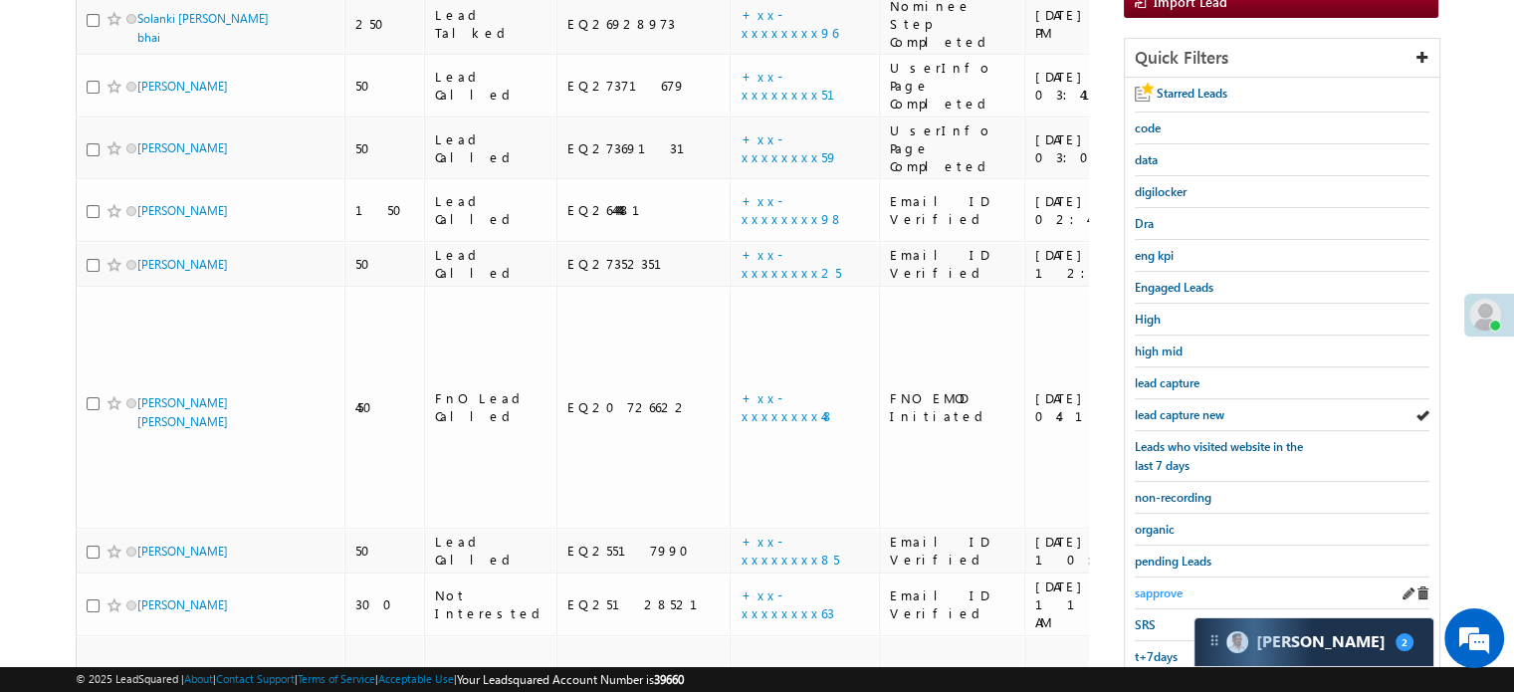
scroll to position [427, 0]
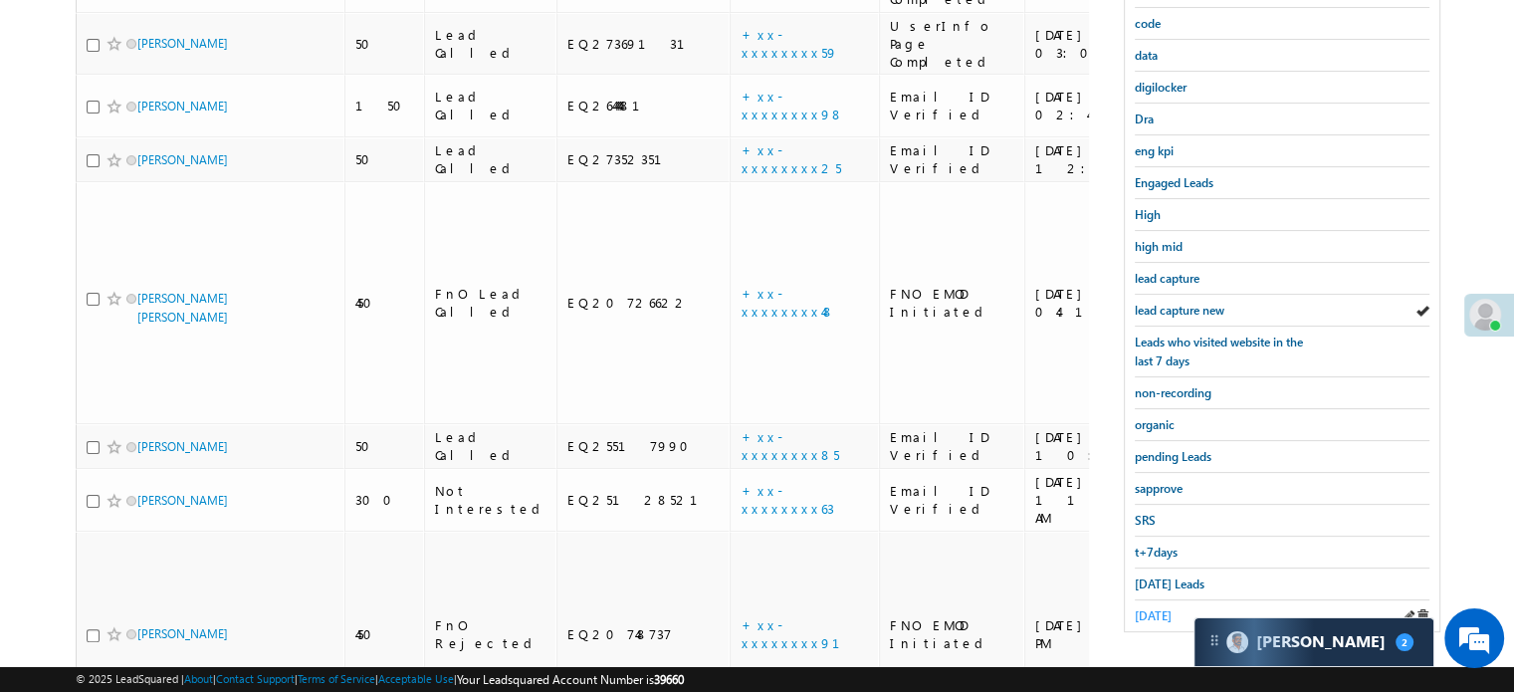
click at [1161, 608] on span "yesterday" at bounding box center [1153, 615] width 37 height 15
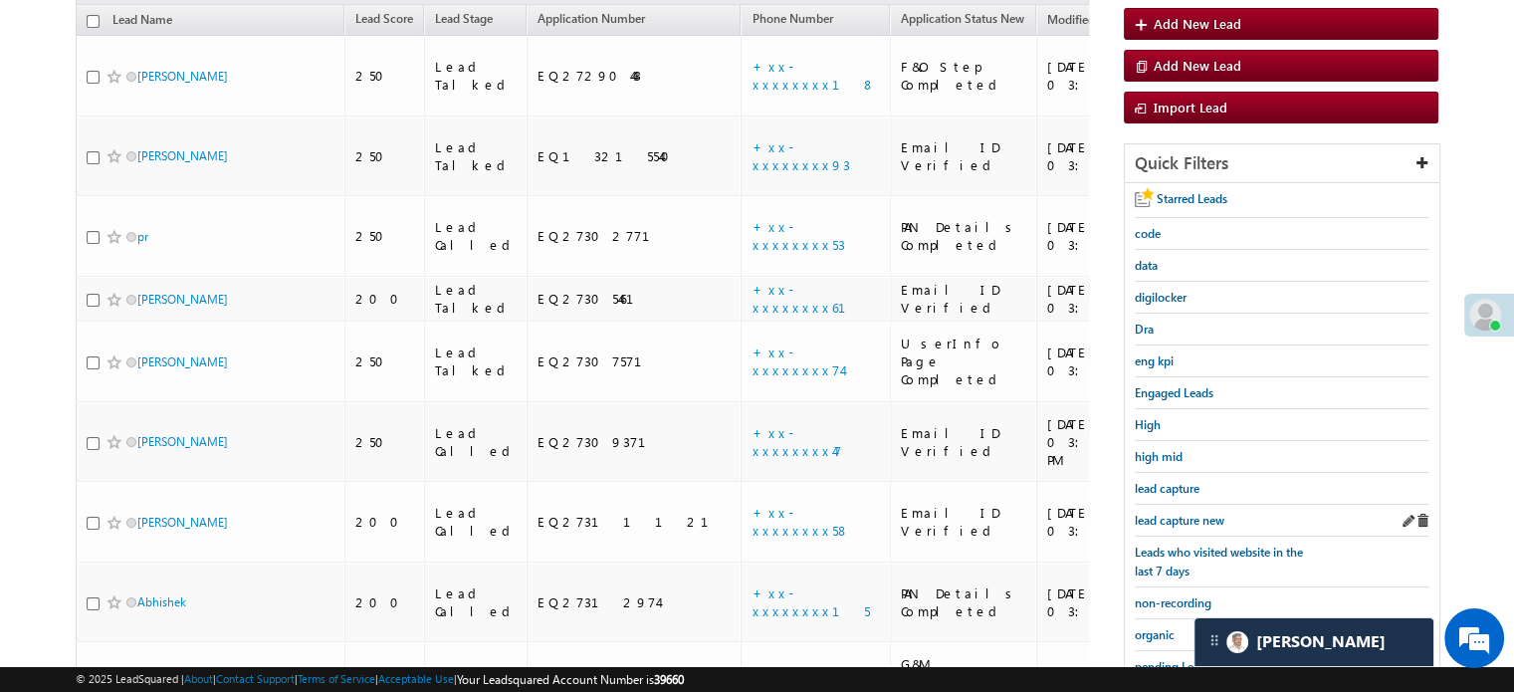
scroll to position [317, 0]
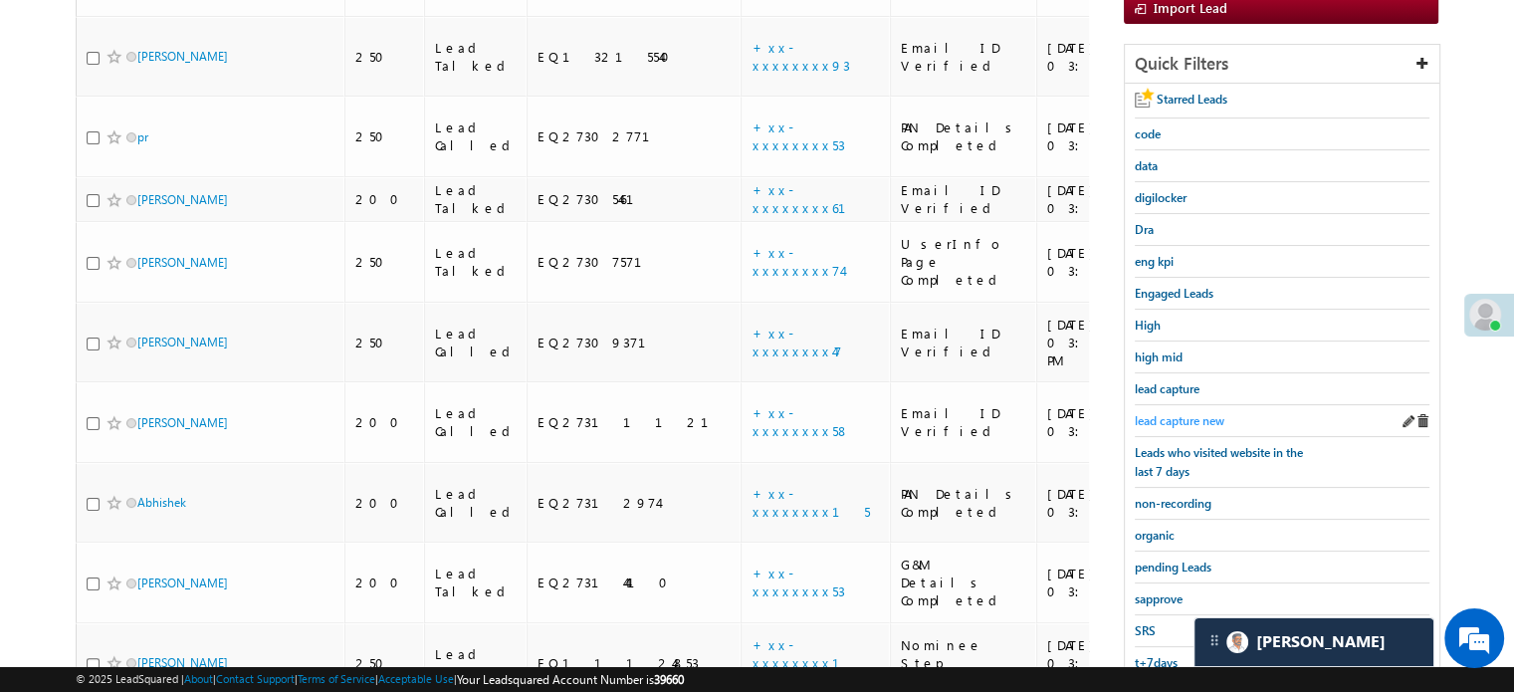
click at [1187, 416] on span "lead capture new" at bounding box center [1180, 420] width 90 height 15
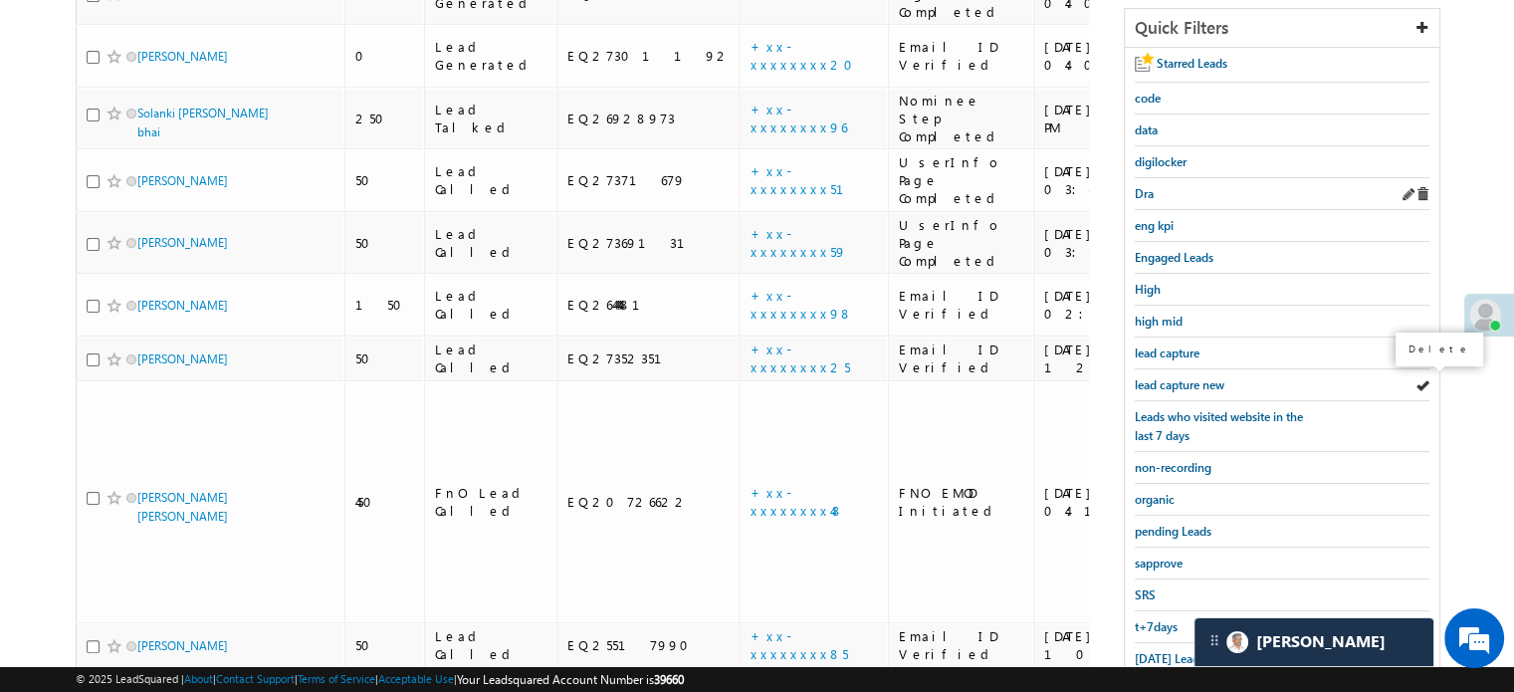
scroll to position [228, 0]
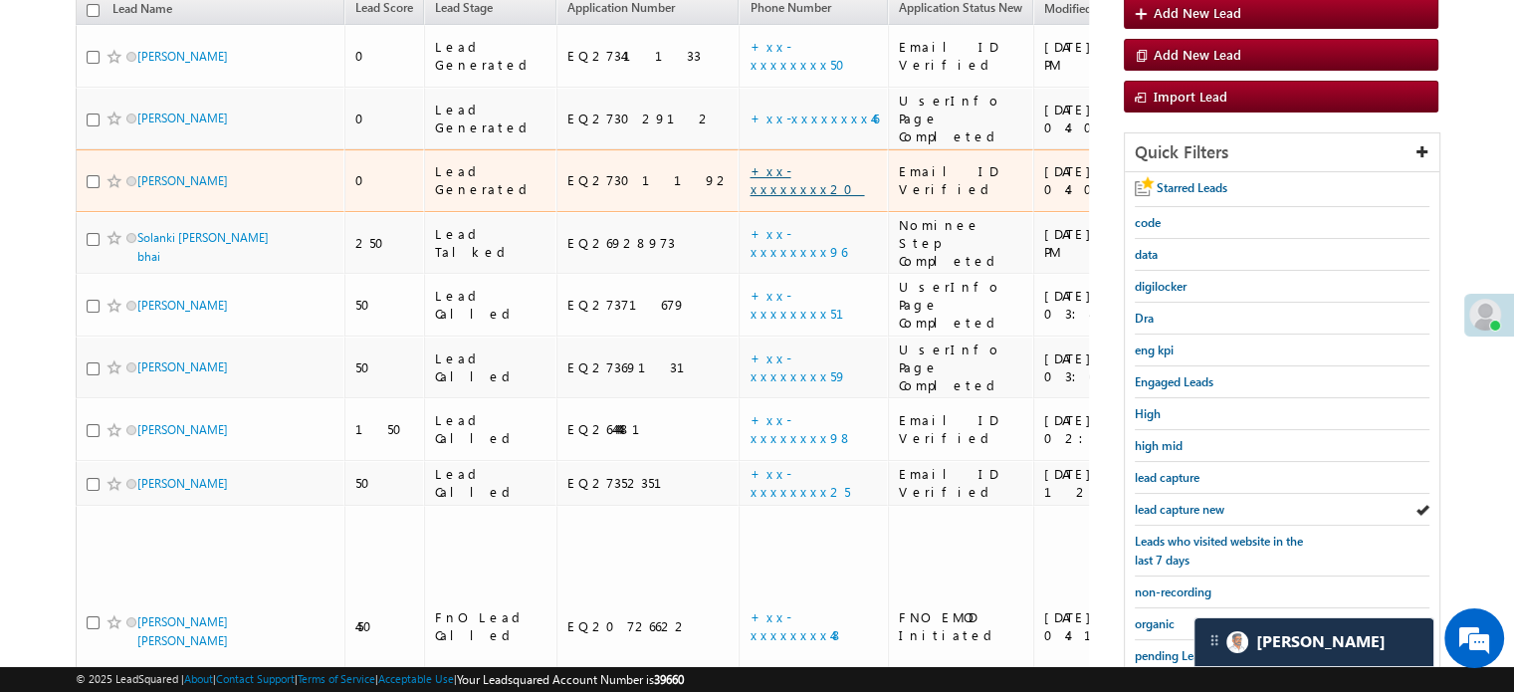
click at [750, 162] on link "+xx-xxxxxxxx20" at bounding box center [807, 179] width 115 height 35
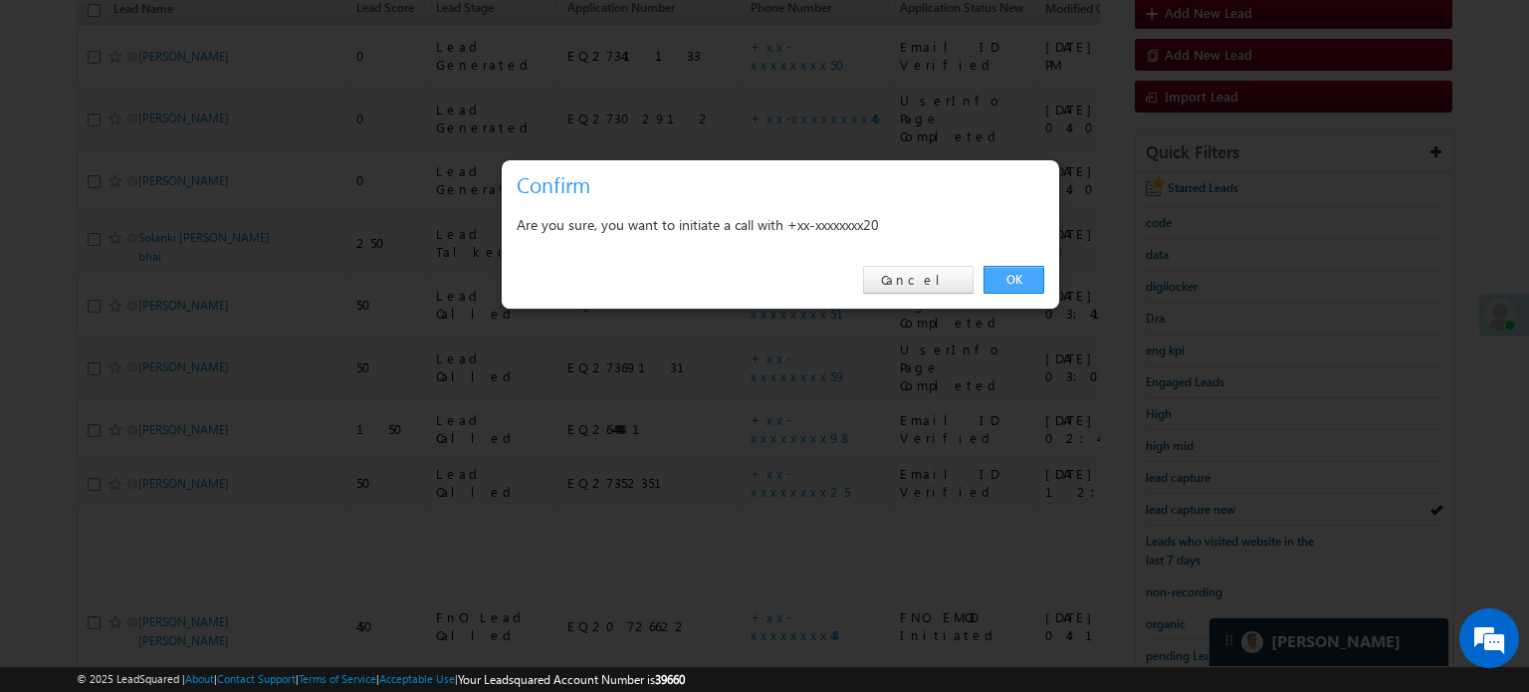
click at [1008, 276] on link "OK" at bounding box center [1014, 280] width 61 height 28
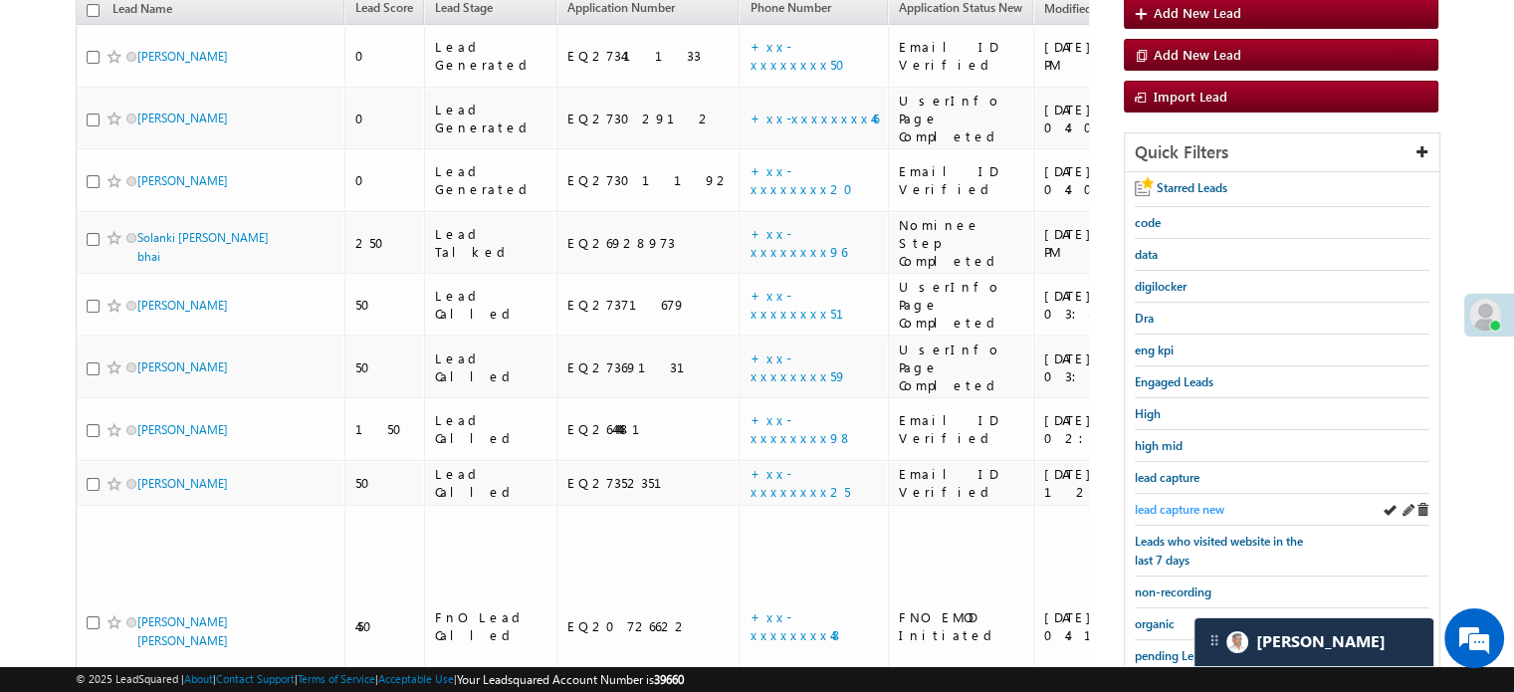
click at [1183, 503] on span "lead capture new" at bounding box center [1180, 509] width 90 height 15
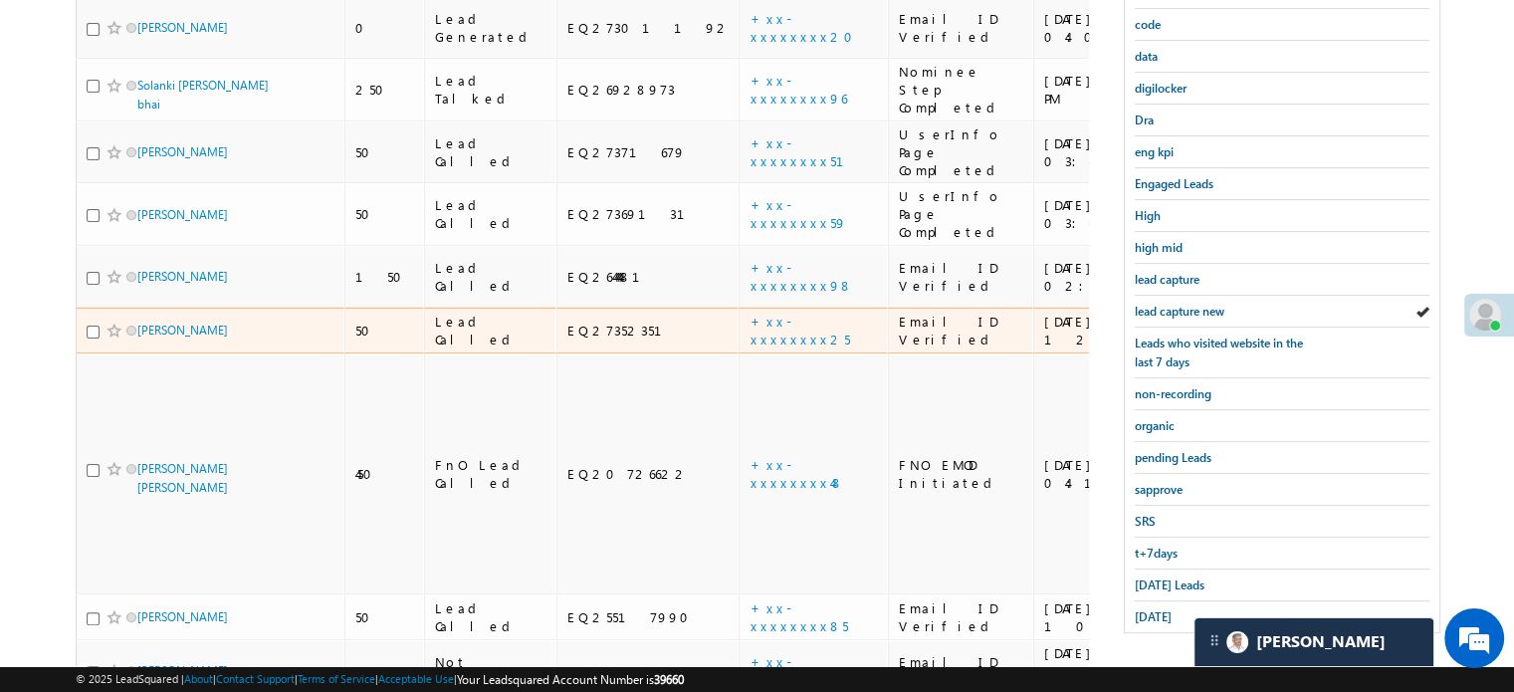
scroll to position [465, 0]
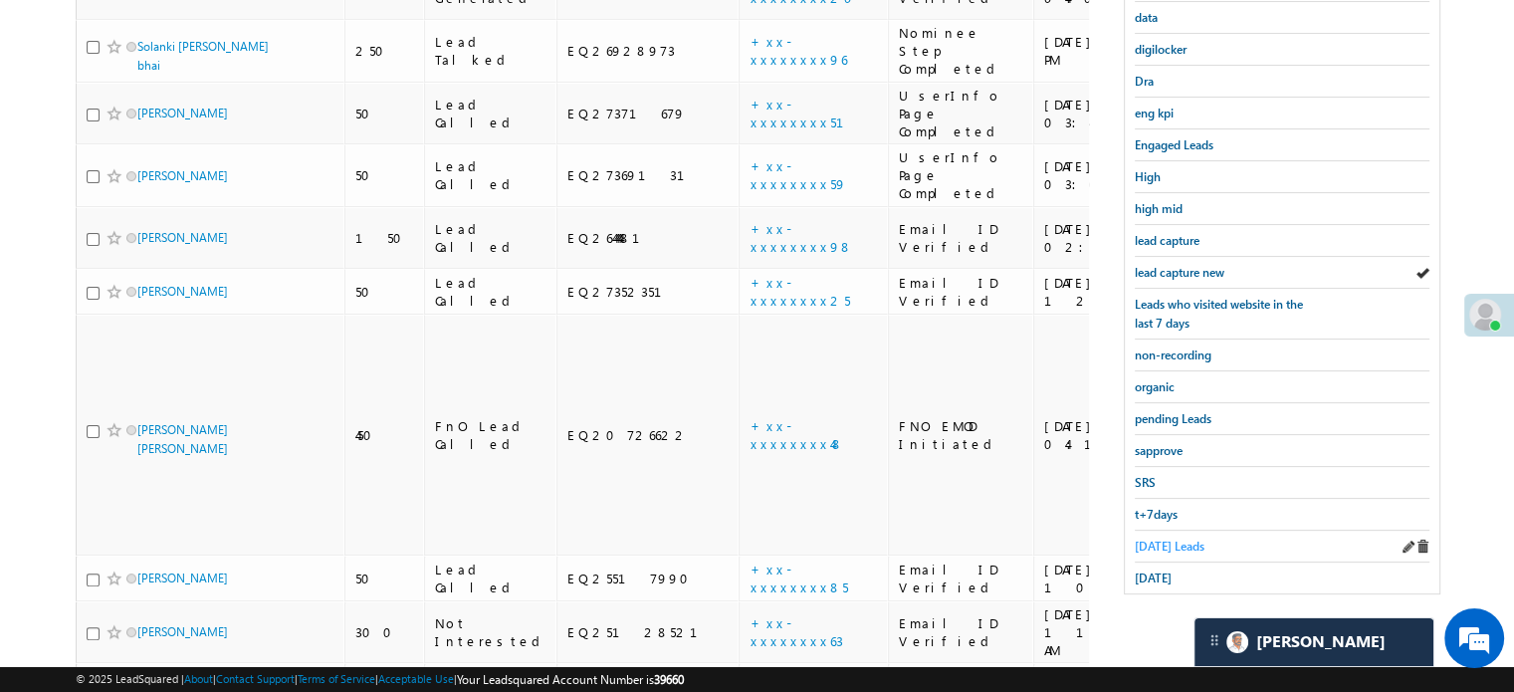
click at [1145, 539] on span "Today's Leads" at bounding box center [1170, 546] width 70 height 15
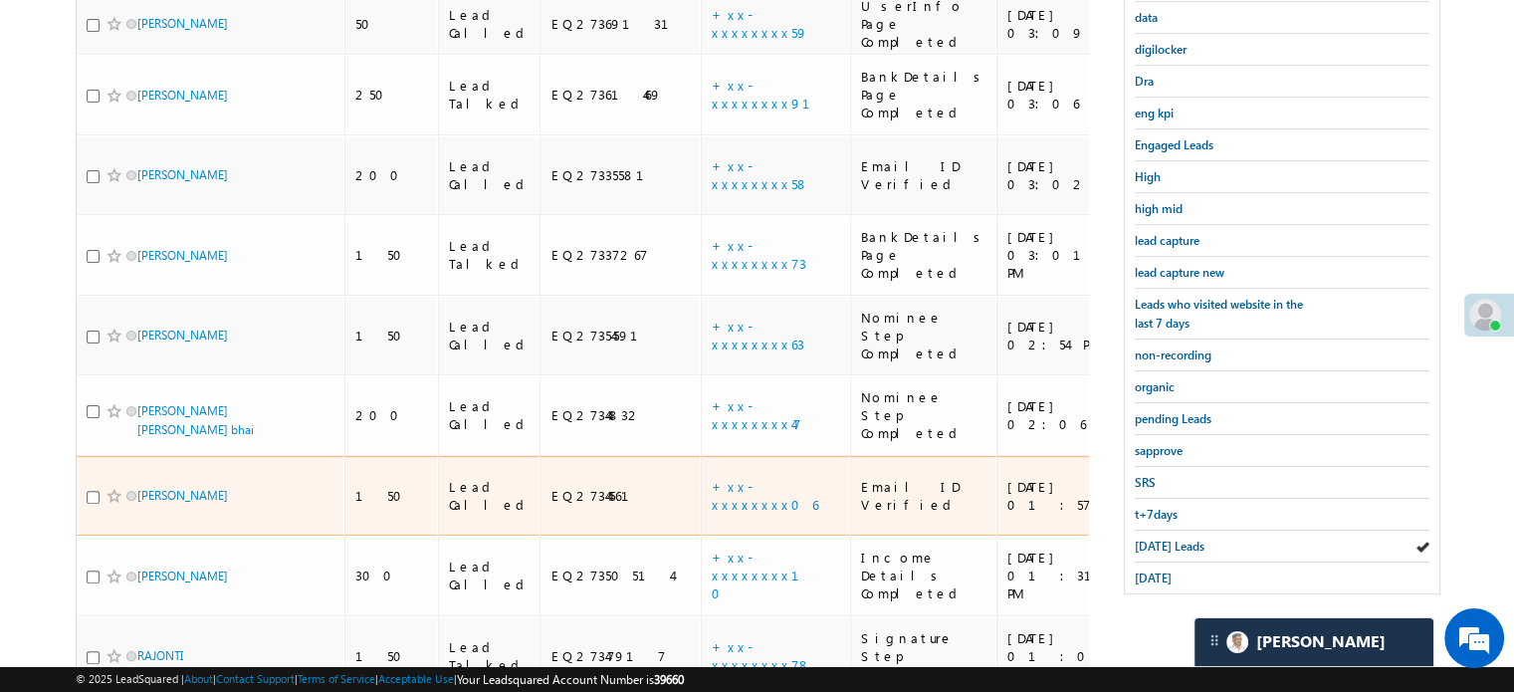
scroll to position [520, 0]
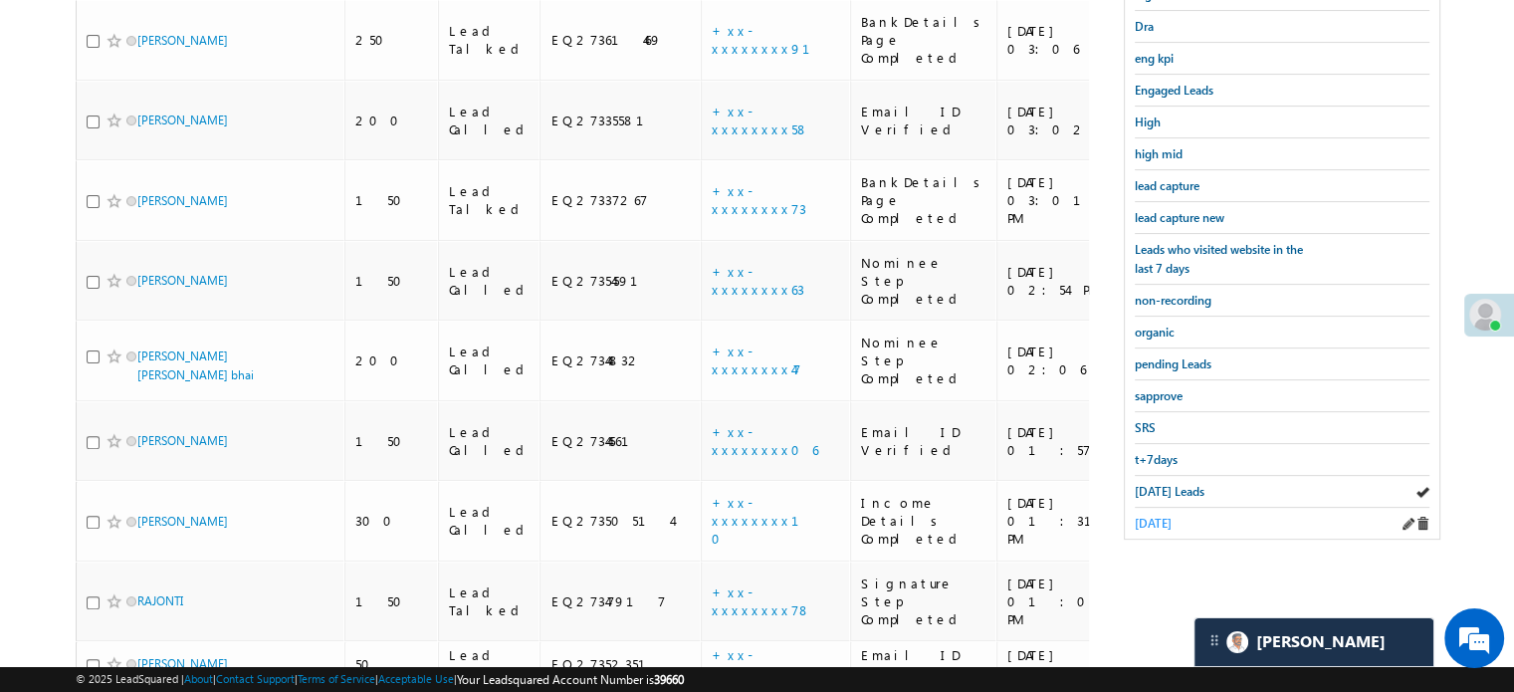
click at [1172, 516] on span "yesterday" at bounding box center [1153, 523] width 37 height 15
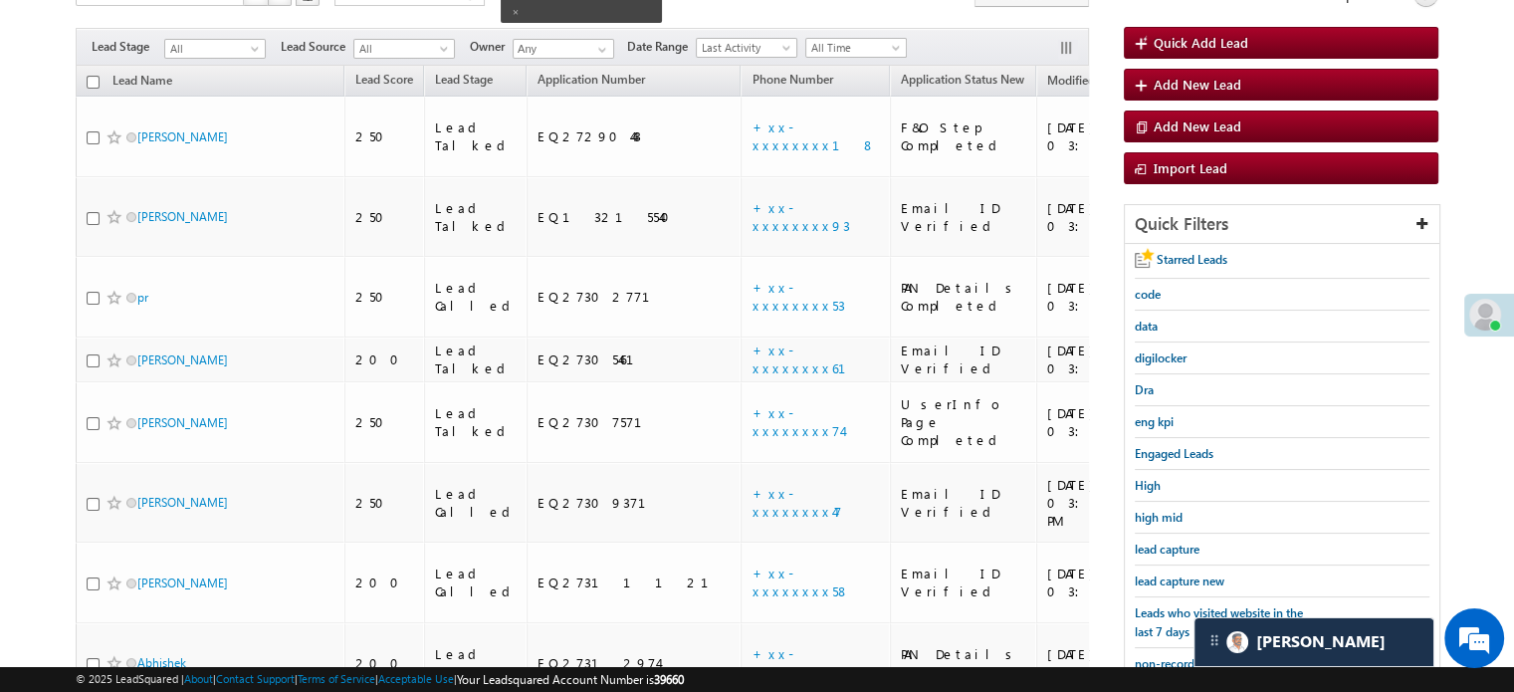
scroll to position [317, 0]
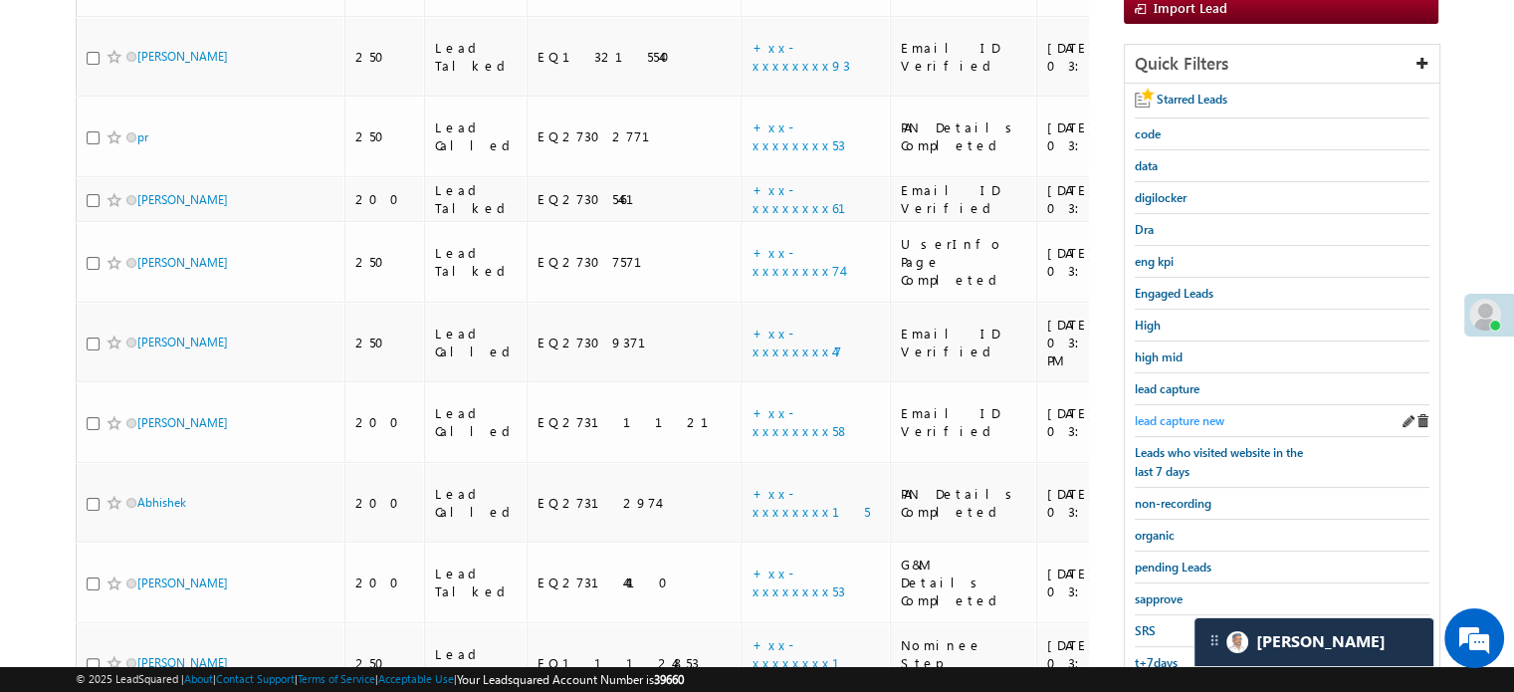
click at [1198, 416] on span "lead capture new" at bounding box center [1180, 420] width 90 height 15
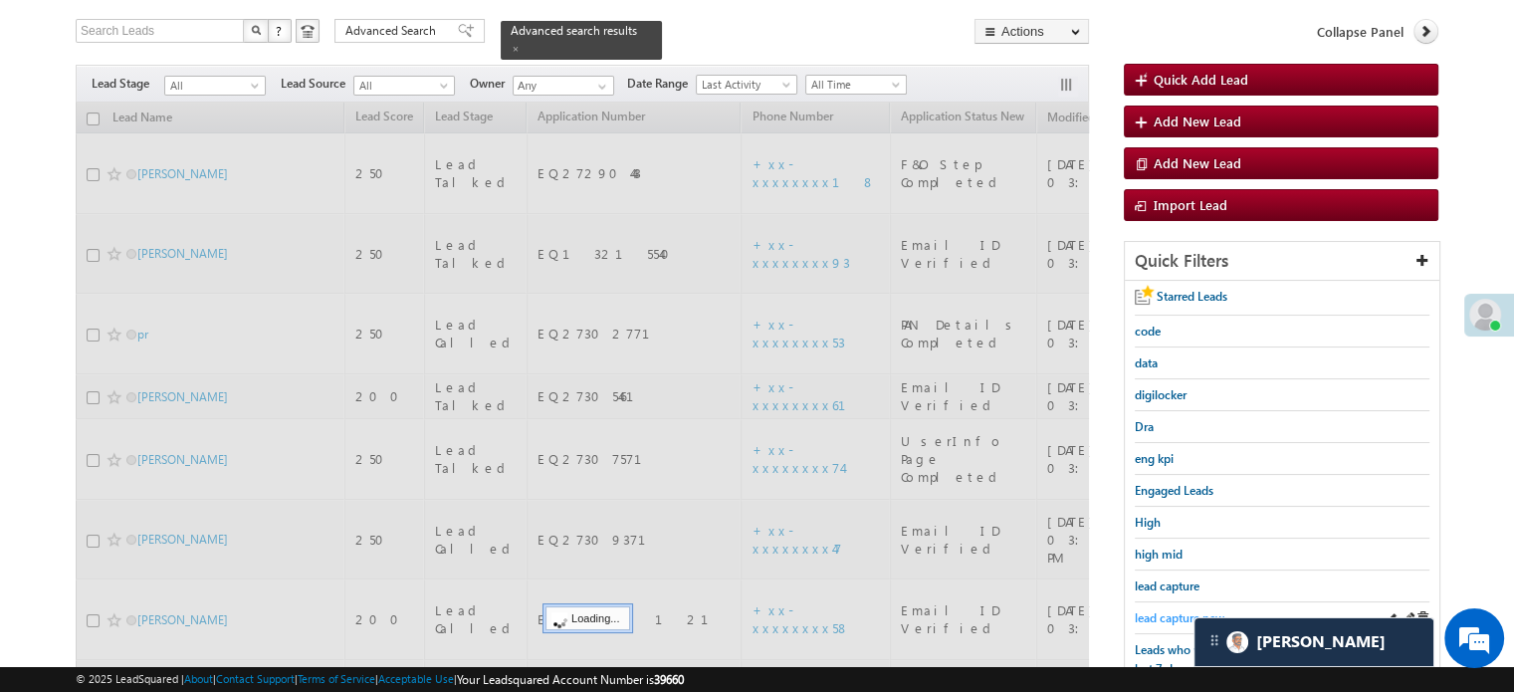
scroll to position [117, 0]
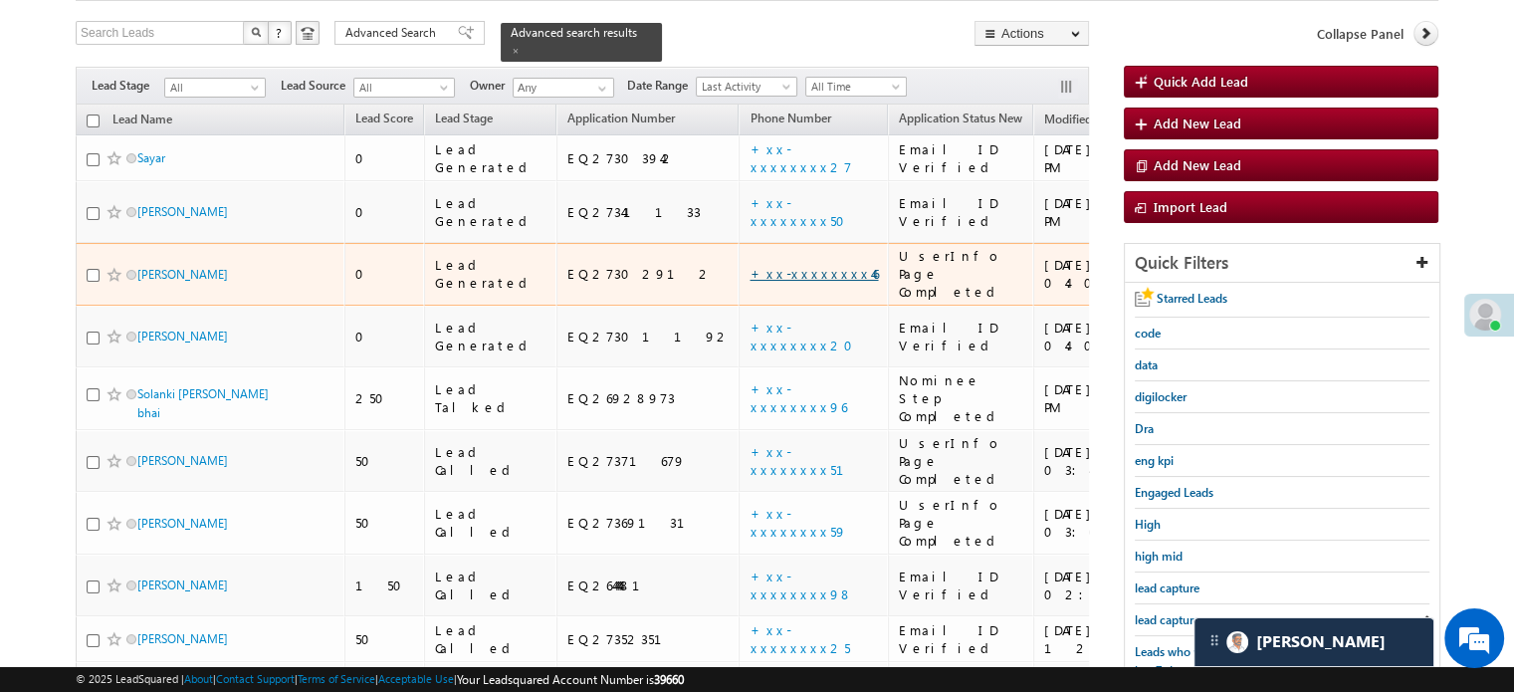
click at [750, 265] on link "+xx-xxxxxxxx46" at bounding box center [814, 273] width 128 height 17
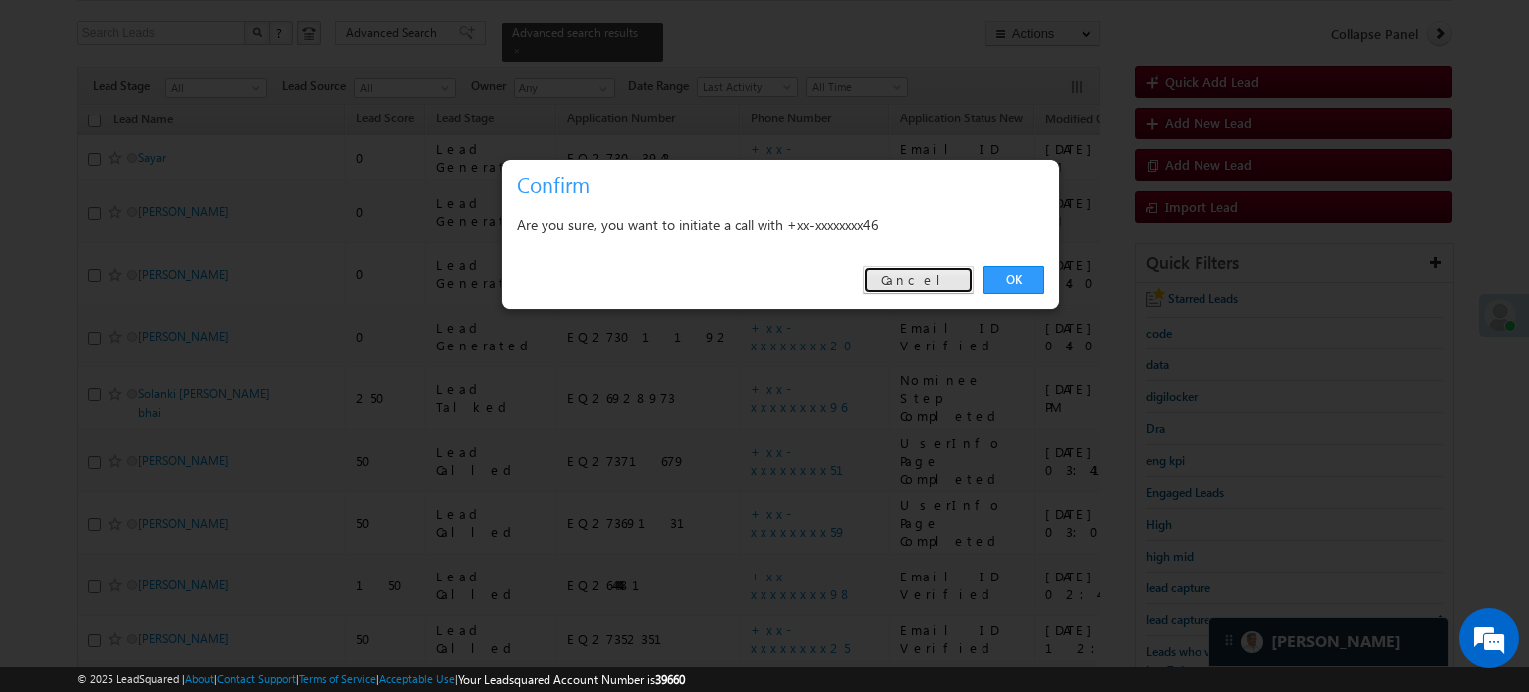
click at [961, 282] on link "Cancel" at bounding box center [918, 280] width 111 height 28
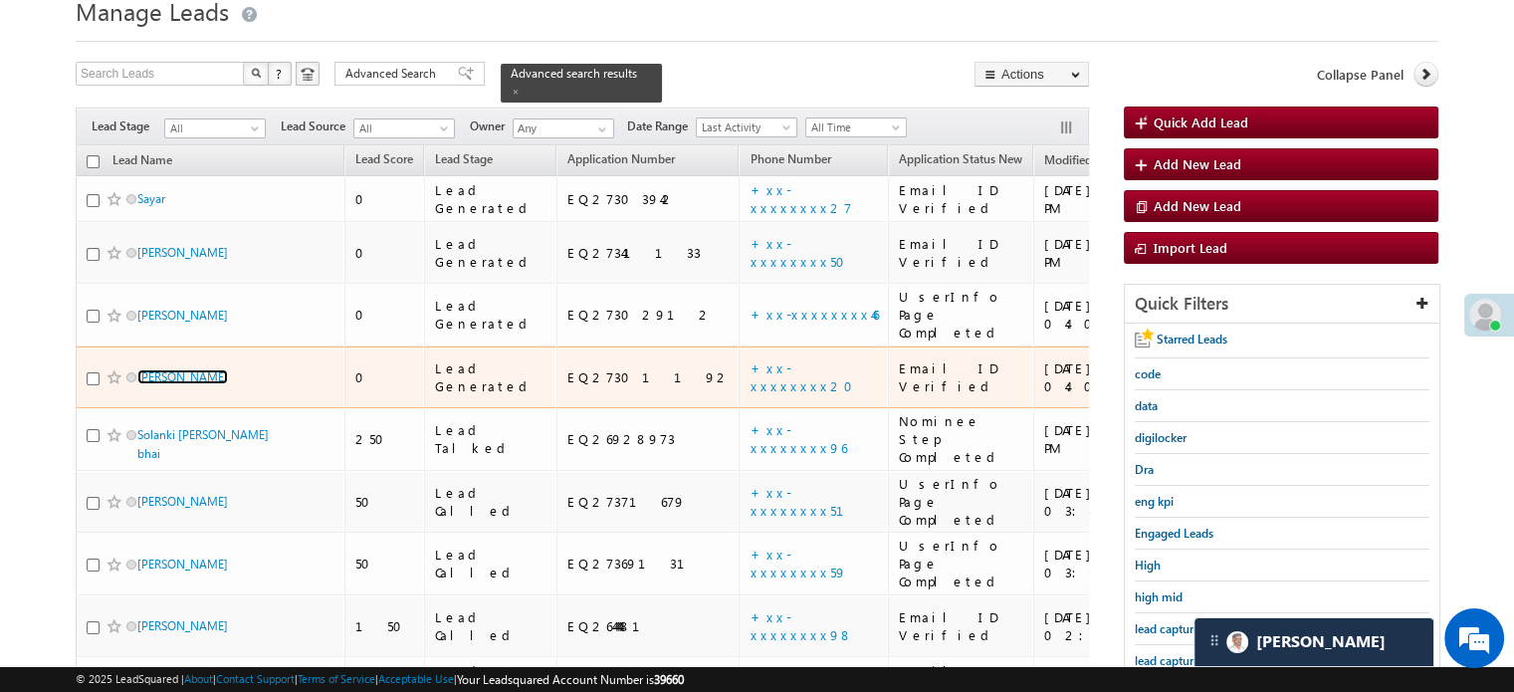
scroll to position [18, 0]
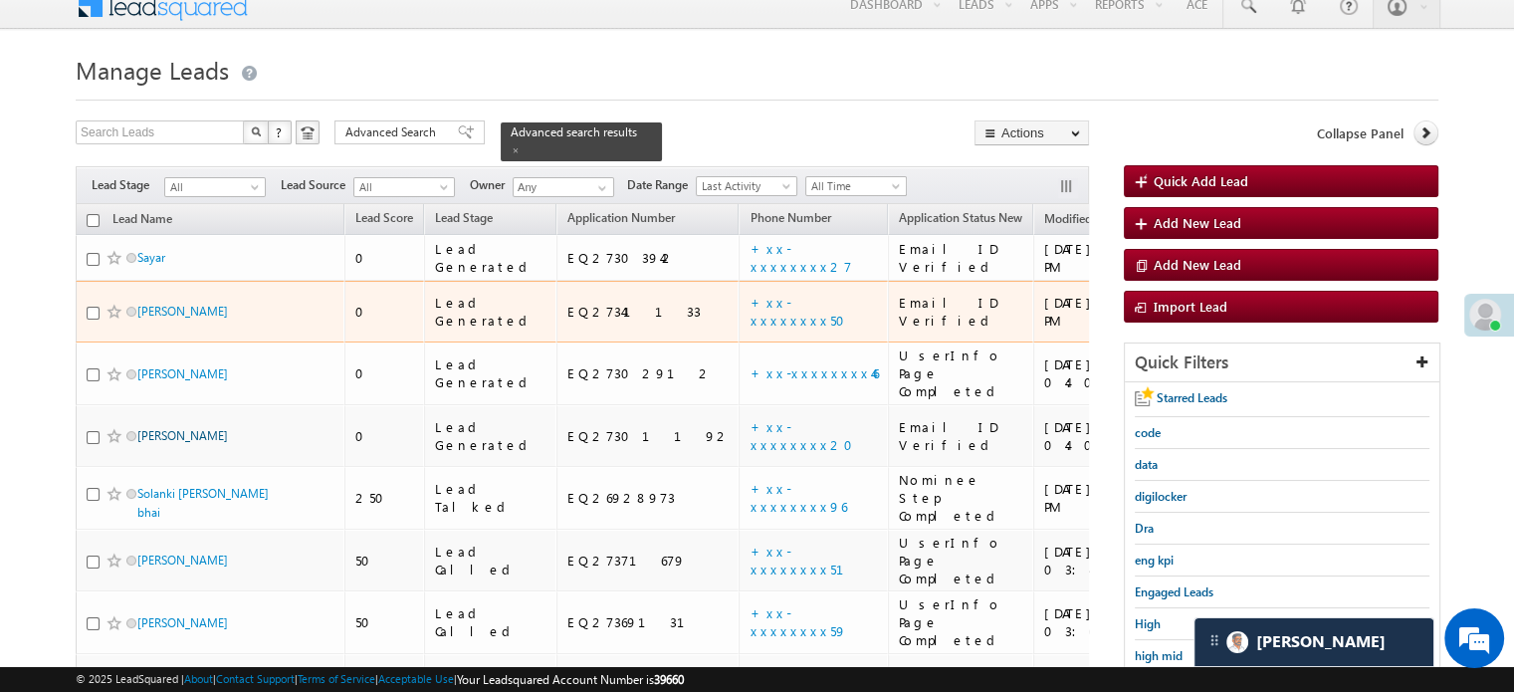
drag, startPoint x: 161, startPoint y: 280, endPoint x: 151, endPoint y: 376, distance: 97.1
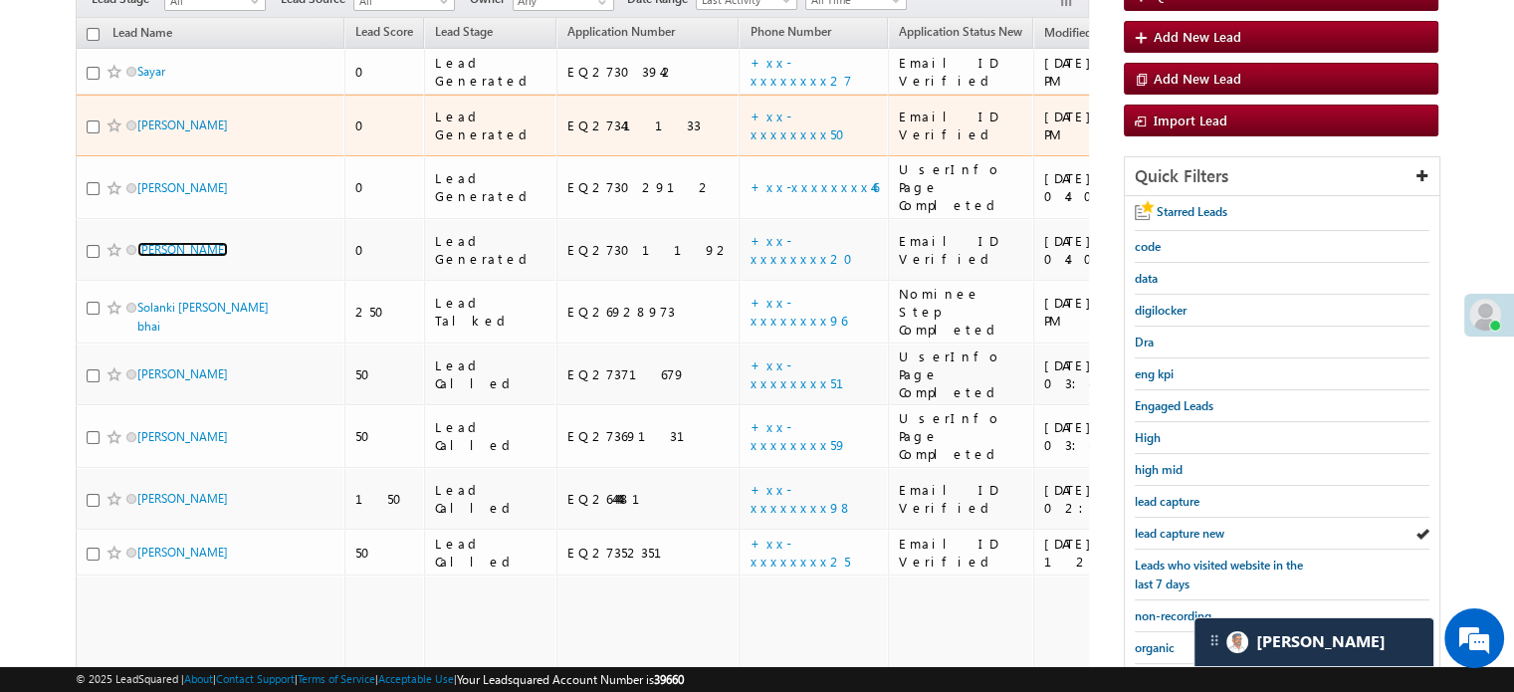
scroll to position [317, 0]
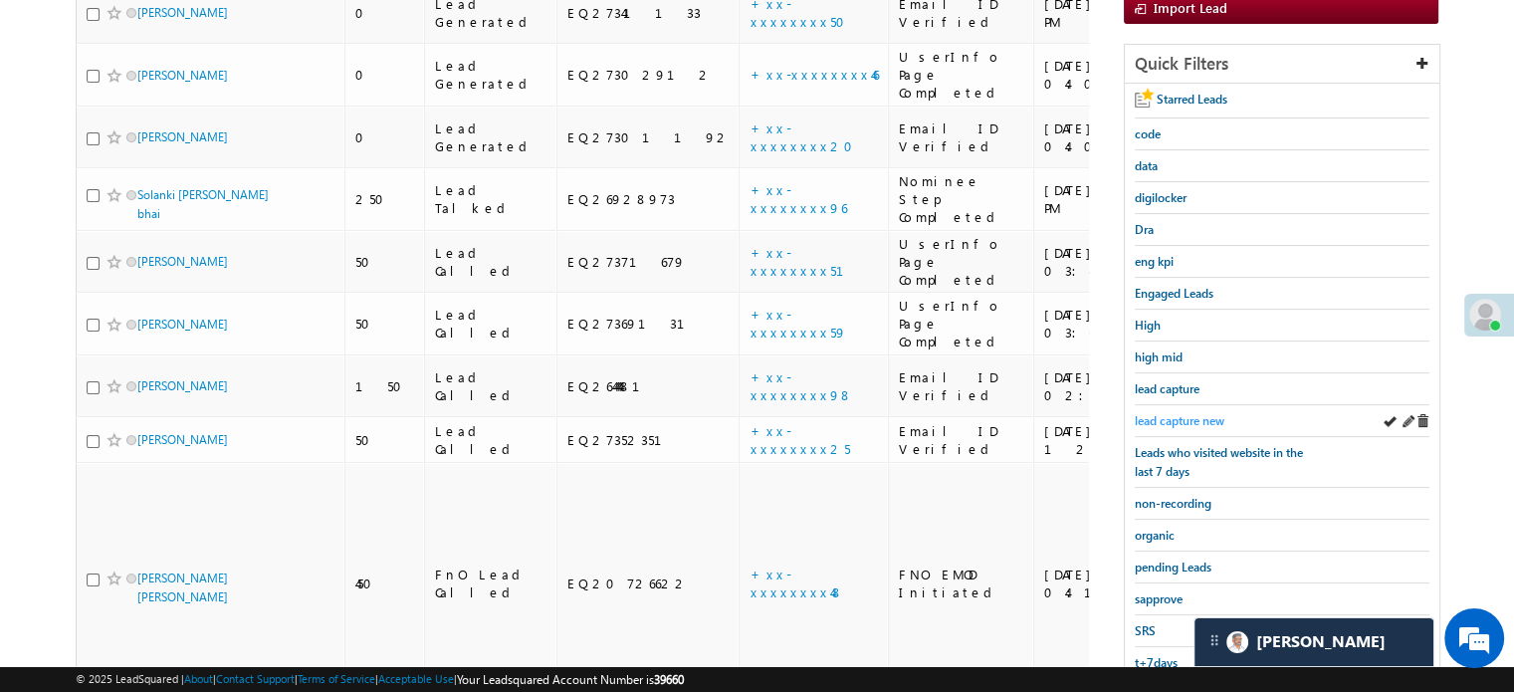
click at [1180, 417] on span "lead capture new" at bounding box center [1180, 420] width 90 height 15
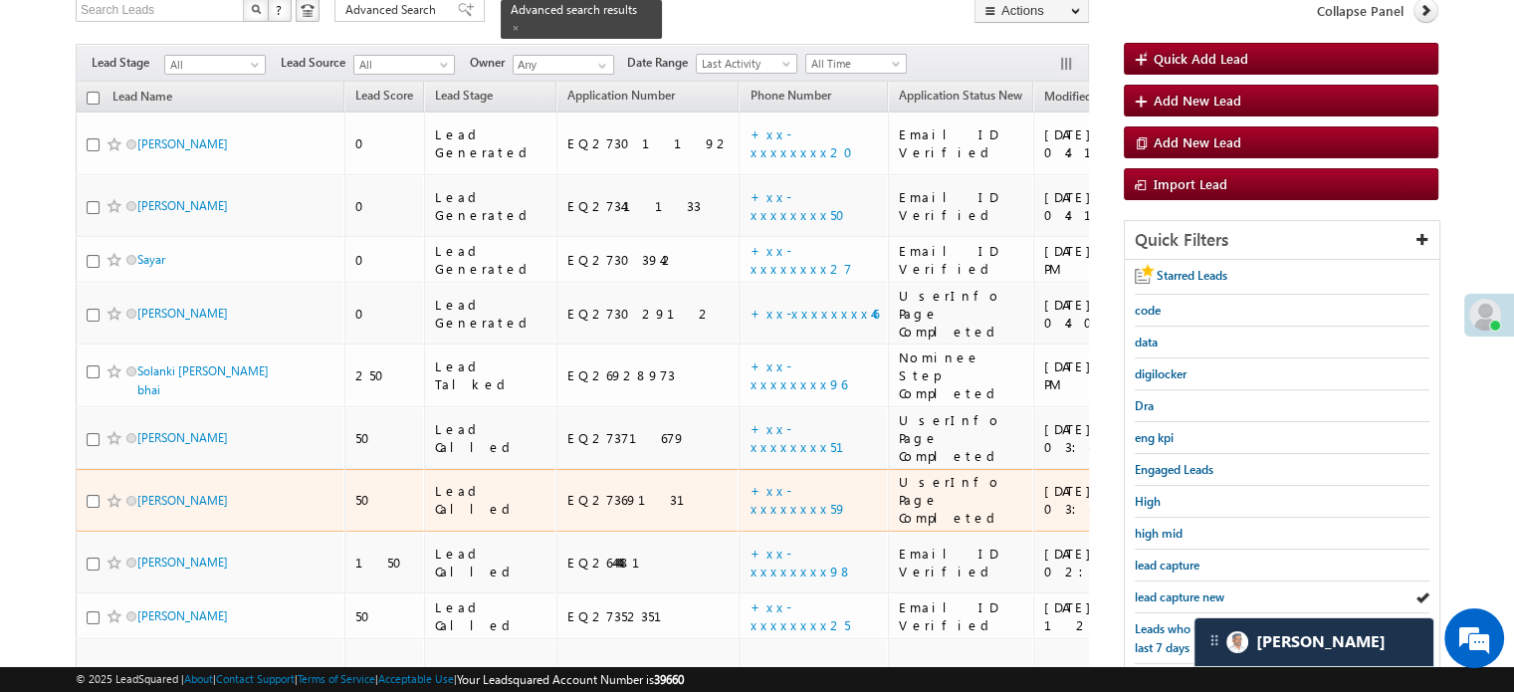
scroll to position [416, 0]
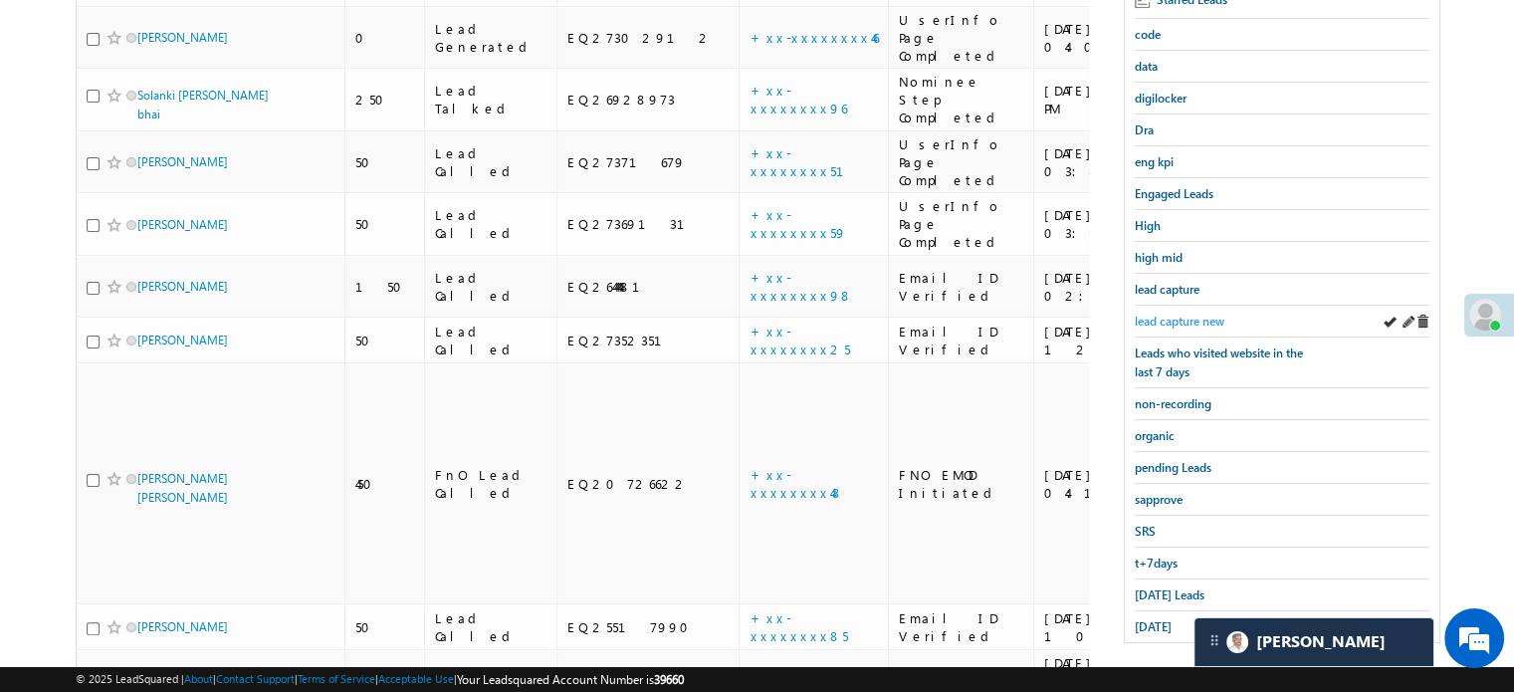
click at [1195, 319] on span "lead capture new" at bounding box center [1180, 321] width 90 height 15
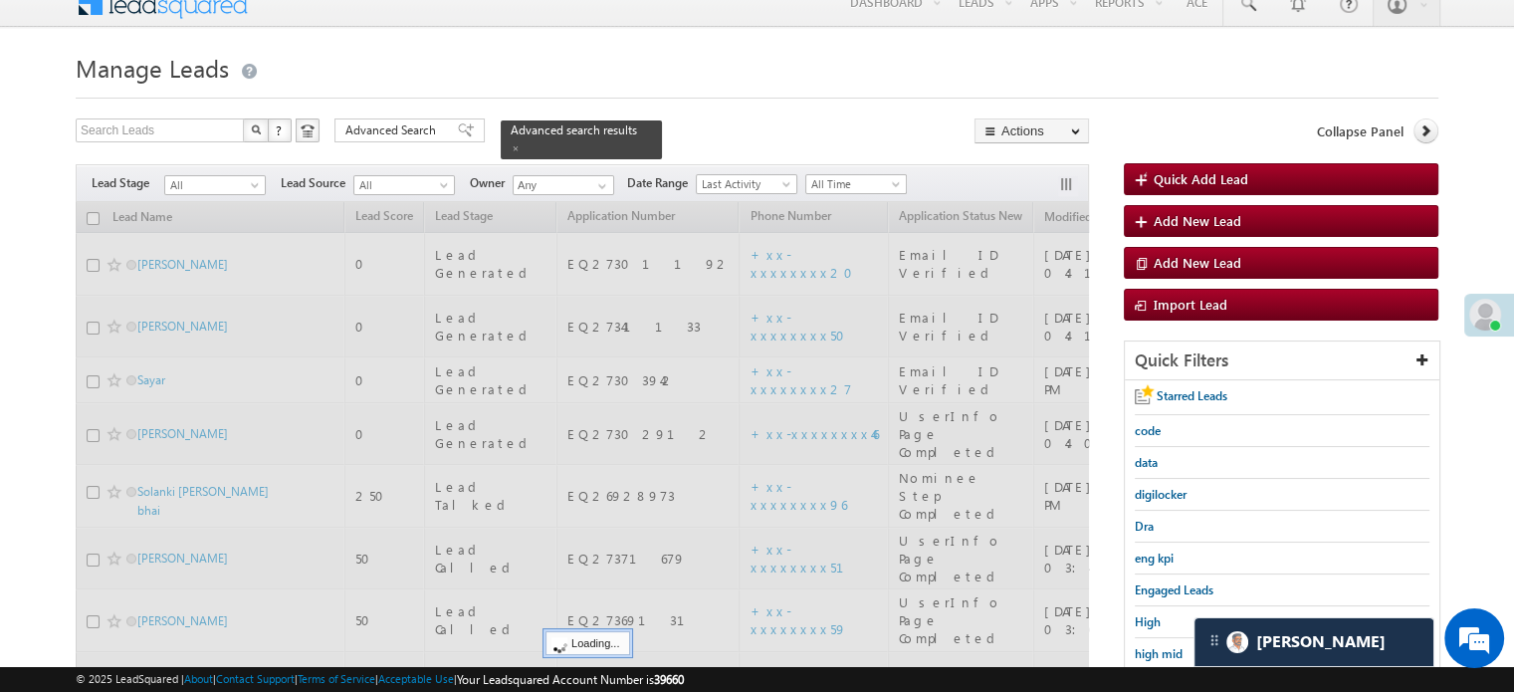
scroll to position [18, 0]
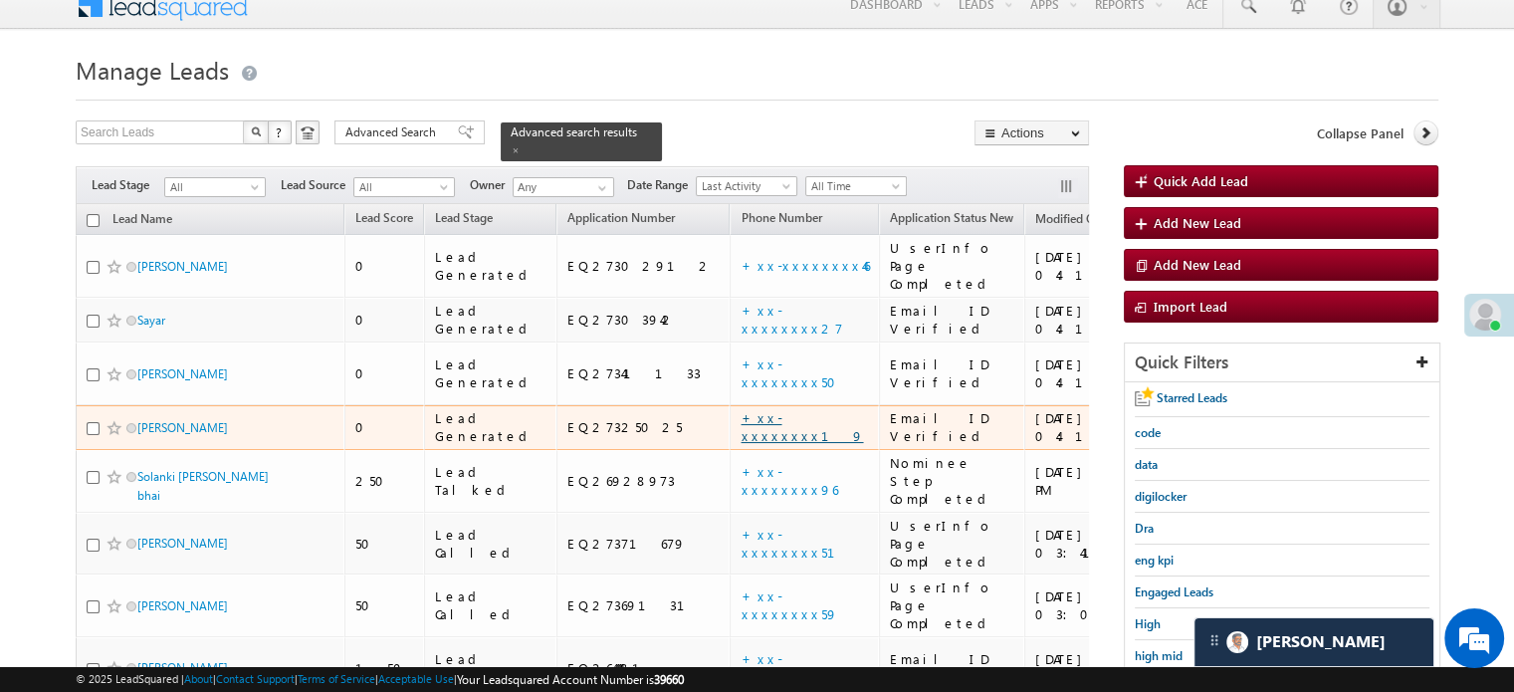
click at [741, 409] on link "+xx-xxxxxxxx19" at bounding box center [802, 426] width 122 height 35
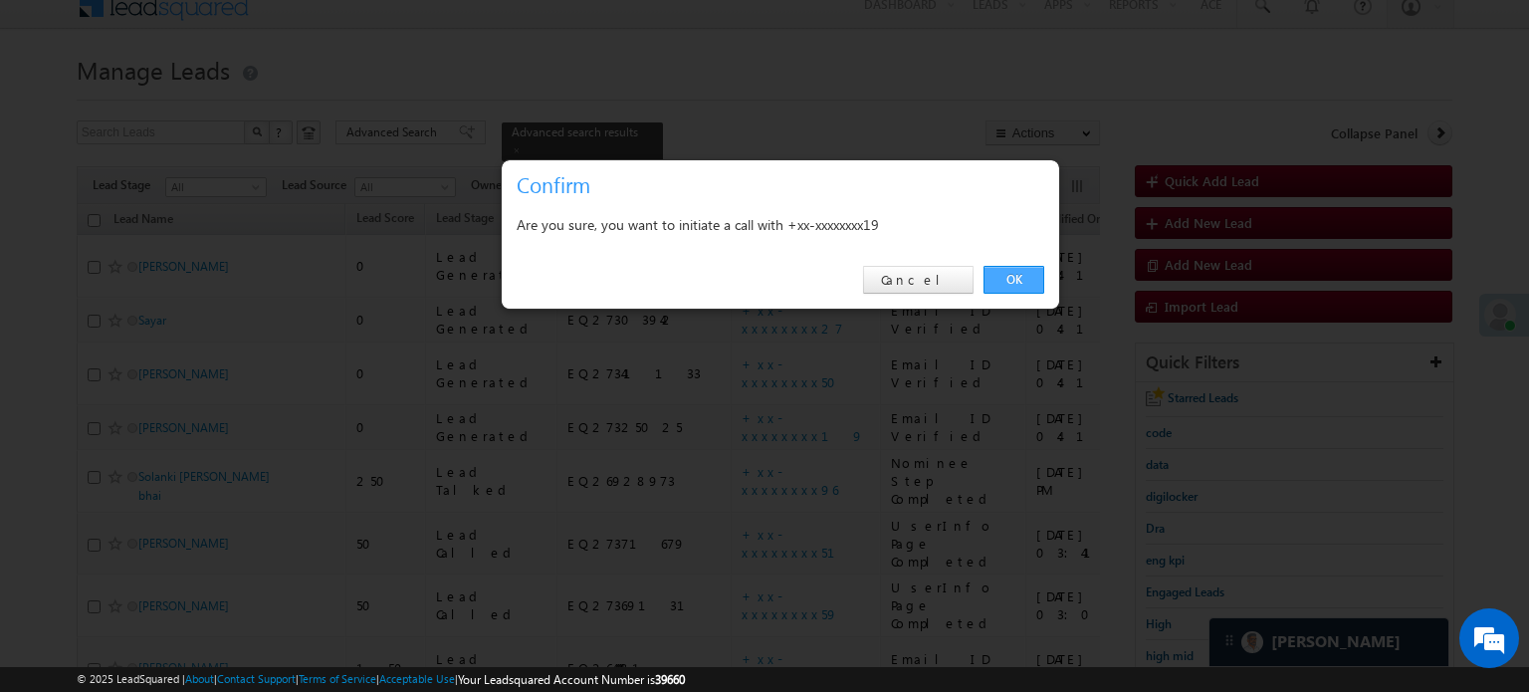
drag, startPoint x: 996, startPoint y: 271, endPoint x: 1034, endPoint y: 250, distance: 44.1
click at [996, 272] on link "OK" at bounding box center [1014, 280] width 61 height 28
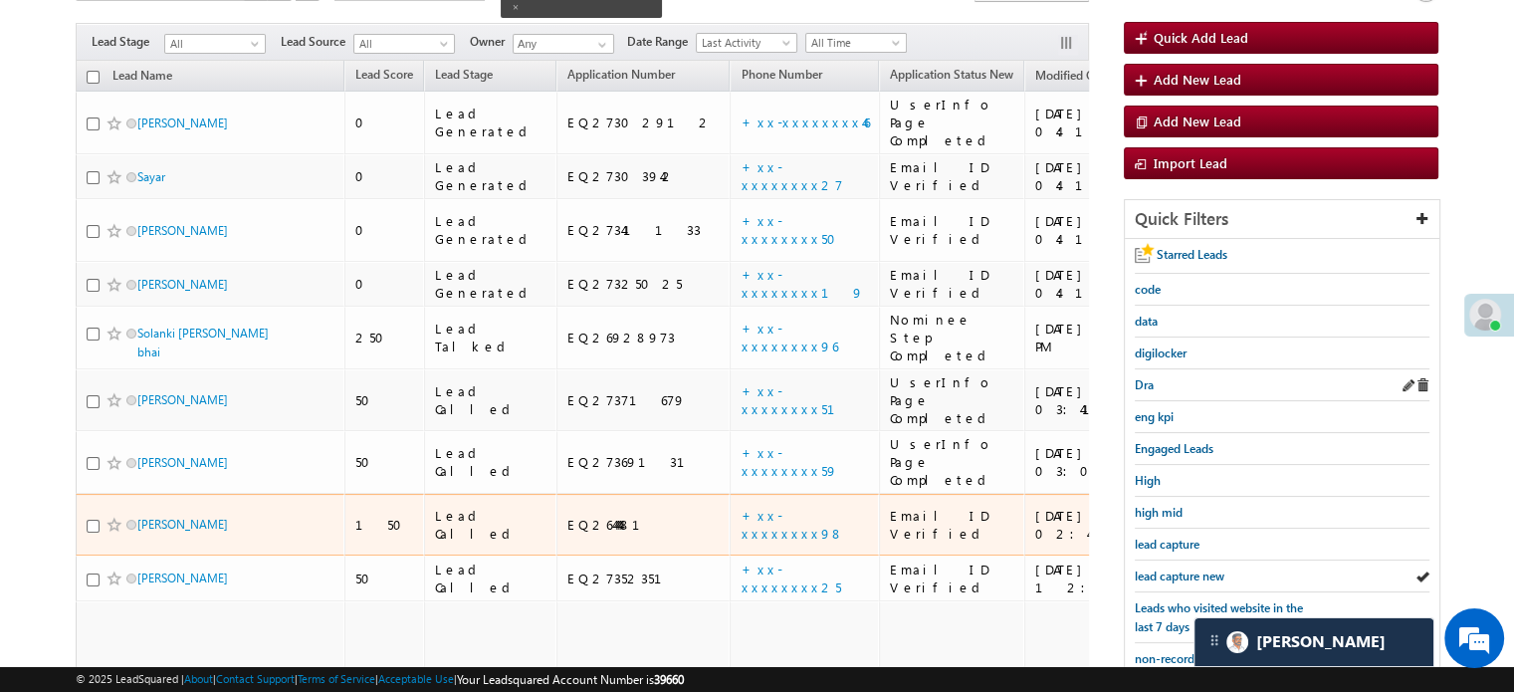
scroll to position [217, 0]
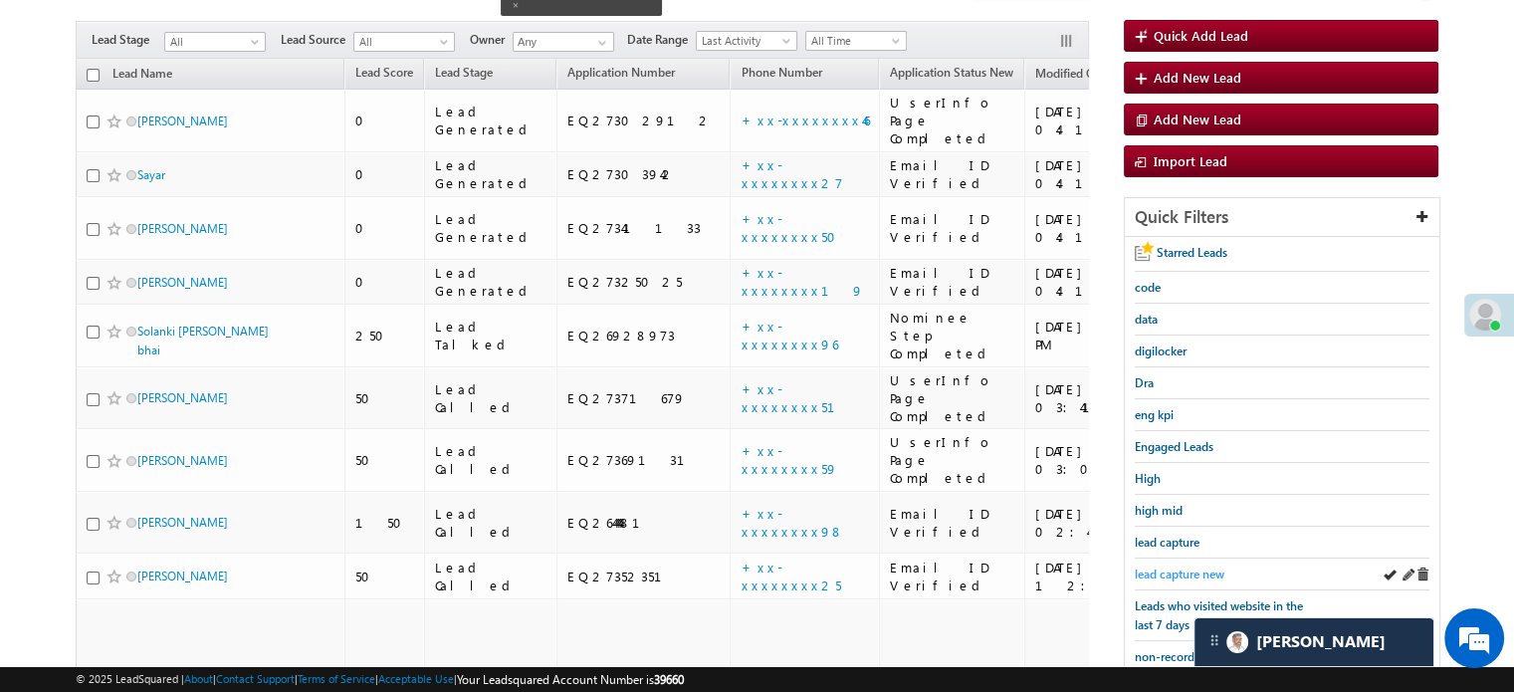
click at [1181, 567] on span "lead capture new" at bounding box center [1180, 574] width 90 height 15
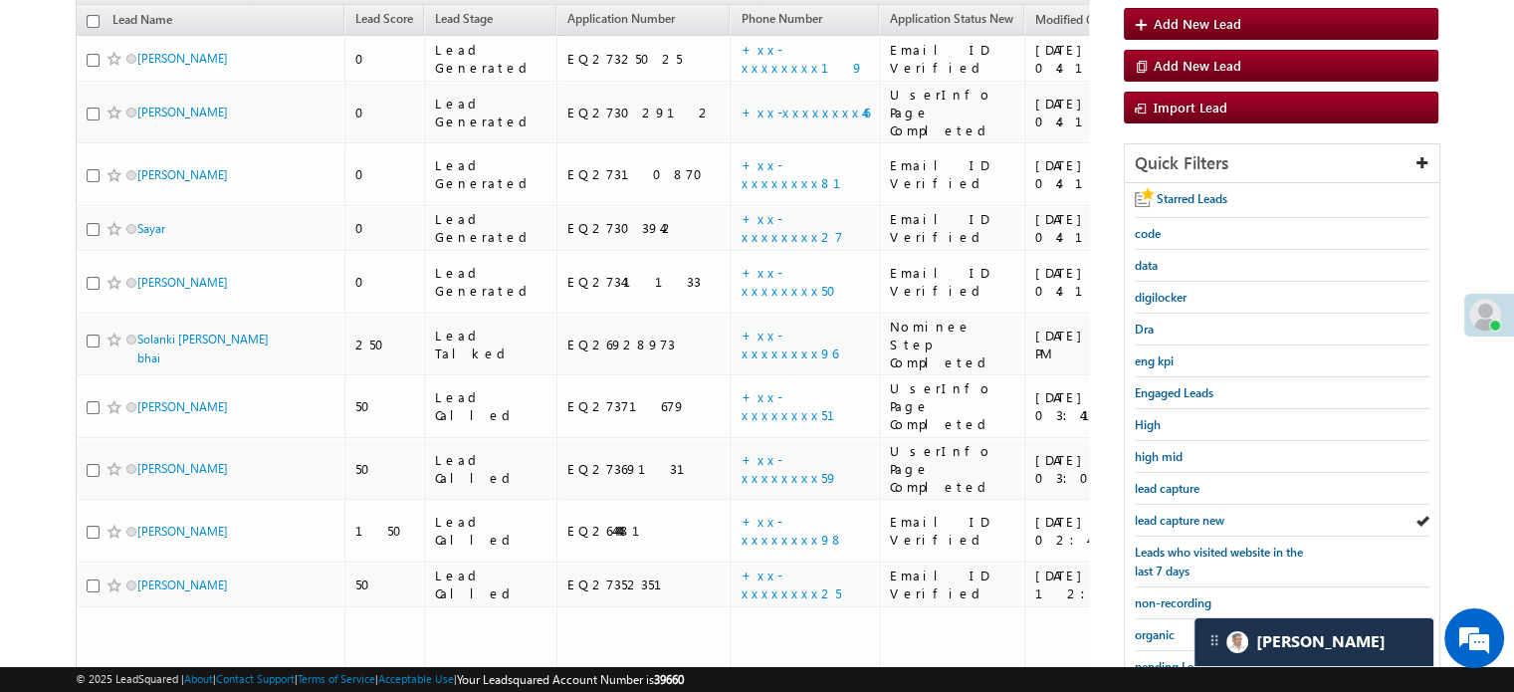
scroll to position [163, 0]
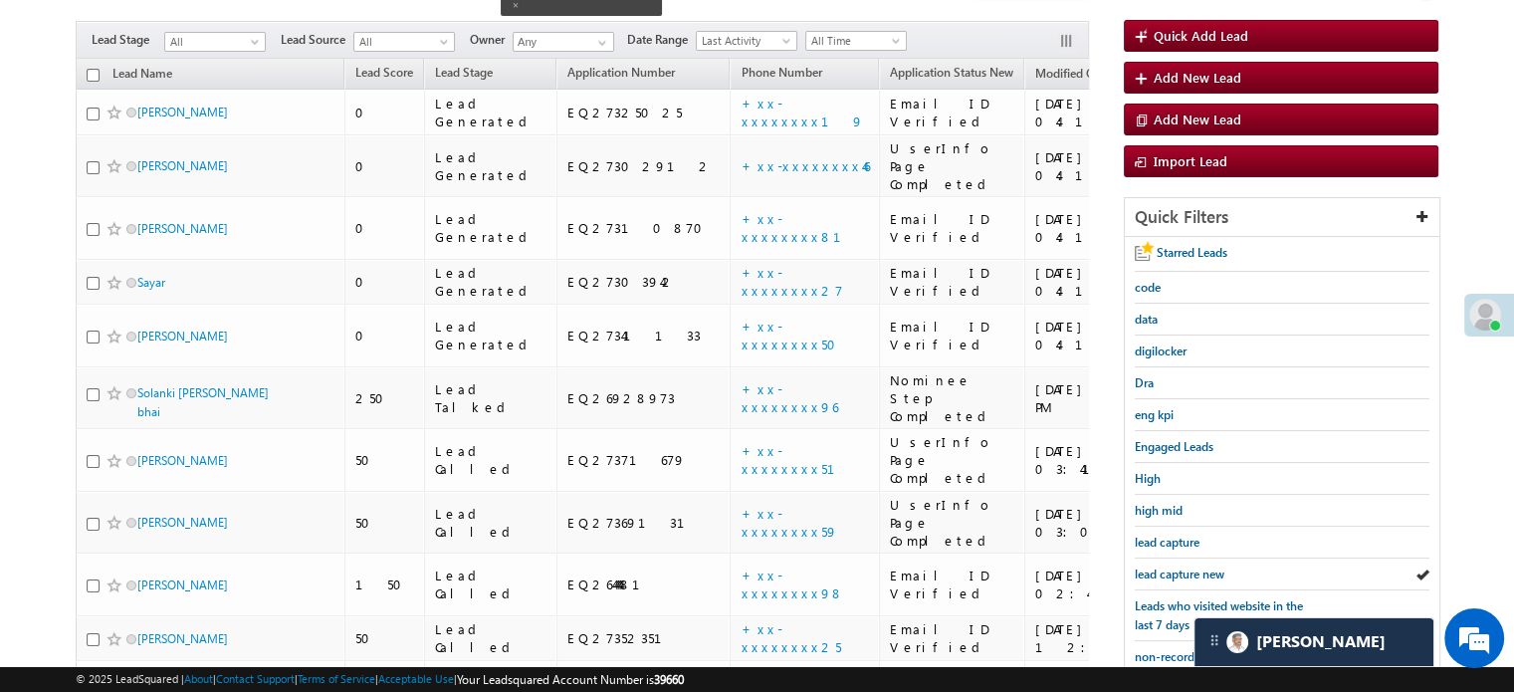
click at [1181, 567] on span "lead capture new" at bounding box center [1180, 574] width 90 height 15
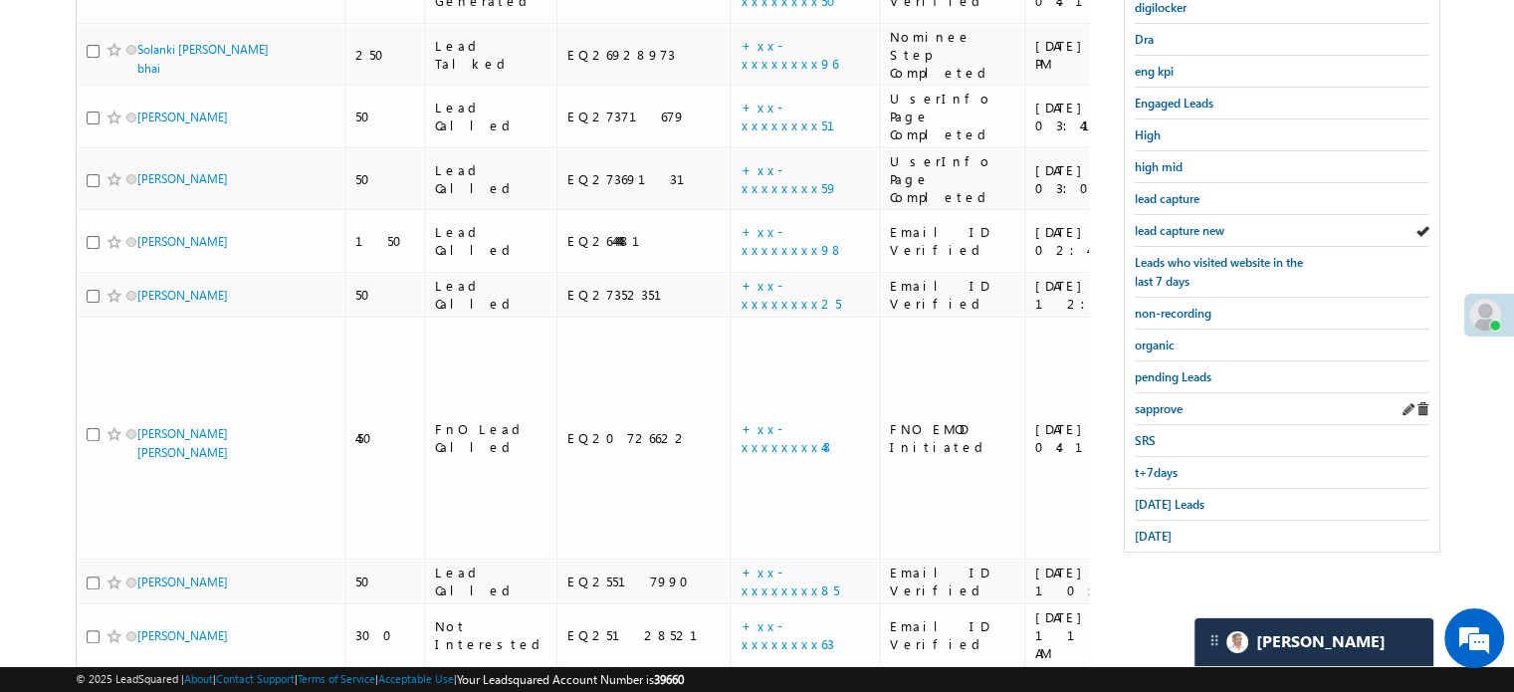
scroll to position [510, 0]
click at [1171, 492] on link "Today's Leads" at bounding box center [1170, 501] width 70 height 19
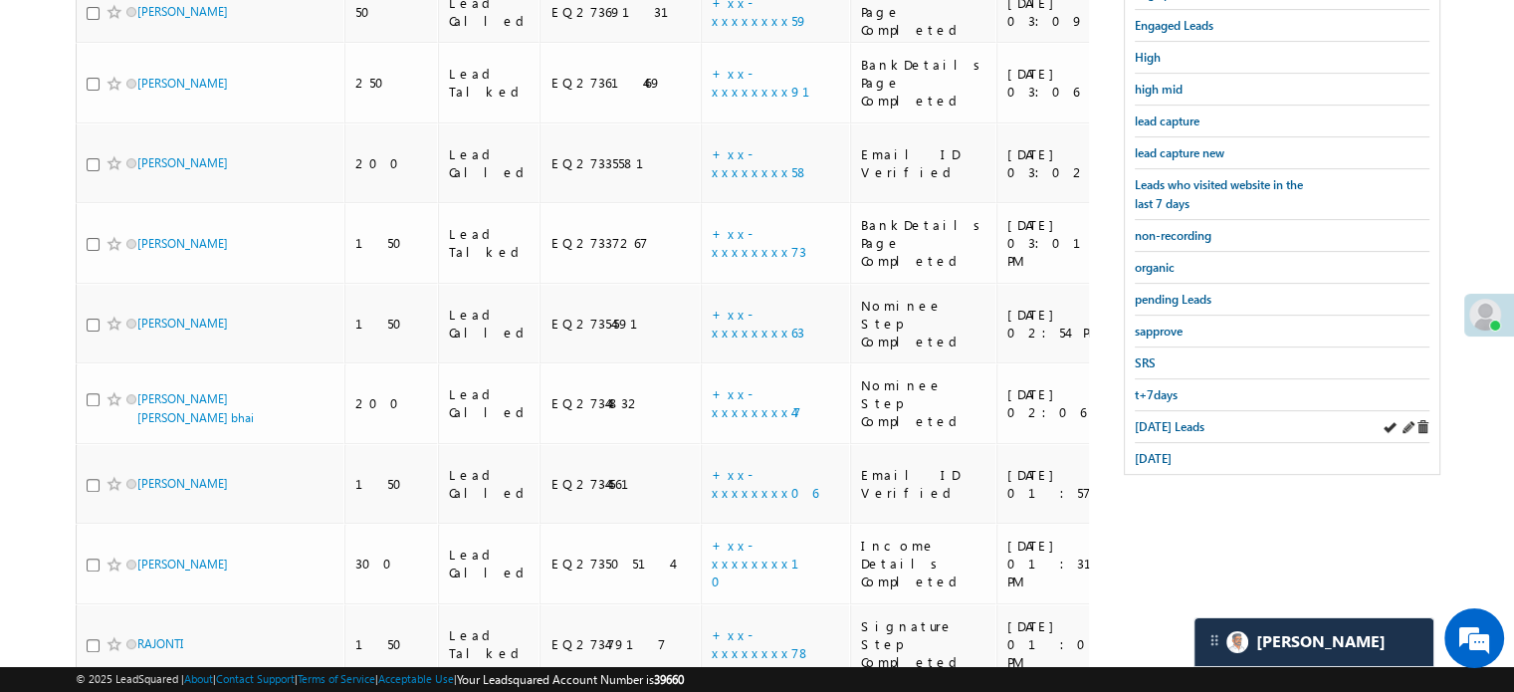
scroll to position [597, 0]
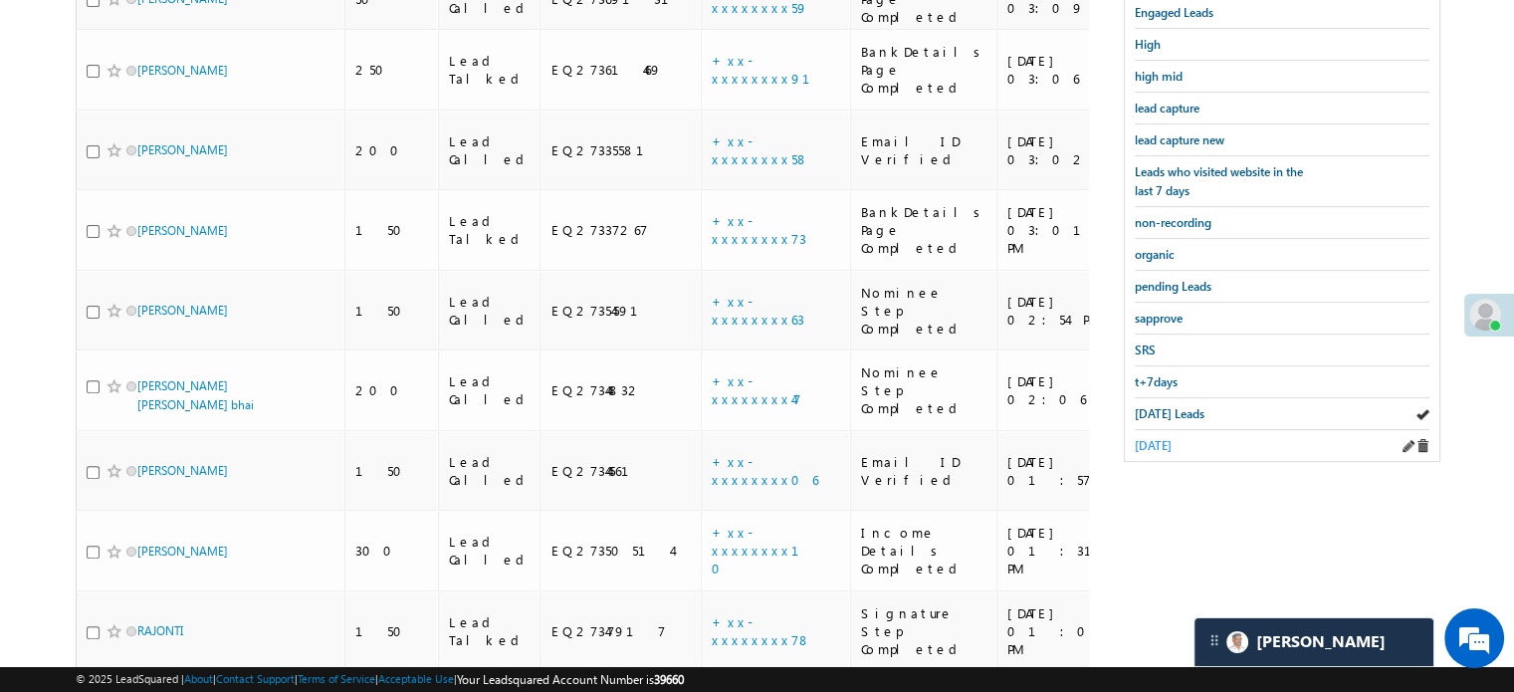
click at [1167, 439] on span "yesterday" at bounding box center [1153, 445] width 37 height 15
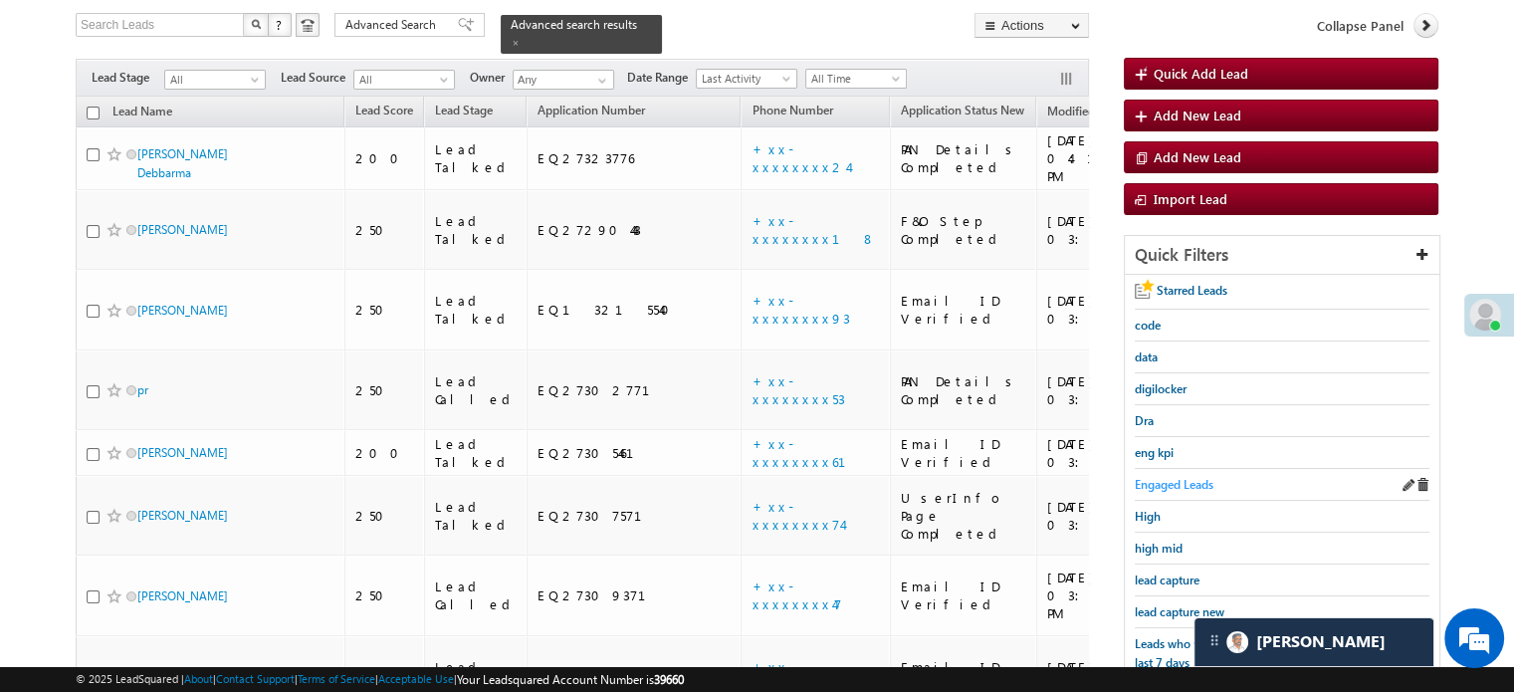
scroll to position [199, 0]
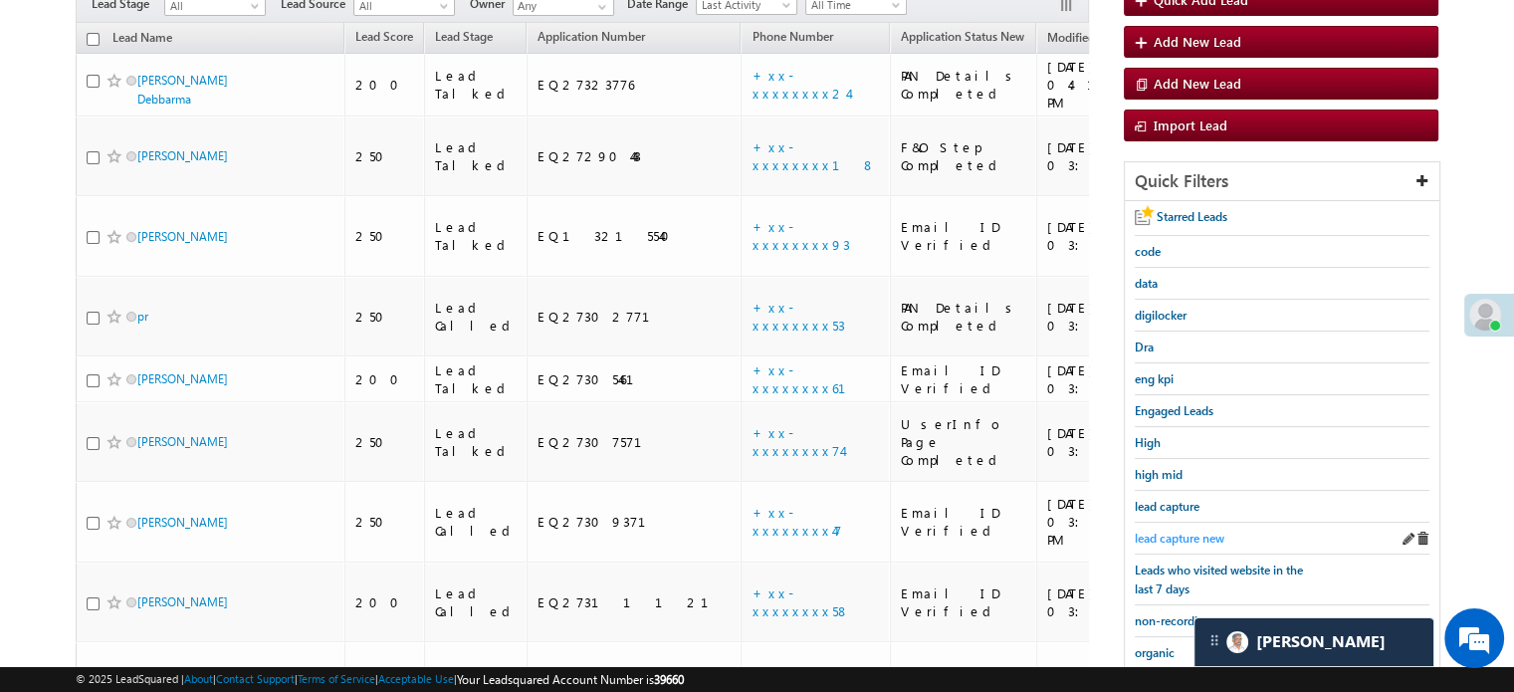
click at [1193, 535] on span "lead capture new" at bounding box center [1180, 538] width 90 height 15
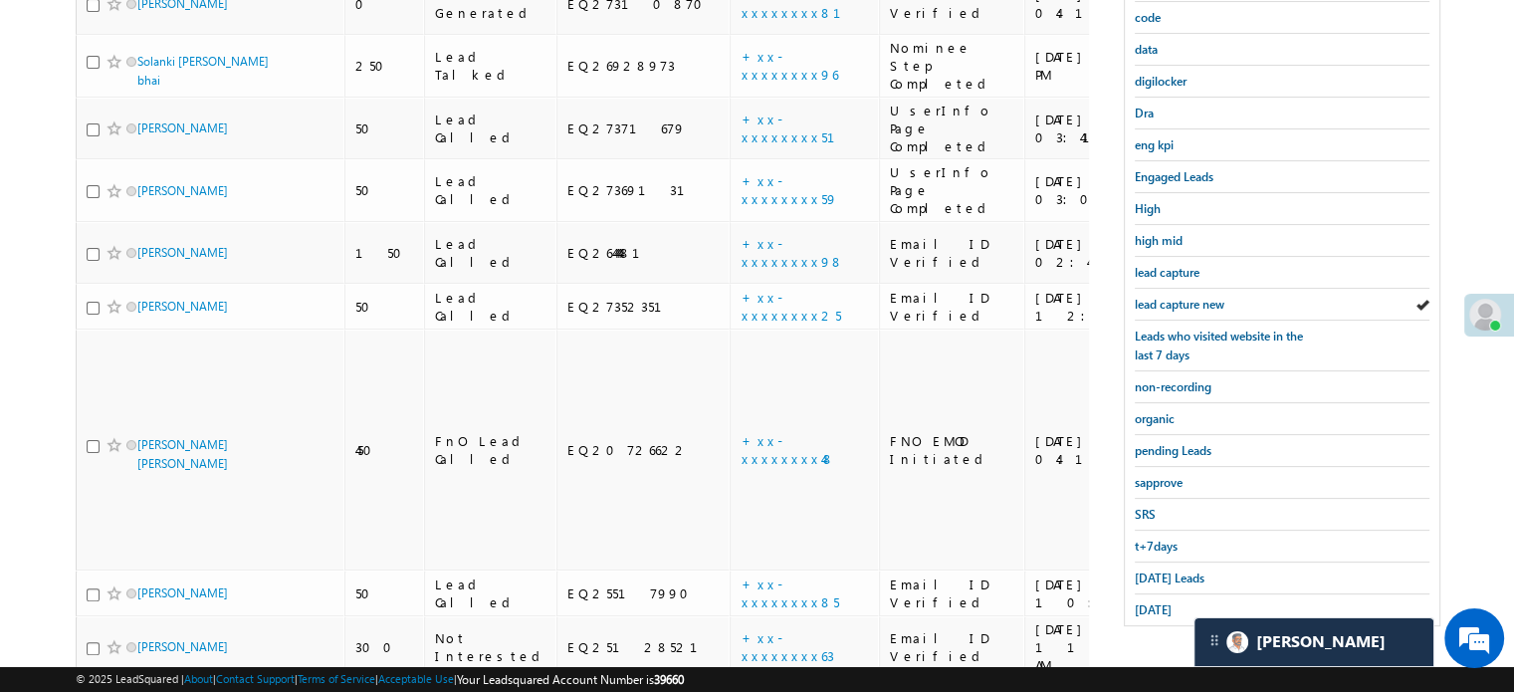
scroll to position [465, 0]
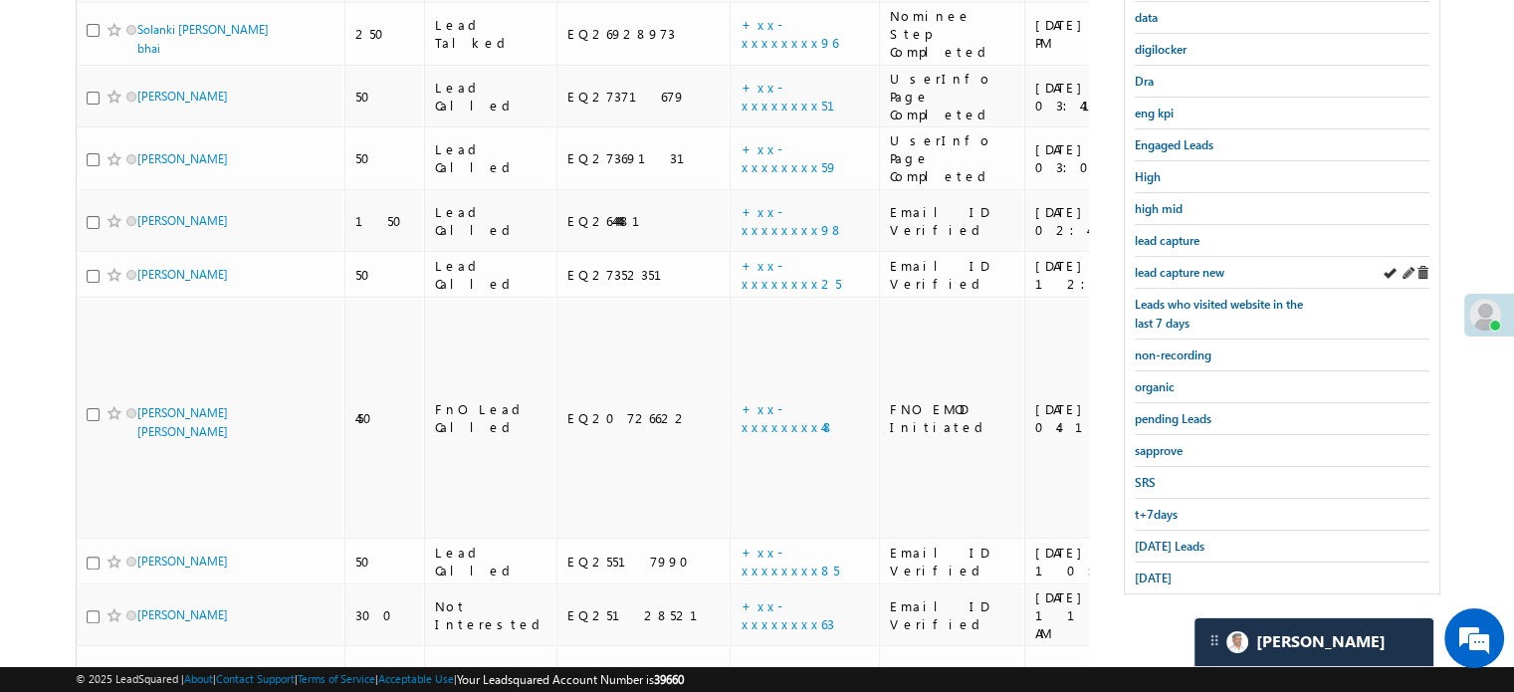
click at [1191, 257] on div "lead capture new" at bounding box center [1282, 273] width 295 height 32
click at [1187, 265] on span "lead capture new" at bounding box center [1180, 272] width 90 height 15
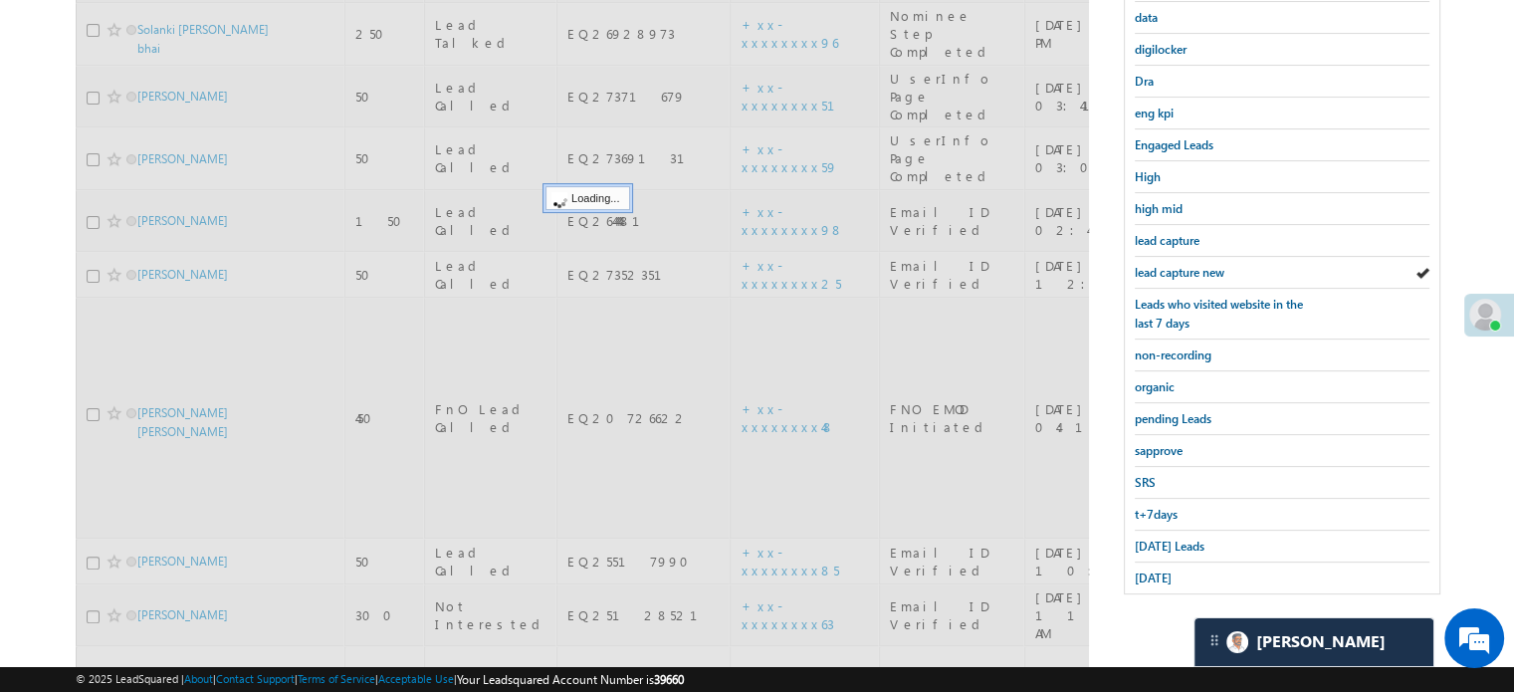
click at [1187, 265] on span "lead capture new" at bounding box center [1180, 272] width 90 height 15
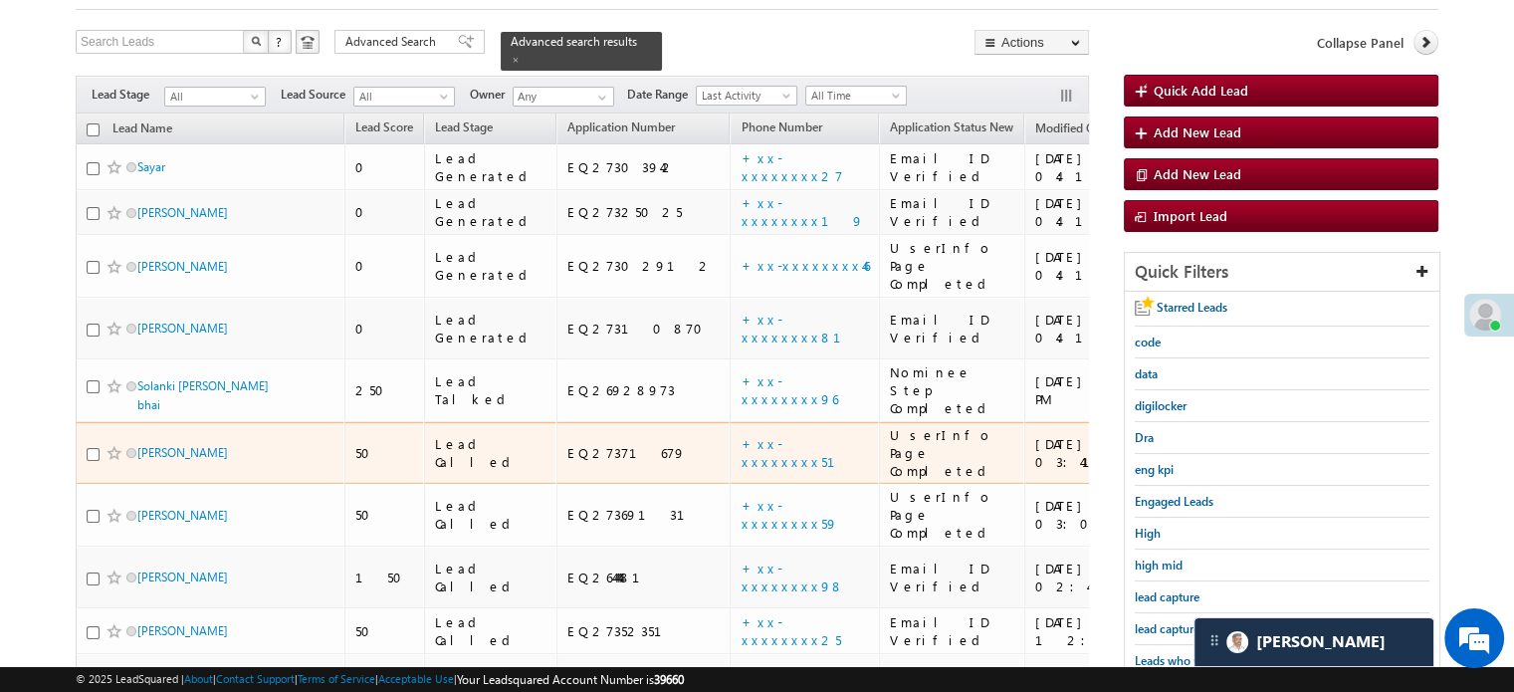
scroll to position [299, 0]
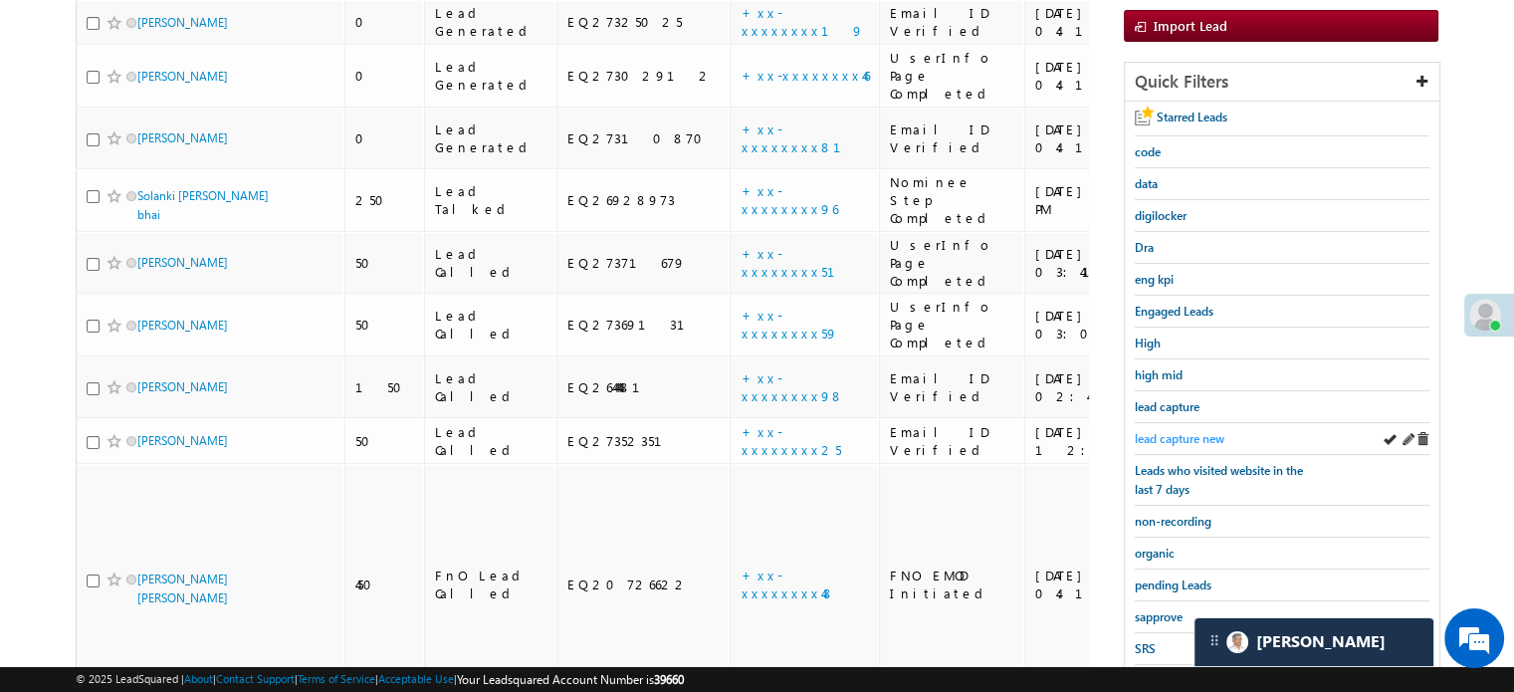
click at [1182, 431] on span "lead capture new" at bounding box center [1180, 438] width 90 height 15
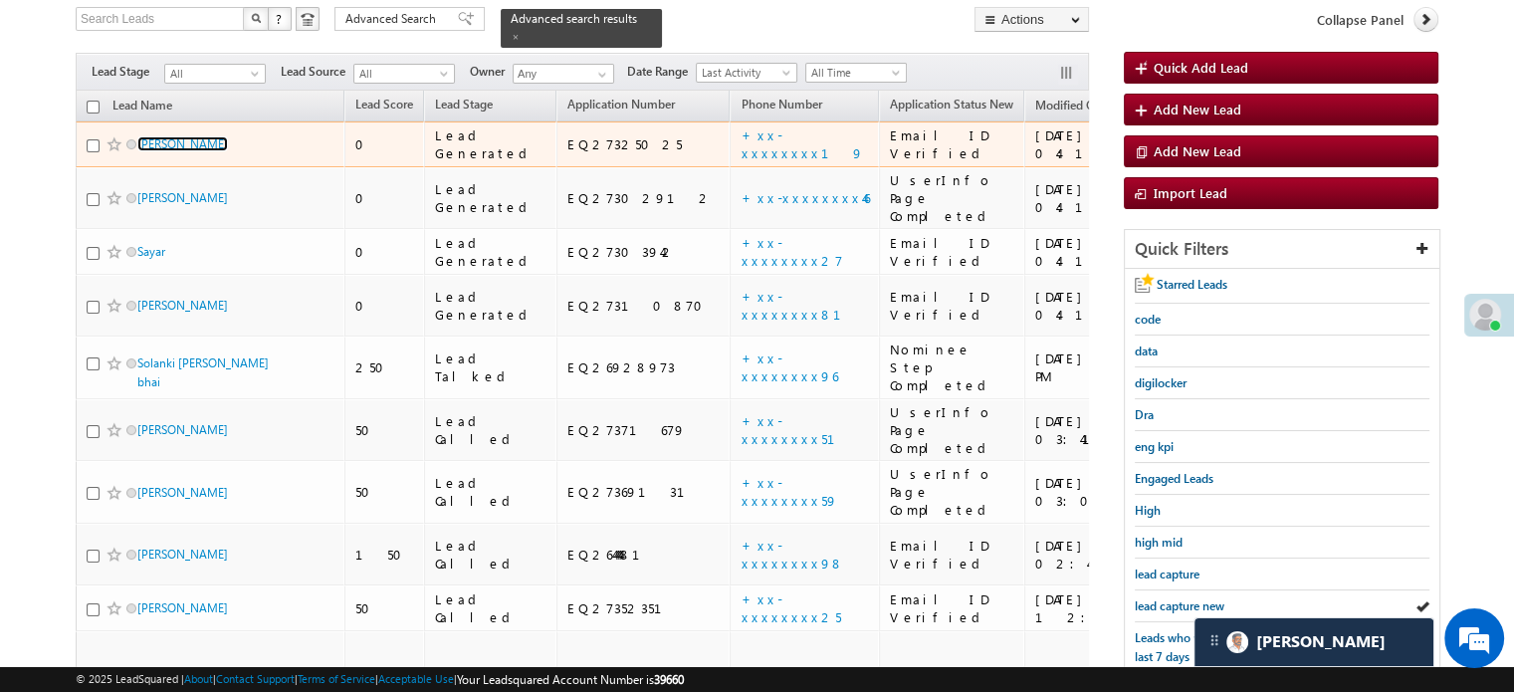
scroll to position [398, 0]
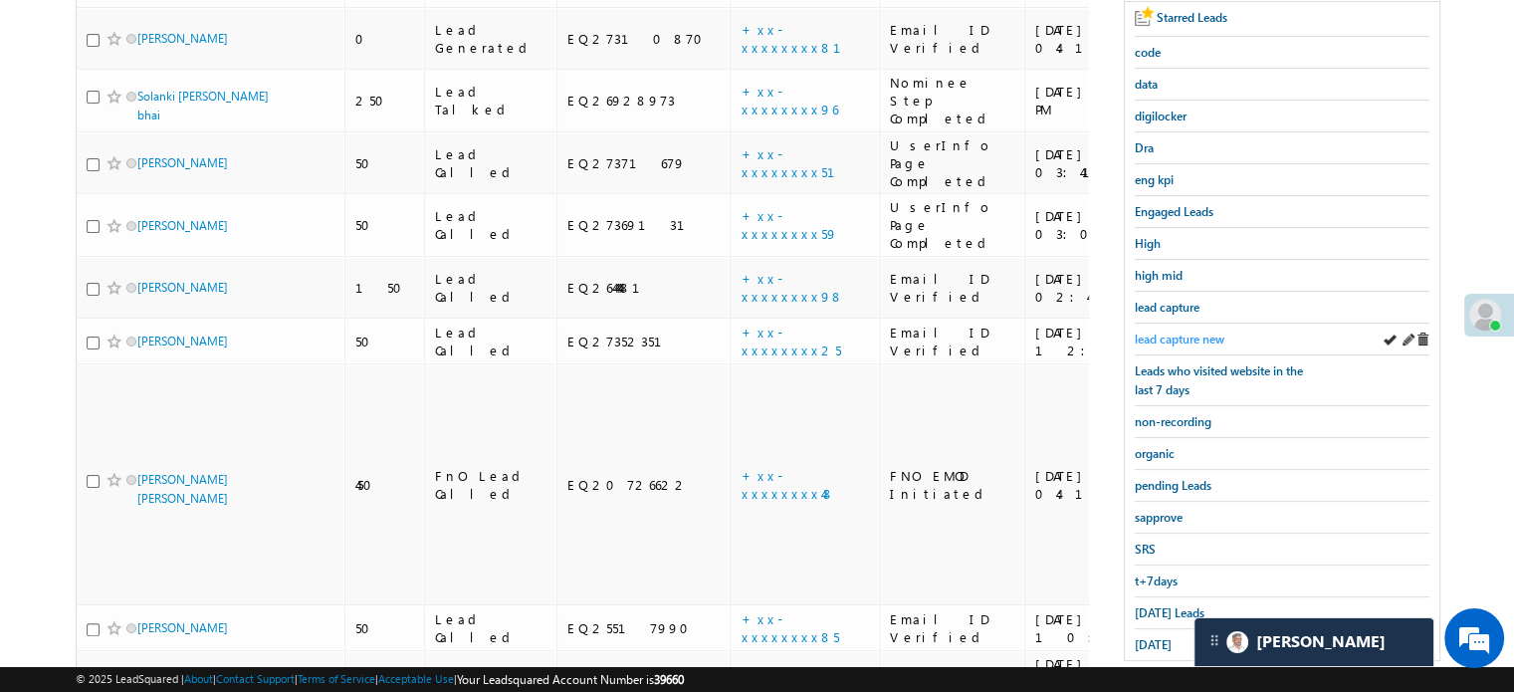
click at [1186, 332] on span "lead capture new" at bounding box center [1180, 339] width 90 height 15
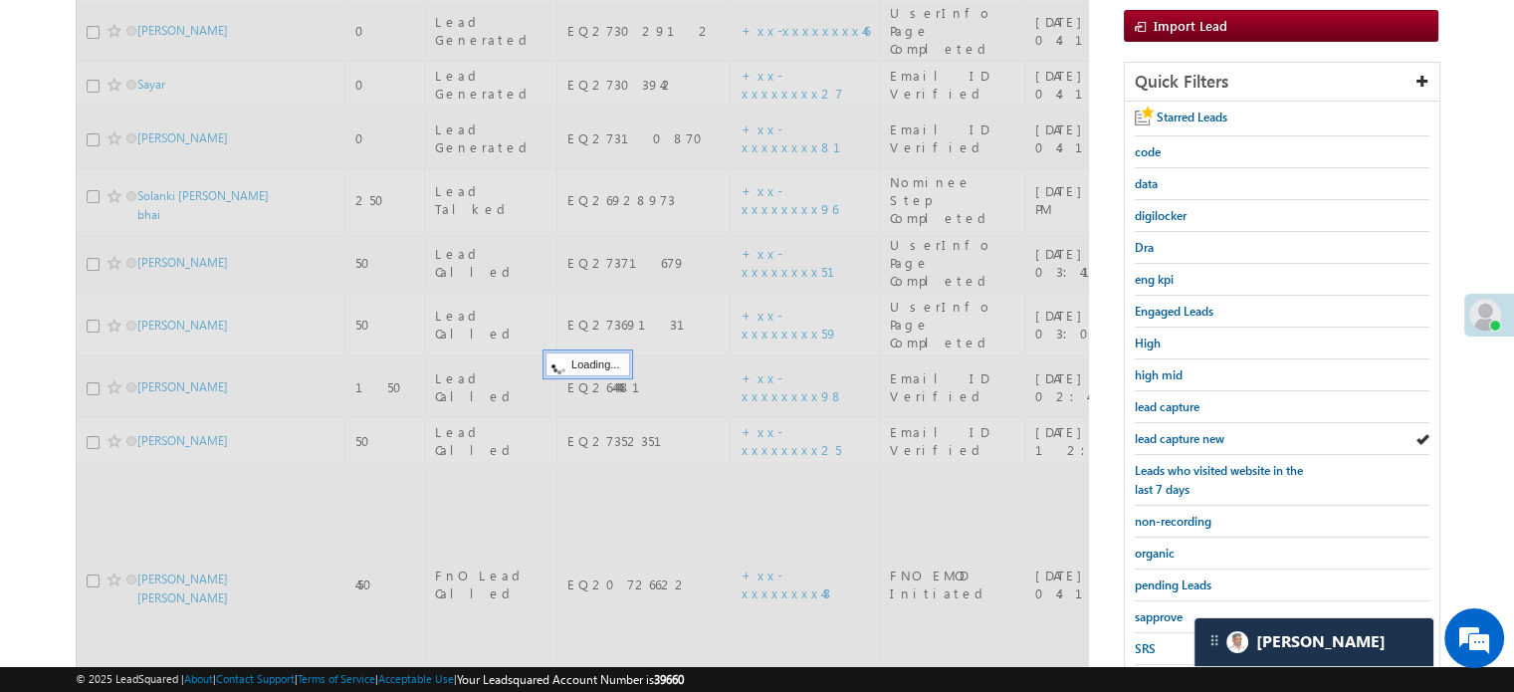
scroll to position [199, 0]
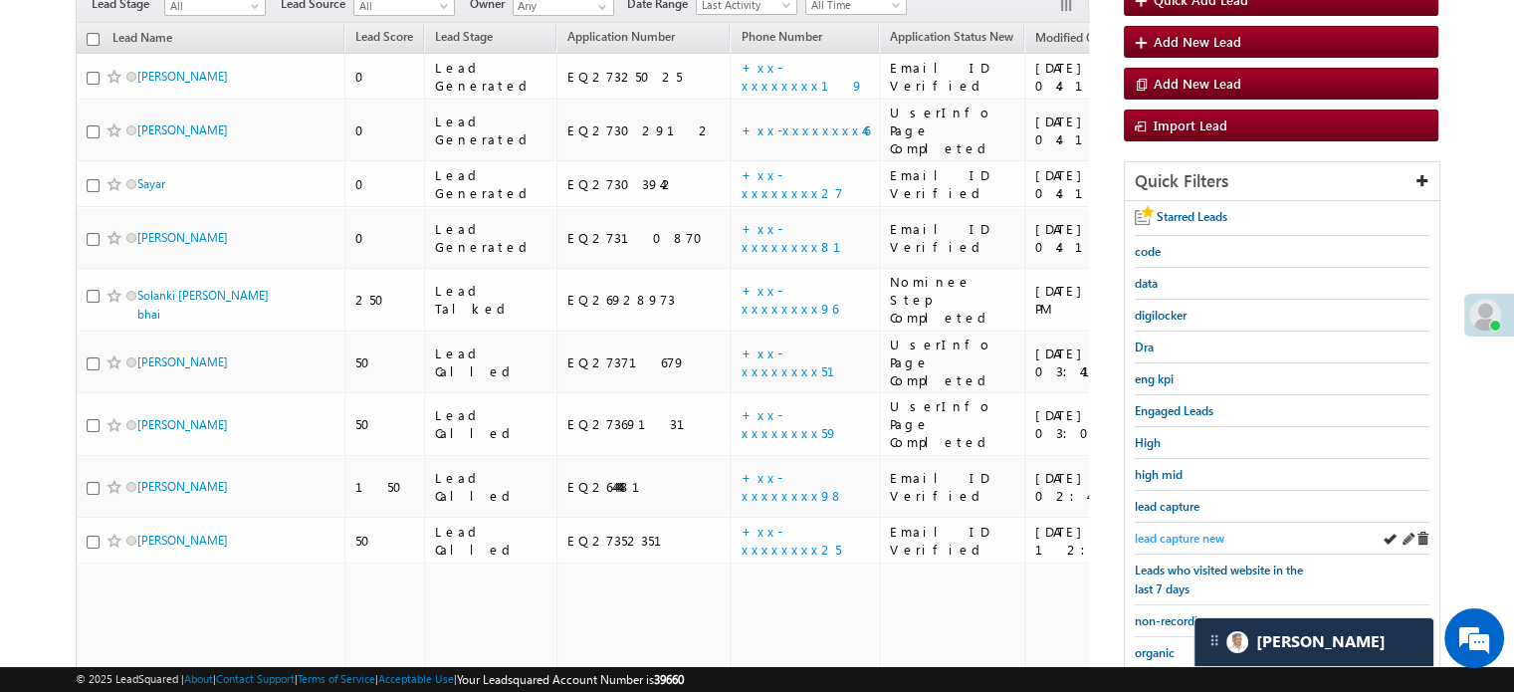
click at [1197, 531] on span "lead capture new" at bounding box center [1180, 538] width 90 height 15
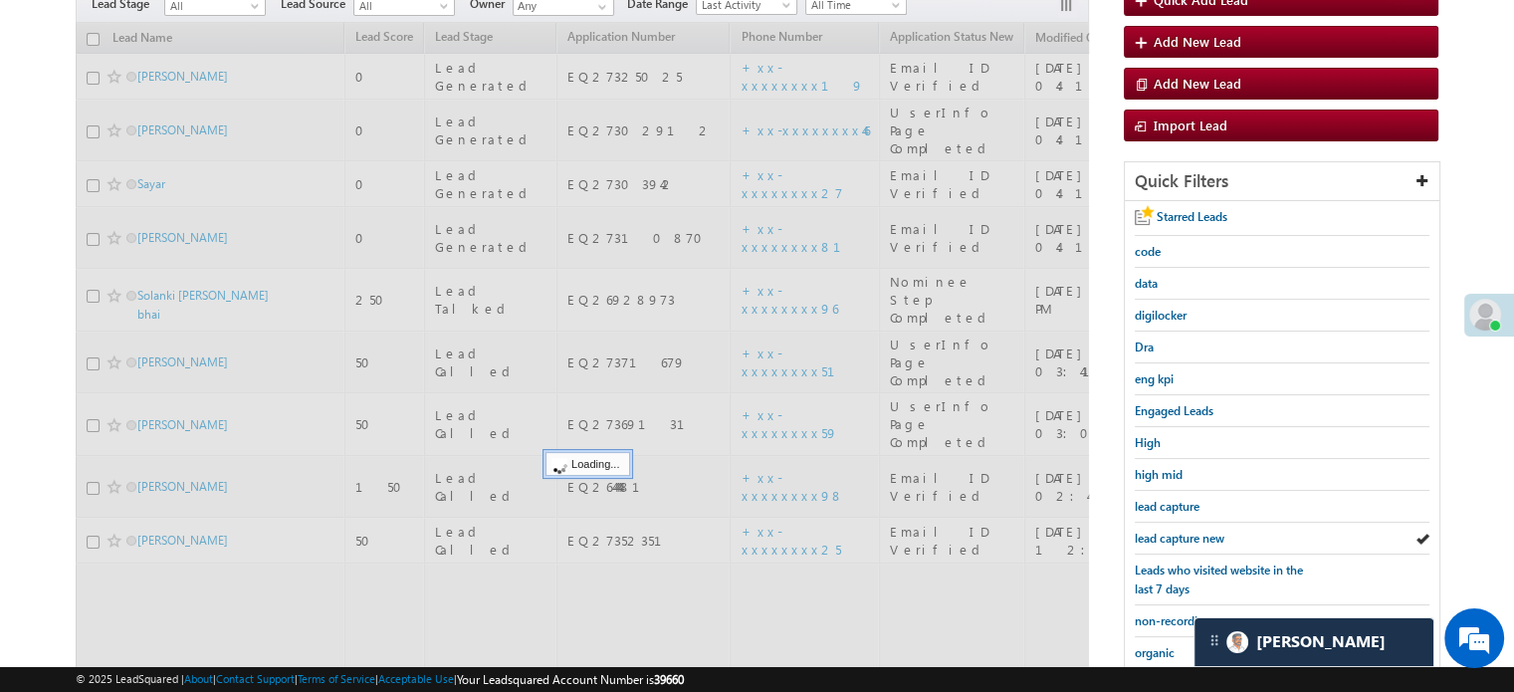
click at [1197, 531] on span "lead capture new" at bounding box center [1180, 538] width 90 height 15
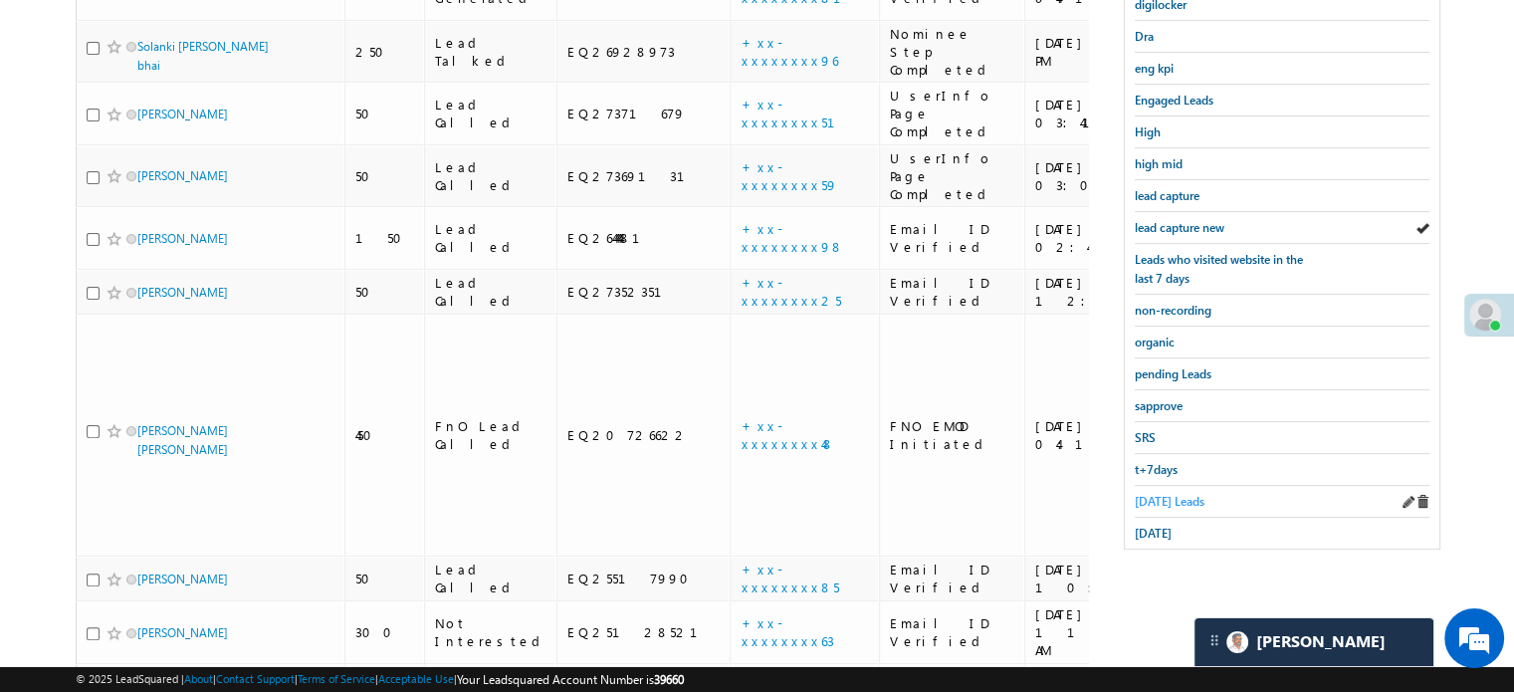
click at [1165, 497] on span "Today's Leads" at bounding box center [1170, 501] width 70 height 15
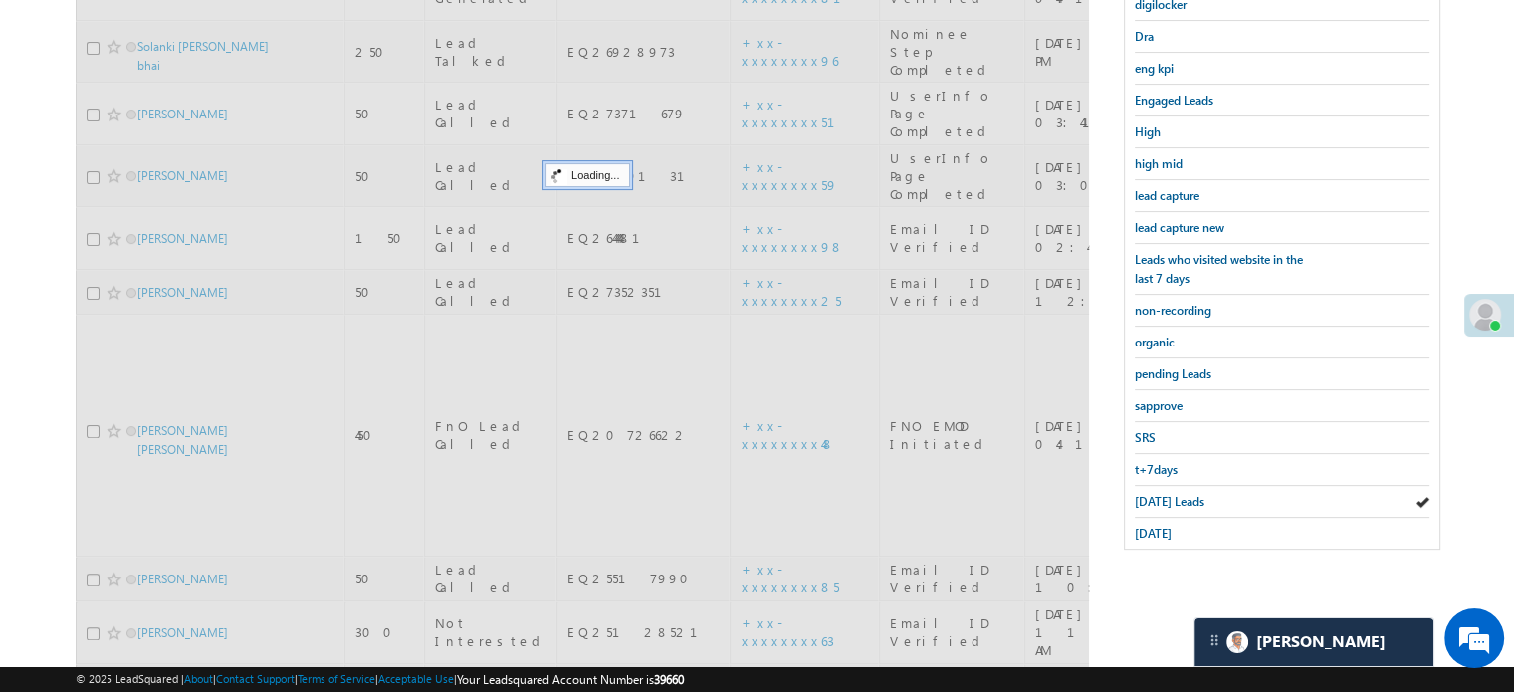
scroll to position [311, 0]
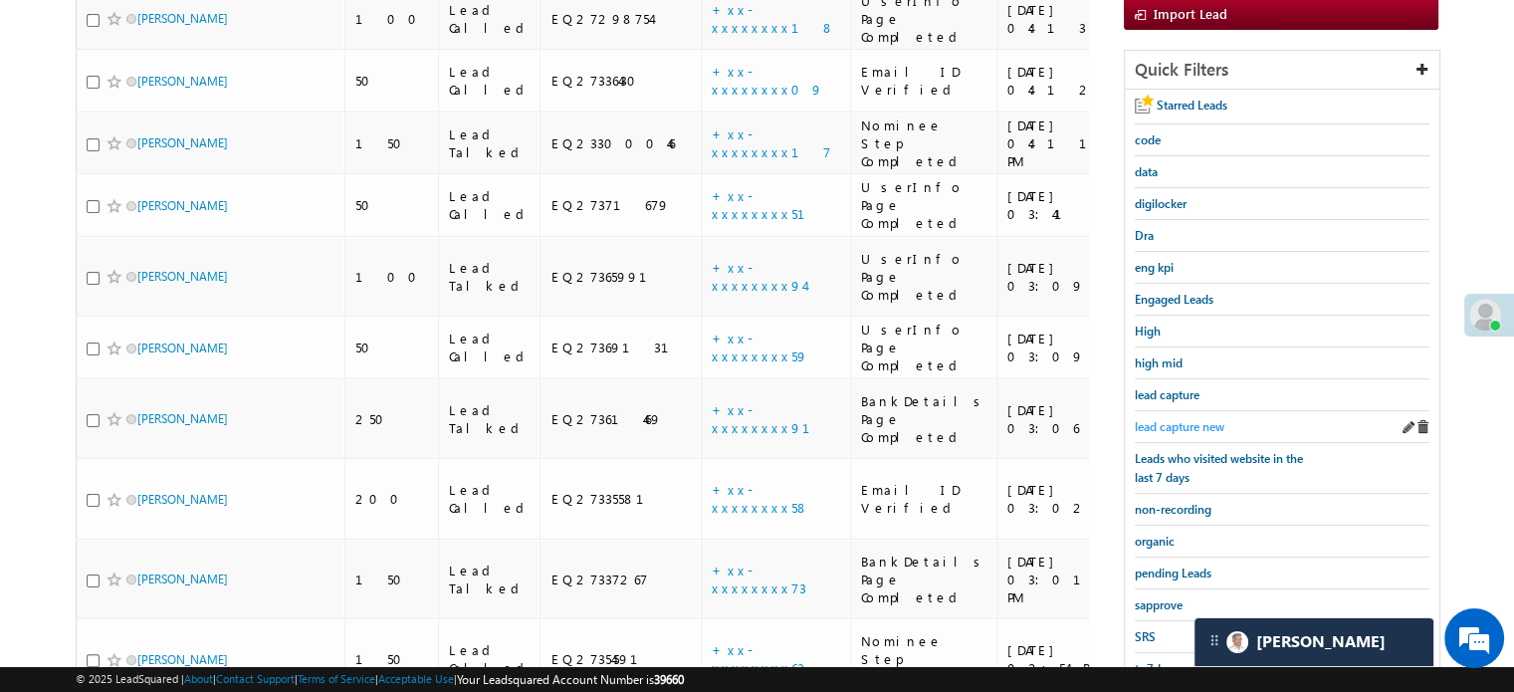
click at [1177, 422] on span "lead capture new" at bounding box center [1180, 426] width 90 height 15
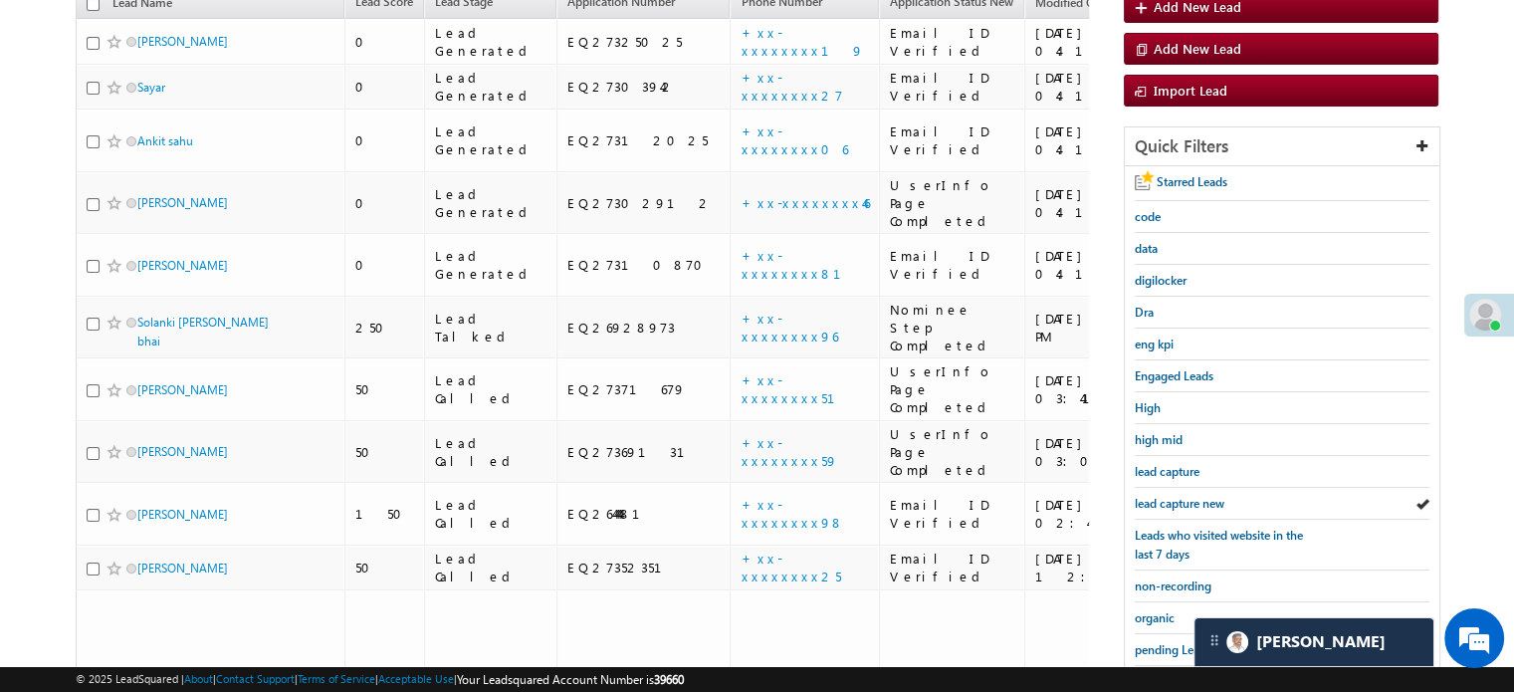
scroll to position [510, 0]
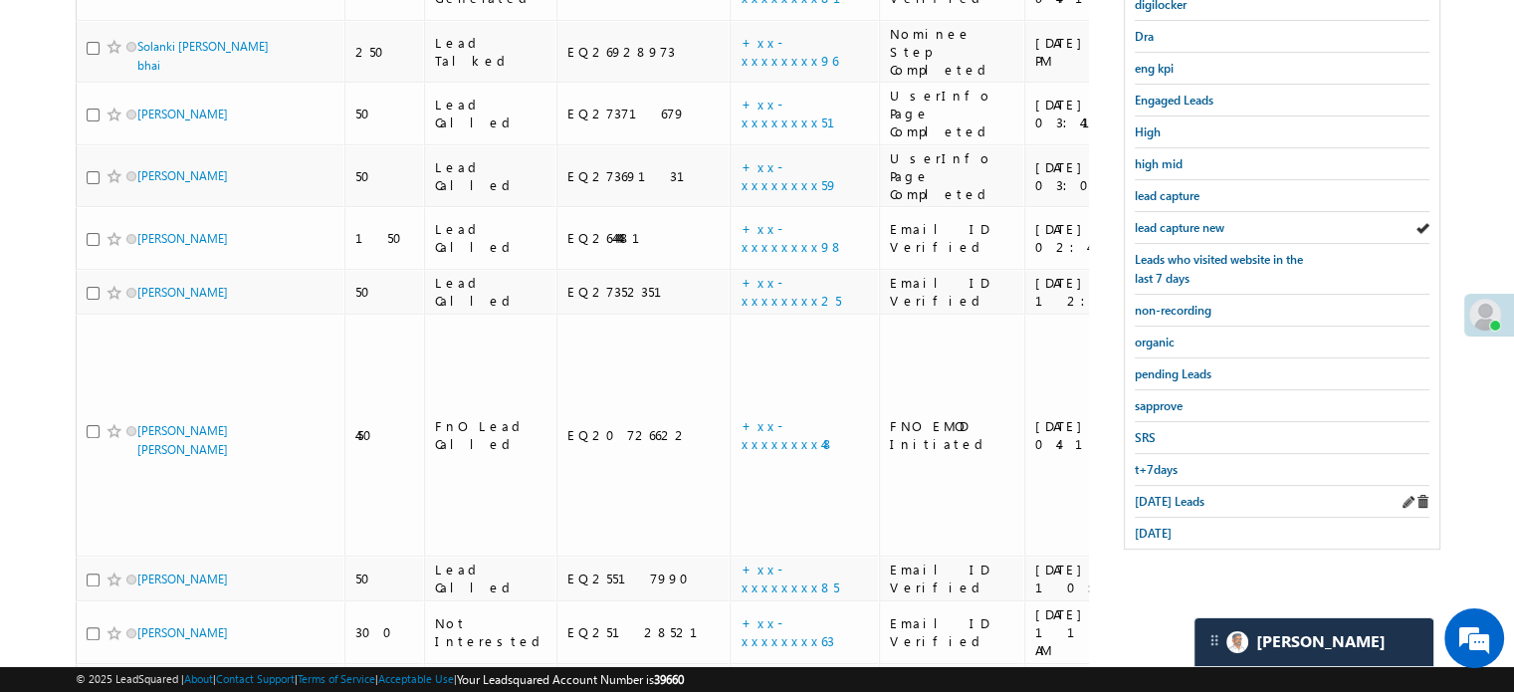
click at [1172, 505] on div "Today's Leads" at bounding box center [1282, 502] width 295 height 32
click at [1170, 526] on span "yesterday" at bounding box center [1153, 533] width 37 height 15
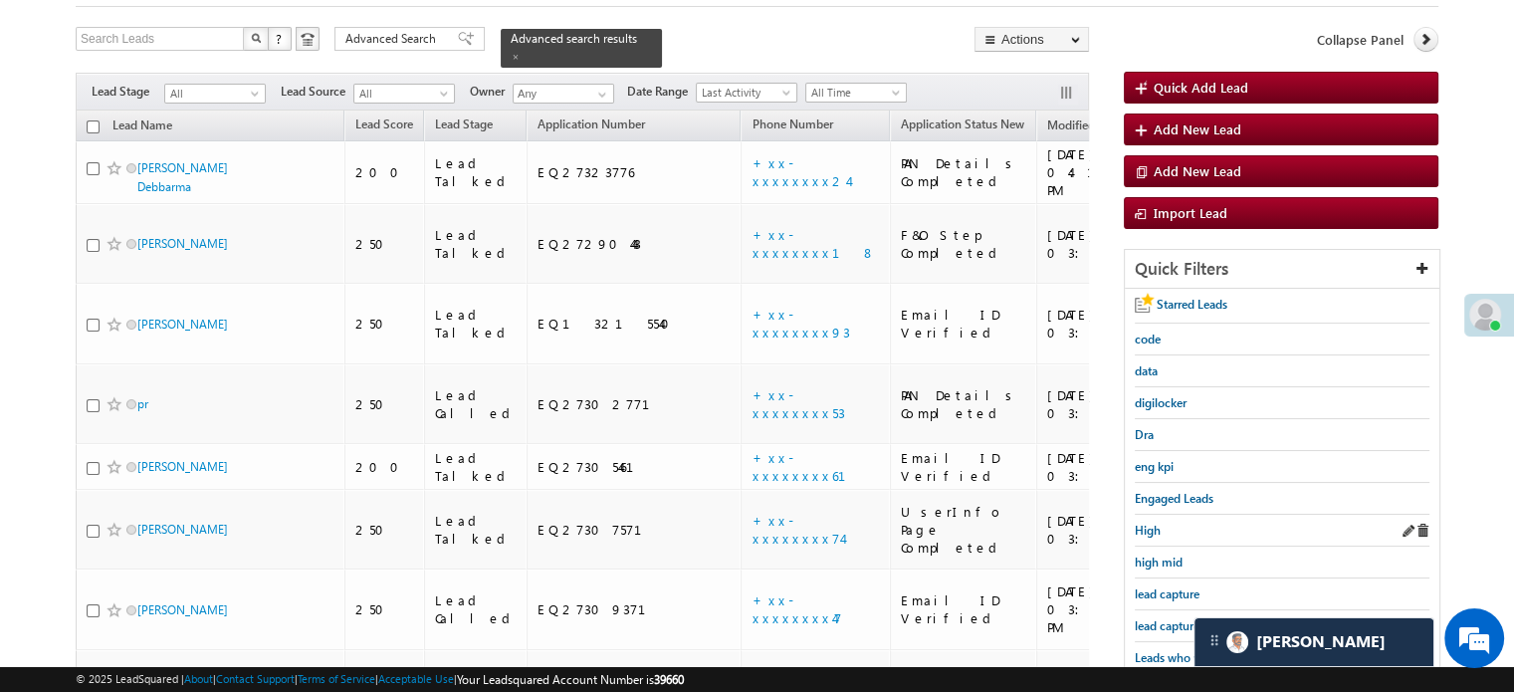
scroll to position [211, 0]
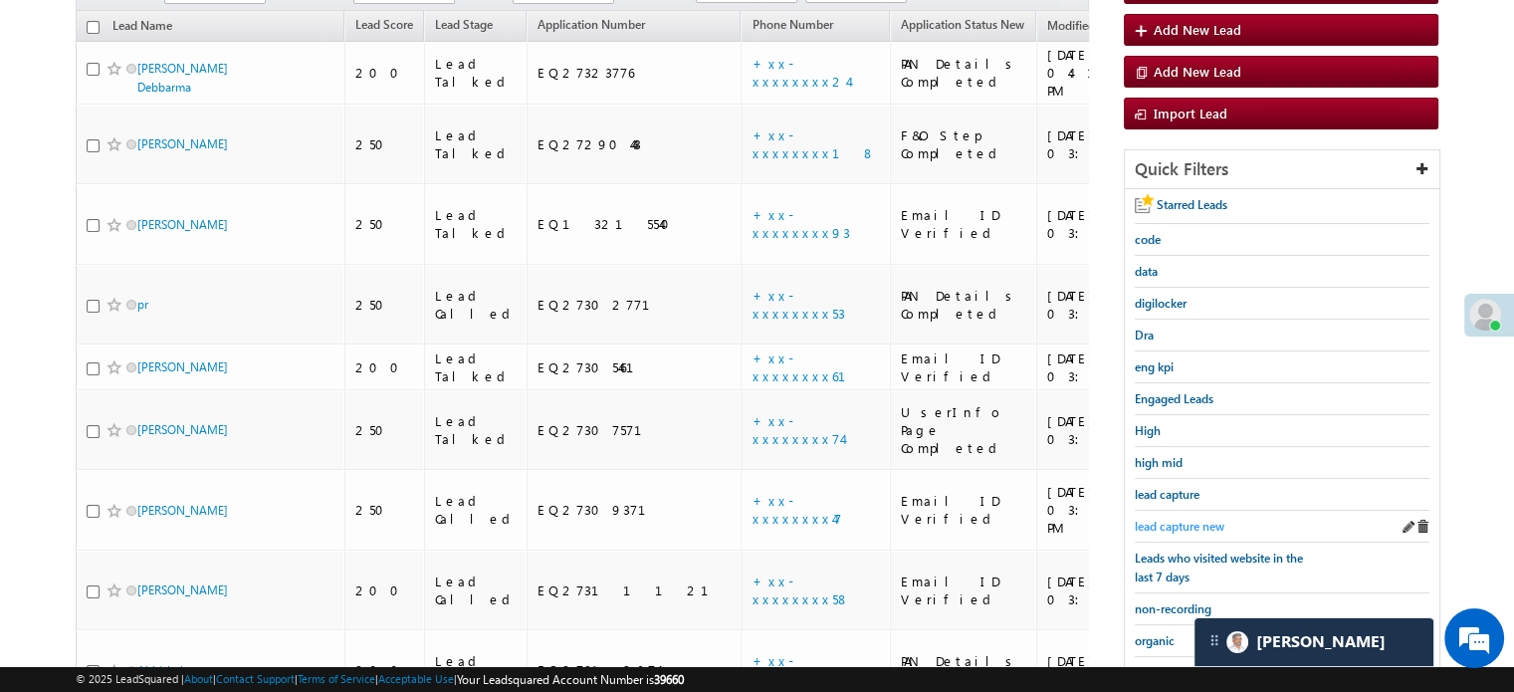
click at [1167, 523] on span "lead capture new" at bounding box center [1180, 526] width 90 height 15
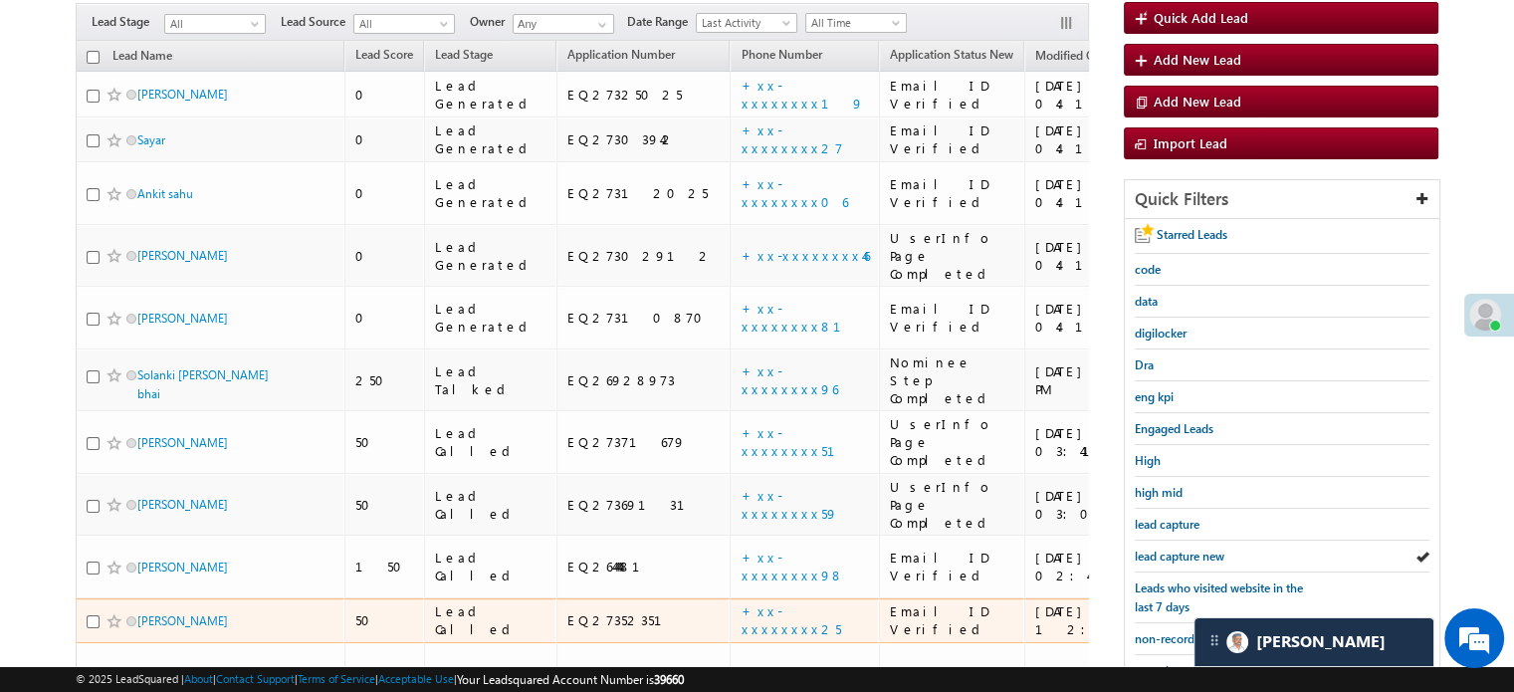
scroll to position [311, 0]
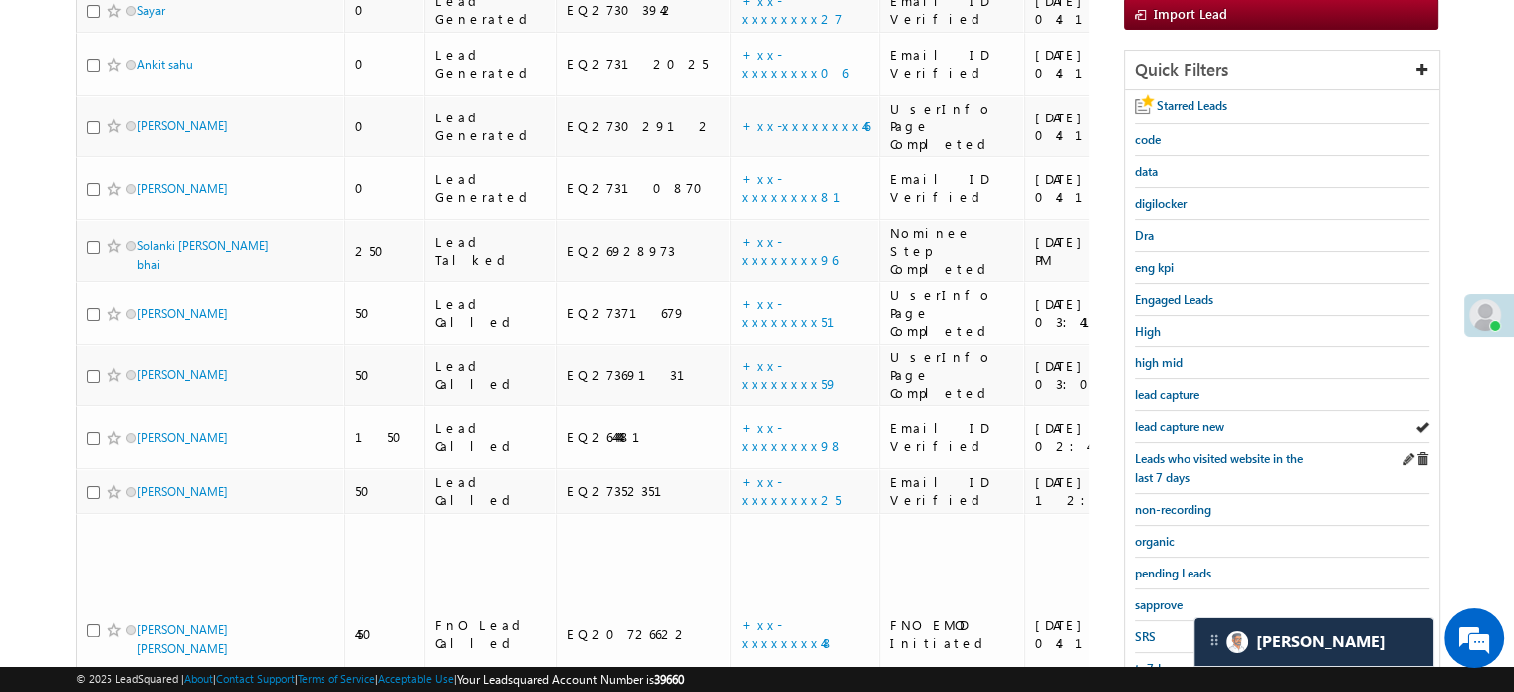
drag, startPoint x: 1145, startPoint y: 405, endPoint x: 1175, endPoint y: 439, distance: 45.1
click at [1143, 403] on div "Starred Leads code data digilocker Dra eng kpi Engaged Leads High high mid lead…" at bounding box center [1282, 419] width 315 height 658
click at [1175, 419] on span "lead capture new" at bounding box center [1180, 426] width 90 height 15
click at [1191, 419] on span "lead capture new" at bounding box center [1180, 426] width 90 height 15
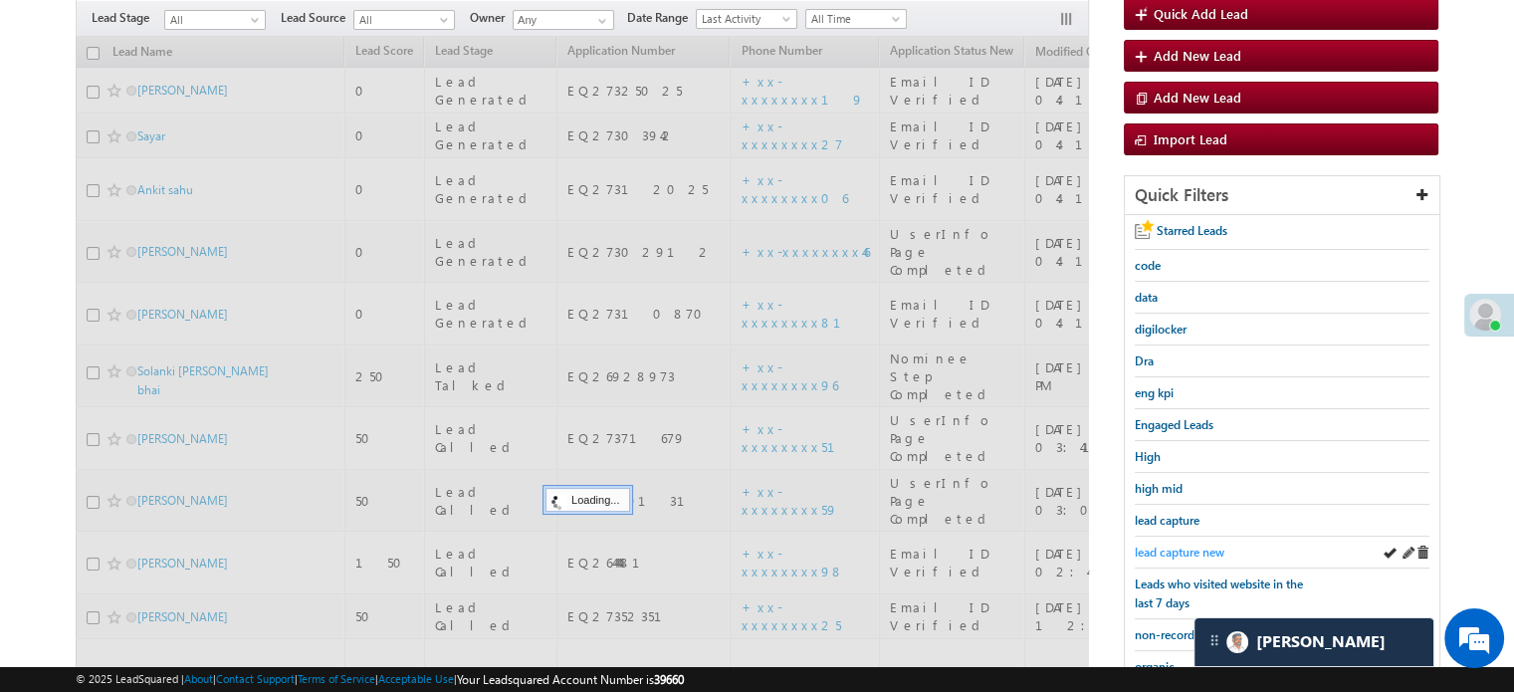
scroll to position [112, 0]
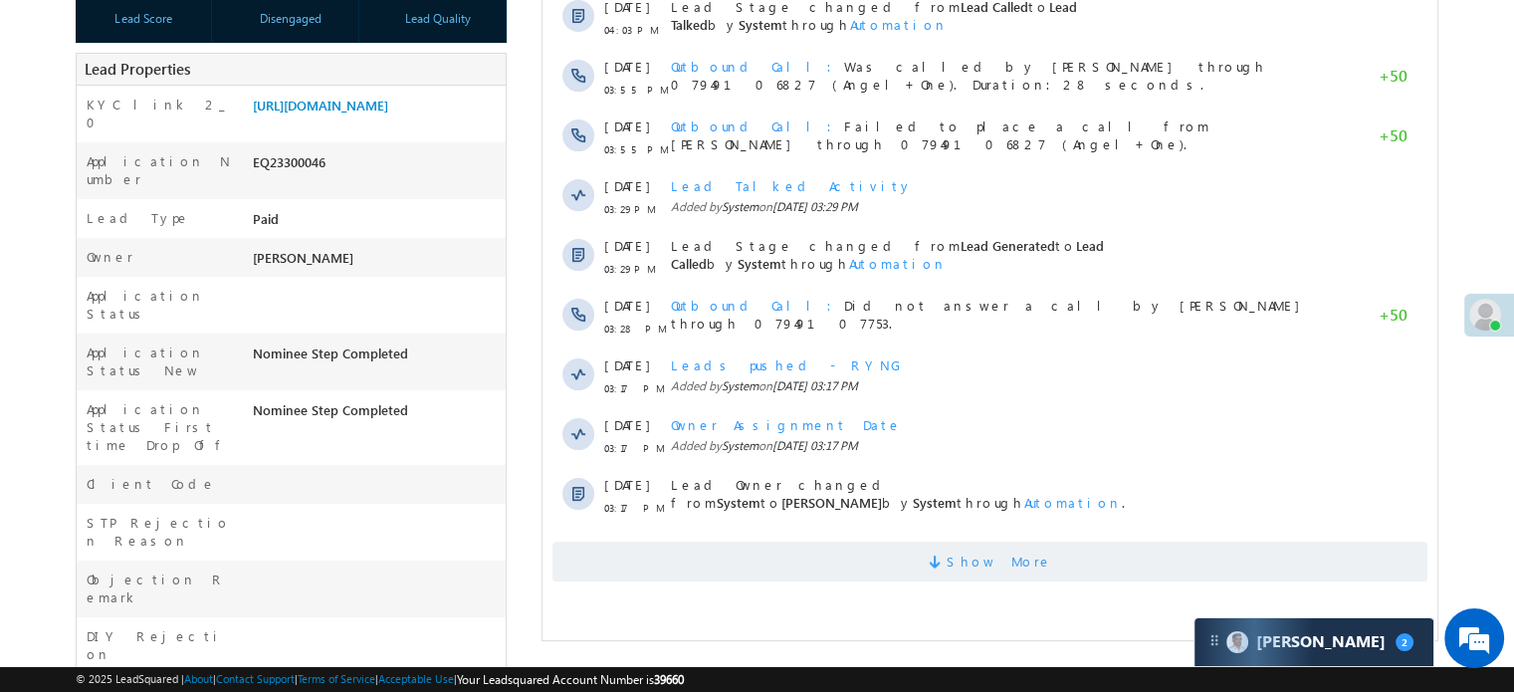
click at [897, 555] on span "Show More" at bounding box center [990, 562] width 875 height 40
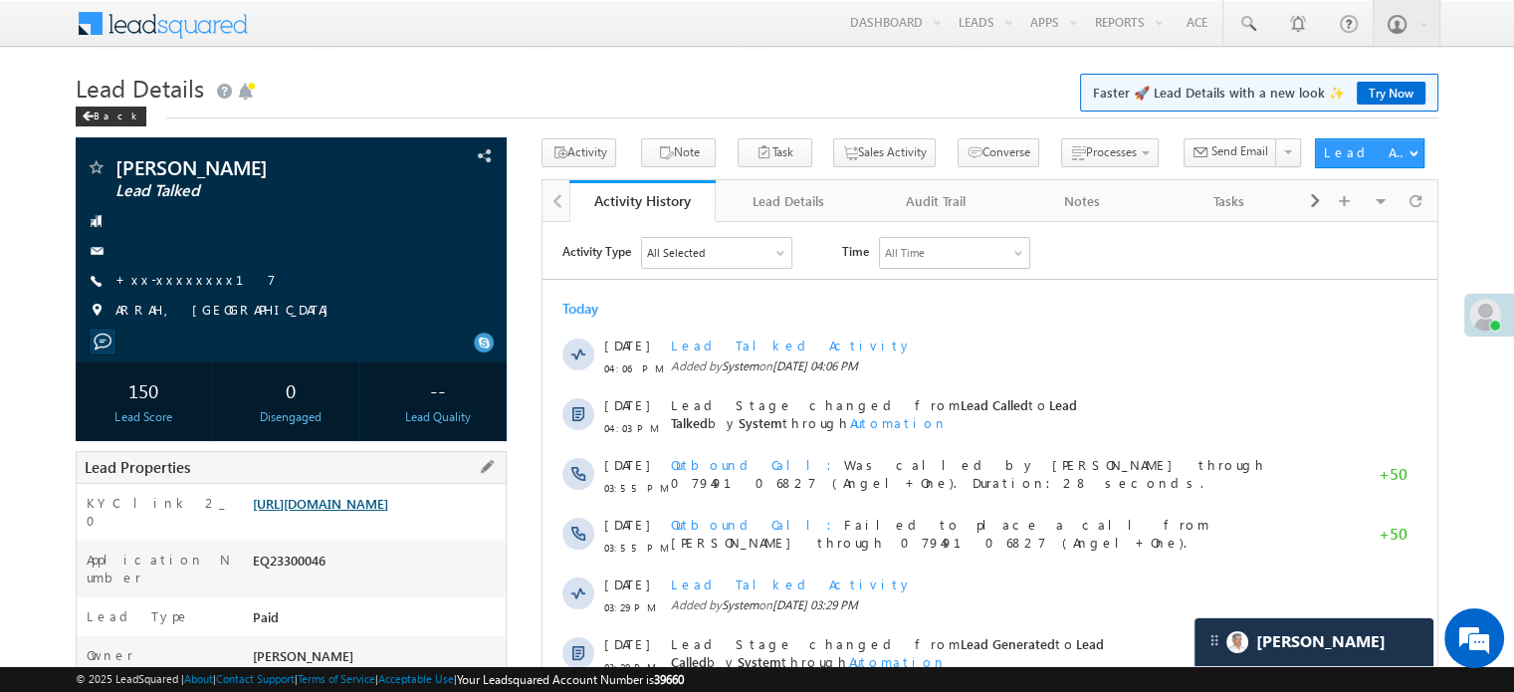
click at [388, 512] on link "https://angelbroking1-pk3em7sa.customui-test.leadsquared.com?leadId=282c3d39-0e…" at bounding box center [320, 503] width 135 height 17
drag, startPoint x: 249, startPoint y: 503, endPoint x: 464, endPoint y: 542, distance: 218.5
click at [464, 522] on div "https://angelbroking1-pk3em7sa.customui-test.leadsquared.com?leadId=282c3d39-0e…" at bounding box center [377, 508] width 258 height 28
copy link "https://angelbroking1-pk3em7sa.customui-test.leadsquared.com?leadId=282c3d39-0e…"
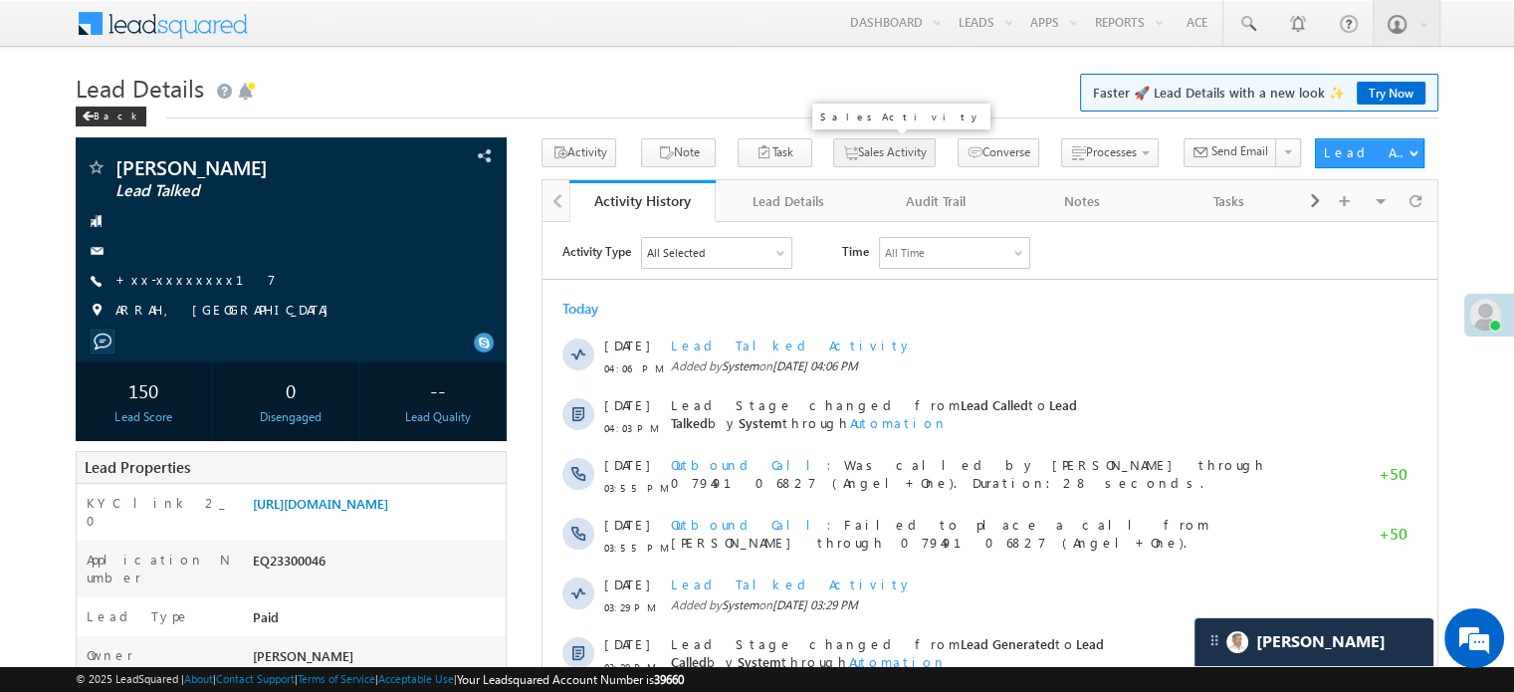
copy link "https://angelbroking1-pk3em7sa.customui-test.leadsquared.com?leadId=282c3d39-0e…"
click at [595, 46] on div "Menu Priya Rathore priya .rath ore@a ngelb rokin g.com Angel Broki" at bounding box center [757, 24] width 1363 height 49
click at [375, 512] on link "https://angelbroking1-pk3em7sa.customui-test.leadsquared.com?leadId=282c3d39-0e…" at bounding box center [320, 503] width 135 height 17
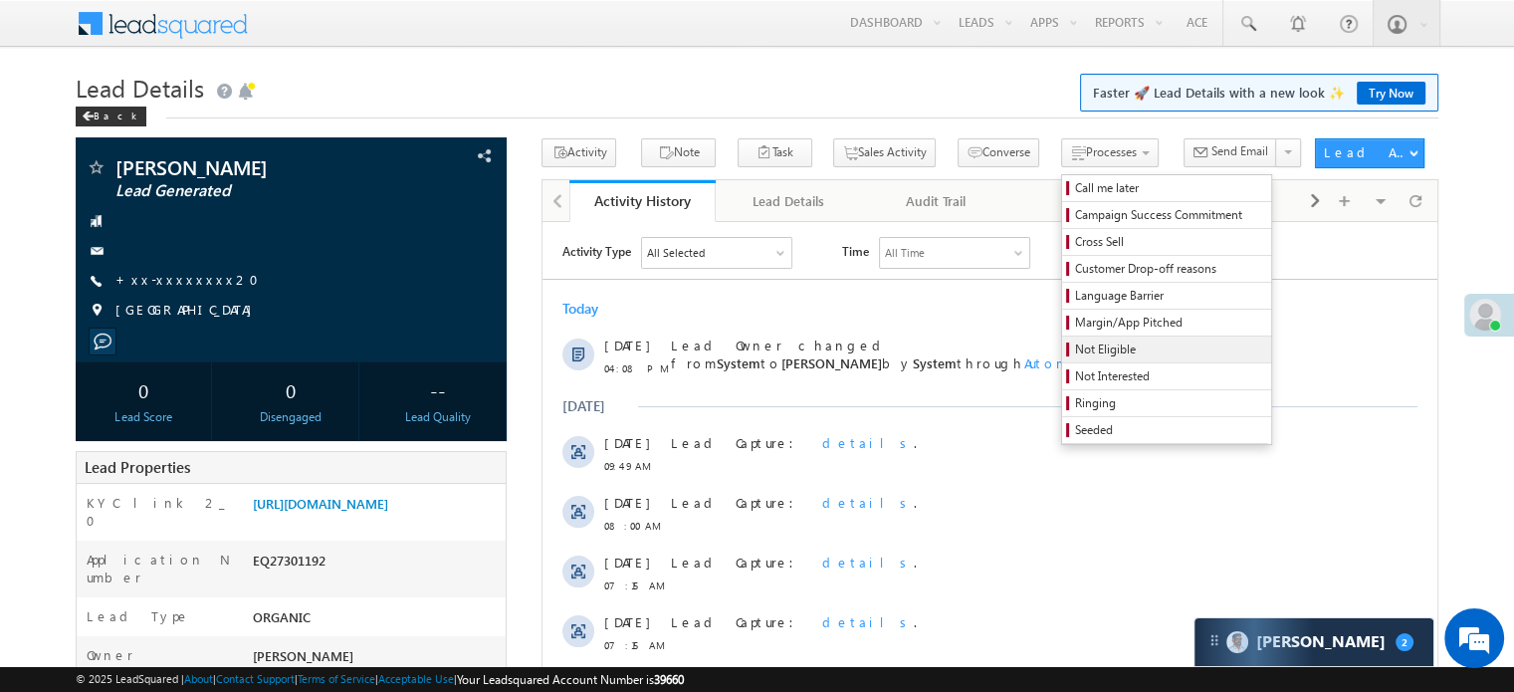
click at [1062, 338] on link "Not Eligible" at bounding box center [1166, 350] width 209 height 26
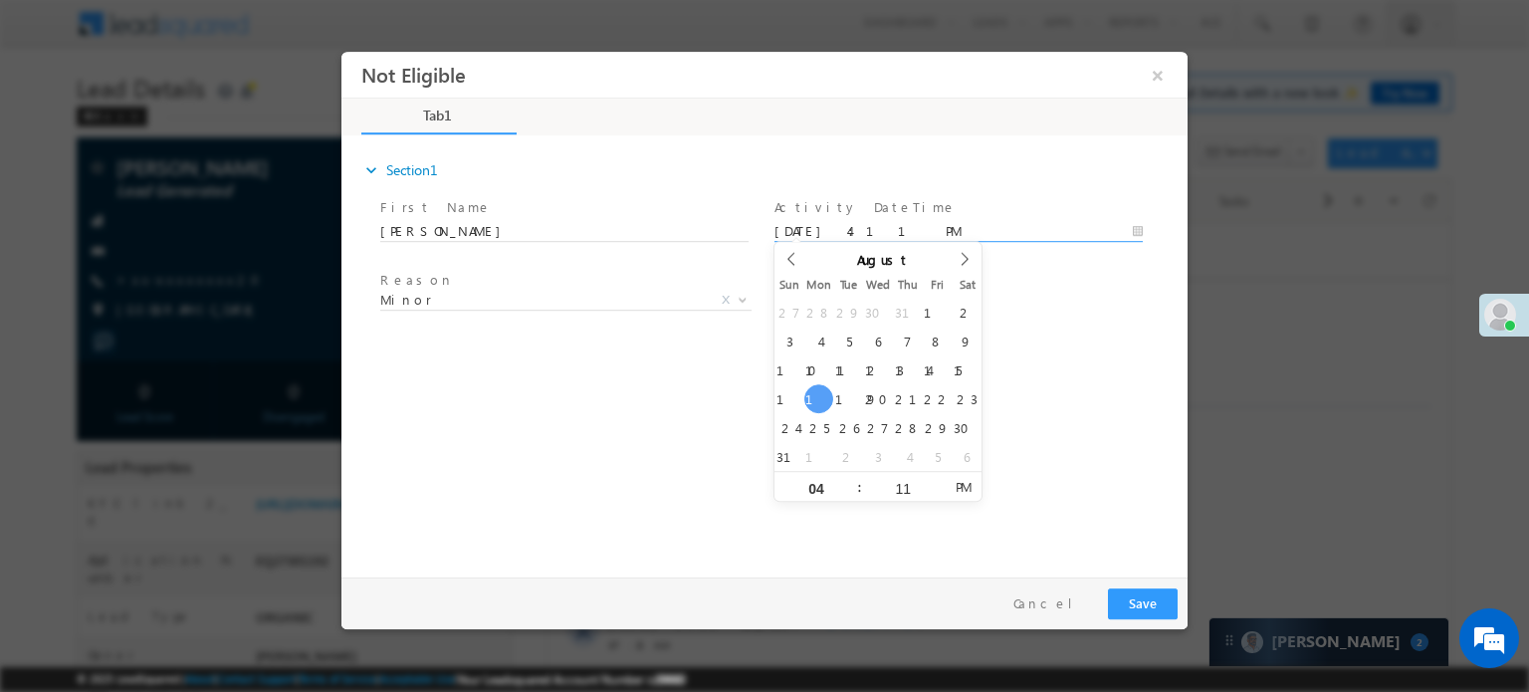
click at [845, 224] on input "08/18/25 4:11 PM" at bounding box center [959, 231] width 368 height 20
type input "08/18/25 5:11 PM"
type input "05"
click at [847, 479] on span at bounding box center [851, 478] width 14 height 15
type input "08/18/25 6:11 PM"
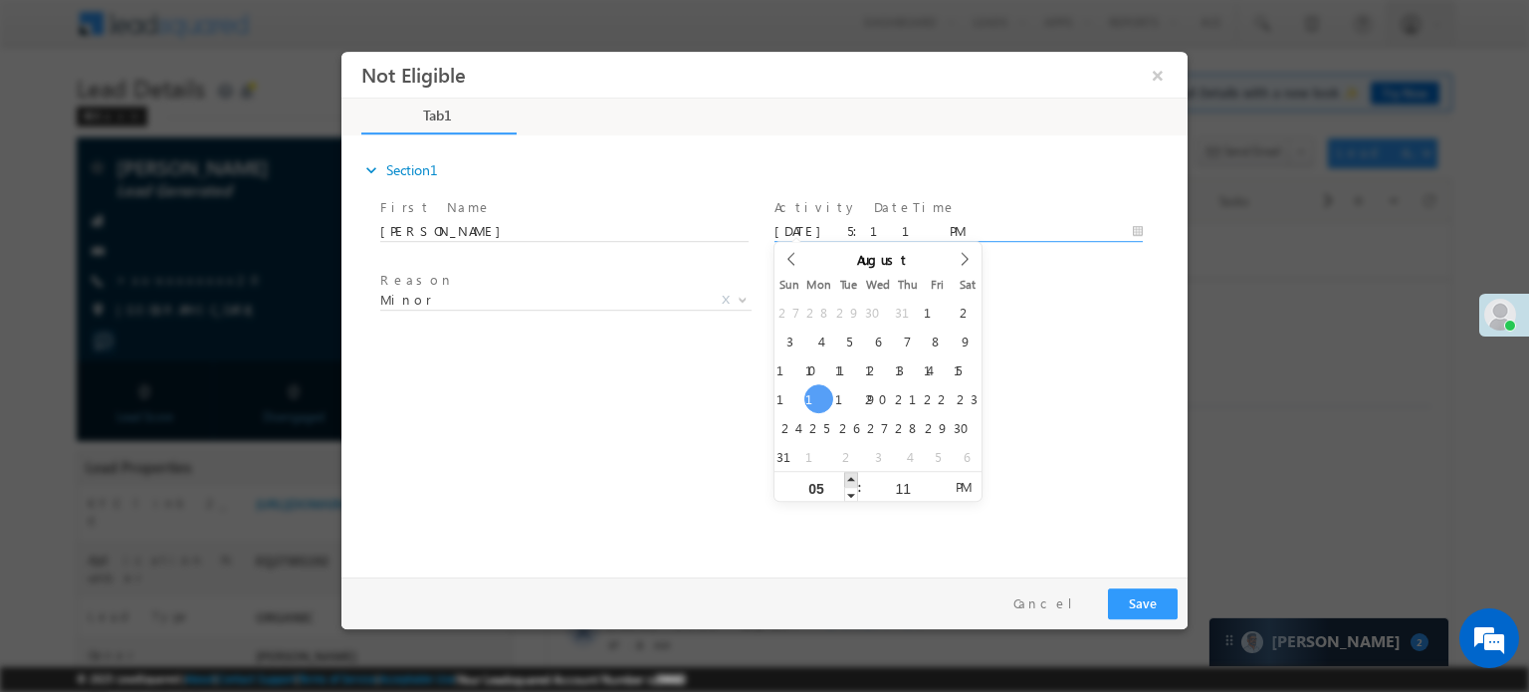
type input "06"
click at [847, 479] on span at bounding box center [851, 478] width 14 height 15
type input "08/18/25 7:11 PM"
type input "07"
click at [847, 479] on span at bounding box center [851, 478] width 14 height 15
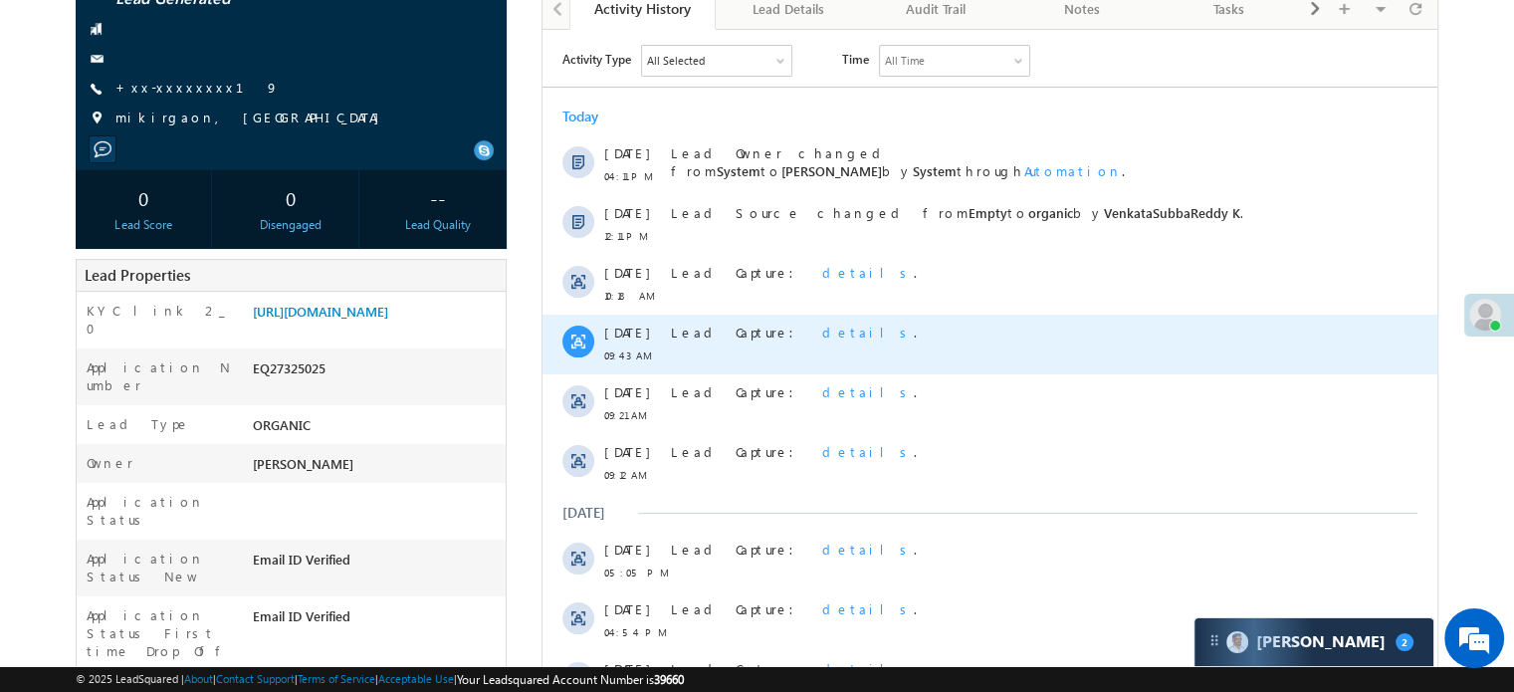
scroll to position [299, 0]
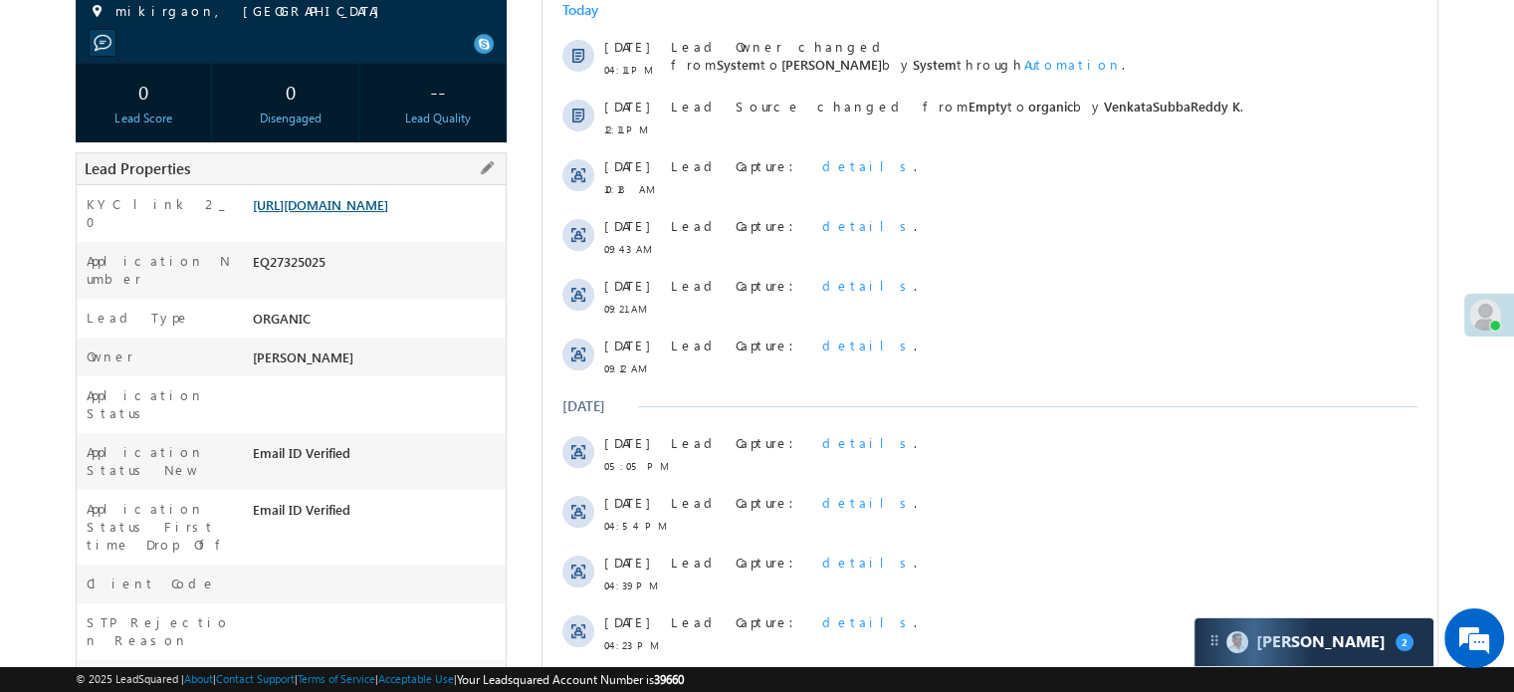
click at [379, 213] on link "[URL][DOMAIN_NAME]" at bounding box center [320, 204] width 135 height 17
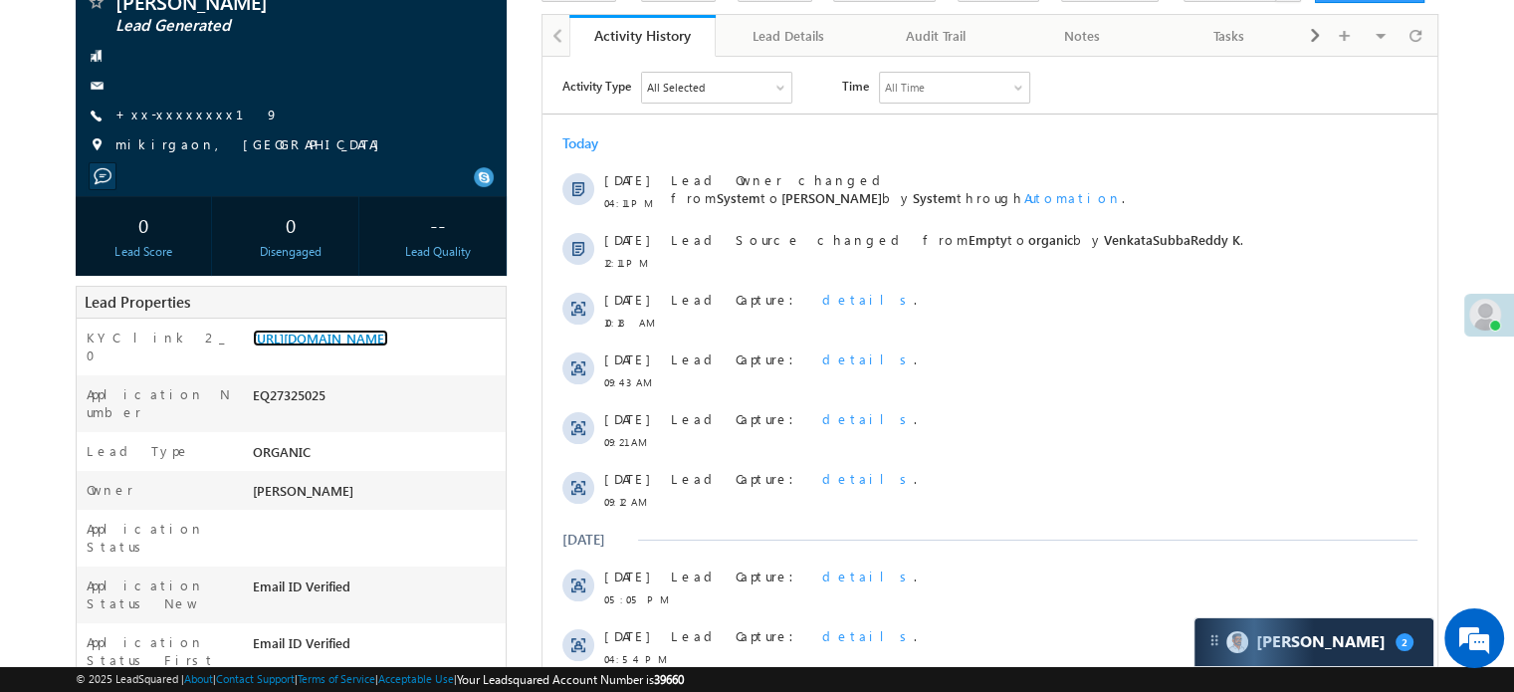
scroll to position [0, 0]
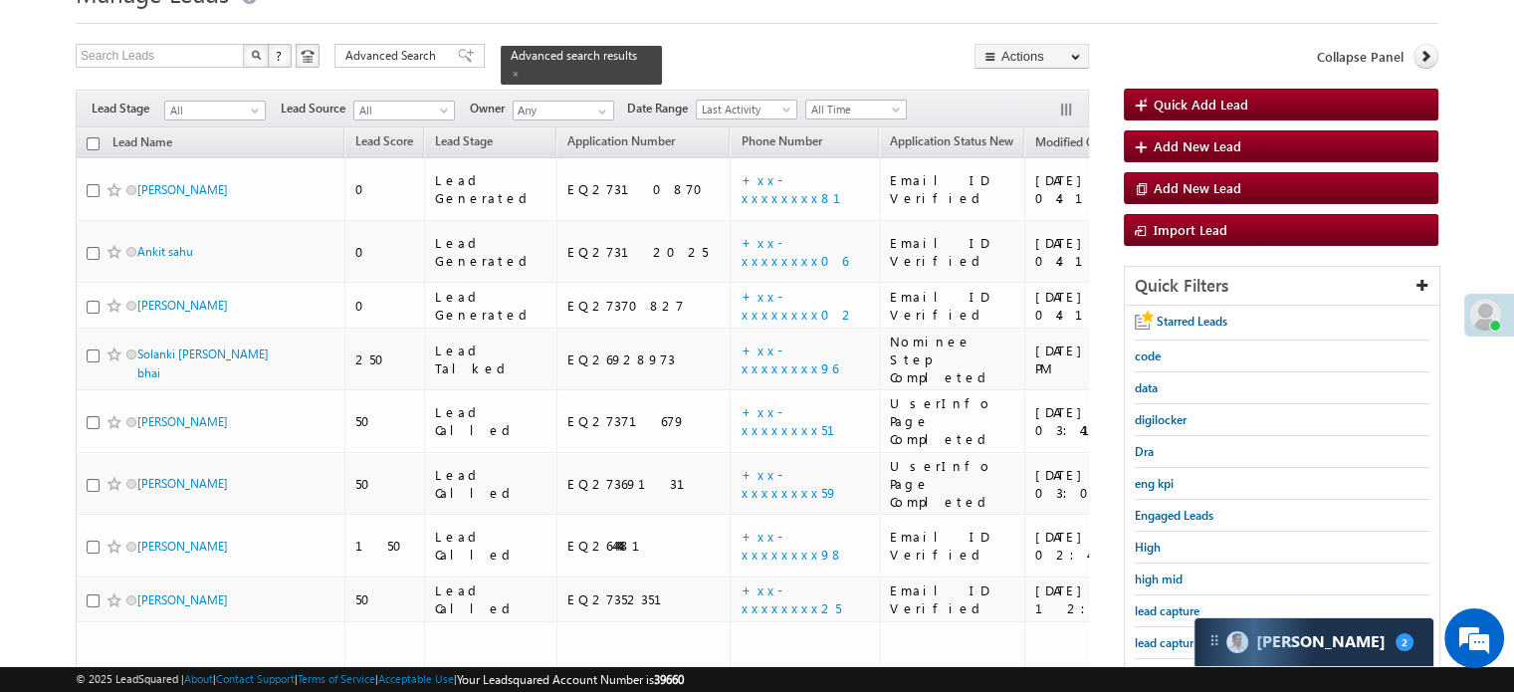
scroll to position [199, 0]
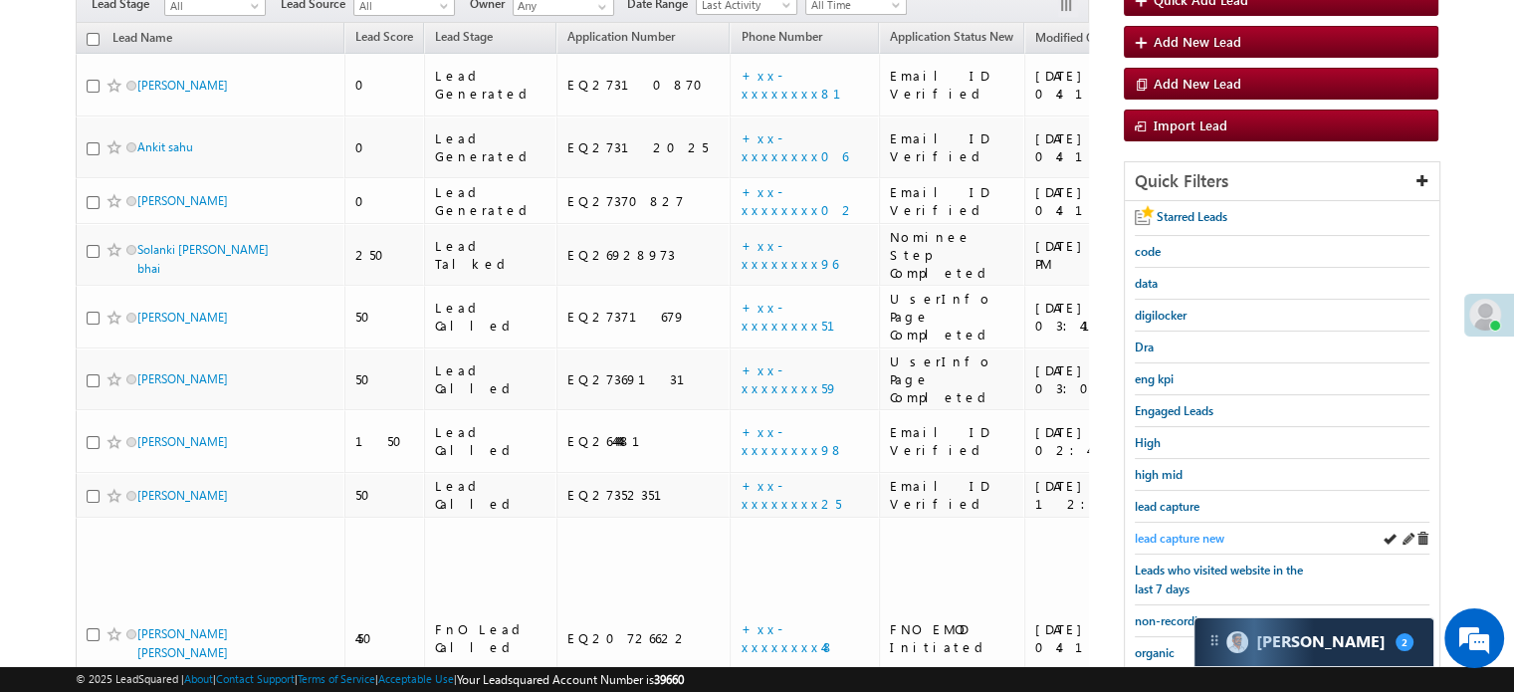
click at [1179, 531] on span "lead capture new" at bounding box center [1180, 538] width 90 height 15
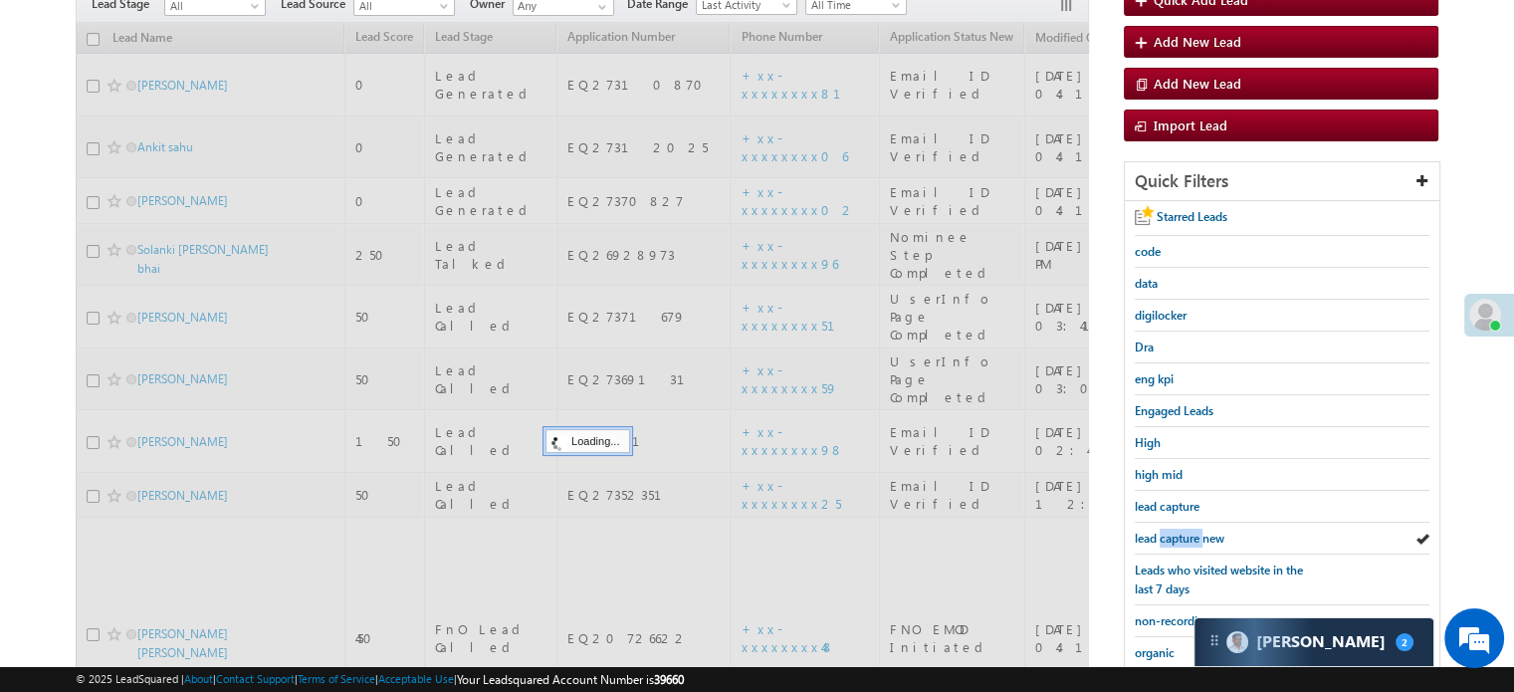
click at [1179, 531] on span "lead capture new" at bounding box center [1180, 538] width 90 height 15
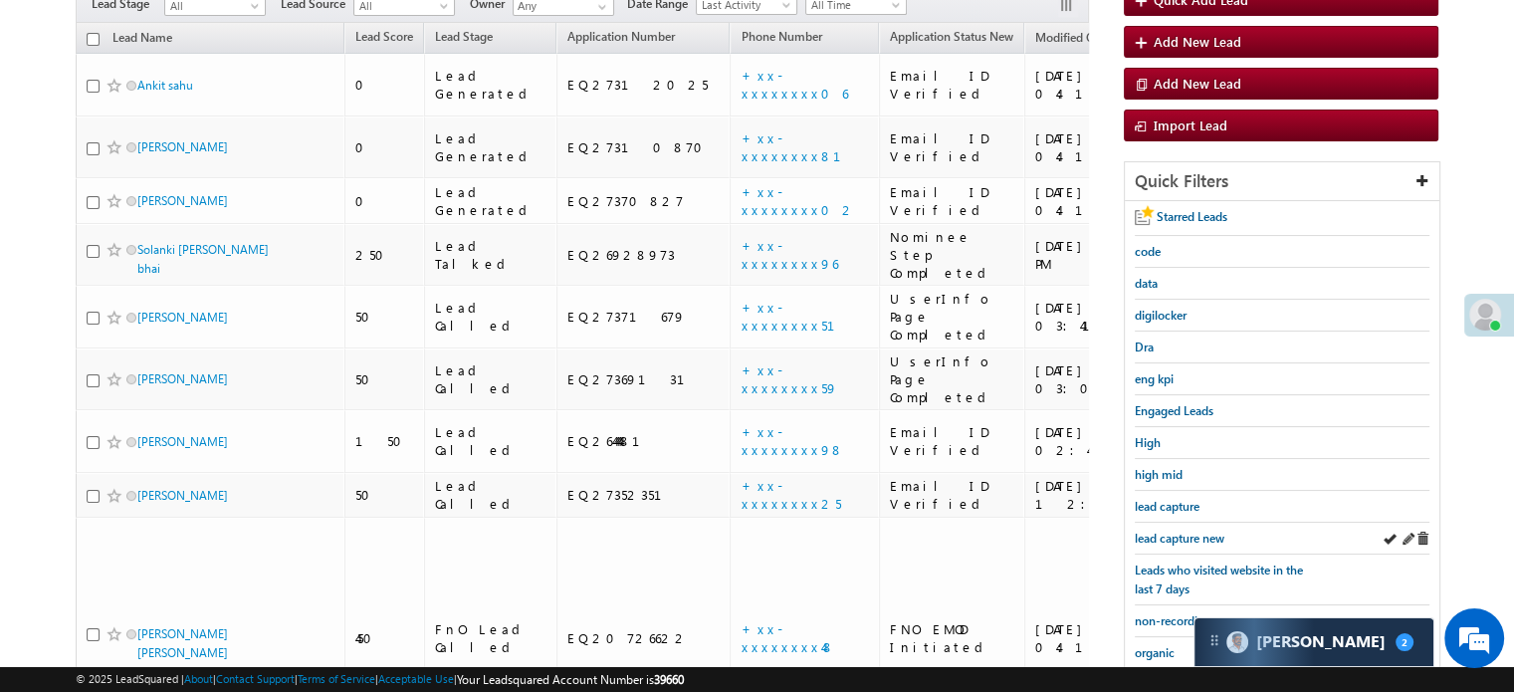
scroll to position [427, 0]
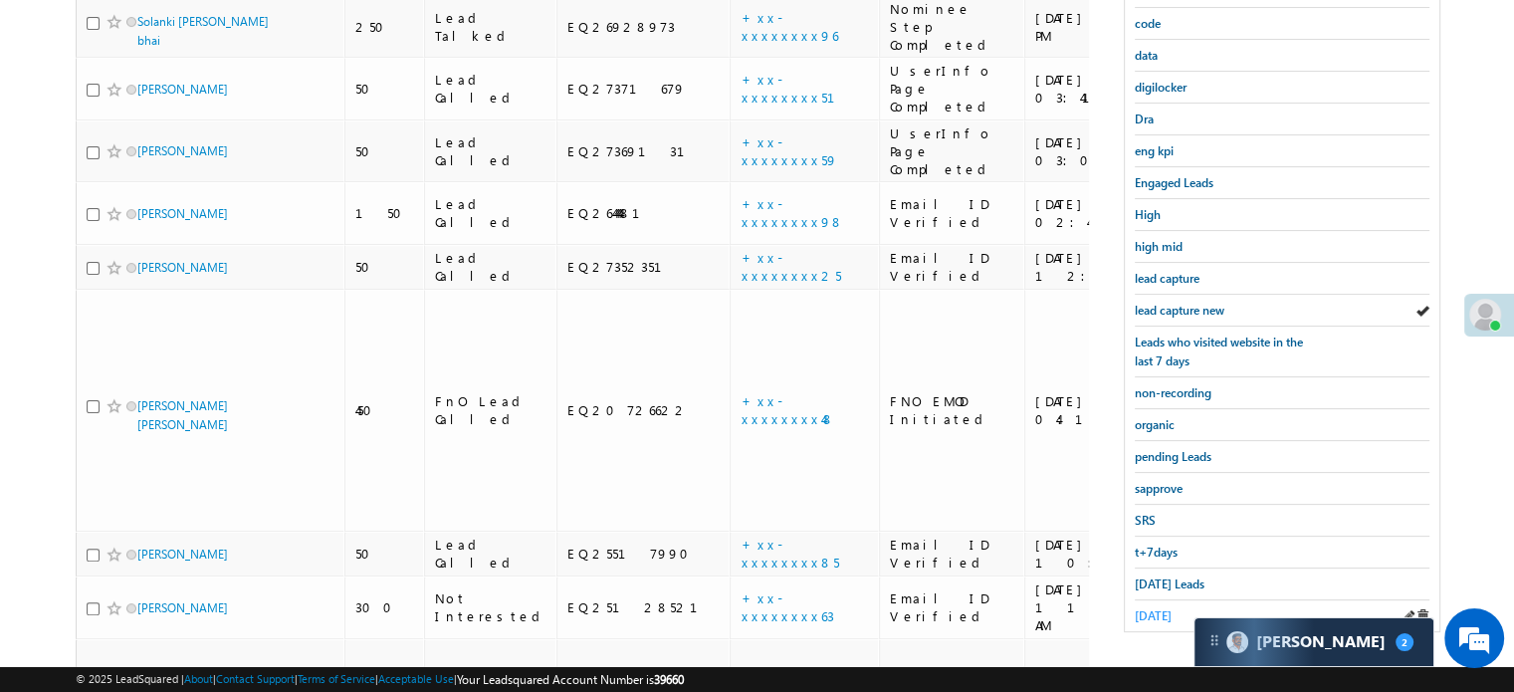
click at [1155, 610] on span "[DATE]" at bounding box center [1153, 615] width 37 height 15
click at [1157, 584] on div "[DATE] Leads" at bounding box center [1282, 585] width 295 height 32
click at [1159, 577] on span "[DATE] Leads" at bounding box center [1170, 583] width 70 height 15
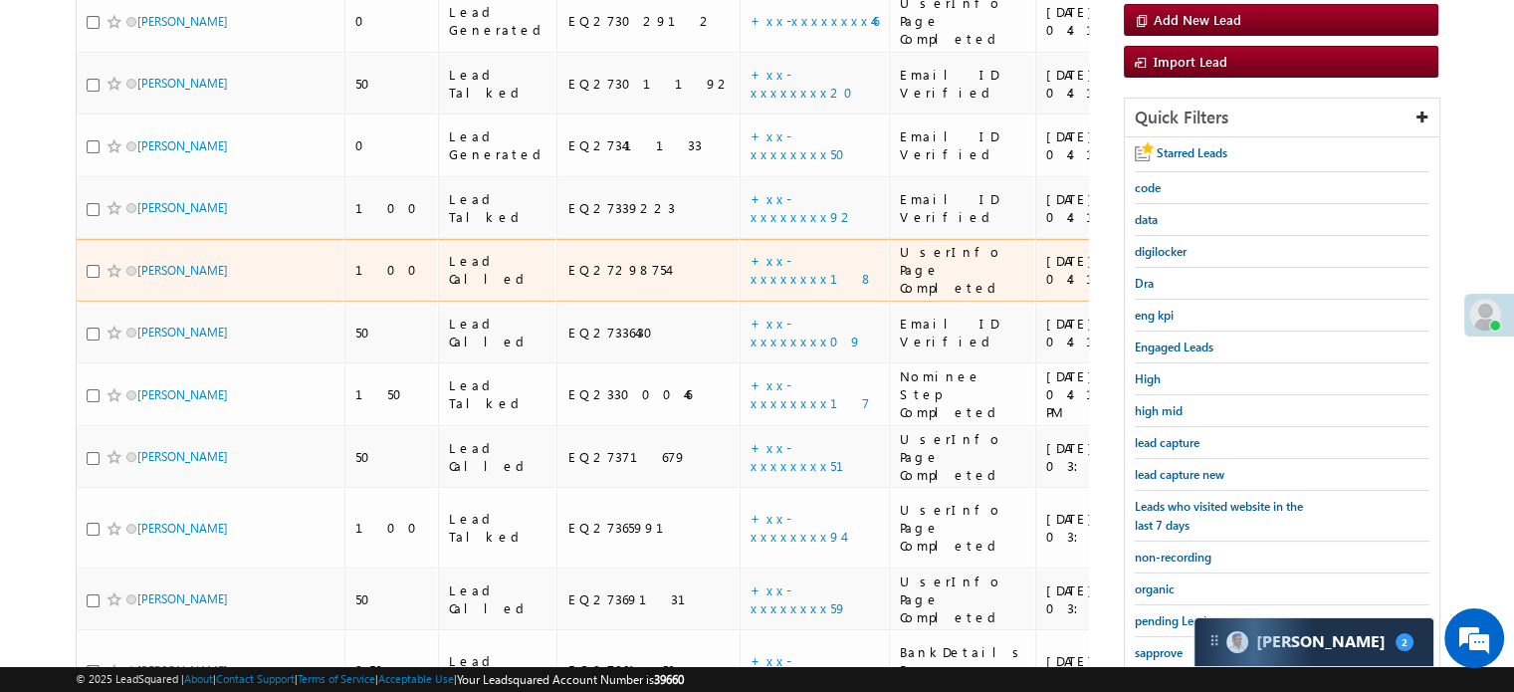
scroll to position [177, 0]
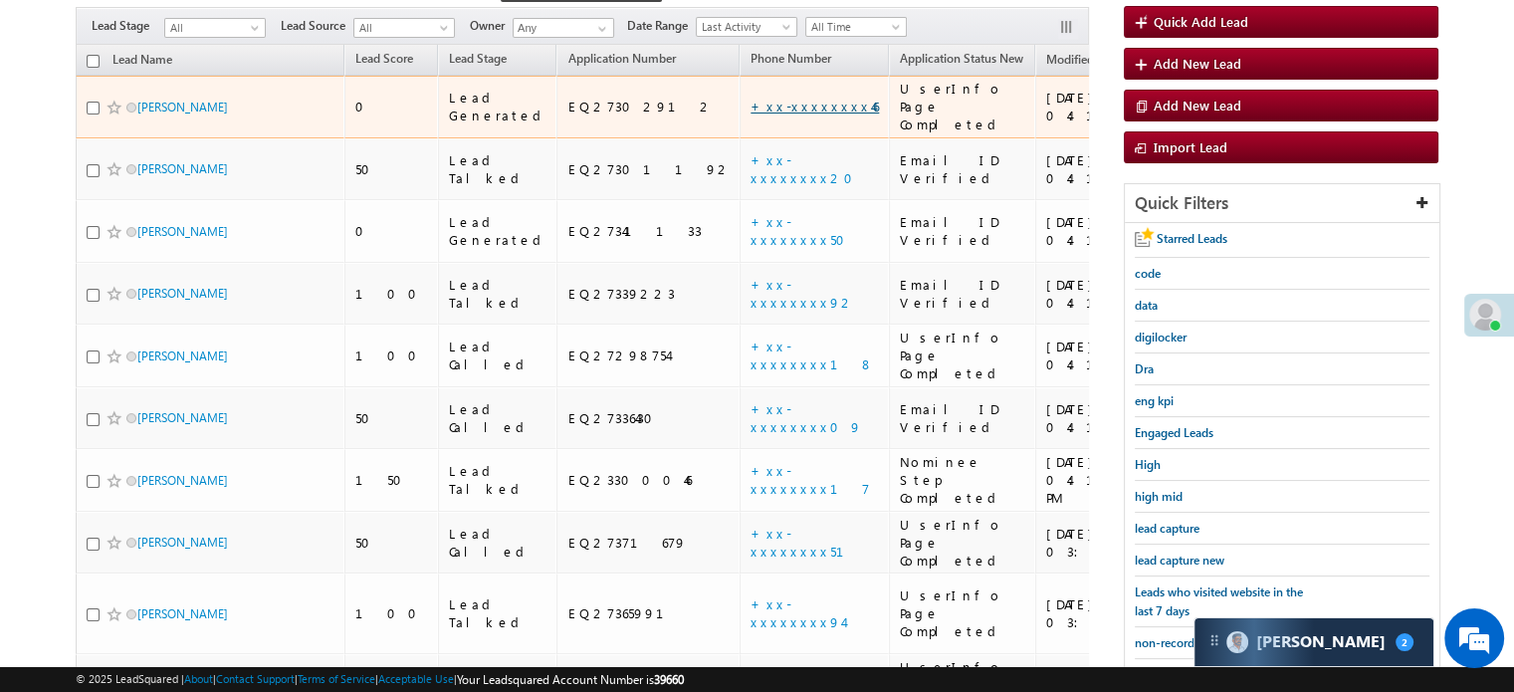
click at [751, 98] on link "+xx-xxxxxxxx46" at bounding box center [815, 106] width 128 height 17
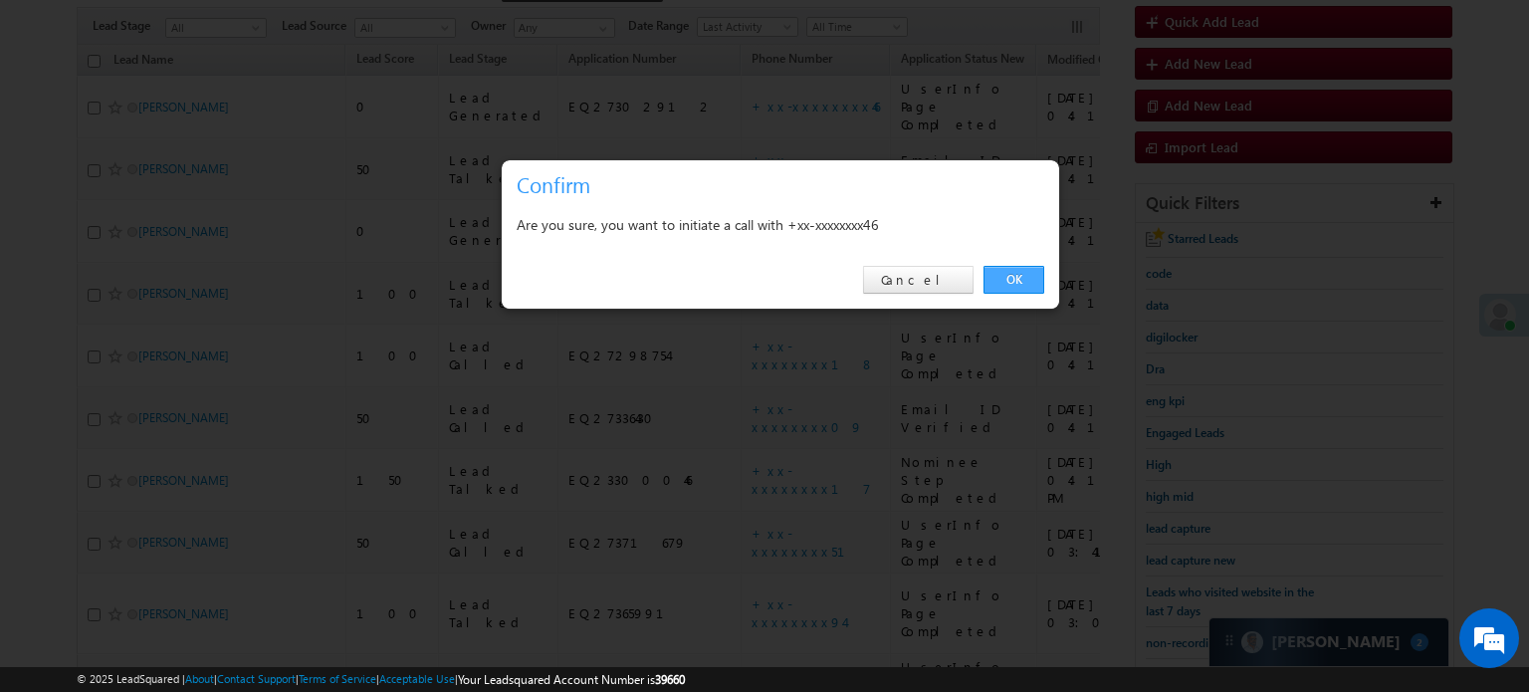
click at [1040, 274] on link "OK" at bounding box center [1014, 280] width 61 height 28
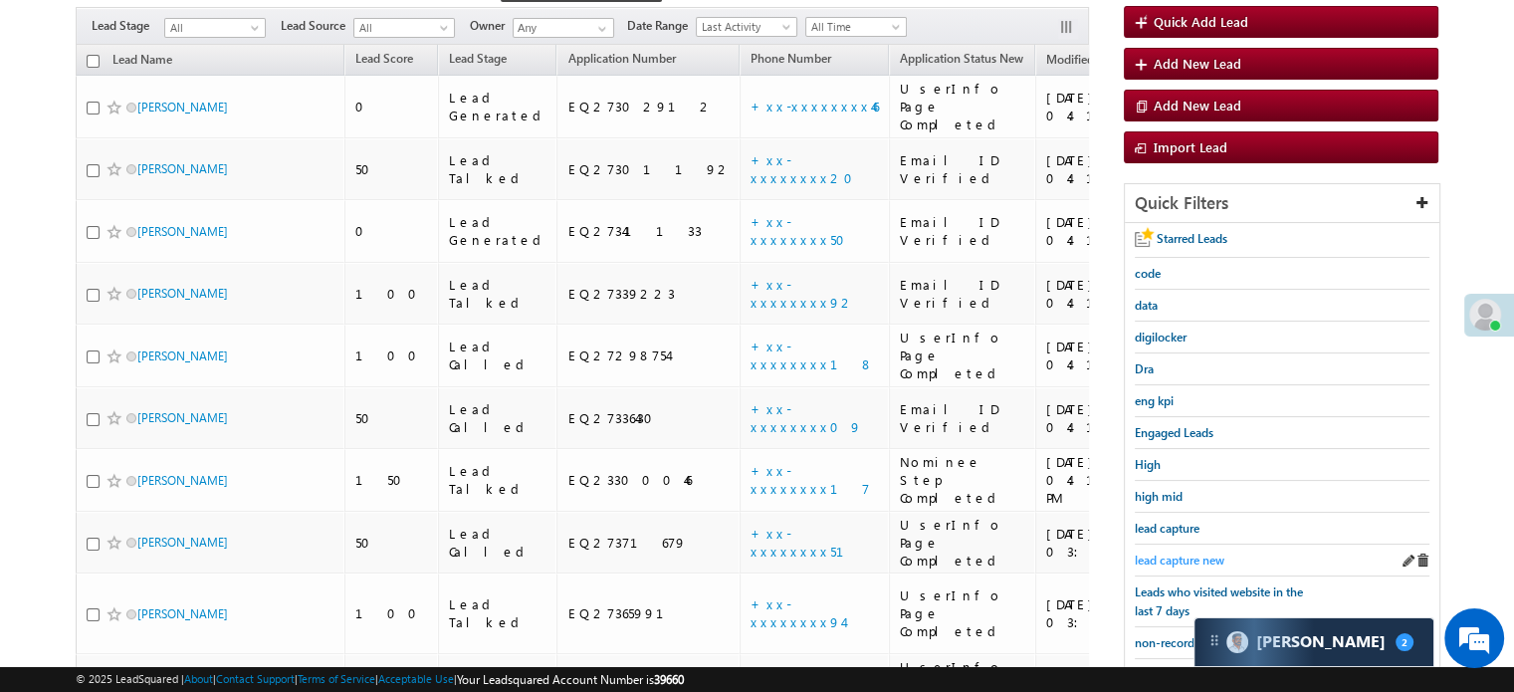
click at [1190, 554] on span "lead capture new" at bounding box center [1180, 560] width 90 height 15
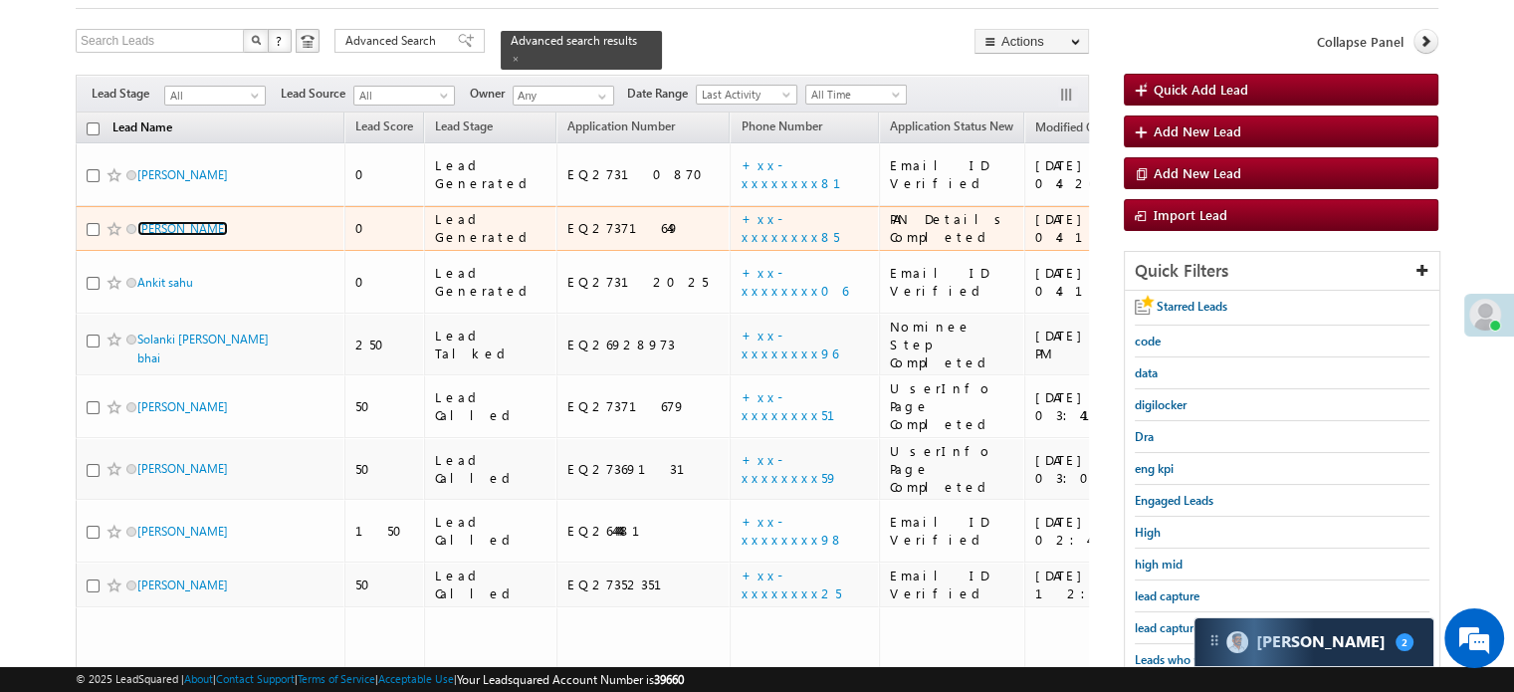
scroll to position [78, 0]
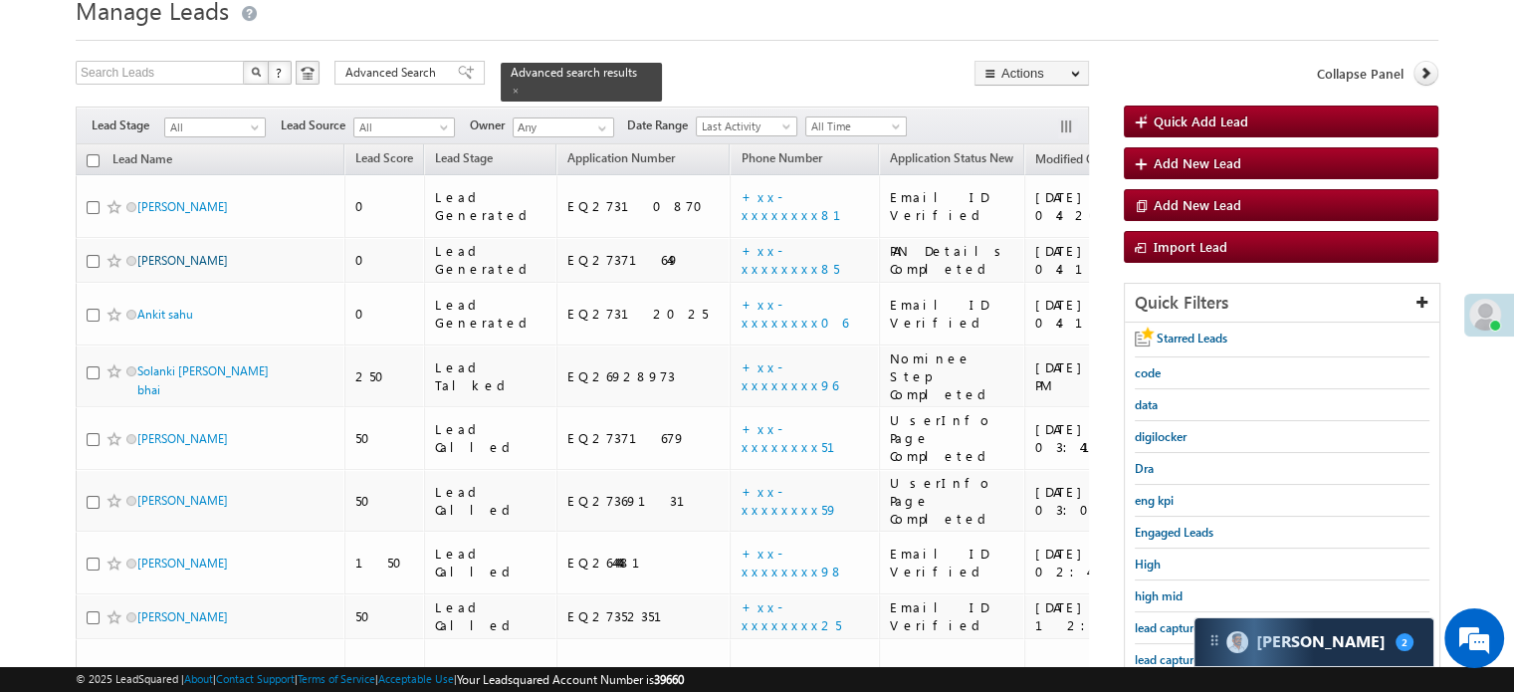
drag, startPoint x: 163, startPoint y: 129, endPoint x: 143, endPoint y: 231, distance: 103.5
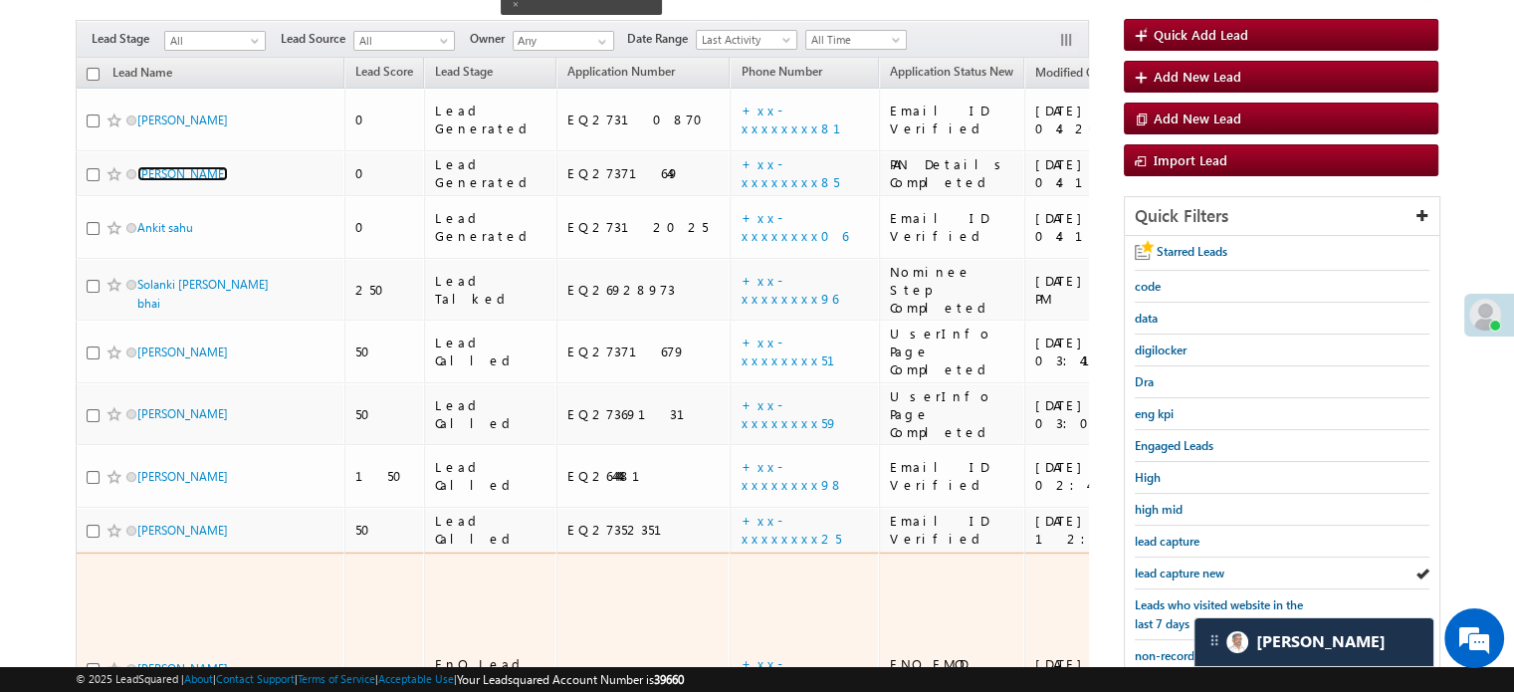
scroll to position [277, 0]
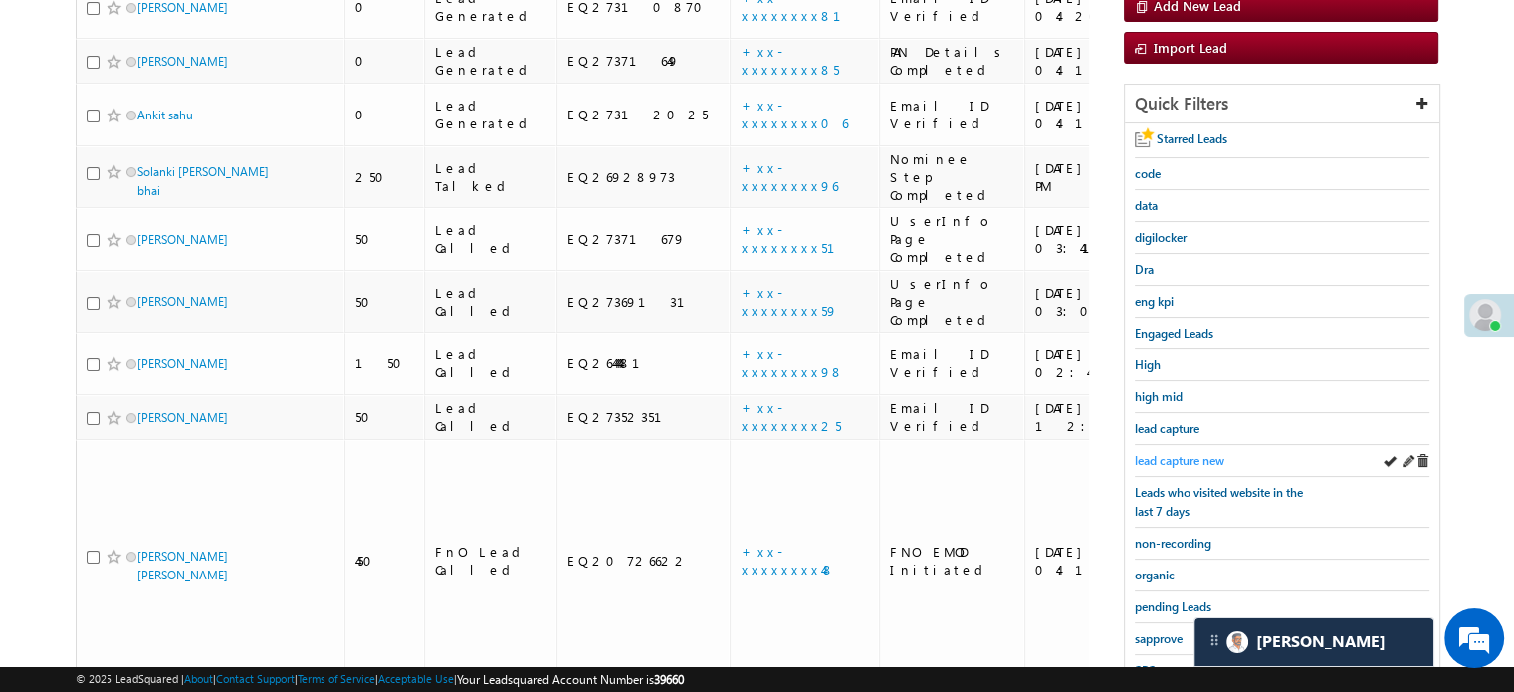
click at [1178, 453] on span "lead capture new" at bounding box center [1180, 460] width 90 height 15
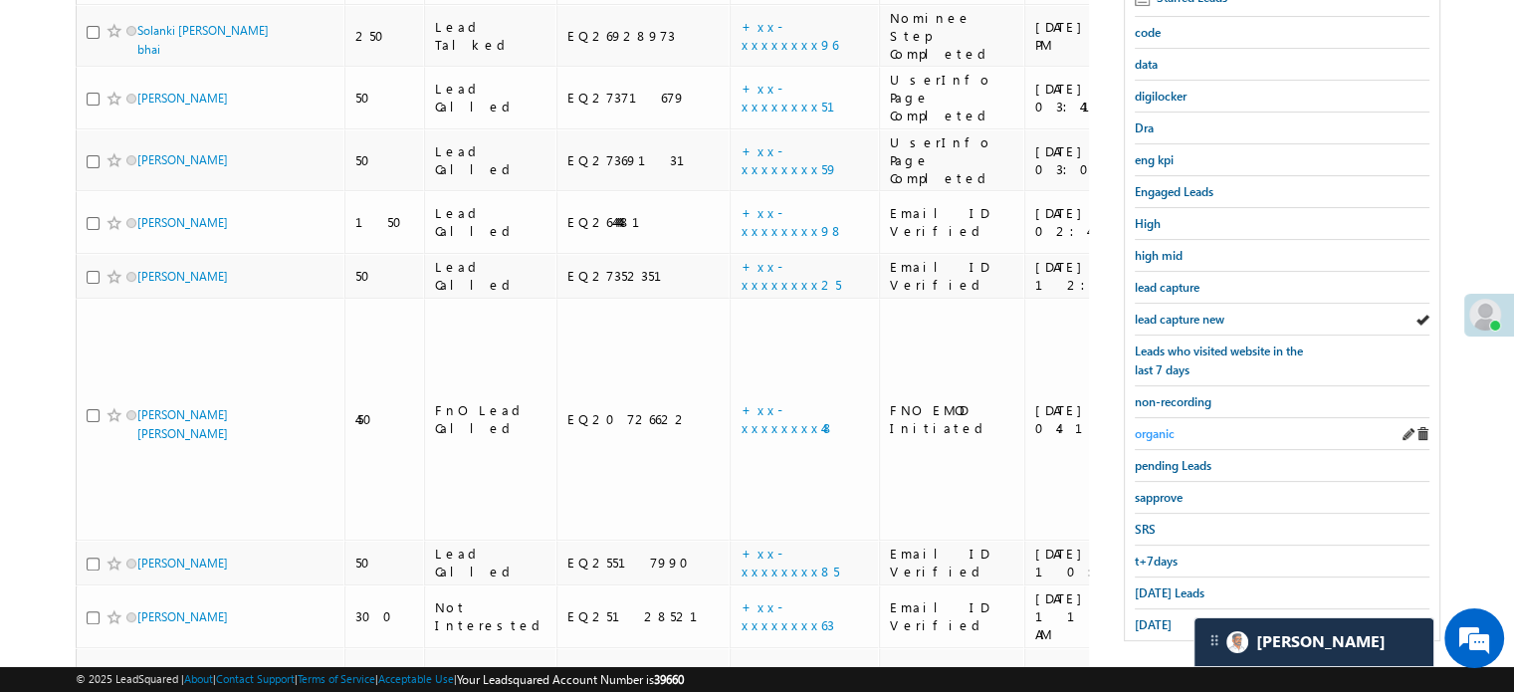
scroll to position [427, 0]
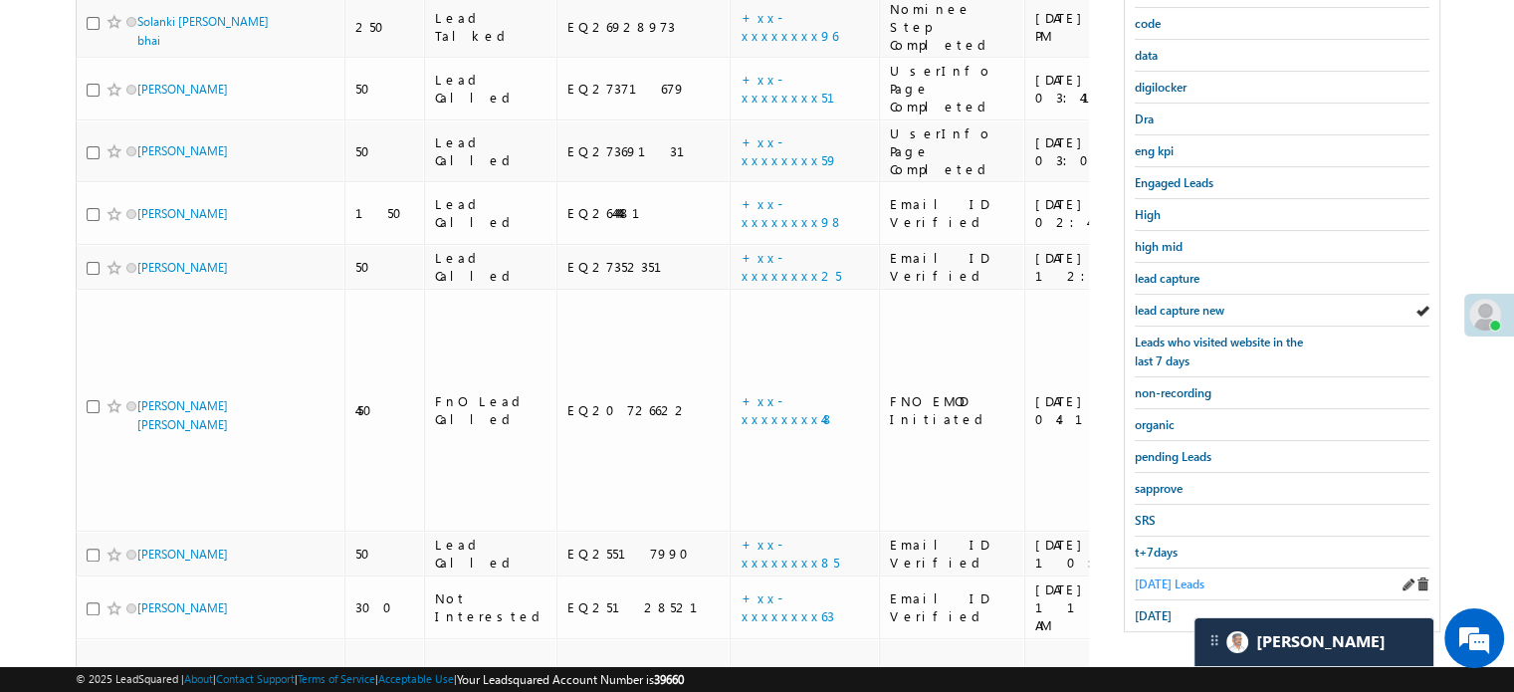
click at [1146, 582] on span "[DATE] Leads" at bounding box center [1170, 583] width 70 height 15
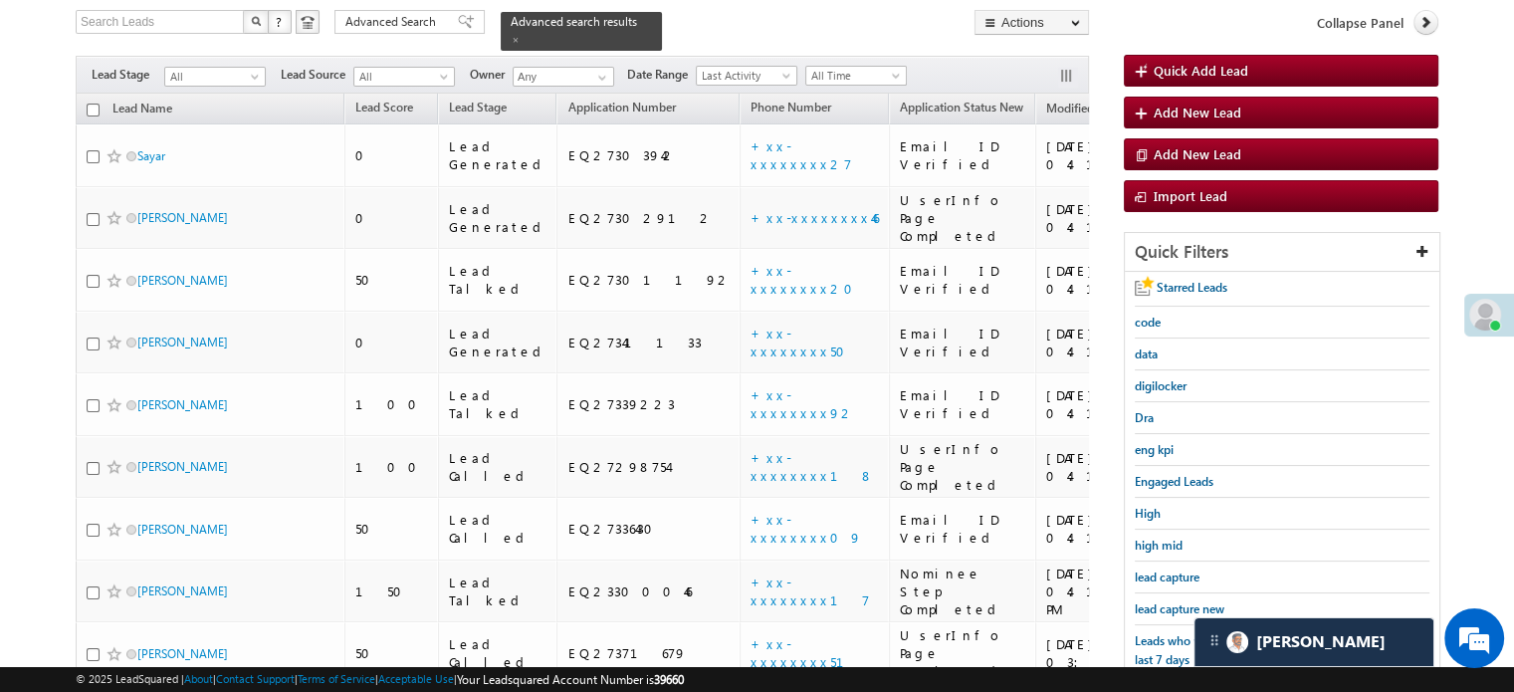
scroll to position [328, 0]
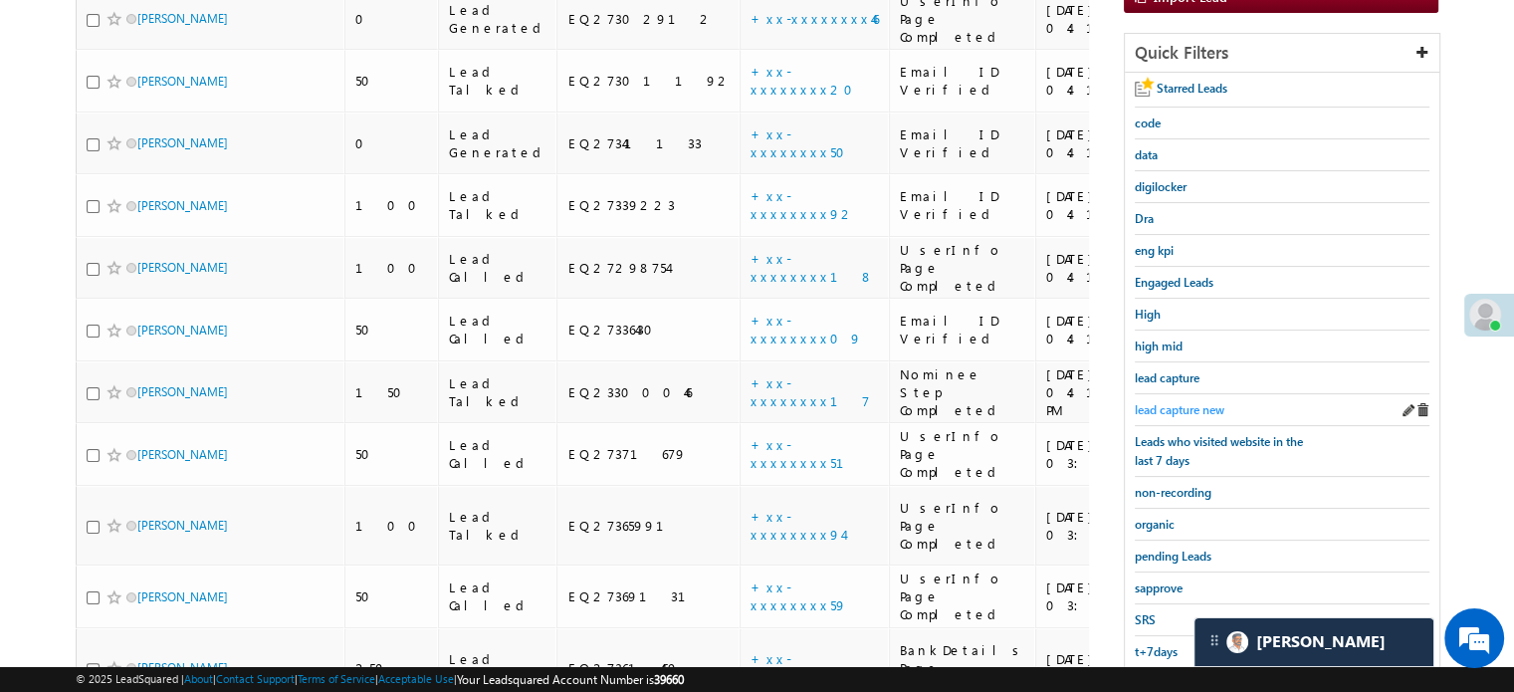
click at [1195, 405] on span "lead capture new" at bounding box center [1180, 409] width 90 height 15
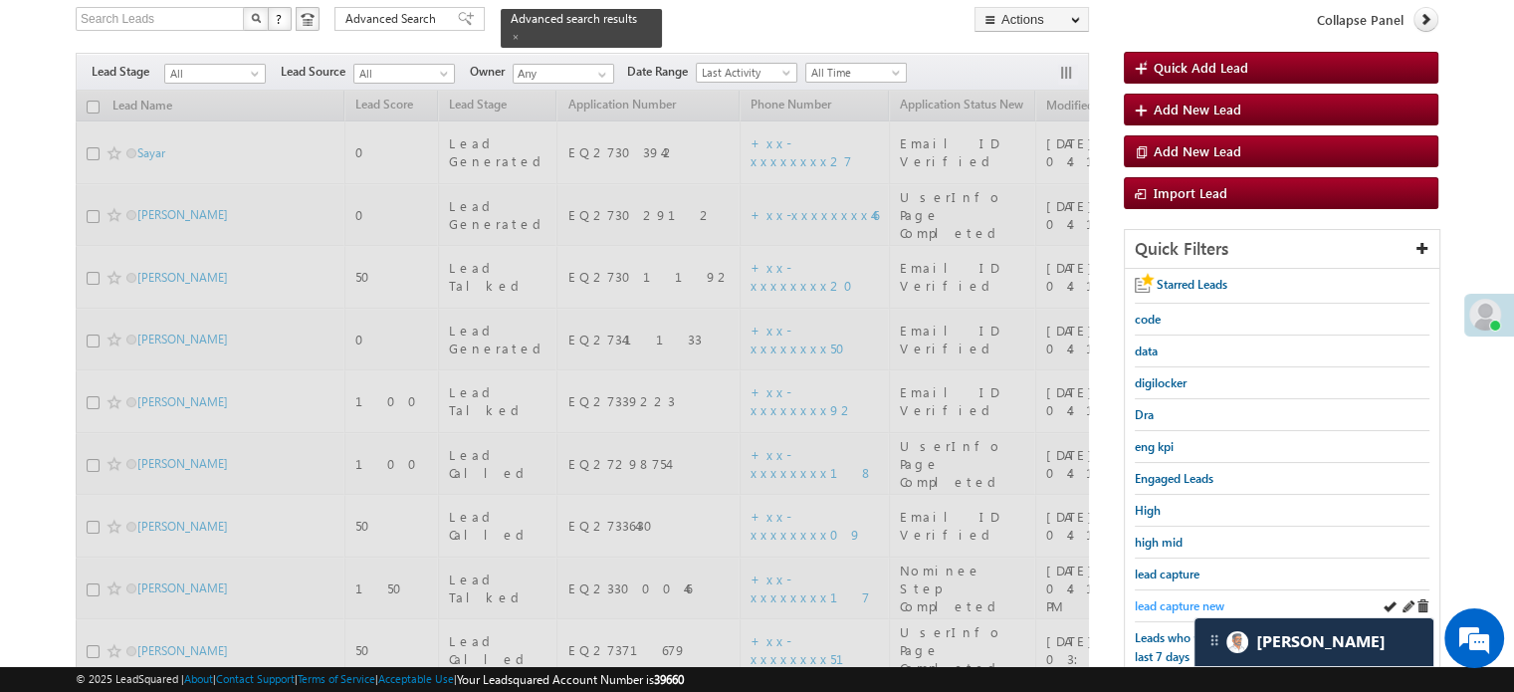
scroll to position [128, 0]
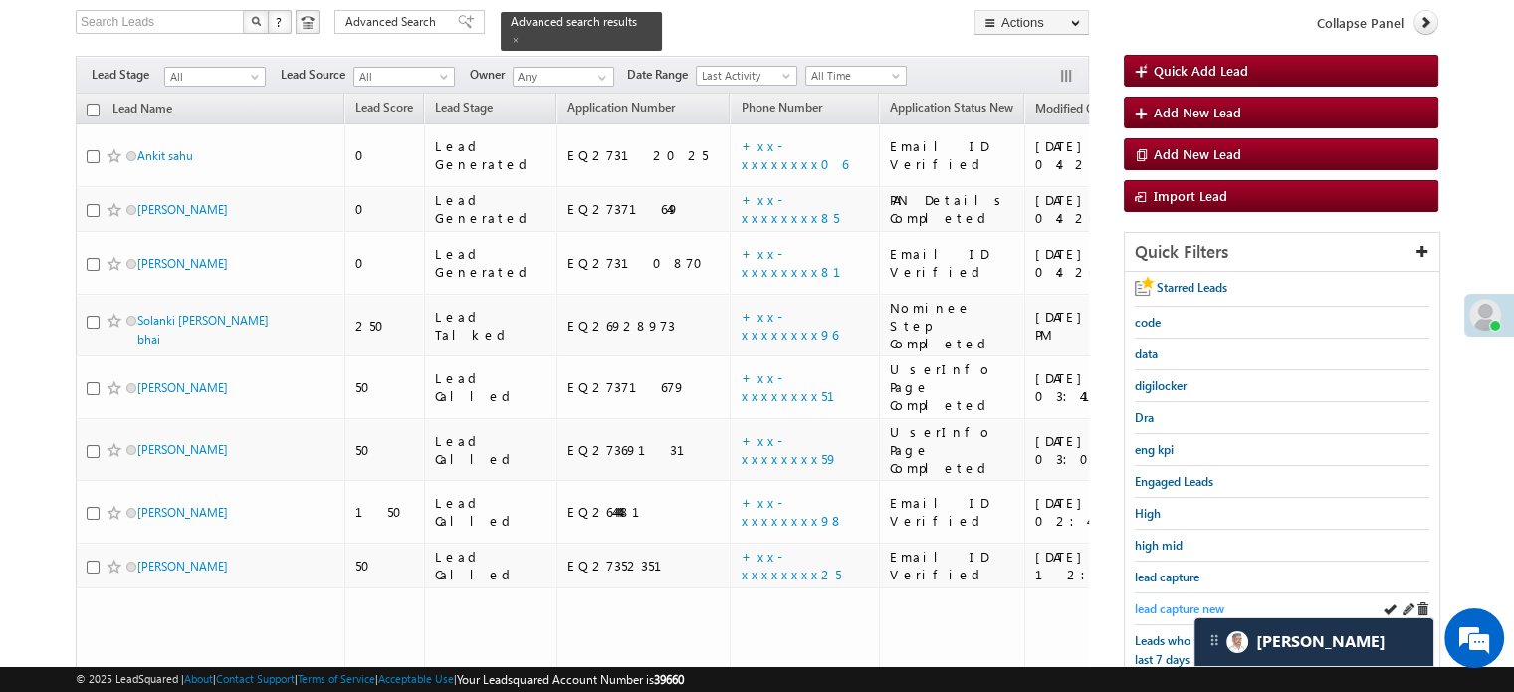
click at [1196, 601] on span "lead capture new" at bounding box center [1180, 608] width 90 height 15
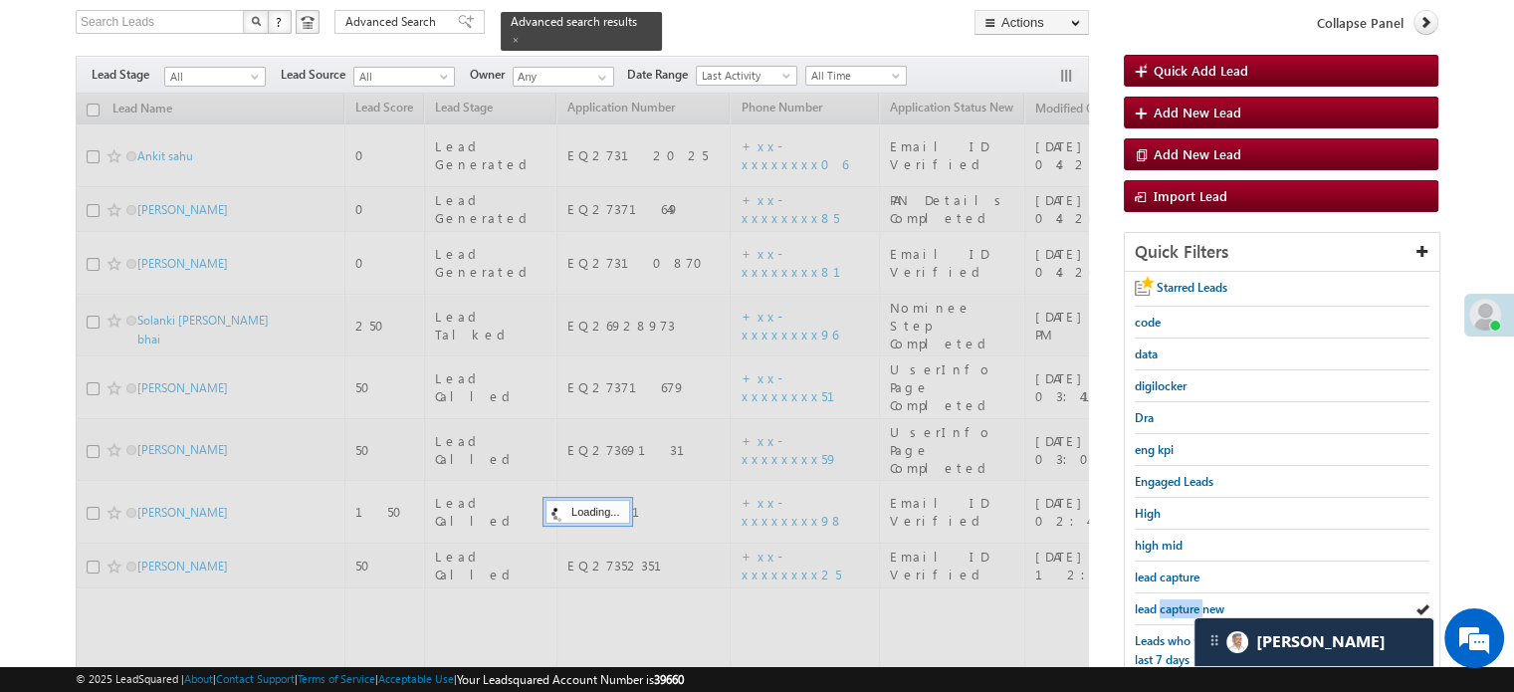
click at [1196, 601] on span "lead capture new" at bounding box center [1180, 608] width 90 height 15
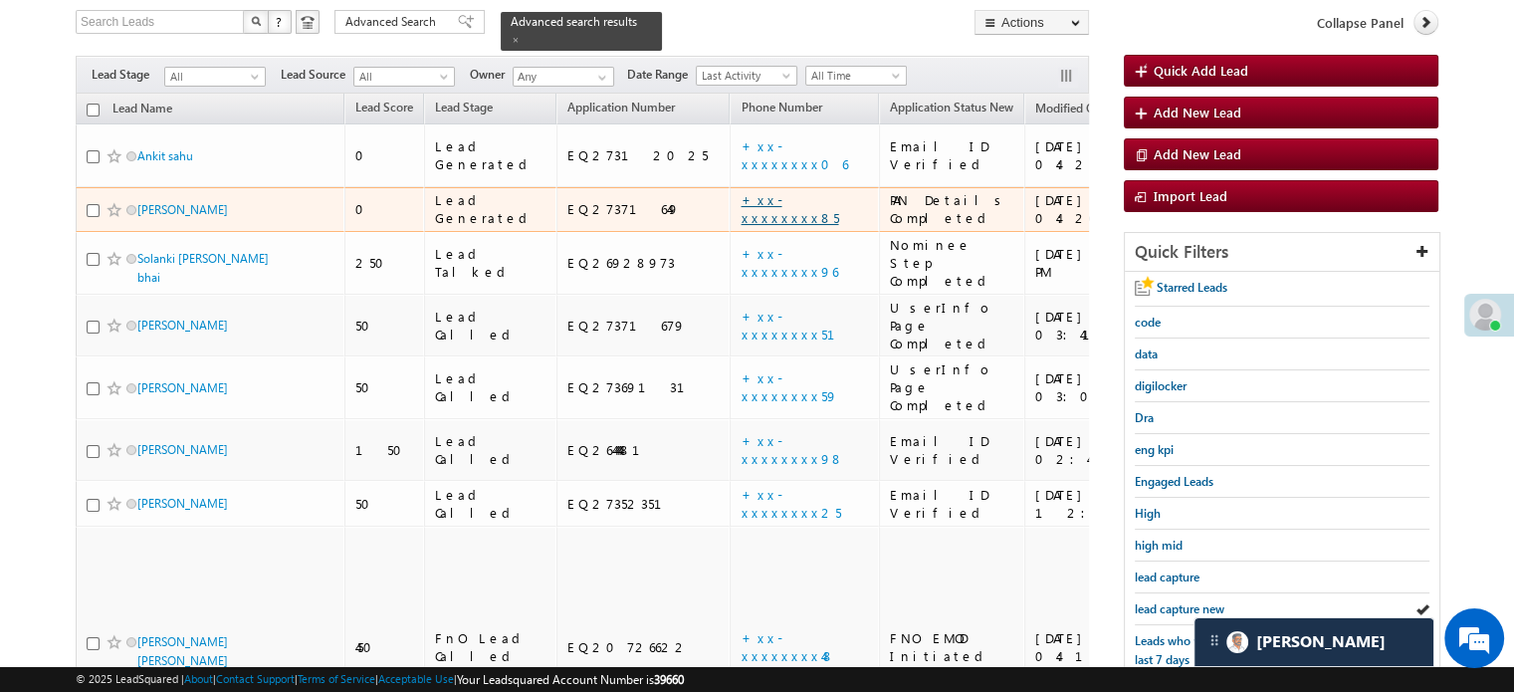
click at [741, 191] on link "+xx-xxxxxxxx85" at bounding box center [790, 208] width 98 height 35
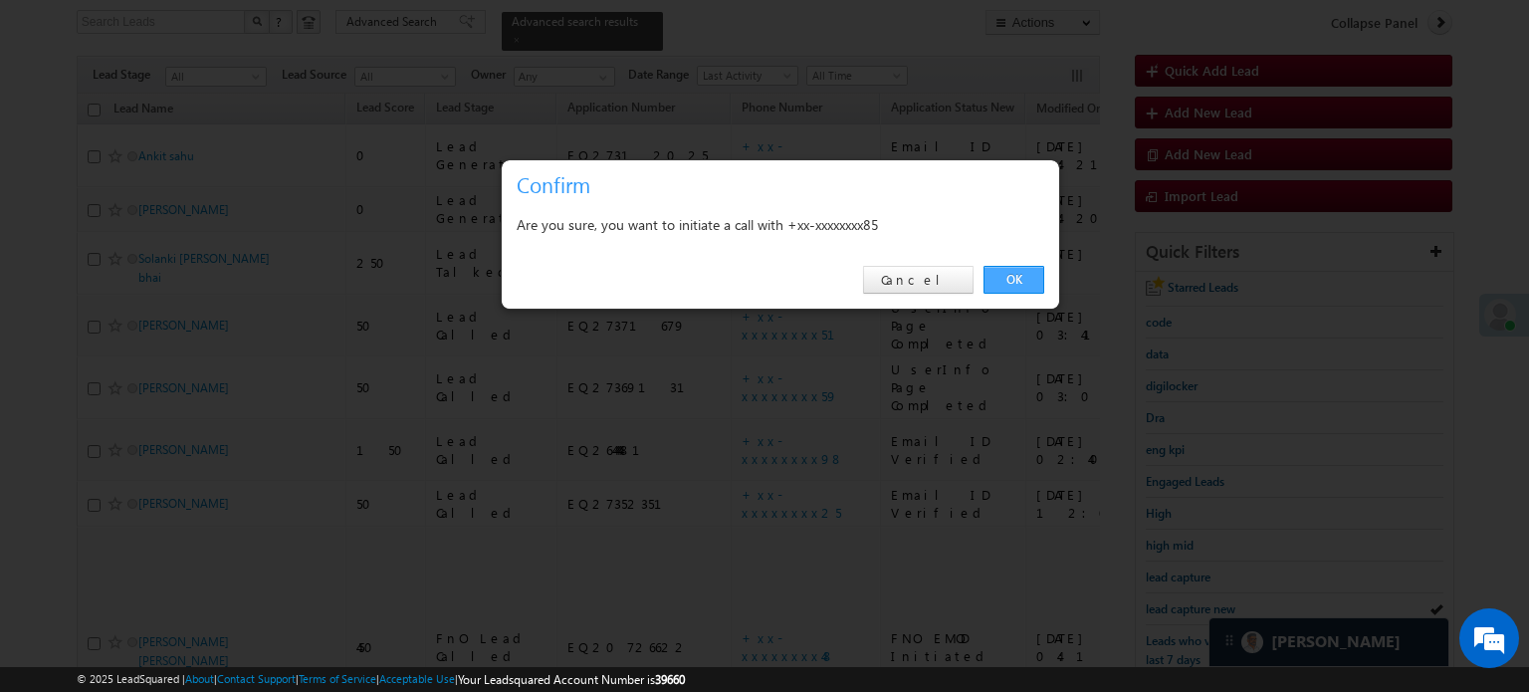
click at [994, 283] on link "OK" at bounding box center [1014, 280] width 61 height 28
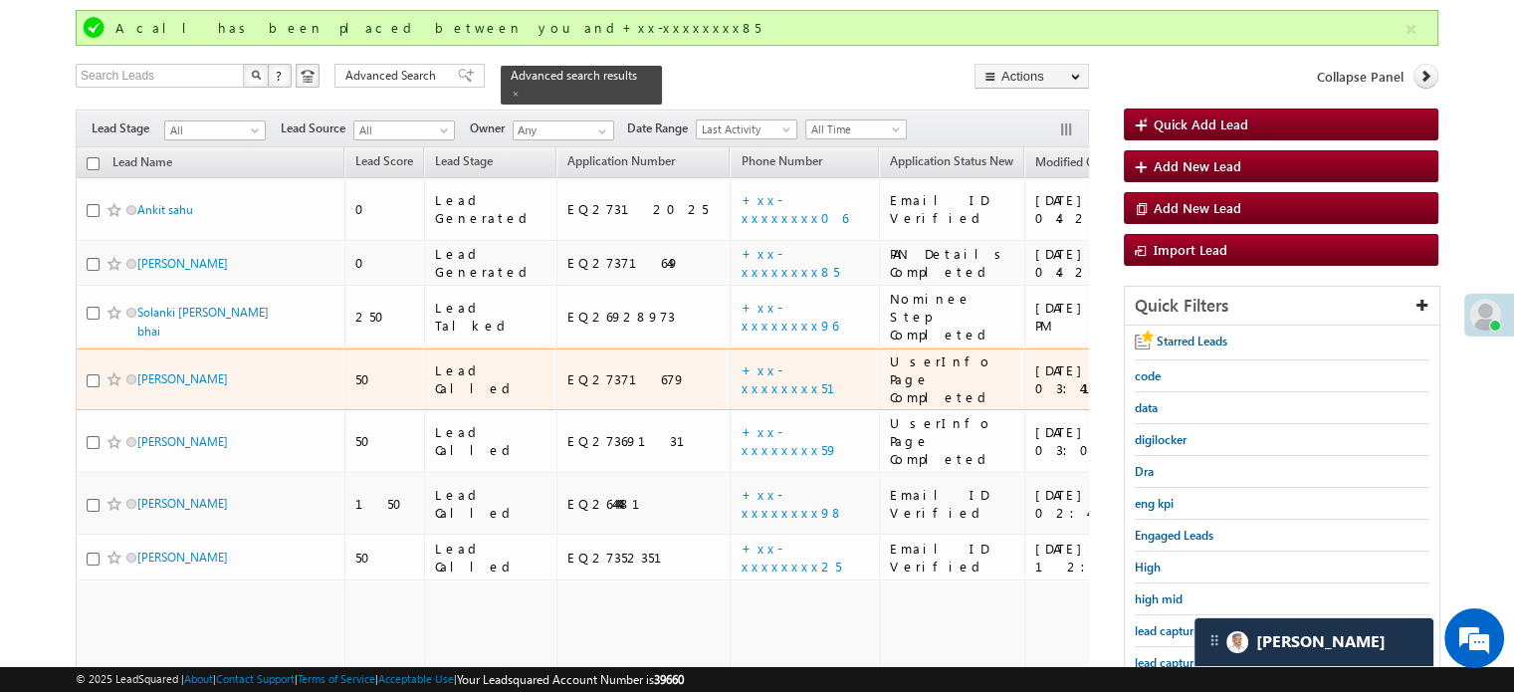
scroll to position [182, 0]
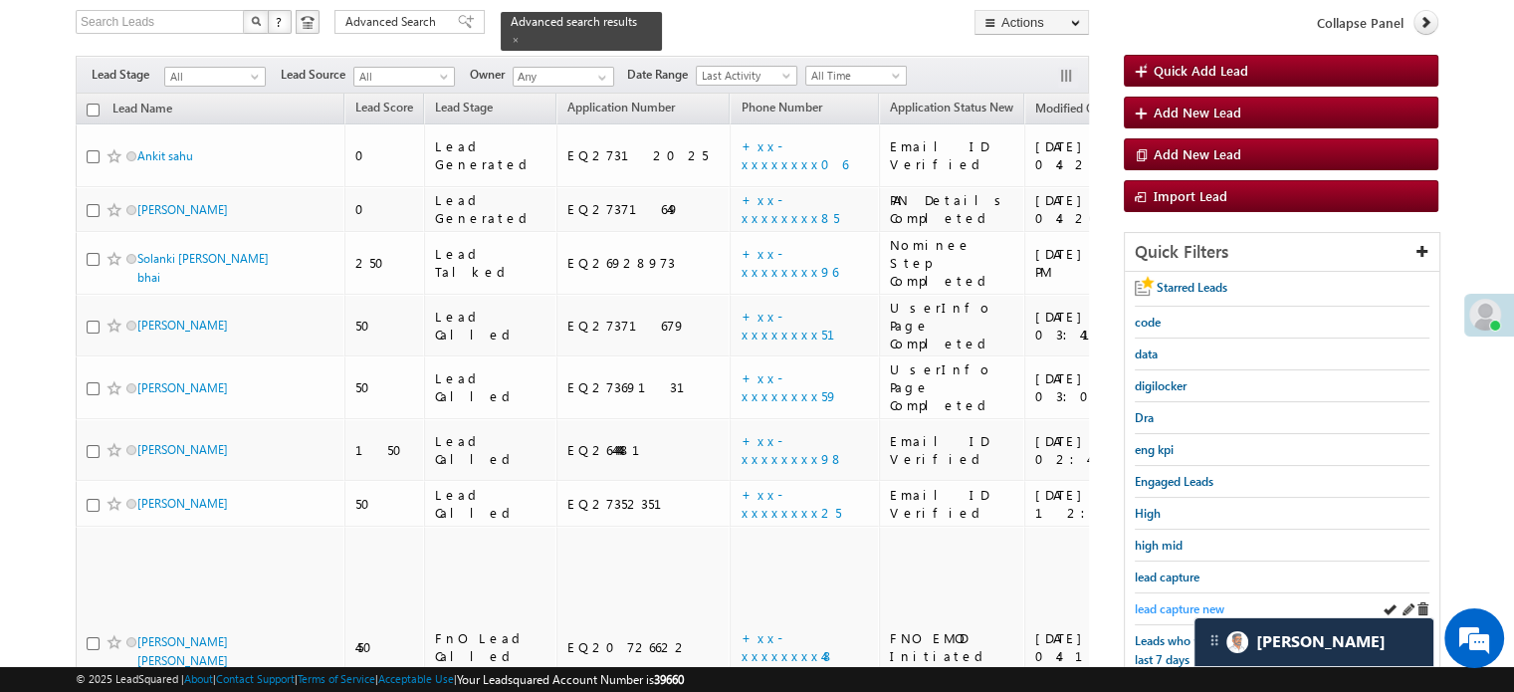
click at [1171, 605] on span "lead capture new" at bounding box center [1180, 608] width 90 height 15
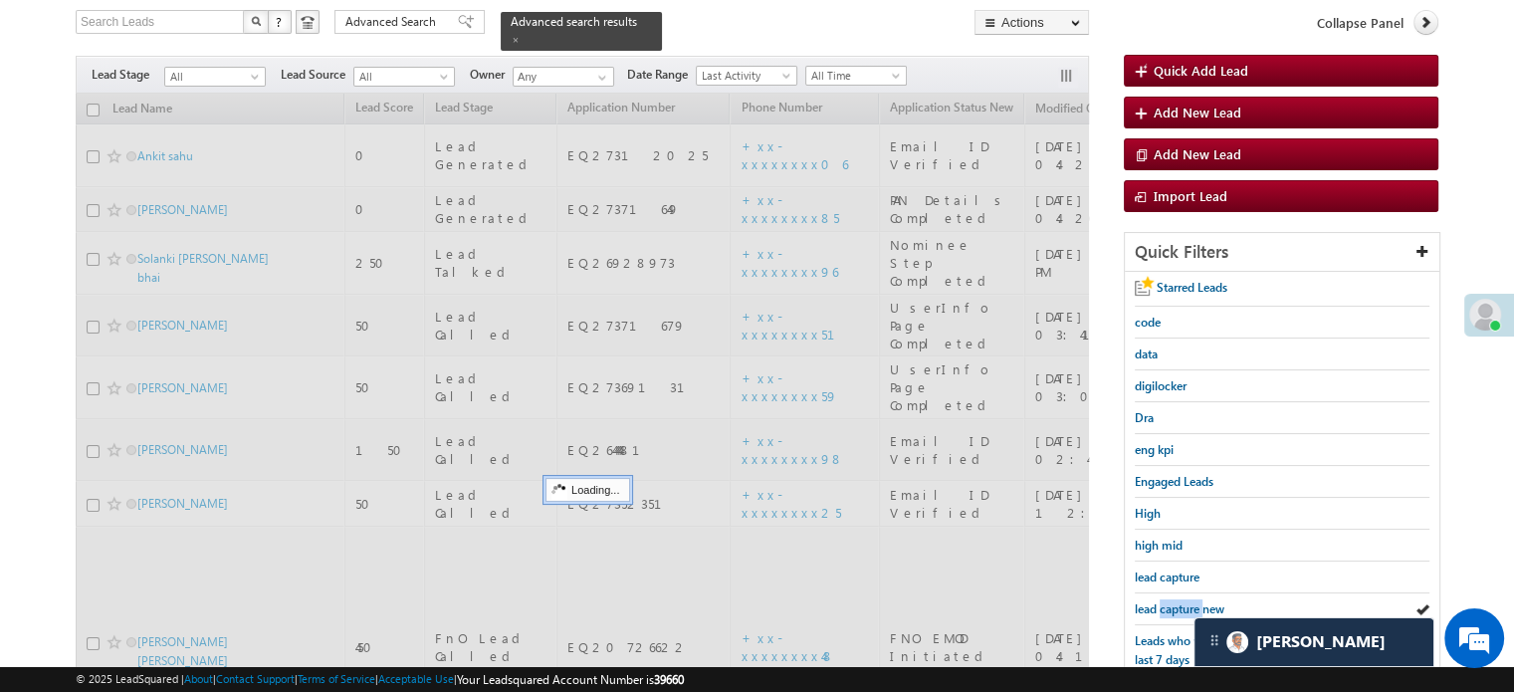
click at [1171, 605] on span "lead capture new" at bounding box center [1180, 608] width 90 height 15
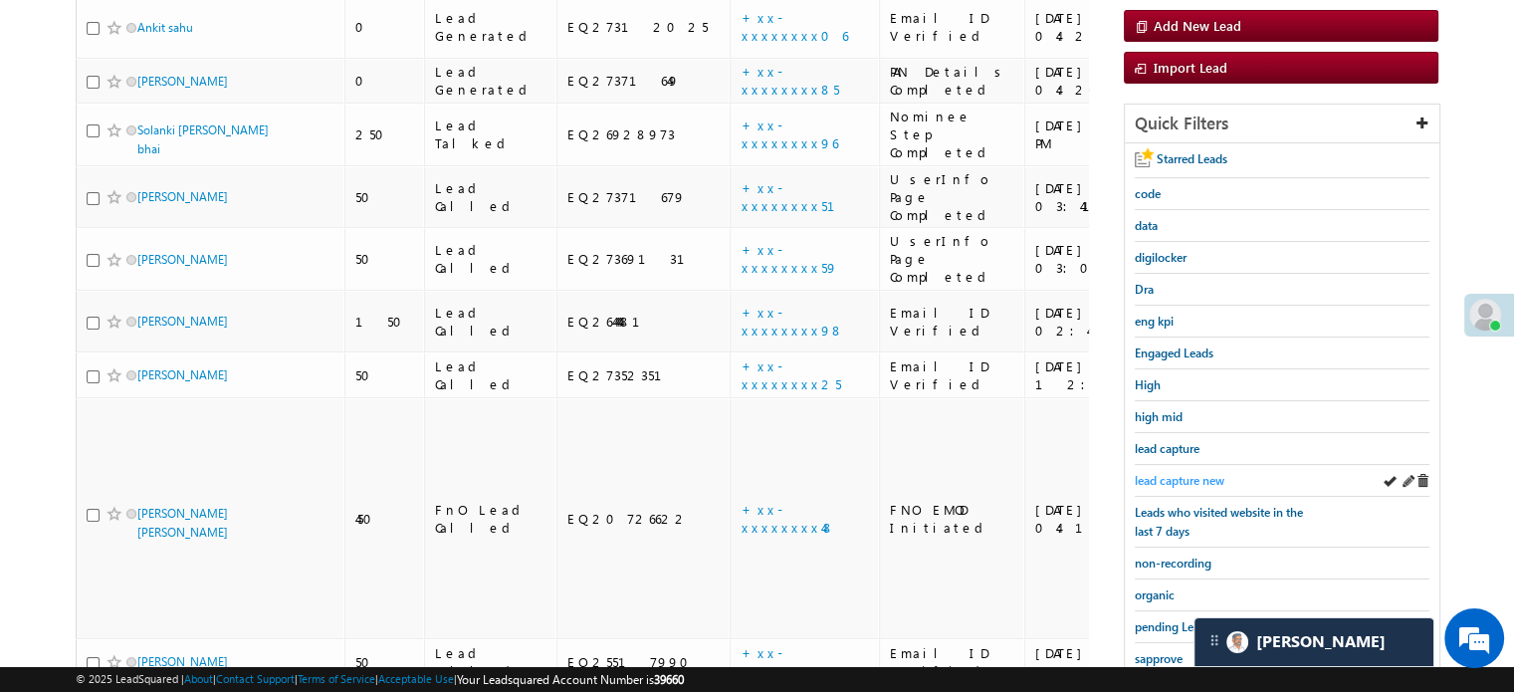
scroll to position [427, 0]
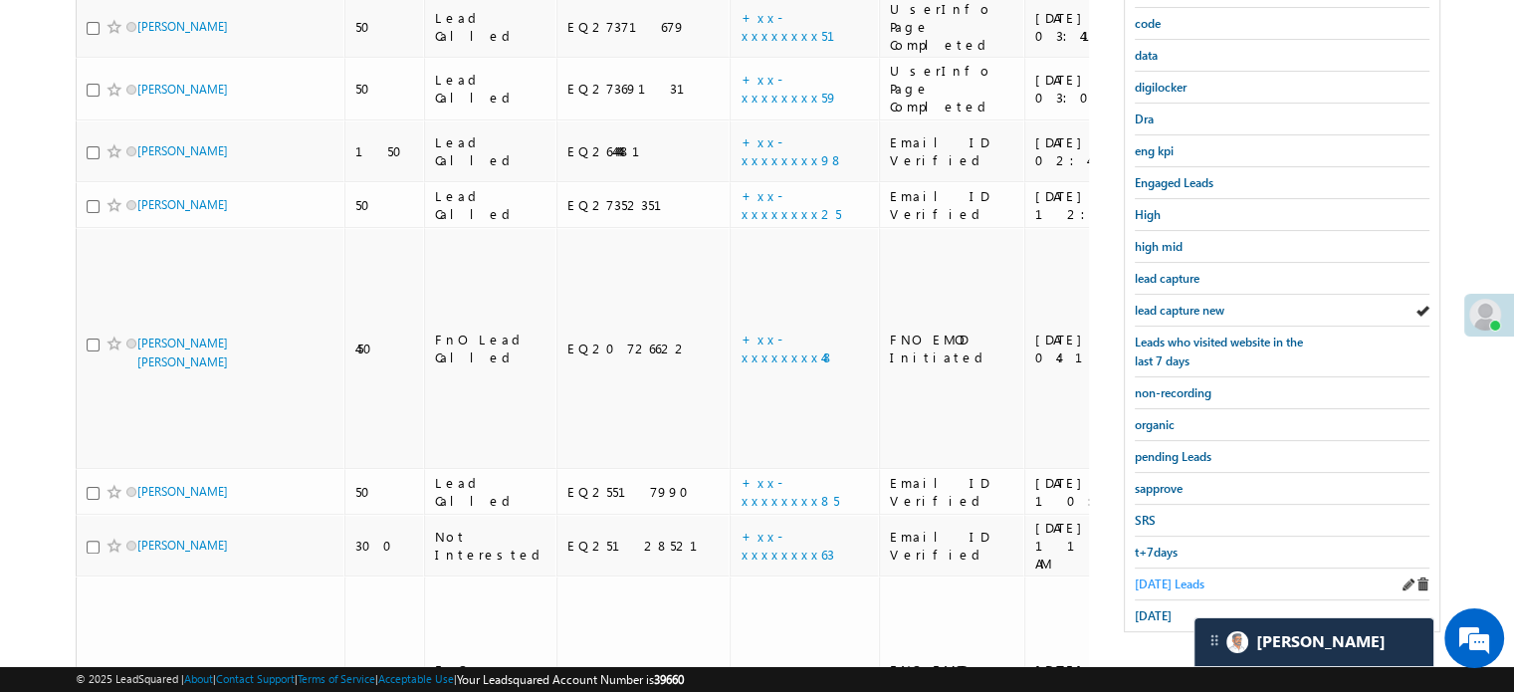
click at [1168, 580] on span "[DATE] Leads" at bounding box center [1170, 583] width 70 height 15
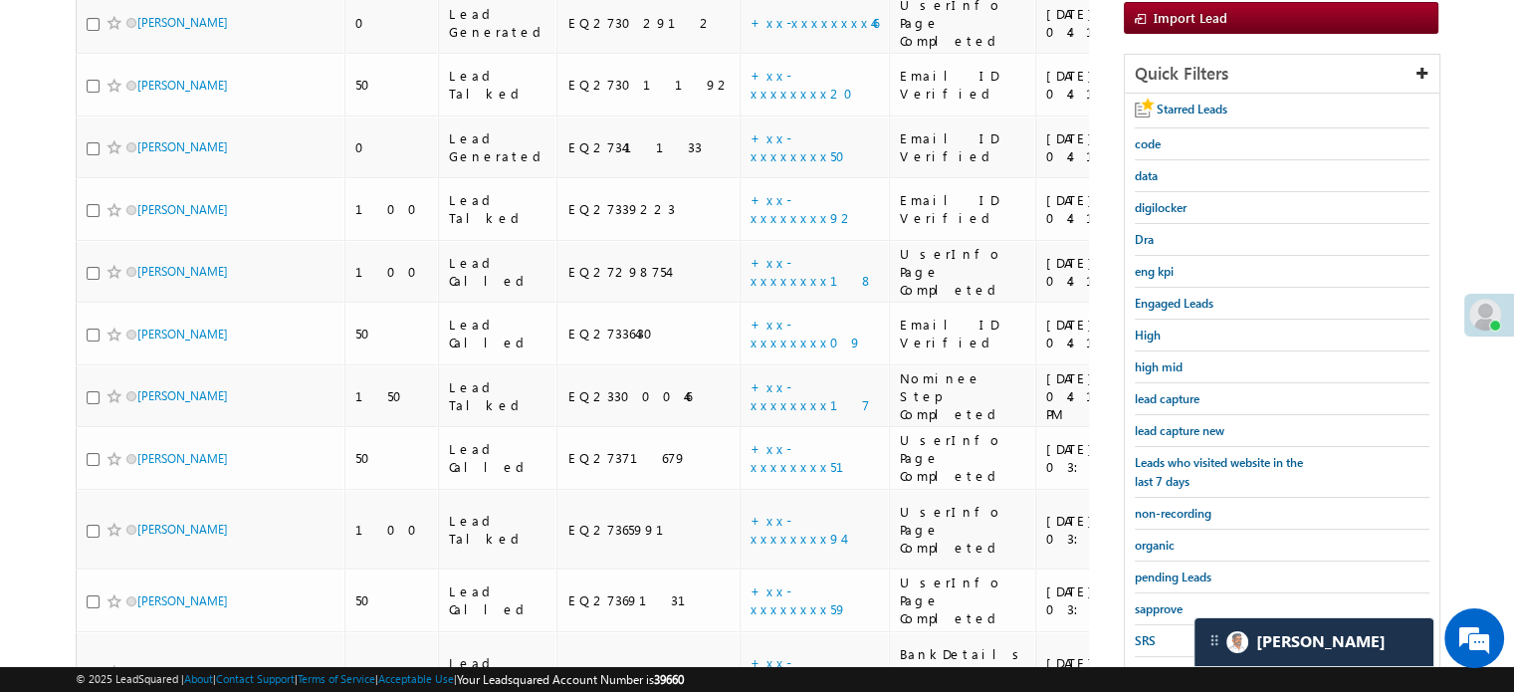
scroll to position [128, 0]
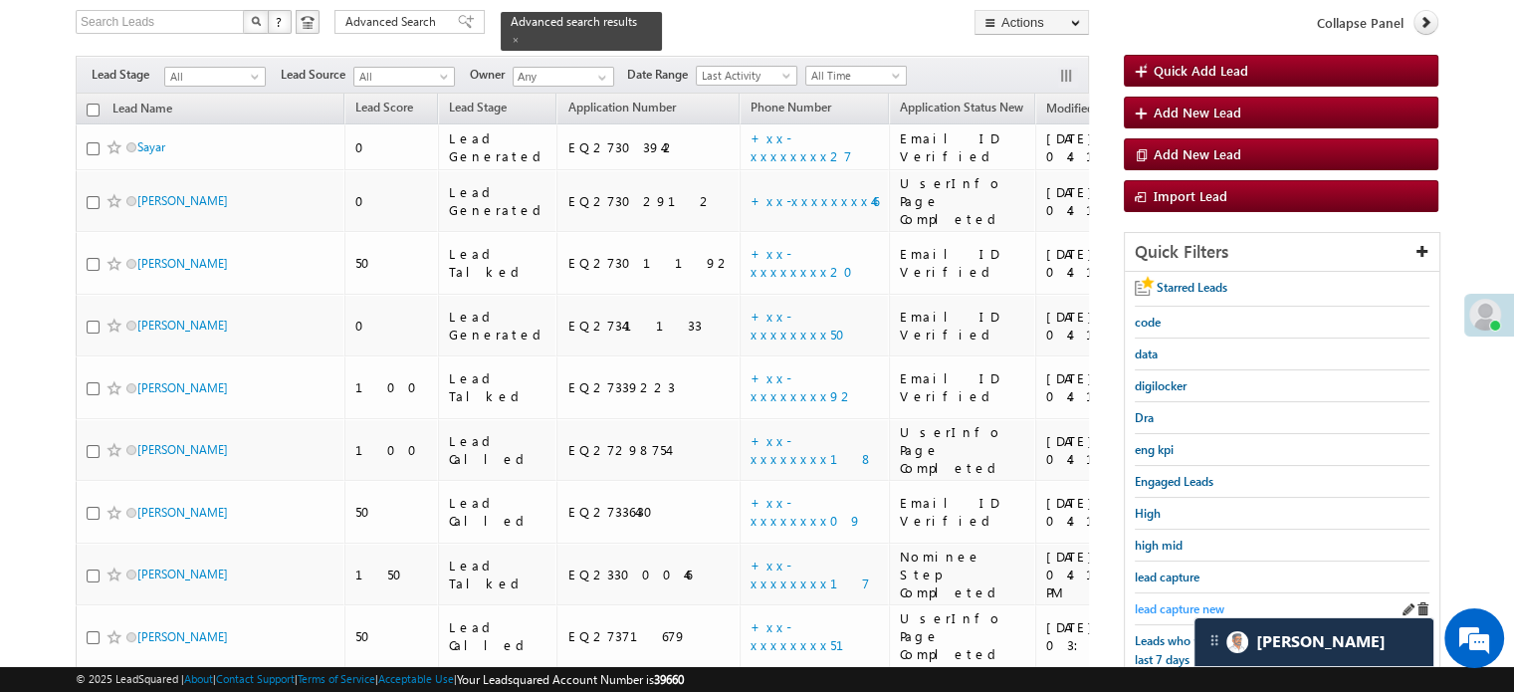
click at [1163, 601] on span "lead capture new" at bounding box center [1180, 608] width 90 height 15
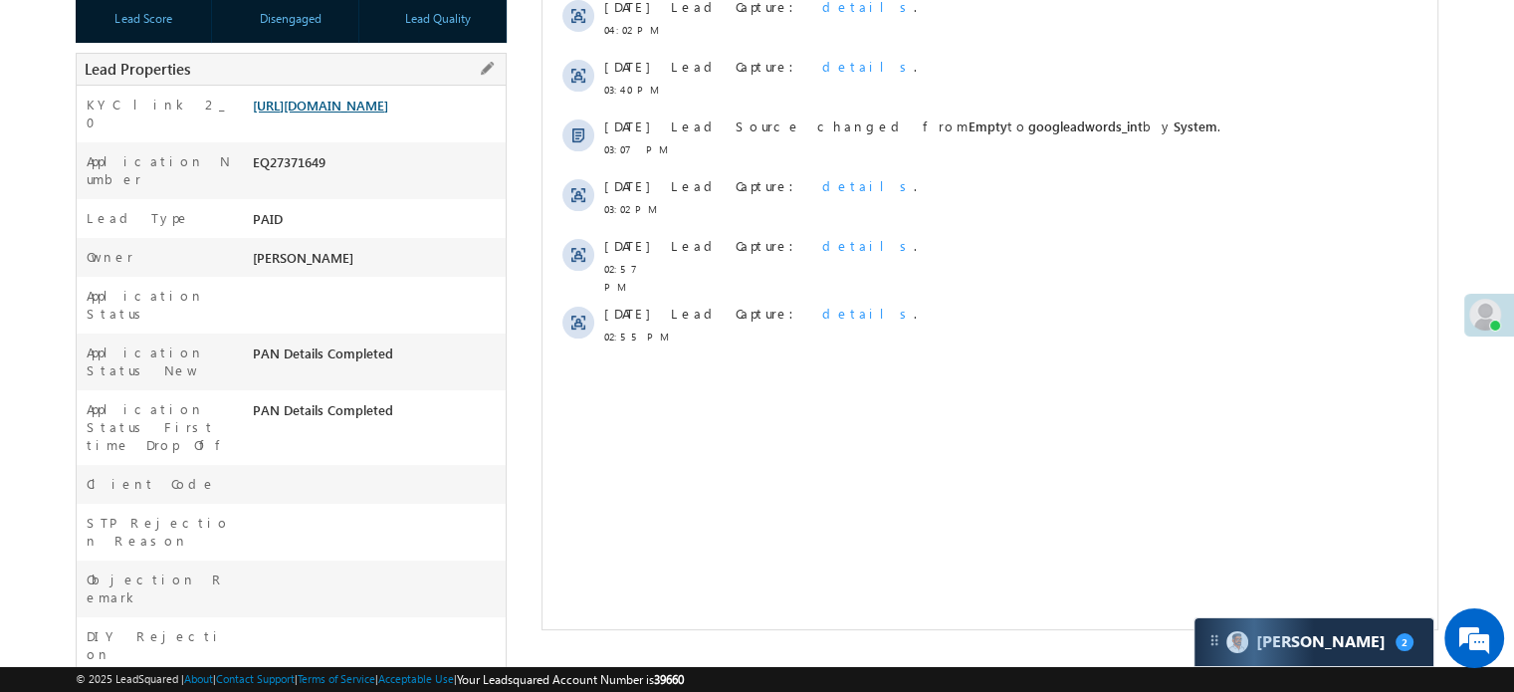
scroll to position [199, 0]
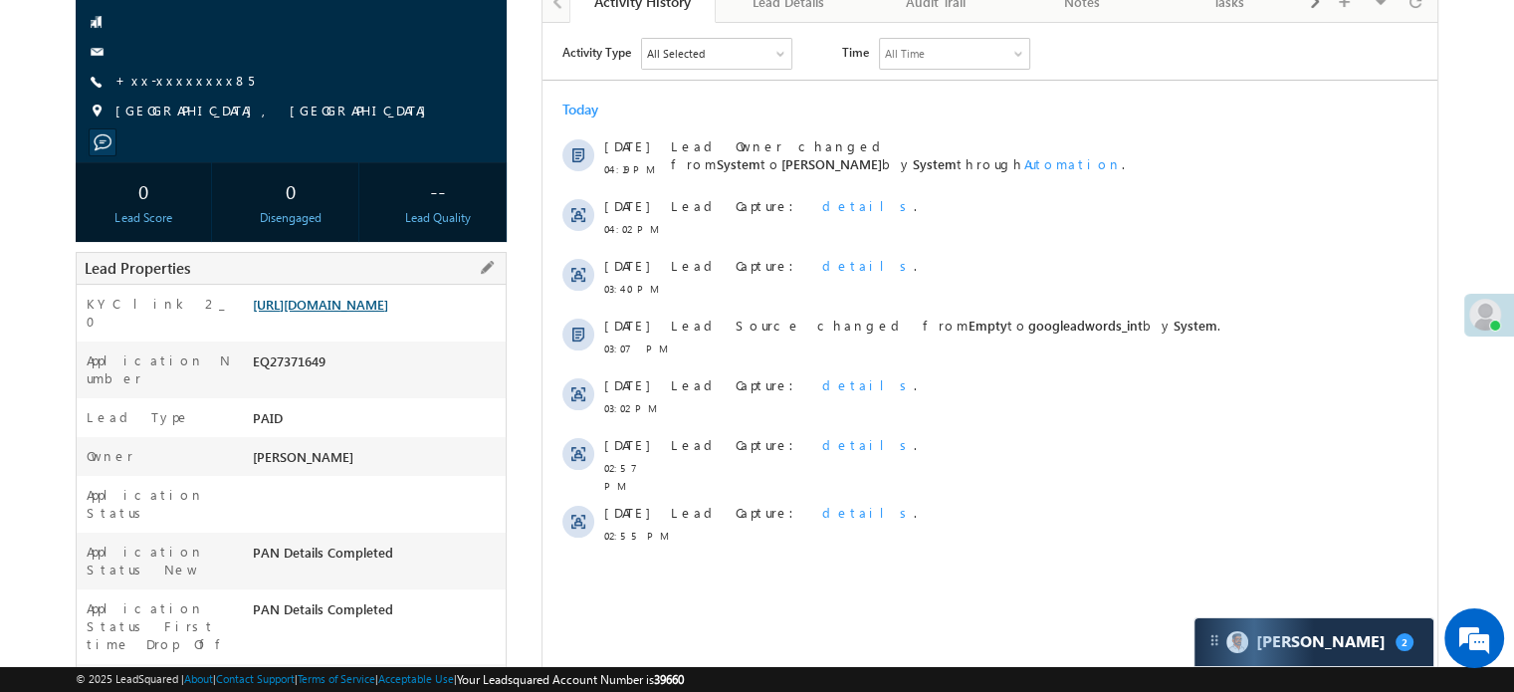
click at [388, 302] on link "[URL][DOMAIN_NAME]" at bounding box center [320, 304] width 135 height 17
